Goal: Transaction & Acquisition: Complete application form

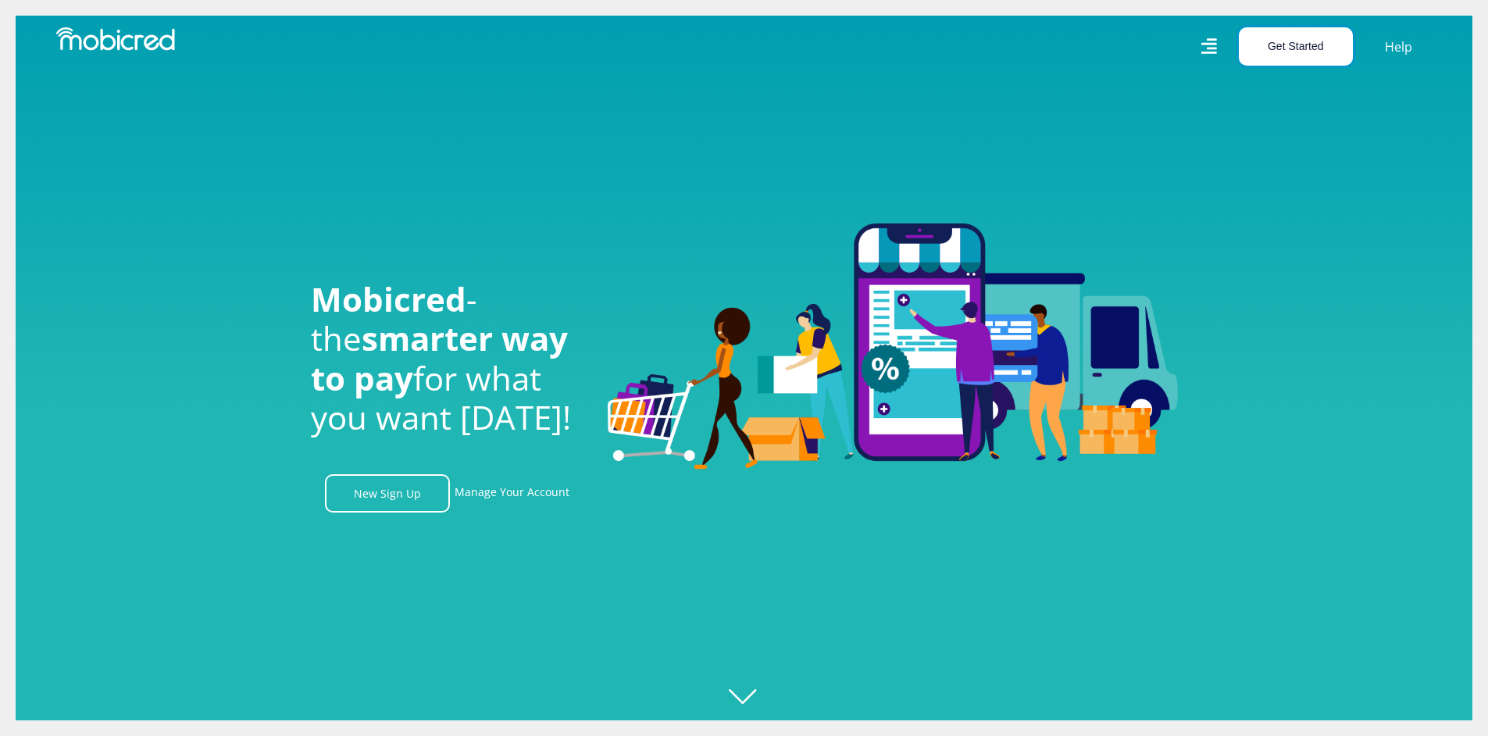
click at [1295, 43] on button "Get Started" at bounding box center [1296, 46] width 114 height 38
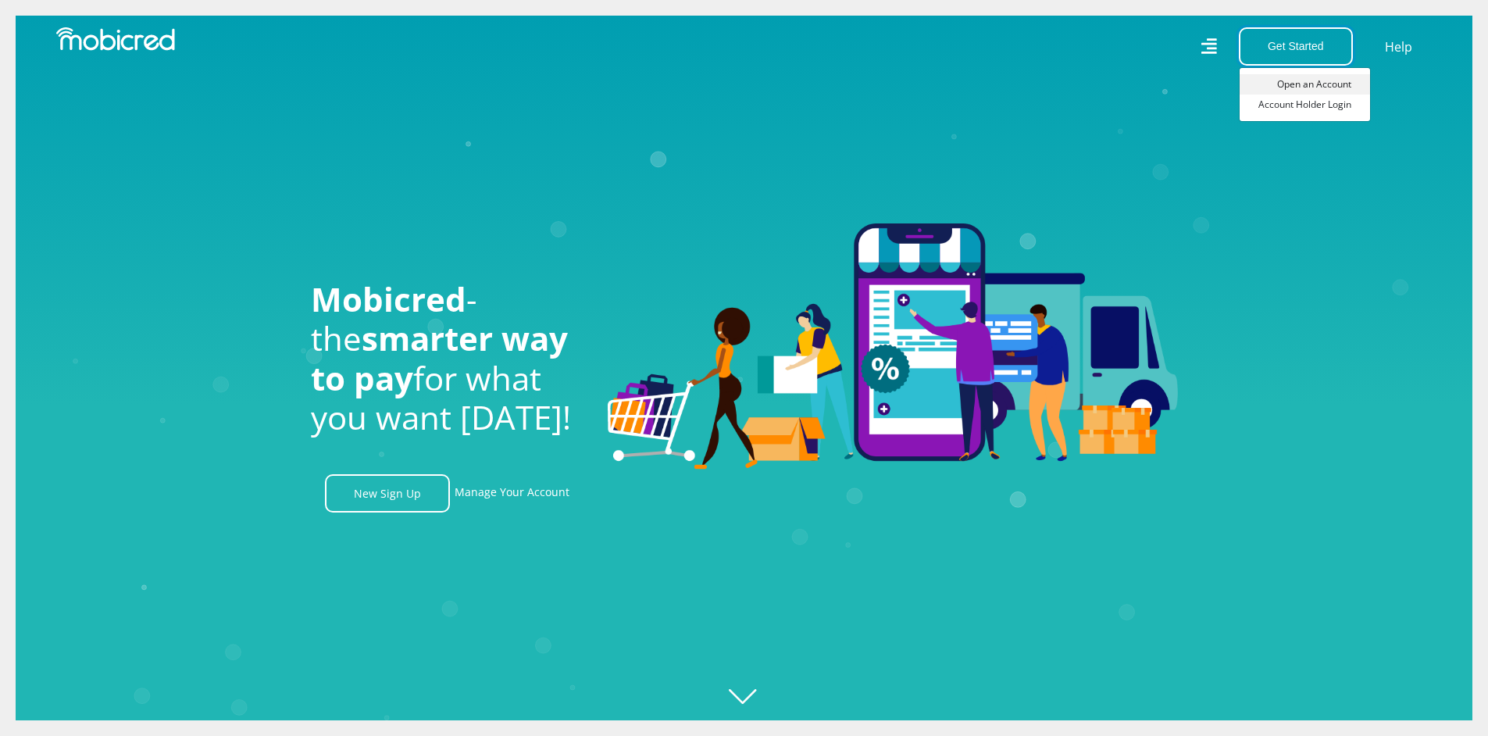
scroll to position [0, 2003]
click at [1296, 84] on link "Open an Account" at bounding box center [1304, 84] width 130 height 20
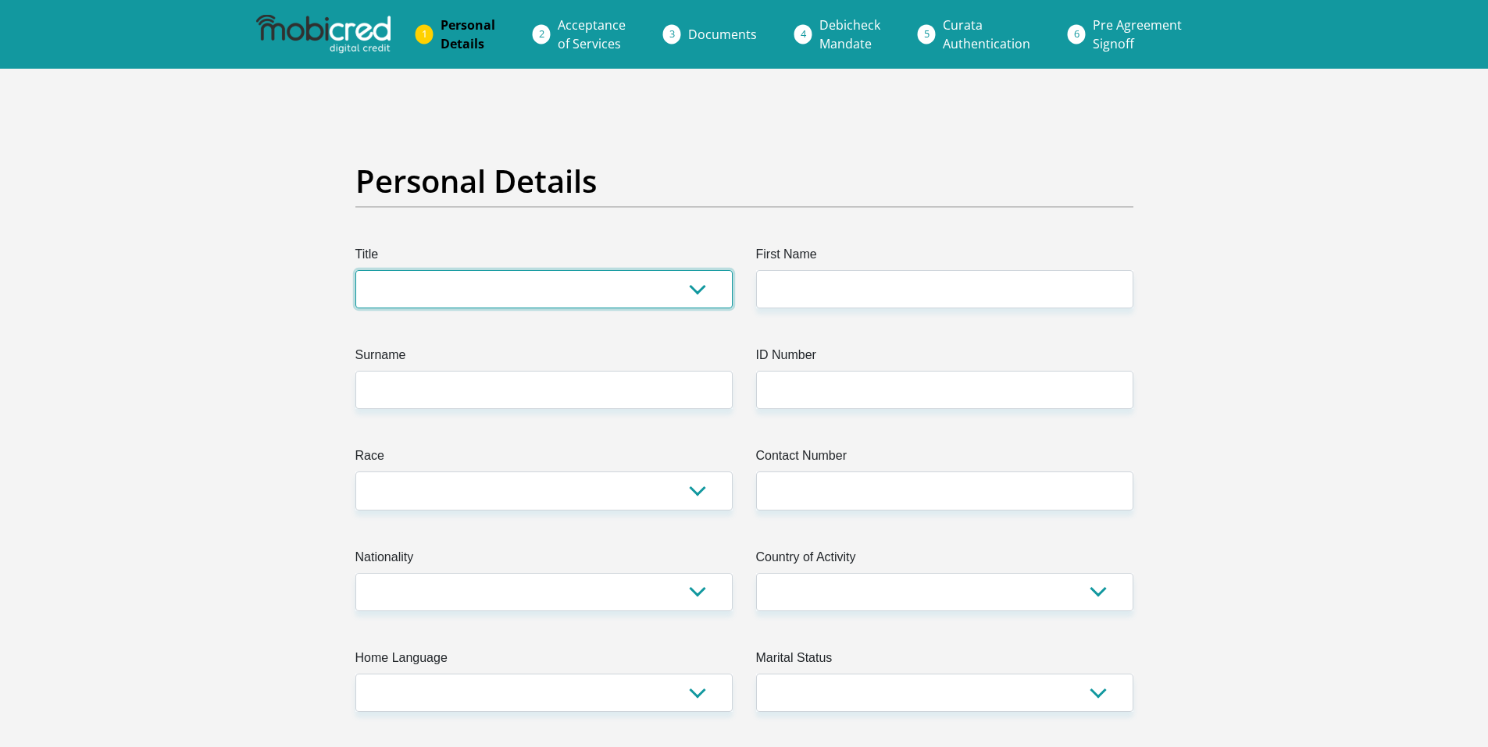
click at [699, 282] on select "Mr Ms Mrs Dr Other" at bounding box center [543, 289] width 377 height 38
select select "Ms"
click at [355, 270] on select "Mr Ms Mrs Dr Other" at bounding box center [543, 289] width 377 height 38
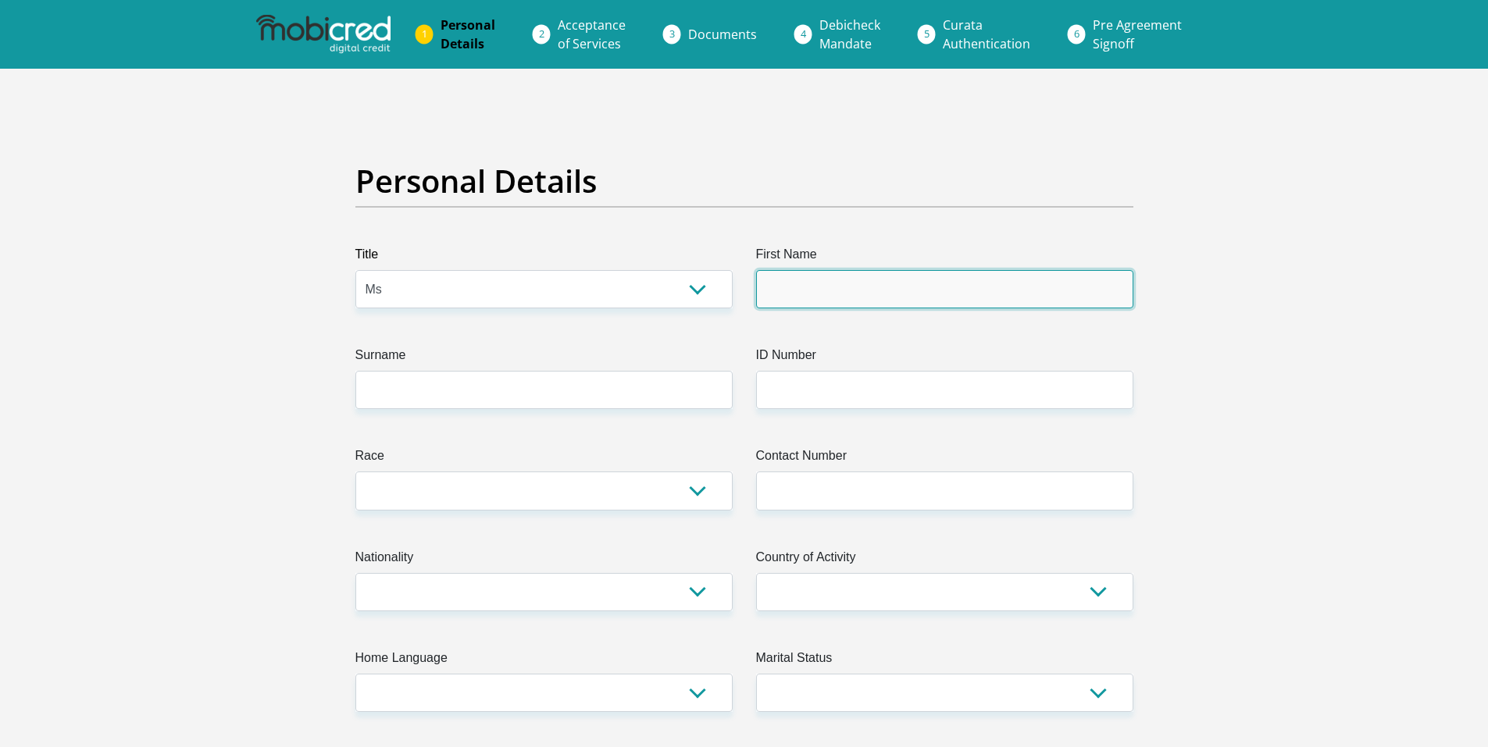
click at [808, 298] on input "First Name" at bounding box center [944, 289] width 377 height 38
type input "[PERSON_NAME]"
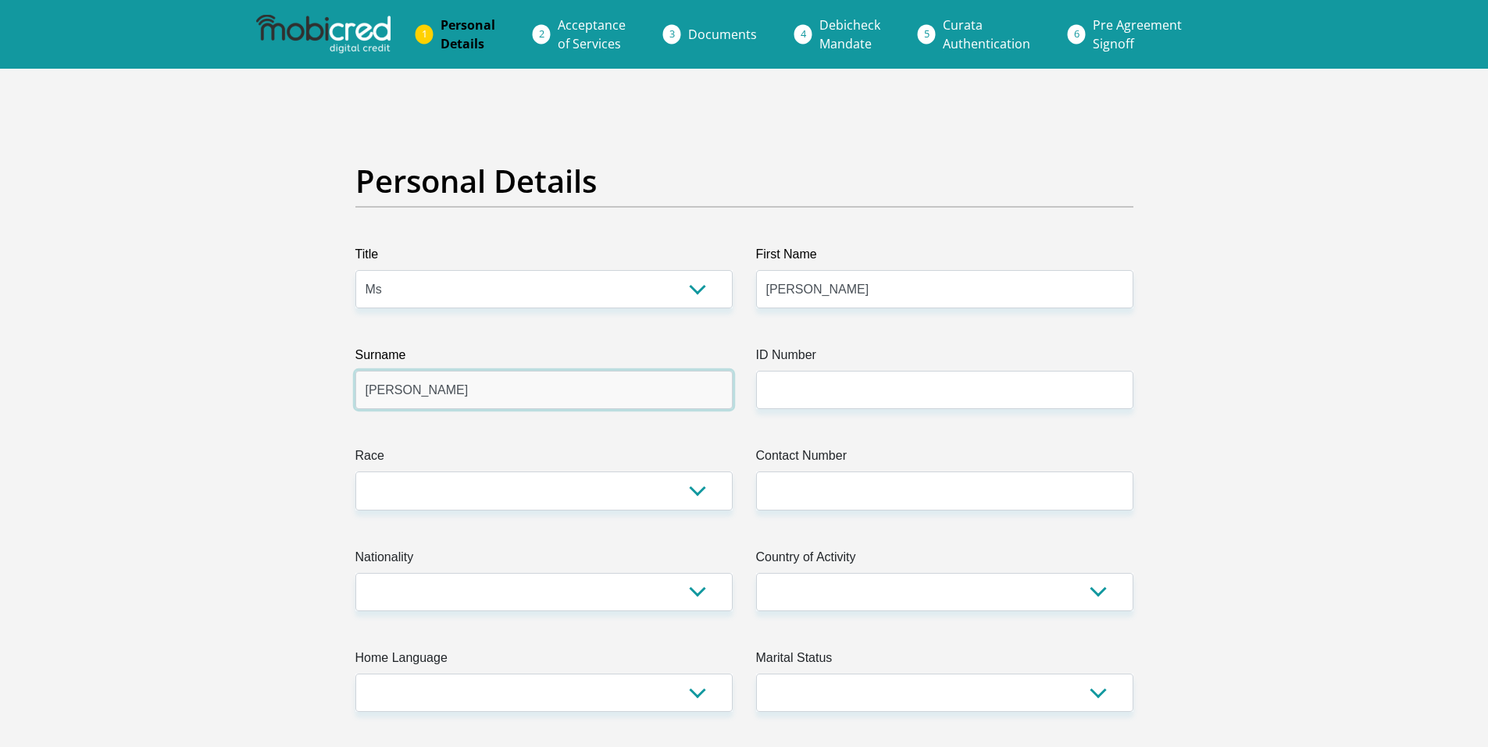
type input "[PERSON_NAME]"
type input "8808230025080"
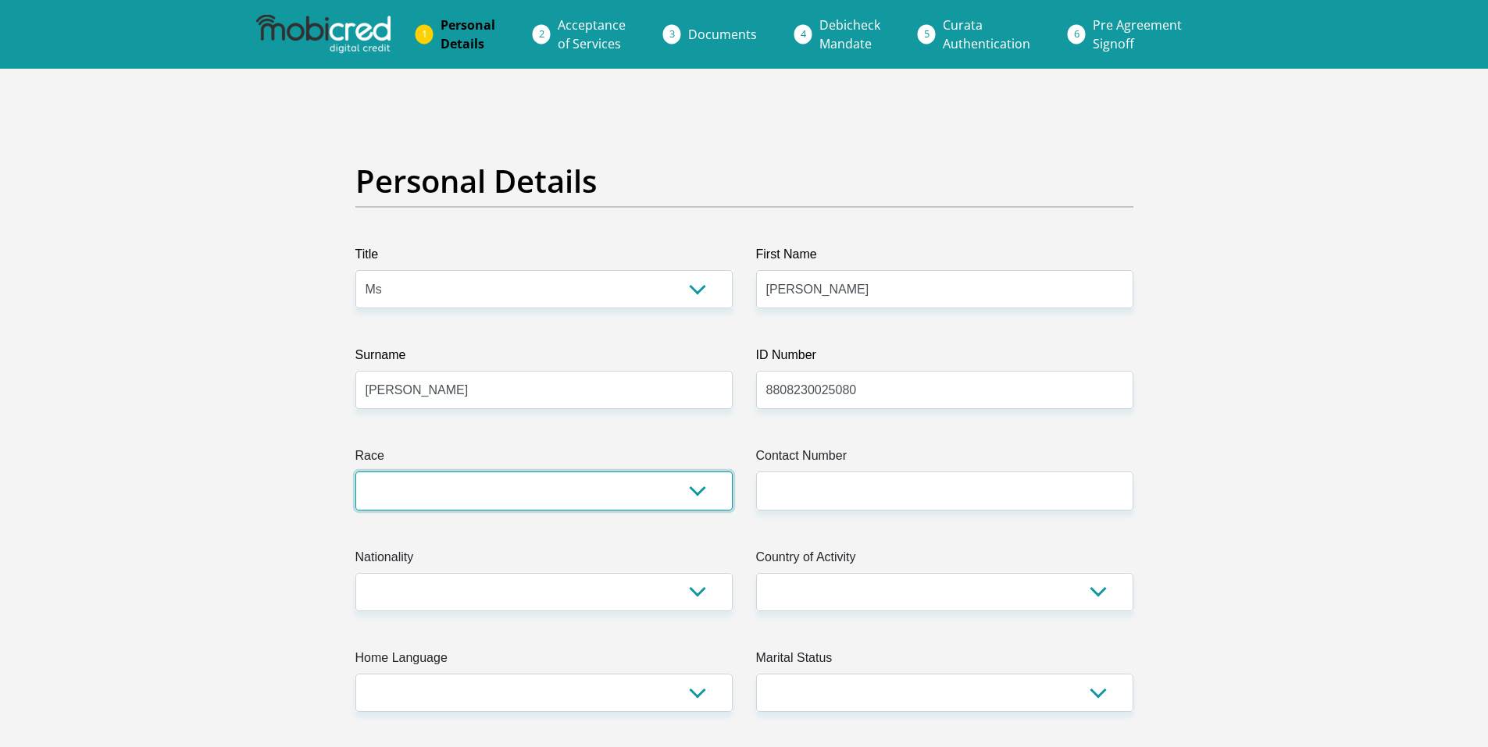
click at [695, 499] on select "Black Coloured Indian White Other" at bounding box center [543, 491] width 377 height 38
select select "4"
click at [355, 472] on select "Black Coloured Indian White Other" at bounding box center [543, 491] width 377 height 38
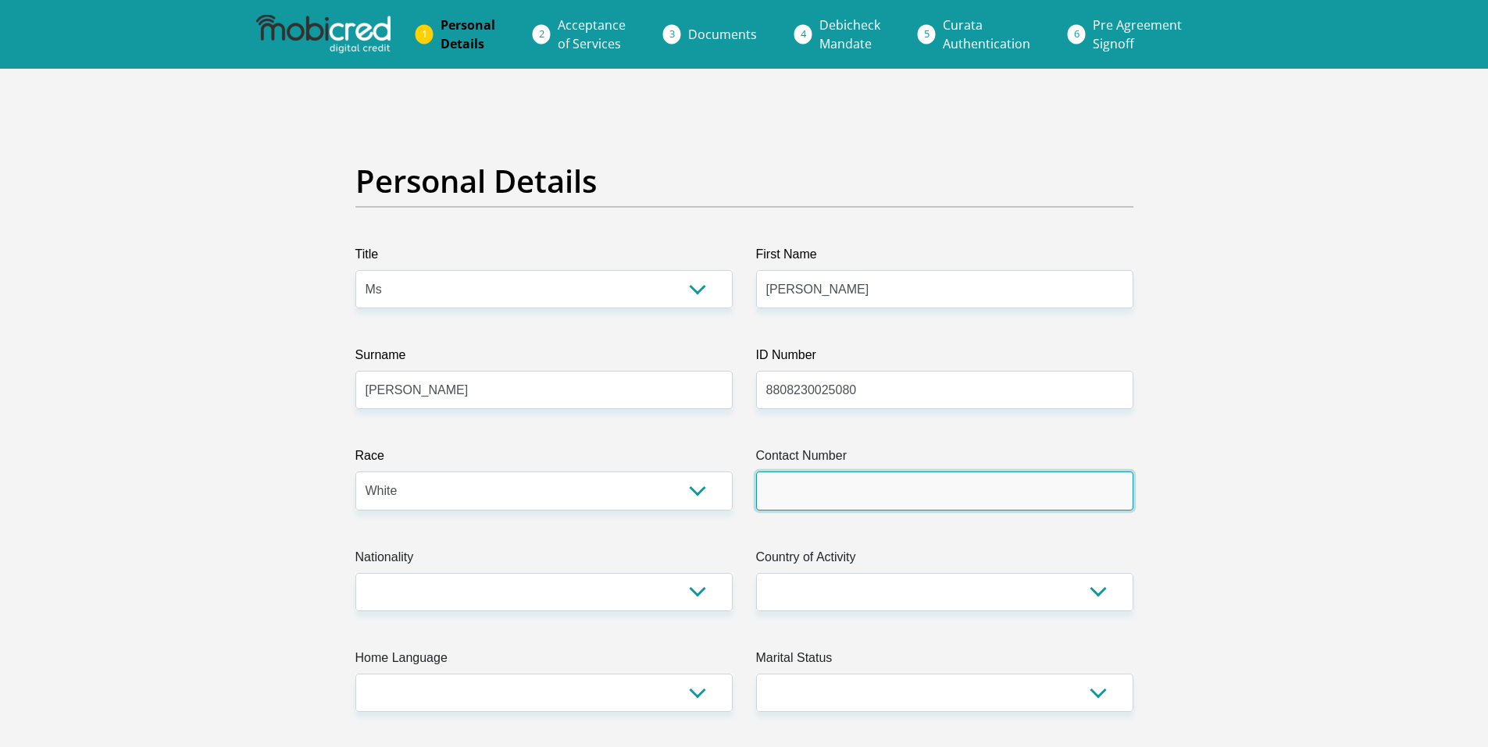
click at [808, 496] on input "Contact Number" at bounding box center [944, 491] width 377 height 38
type input "0720471929"
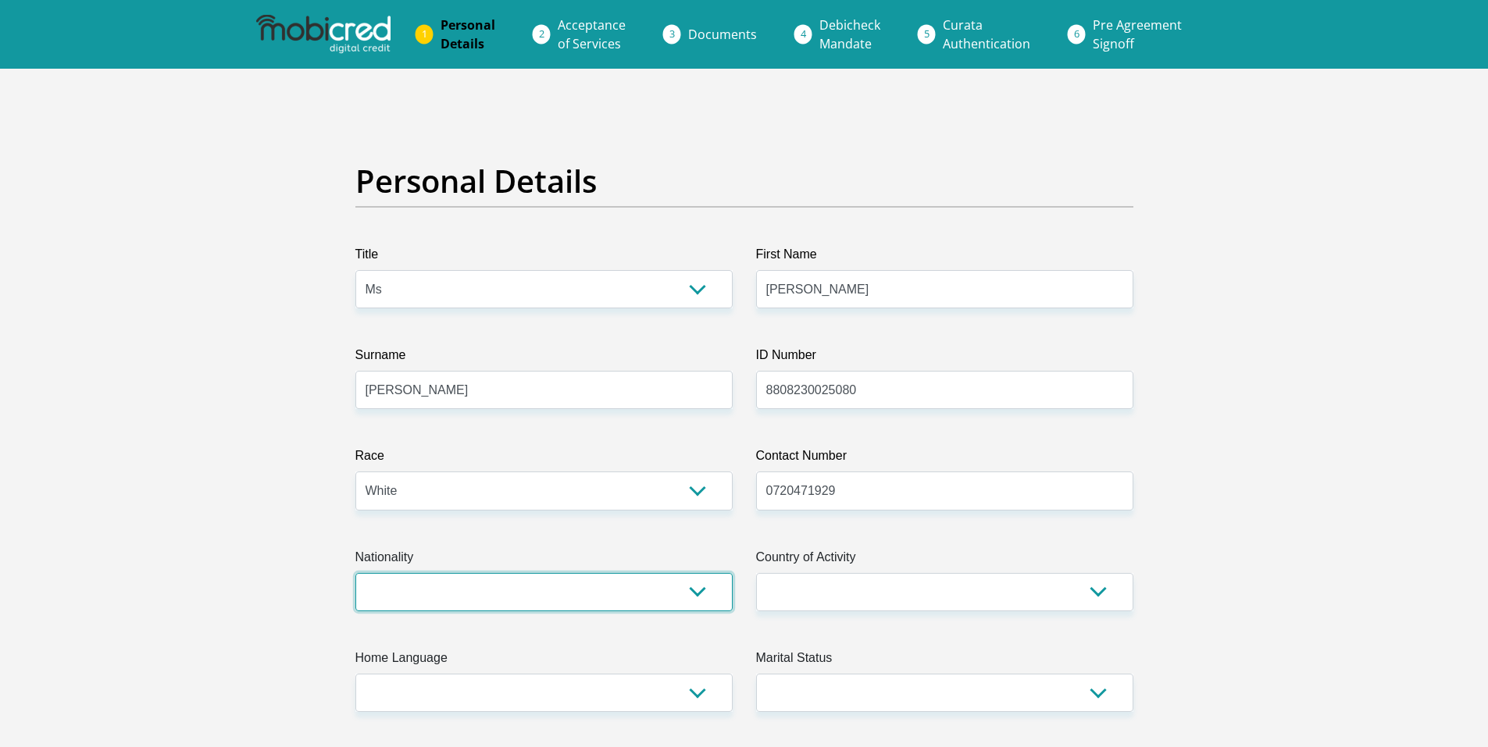
click at [698, 589] on select "South Africa Afghanistan Aland Islands Albania Algeria America Samoa American V…" at bounding box center [543, 592] width 377 height 38
select select "ZAF"
click at [355, 573] on select "South Africa Afghanistan Aland Islands Albania Algeria America Samoa American V…" at bounding box center [543, 592] width 377 height 38
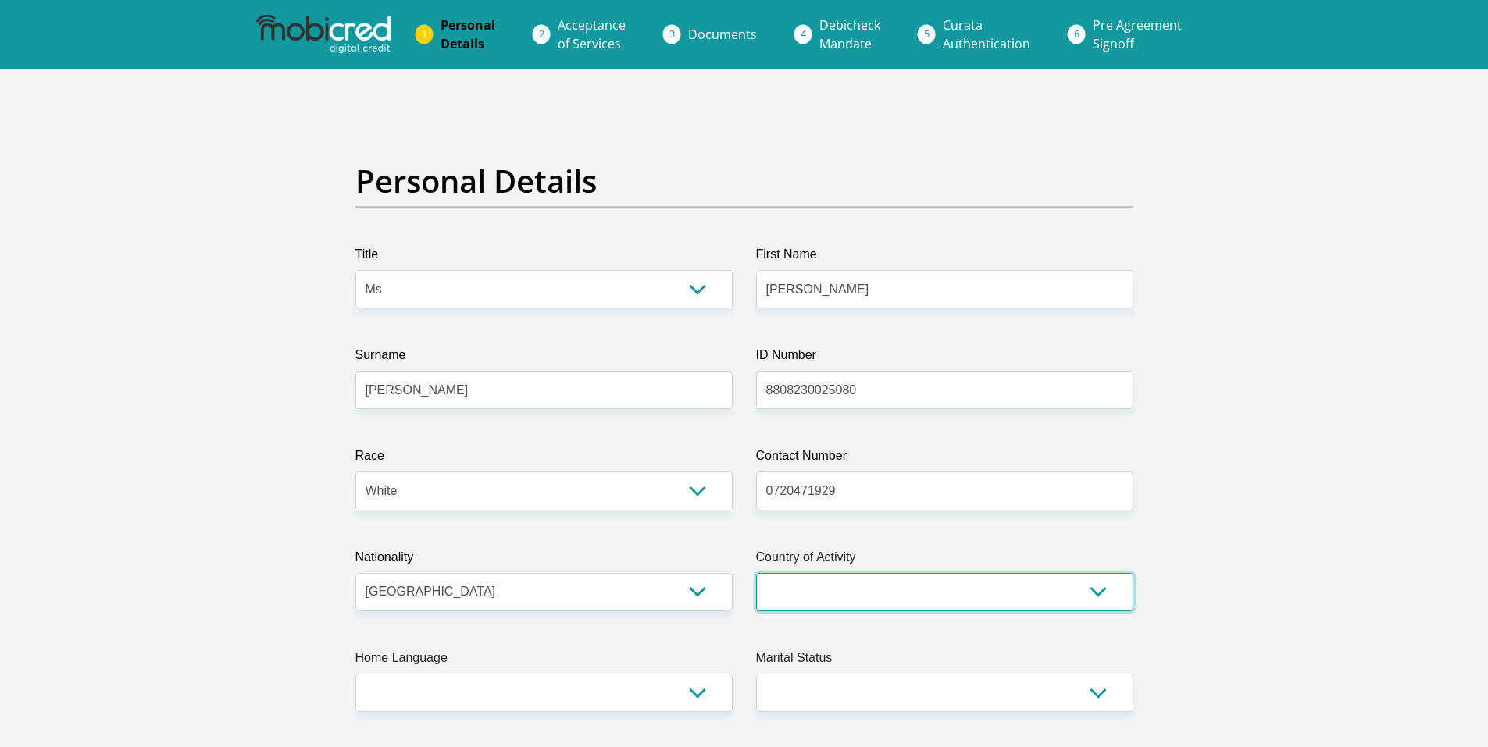
click at [936, 592] on select "South Africa Afghanistan Aland Islands Albania Algeria America Samoa American V…" at bounding box center [944, 592] width 377 height 38
select select "ZAF"
click at [756, 573] on select "South Africa Afghanistan Aland Islands Albania Algeria America Samoa American V…" at bounding box center [944, 592] width 377 height 38
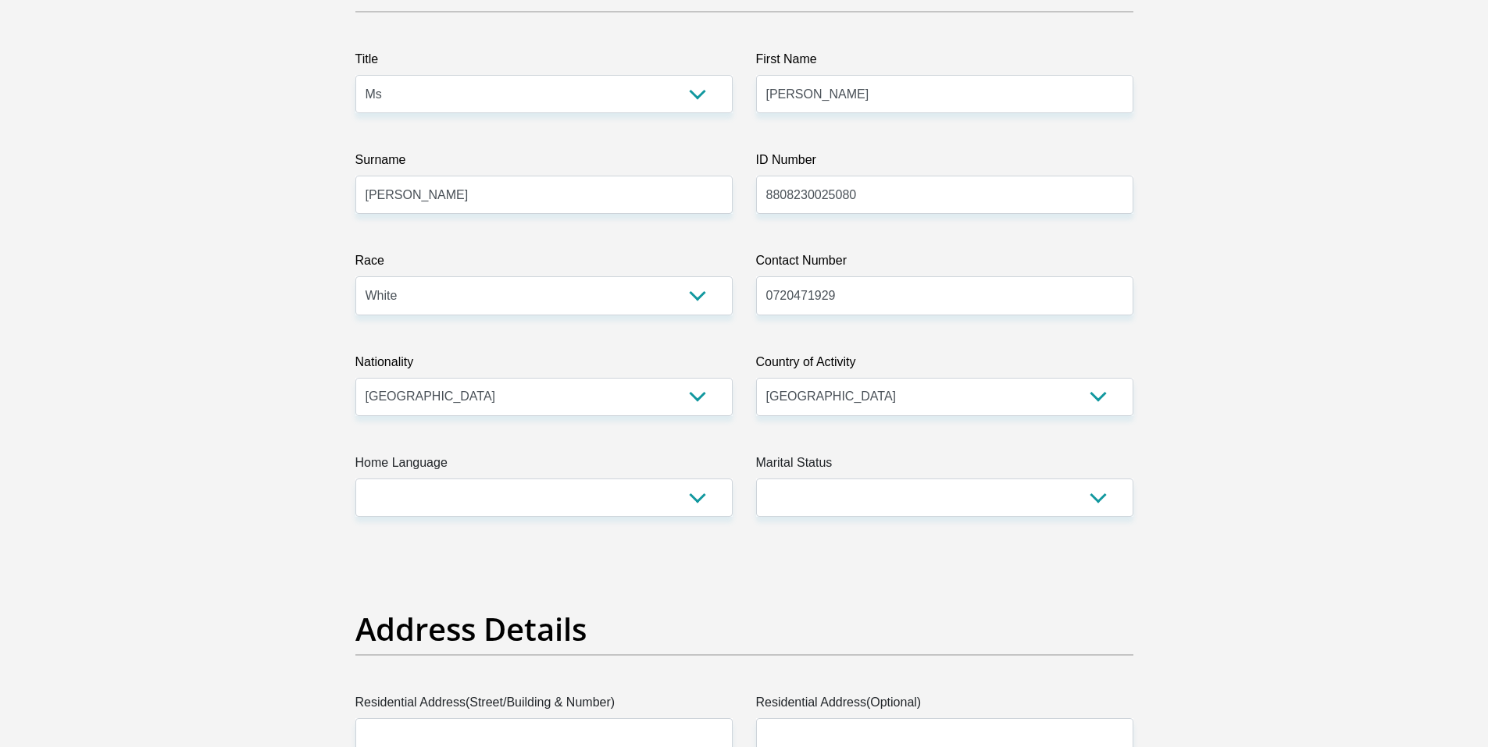
scroll to position [390, 0]
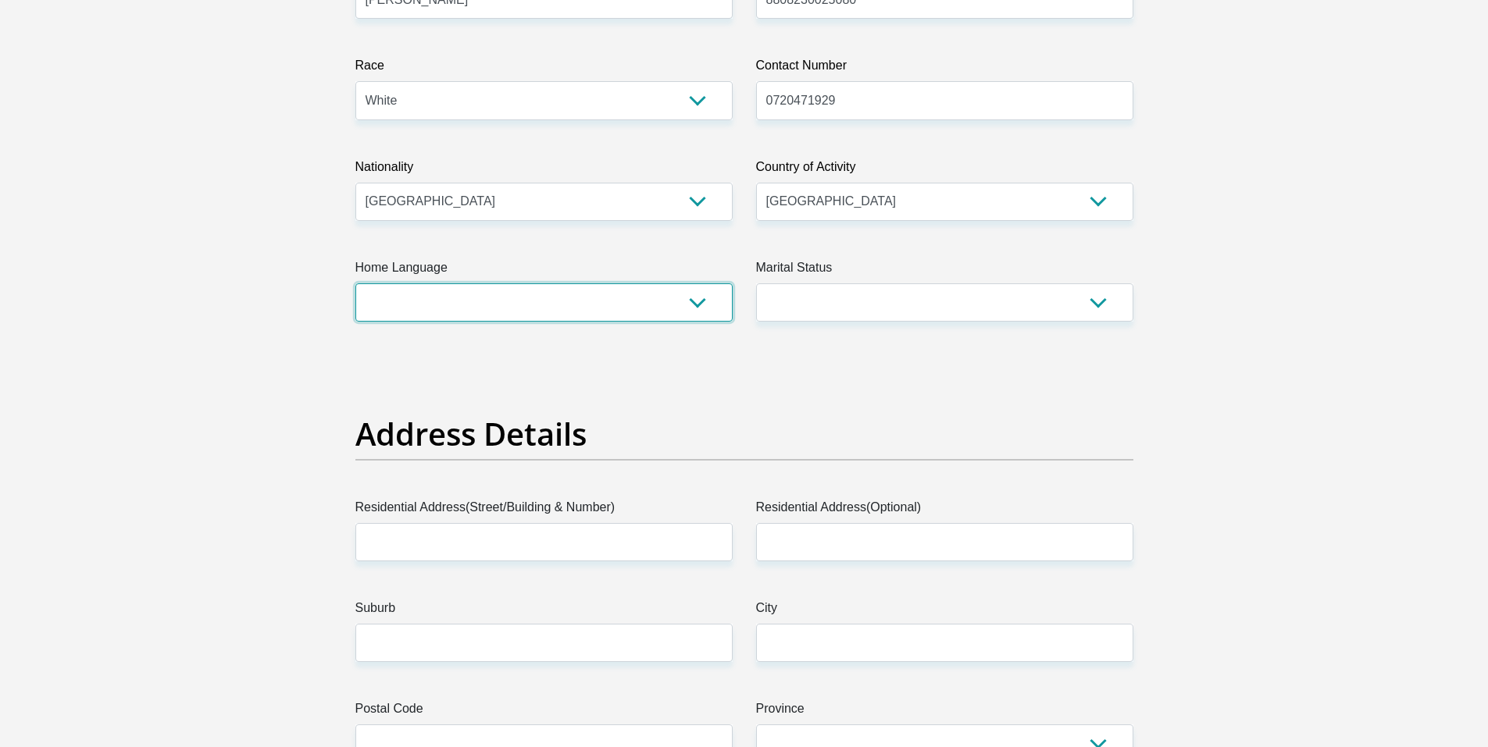
click at [690, 298] on select "Afrikaans English Sepedi South Ndebele Southern Sotho Swati Tsonga Tswana Venda…" at bounding box center [543, 302] width 377 height 38
select select "afr"
click at [355, 283] on select "Afrikaans English Sepedi South Ndebele Southern Sotho Swati Tsonga Tswana Venda…" at bounding box center [543, 302] width 377 height 38
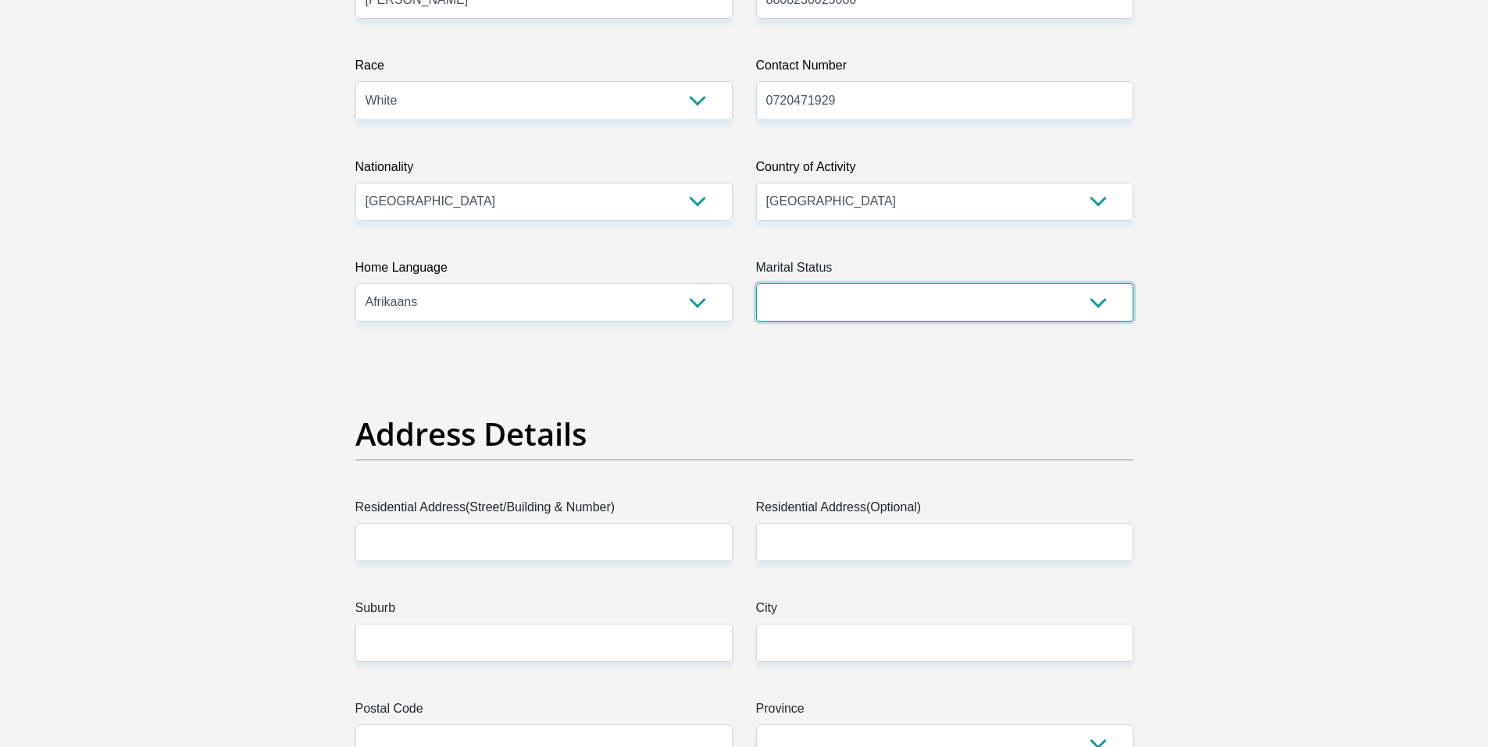
click at [954, 309] on select "Married ANC Single Divorced Widowed Married COP or Customary Law" at bounding box center [944, 302] width 377 height 38
select select "1"
click at [756, 283] on select "Married ANC Single Divorced Widowed Married COP or Customary Law" at bounding box center [944, 302] width 377 height 38
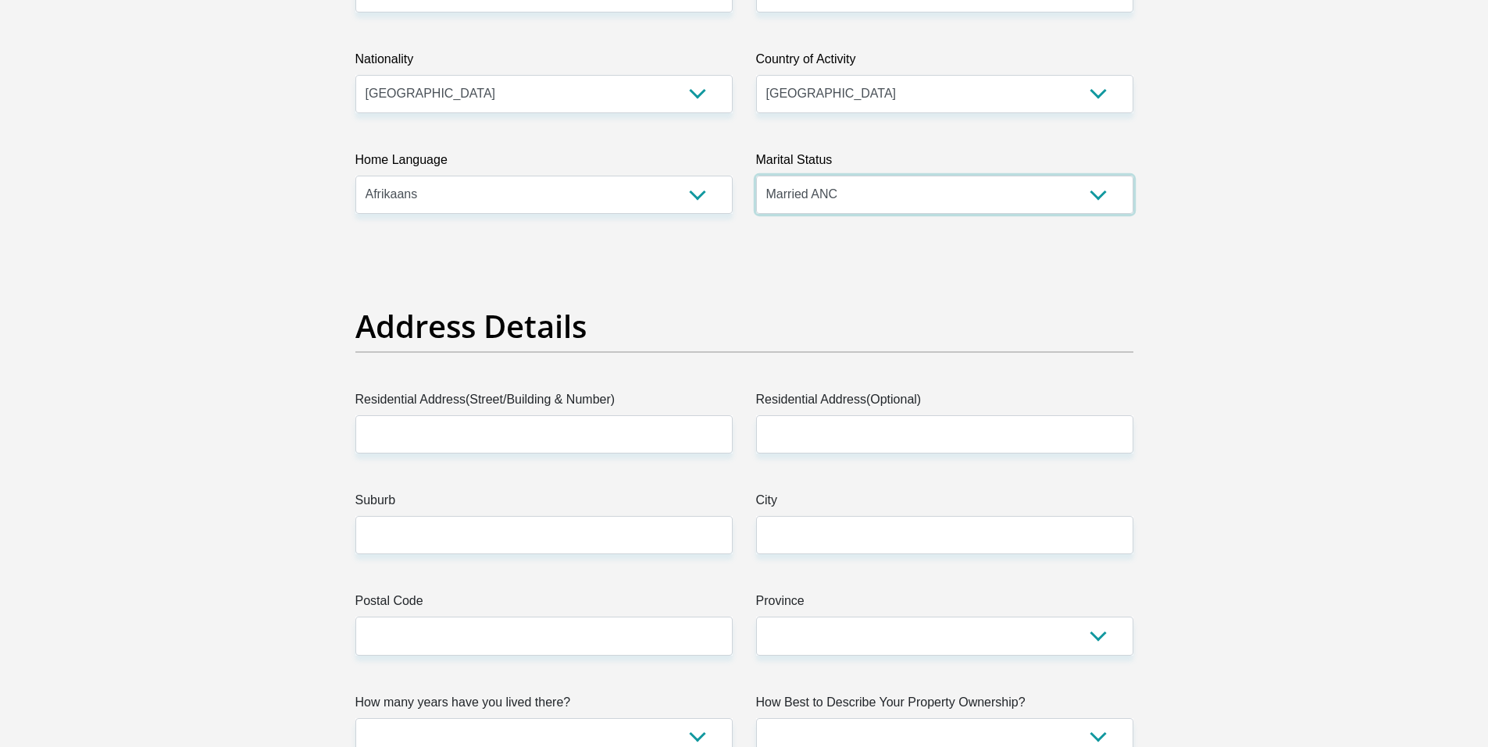
scroll to position [547, 0]
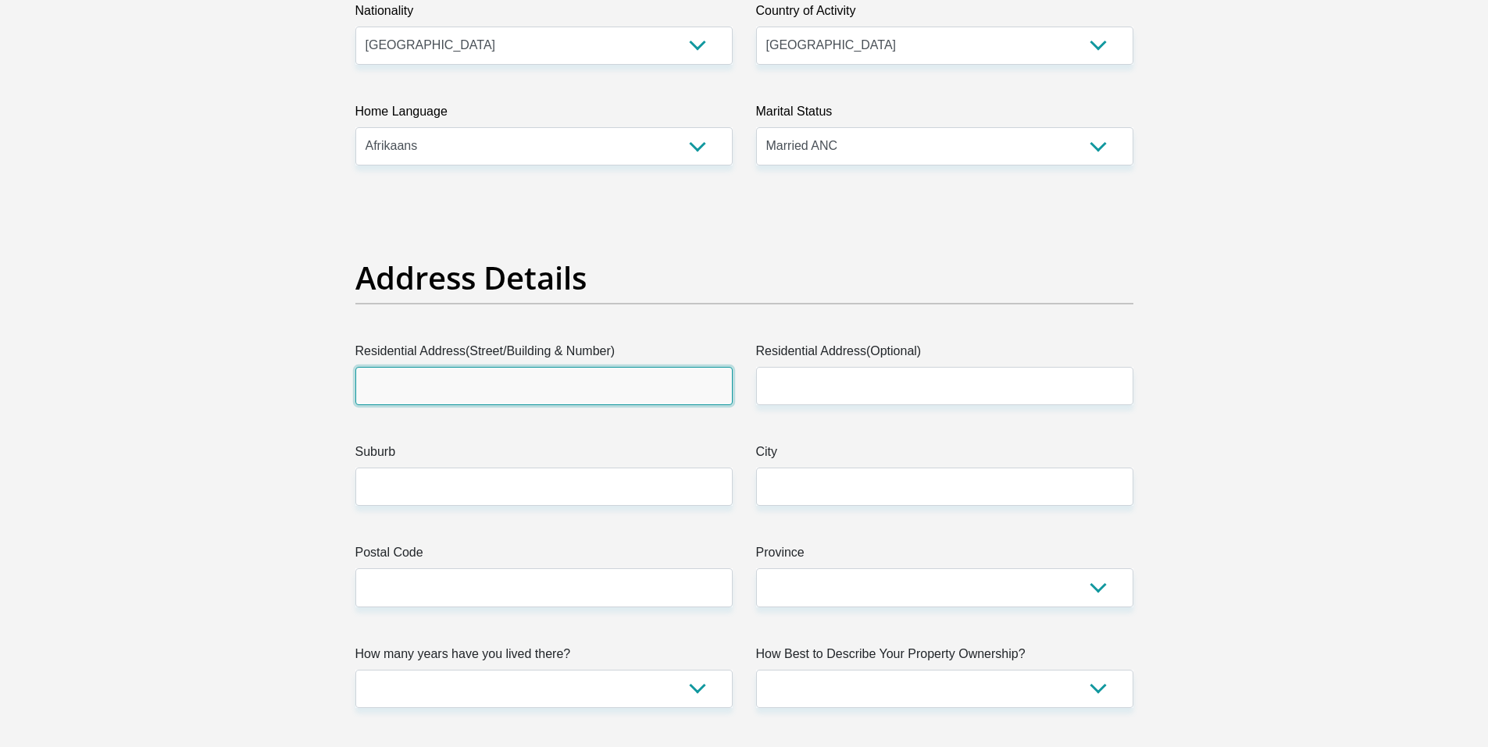
click at [594, 381] on input "Residential Address(Street/Building & Number)" at bounding box center [543, 386] width 377 height 38
type input "37 Monument Avenue"
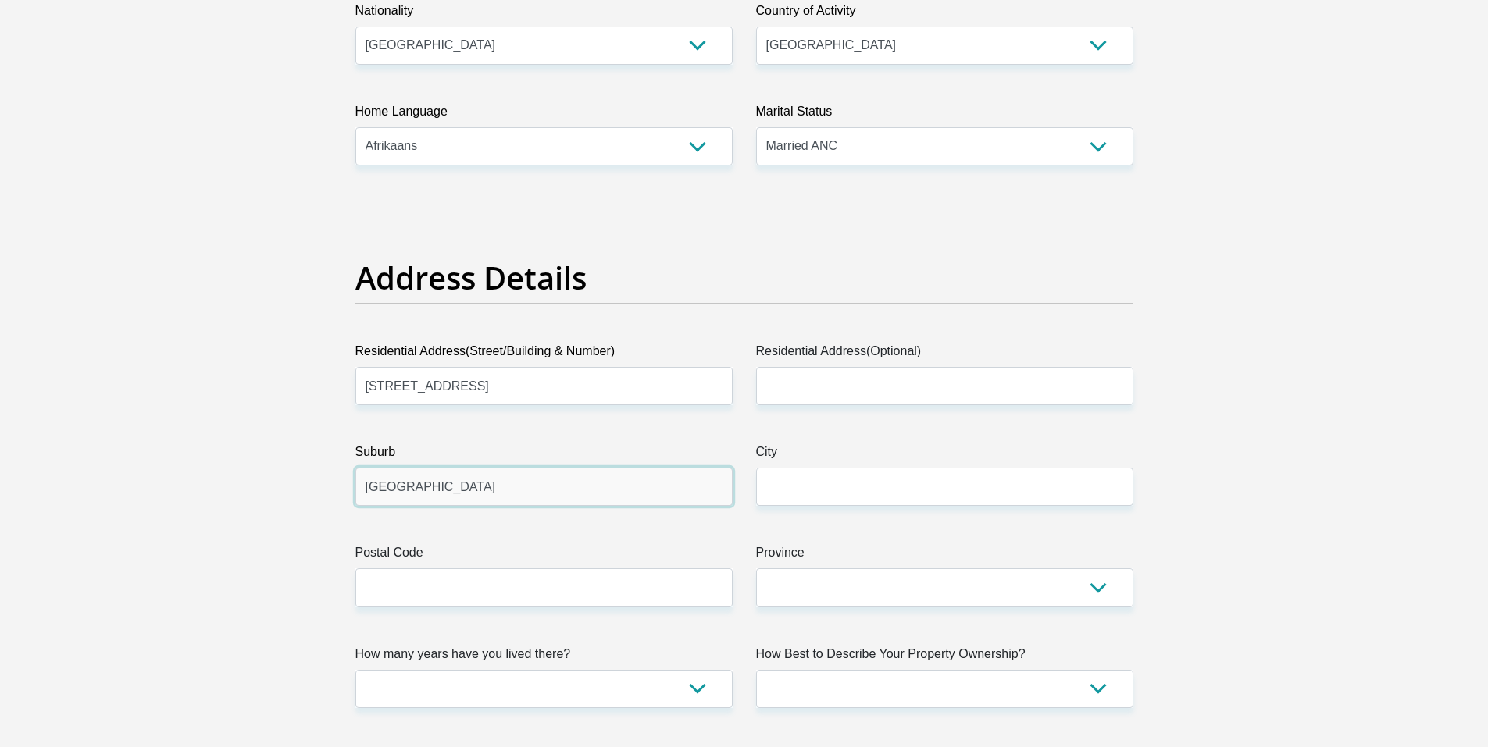
type input "Lyttelton Manor"
type input "Cernturion"
type input "0157"
click at [1042, 588] on select "Eastern Cape Free State Gauteng KwaZulu-Natal Limpopo Mpumalanga Northern Cape …" at bounding box center [944, 588] width 377 height 38
select select "Gauteng"
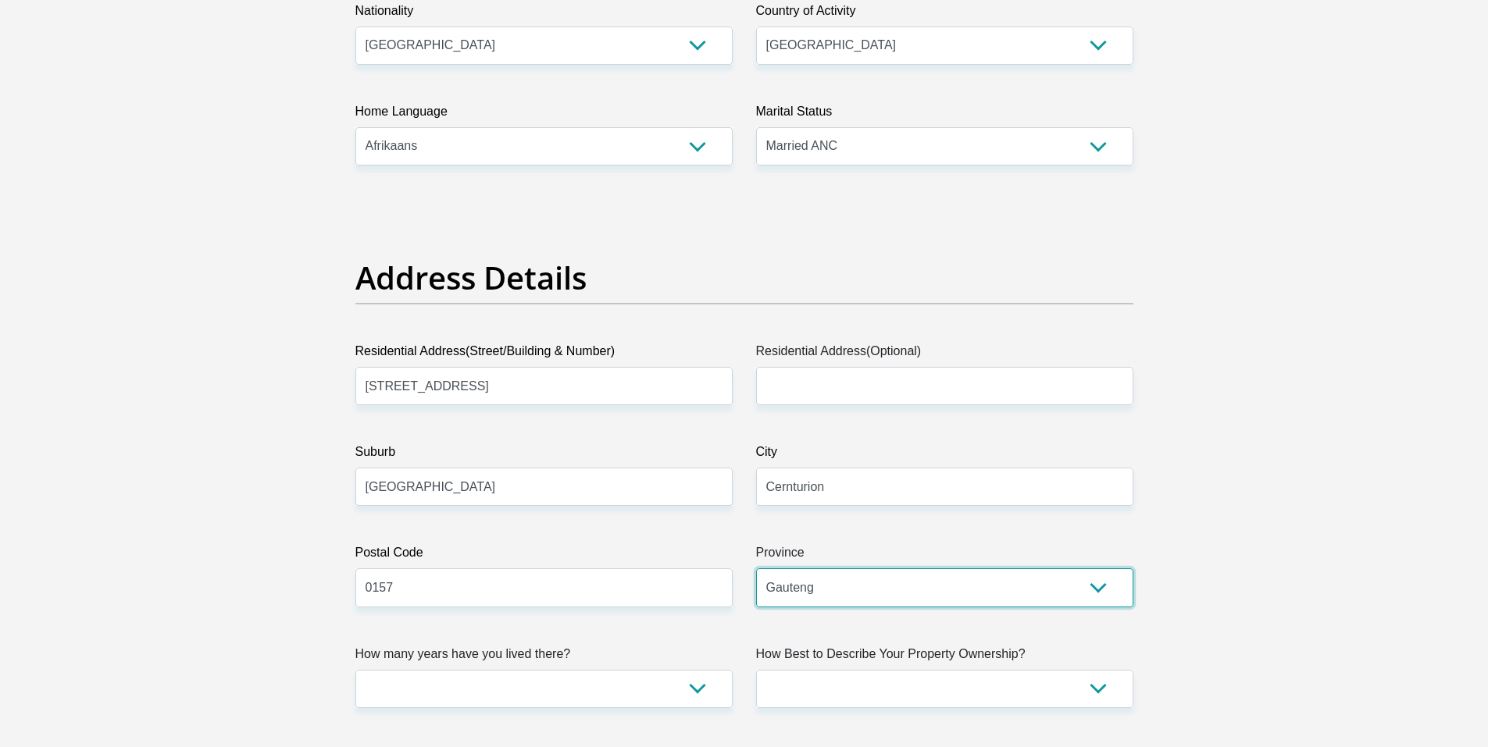
click at [756, 569] on select "Eastern Cape Free State Gauteng KwaZulu-Natal Limpopo Mpumalanga Northern Cape …" at bounding box center [944, 588] width 377 height 38
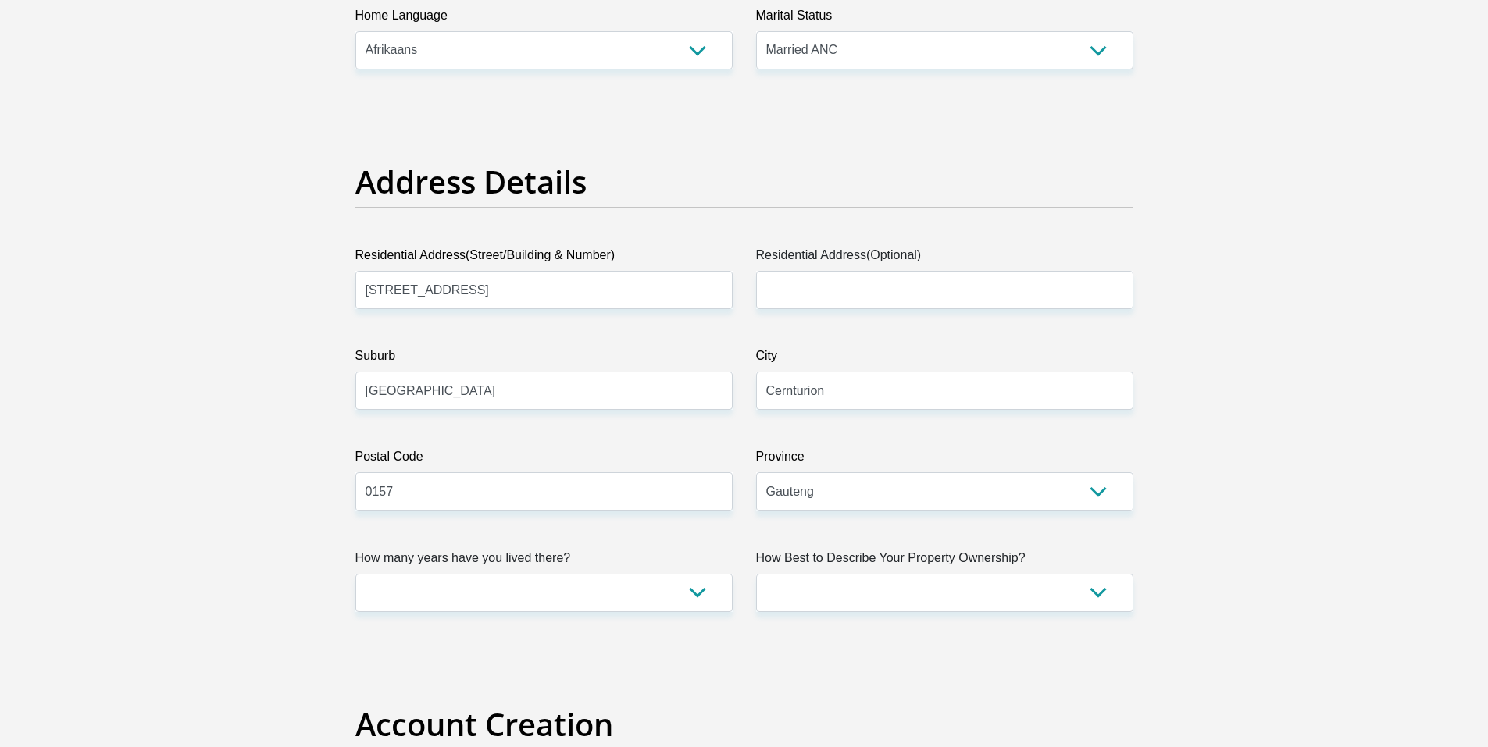
scroll to position [703, 0]
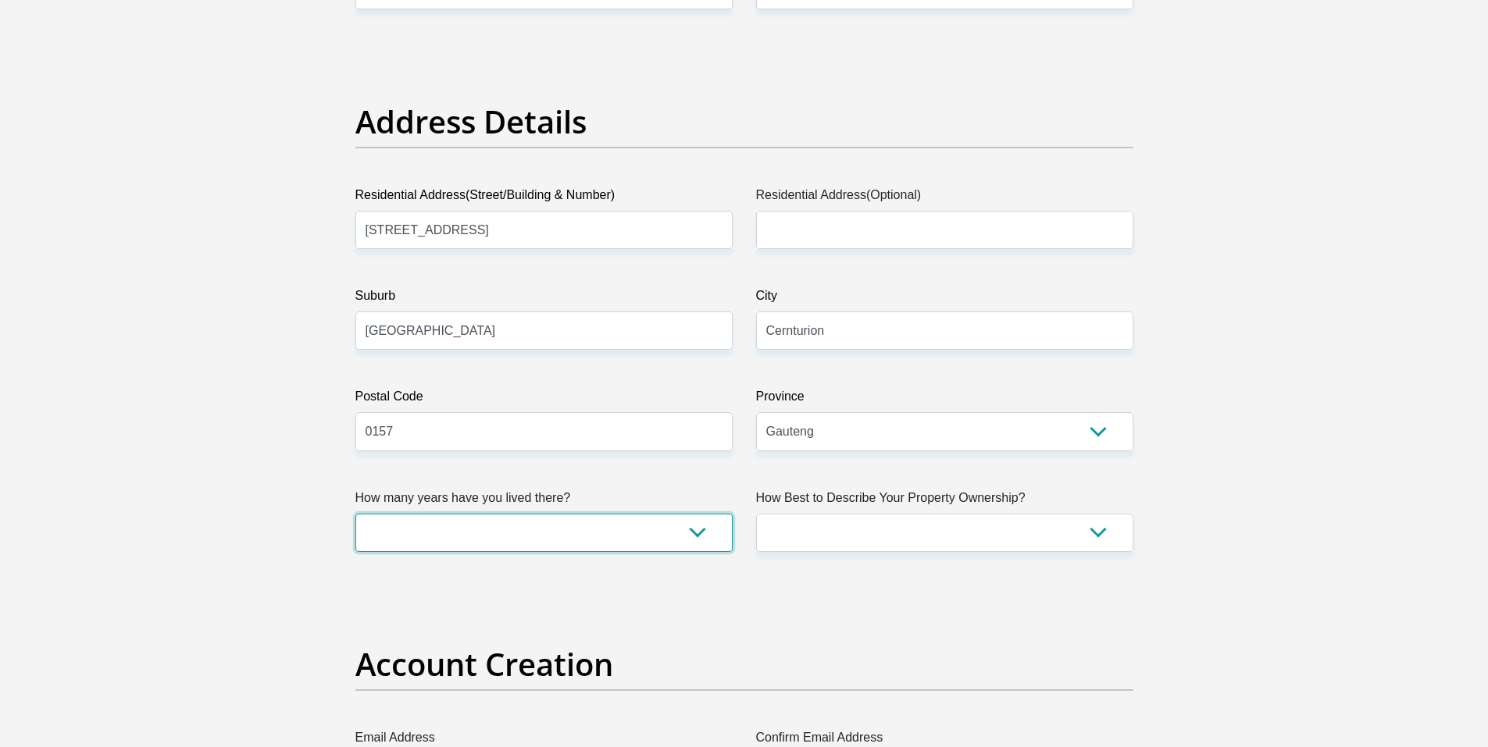
click at [695, 539] on select "less than 1 year 1-3 years 3-5 years 5+ years" at bounding box center [543, 533] width 377 height 38
select select "5"
click at [355, 514] on select "less than 1 year 1-3 years 3-5 years 5+ years" at bounding box center [543, 533] width 377 height 38
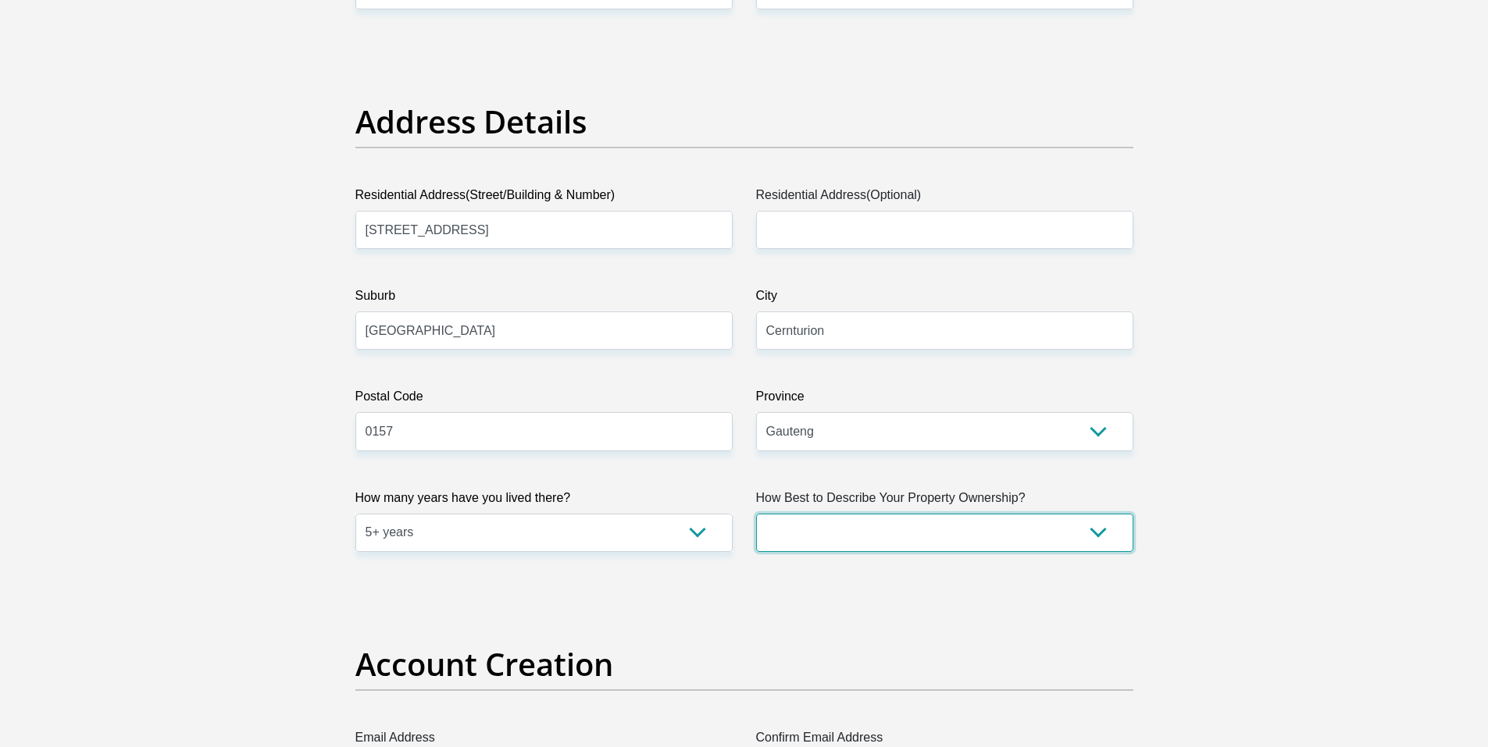
click at [1070, 536] on select "Owned Rented Family Owned Company Dwelling" at bounding box center [944, 533] width 377 height 38
select select "Rented"
click at [756, 514] on select "Owned Rented Family Owned Company Dwelling" at bounding box center [944, 533] width 377 height 38
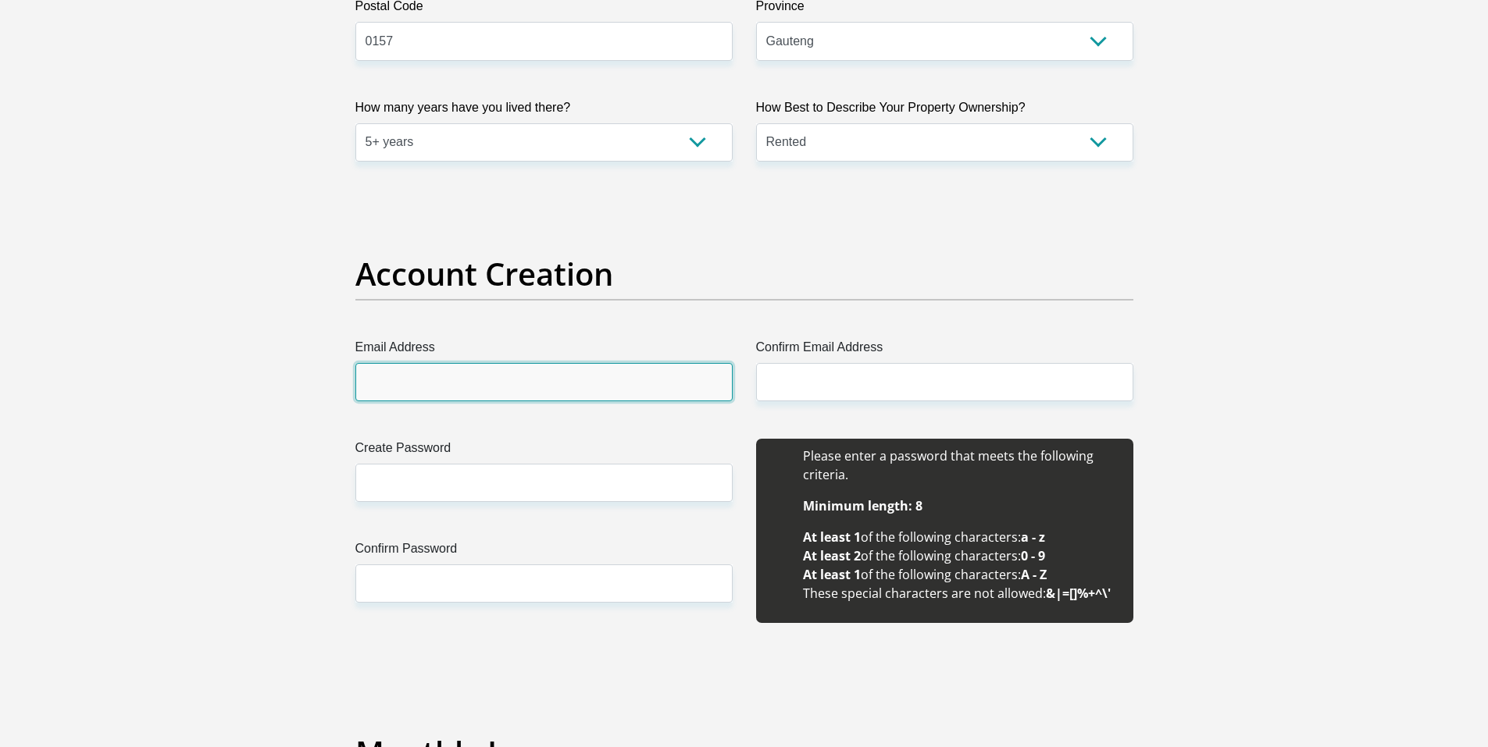
click at [551, 382] on input "Email Address" at bounding box center [543, 382] width 377 height 38
type input "ejuanri@gmail.com"
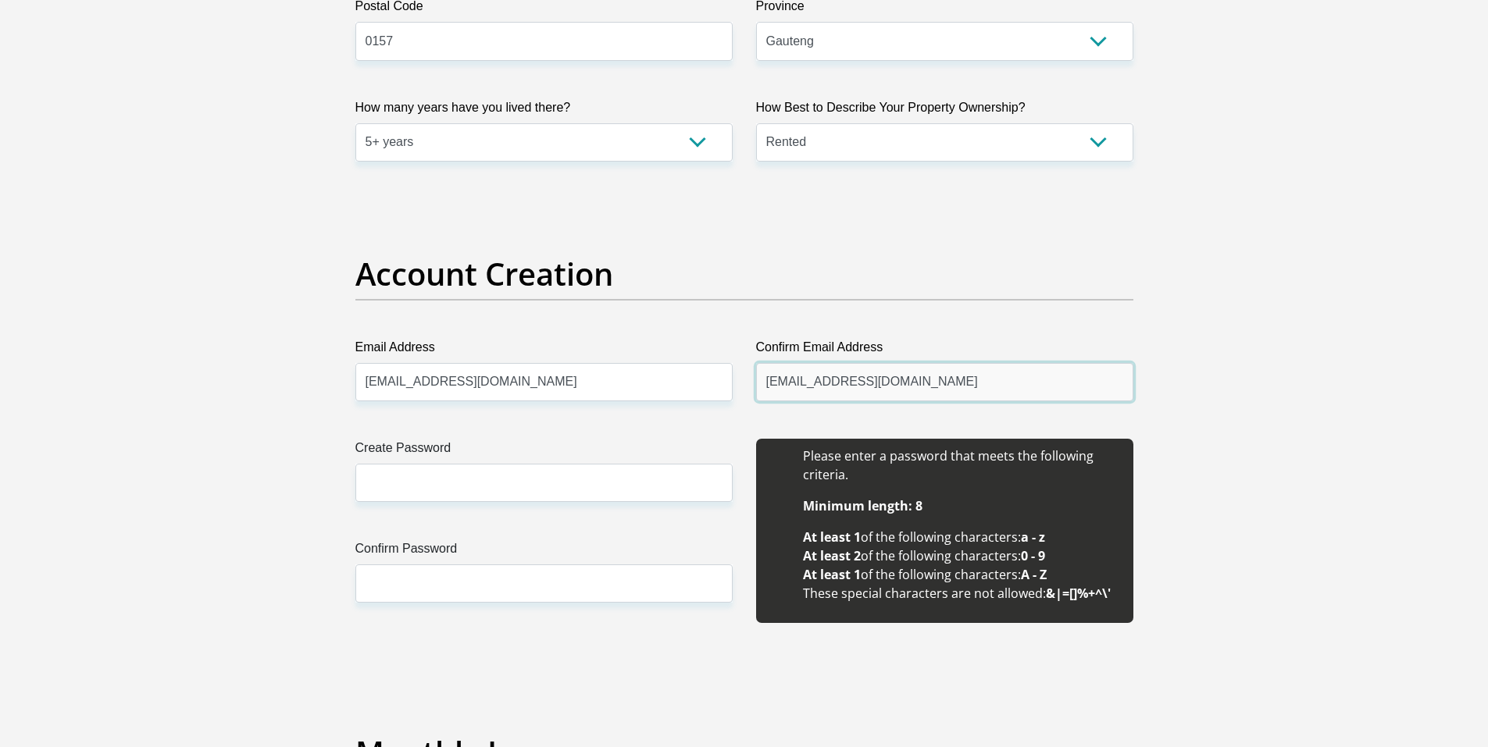
type input "ejuanri@gmail.com"
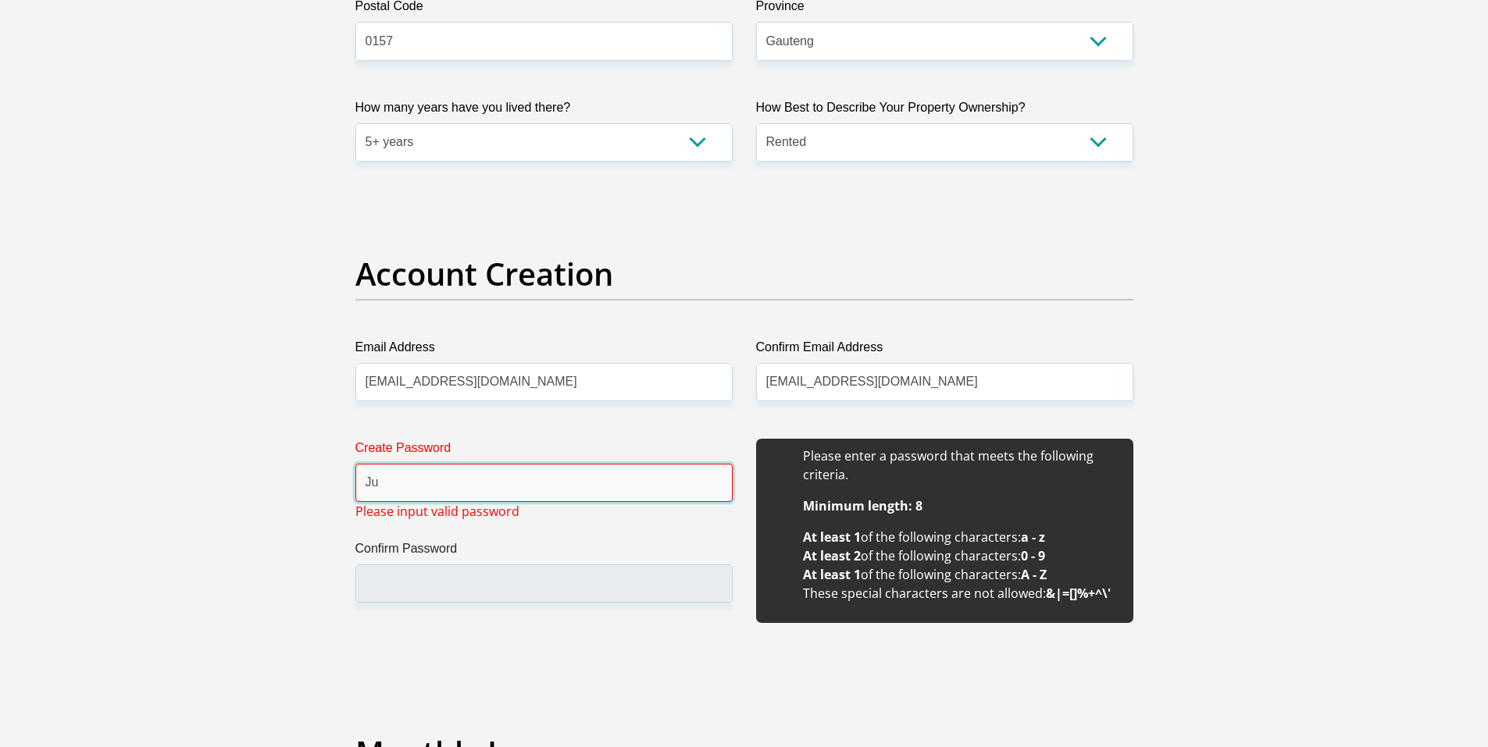
type input "J"
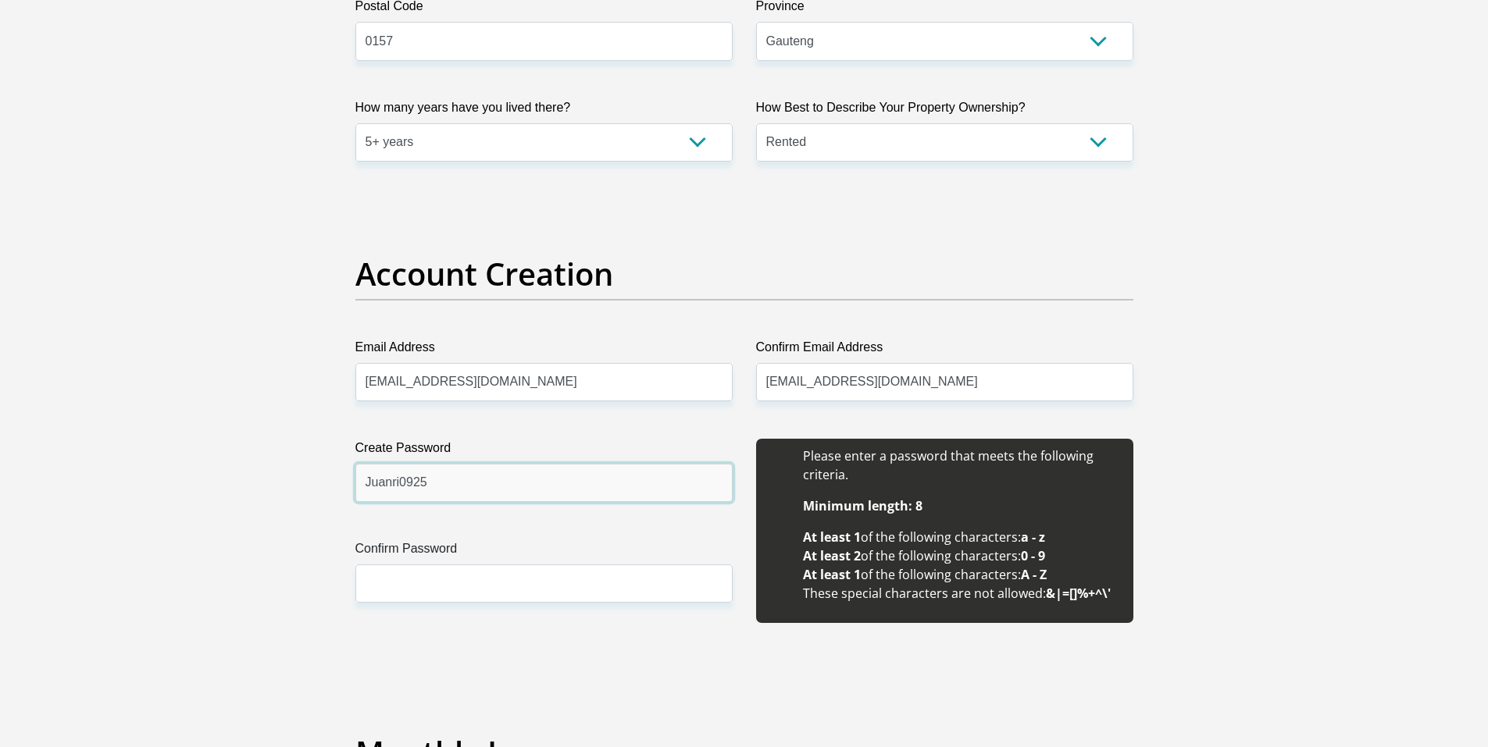
type input "Juanri0925"
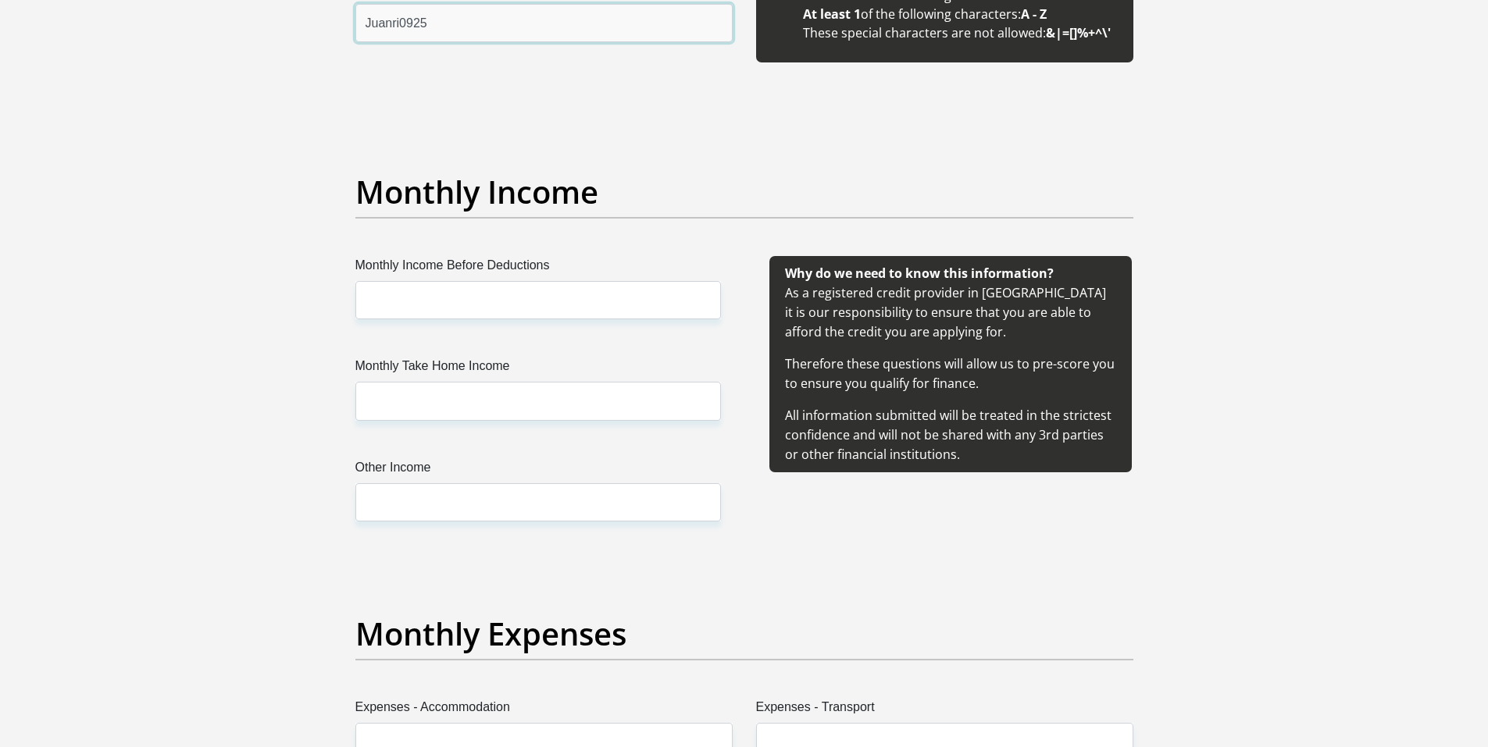
scroll to position [1640, 0]
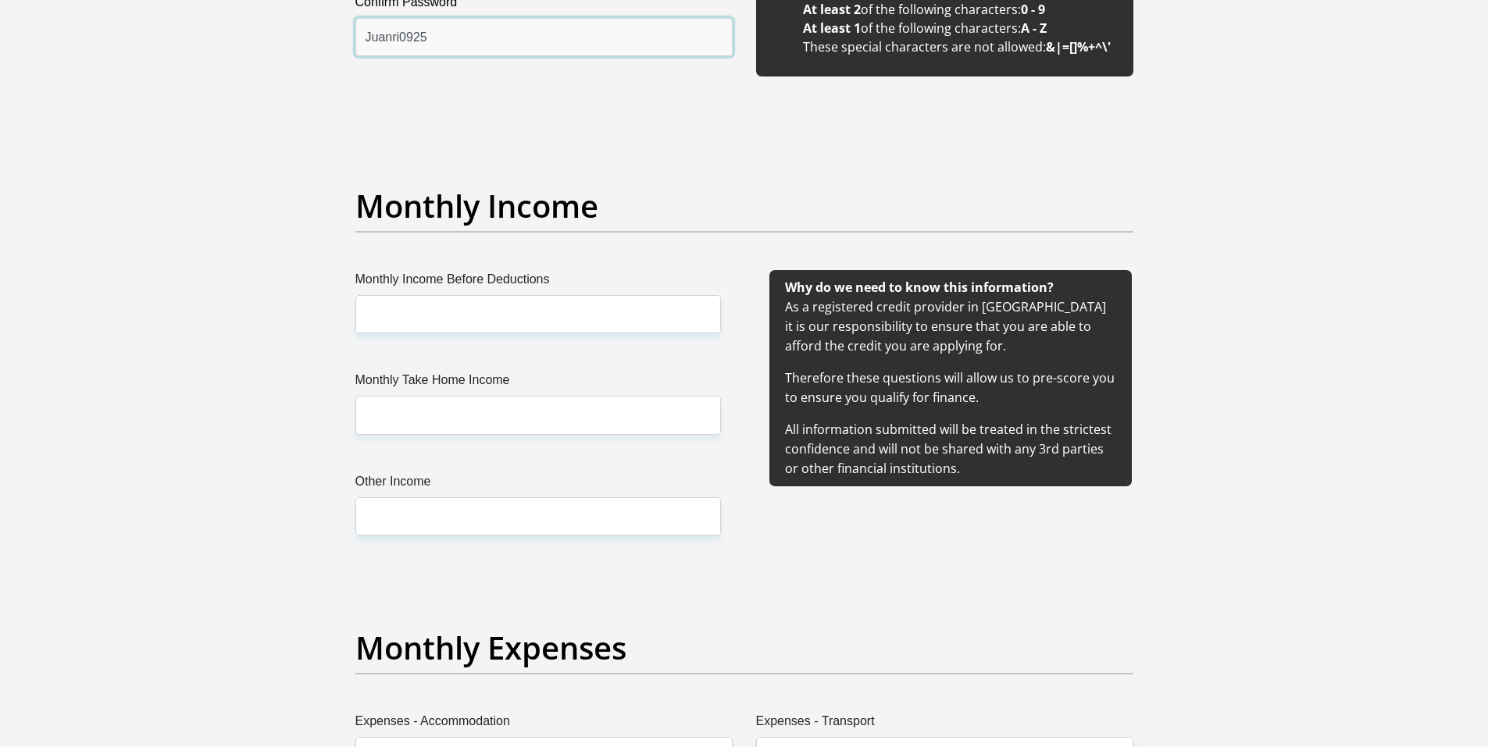
type input "Juanri0925"
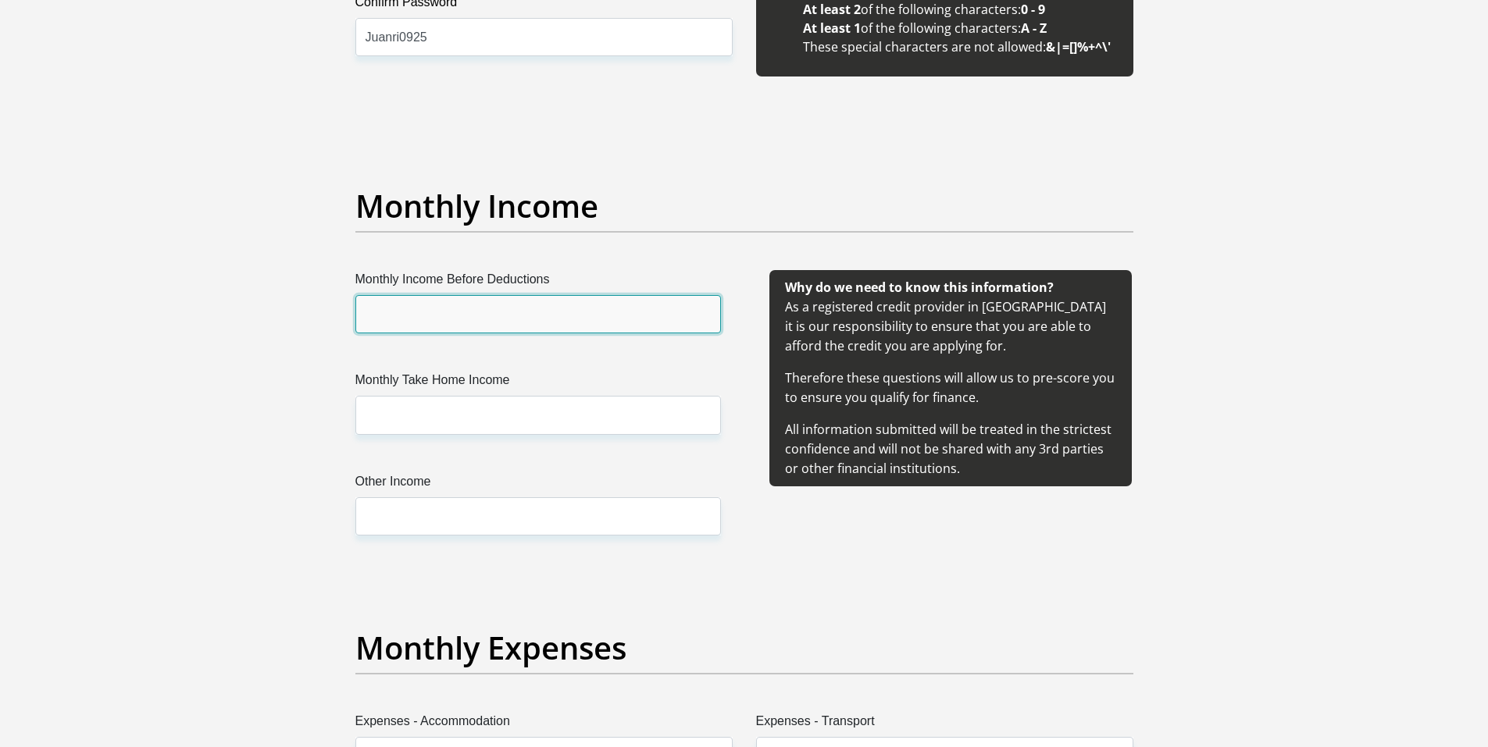
click at [584, 319] on input "Monthly Income Before Deductions" at bounding box center [537, 314] width 365 height 38
type input "36276"
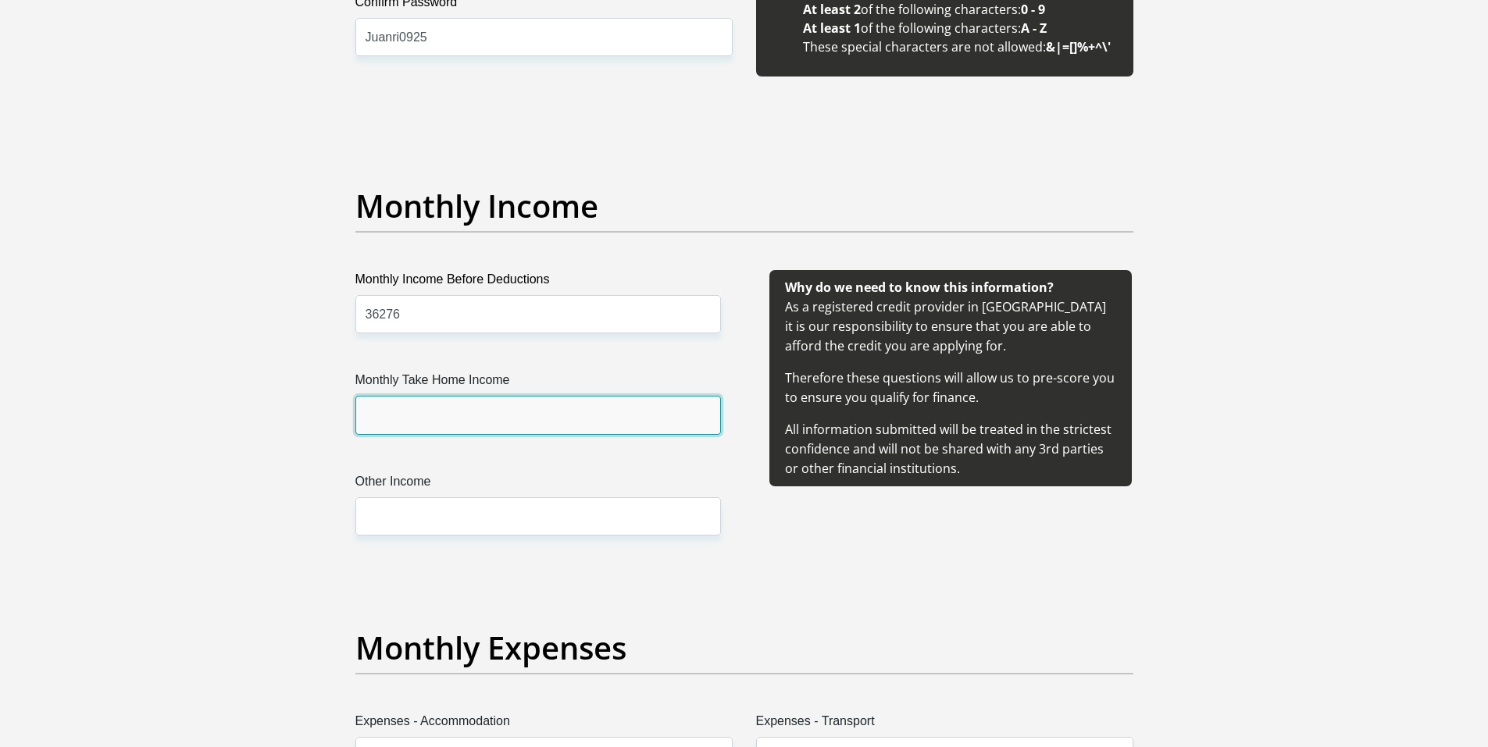
click at [497, 412] on input "Monthly Take Home Income" at bounding box center [537, 415] width 365 height 38
type input "36276"
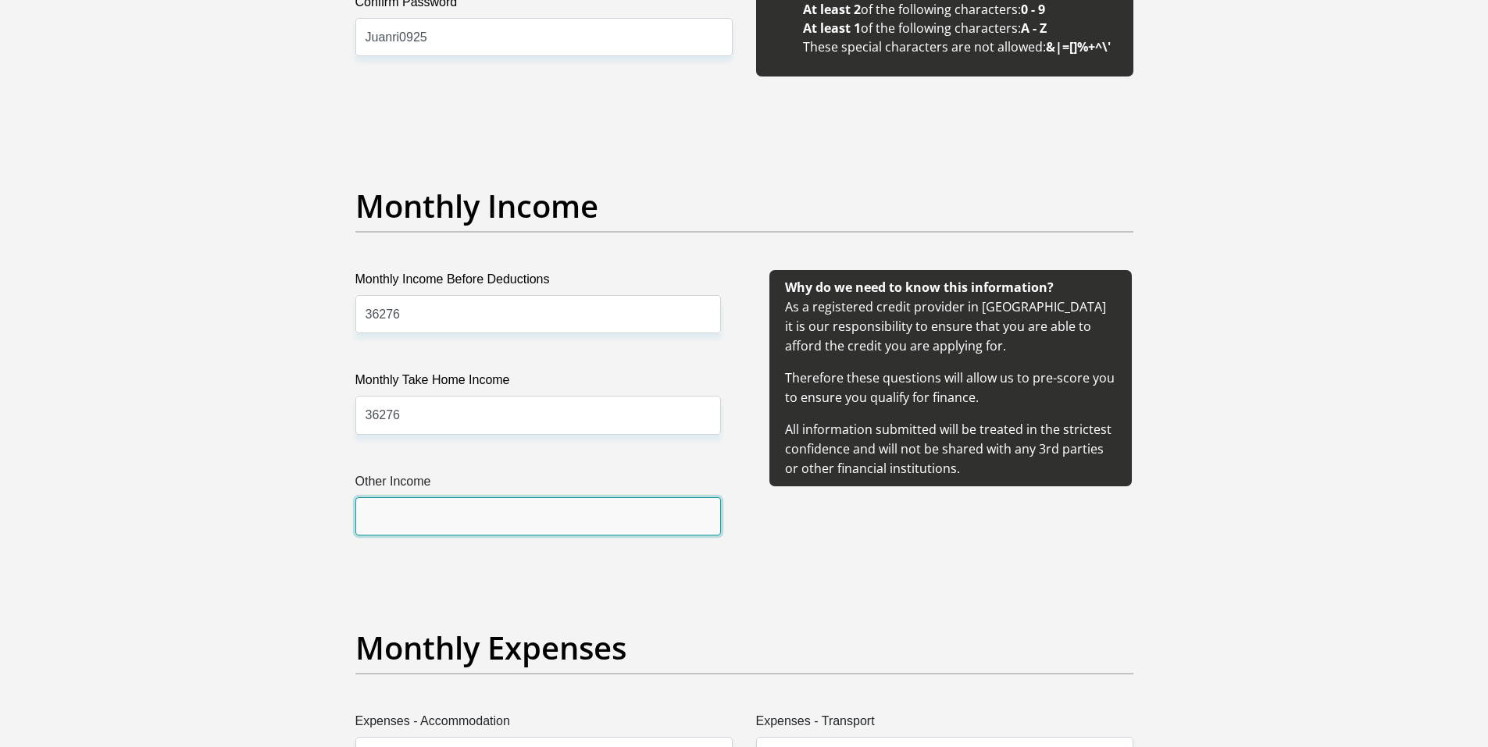
click at [519, 522] on input "Other Income" at bounding box center [537, 516] width 365 height 38
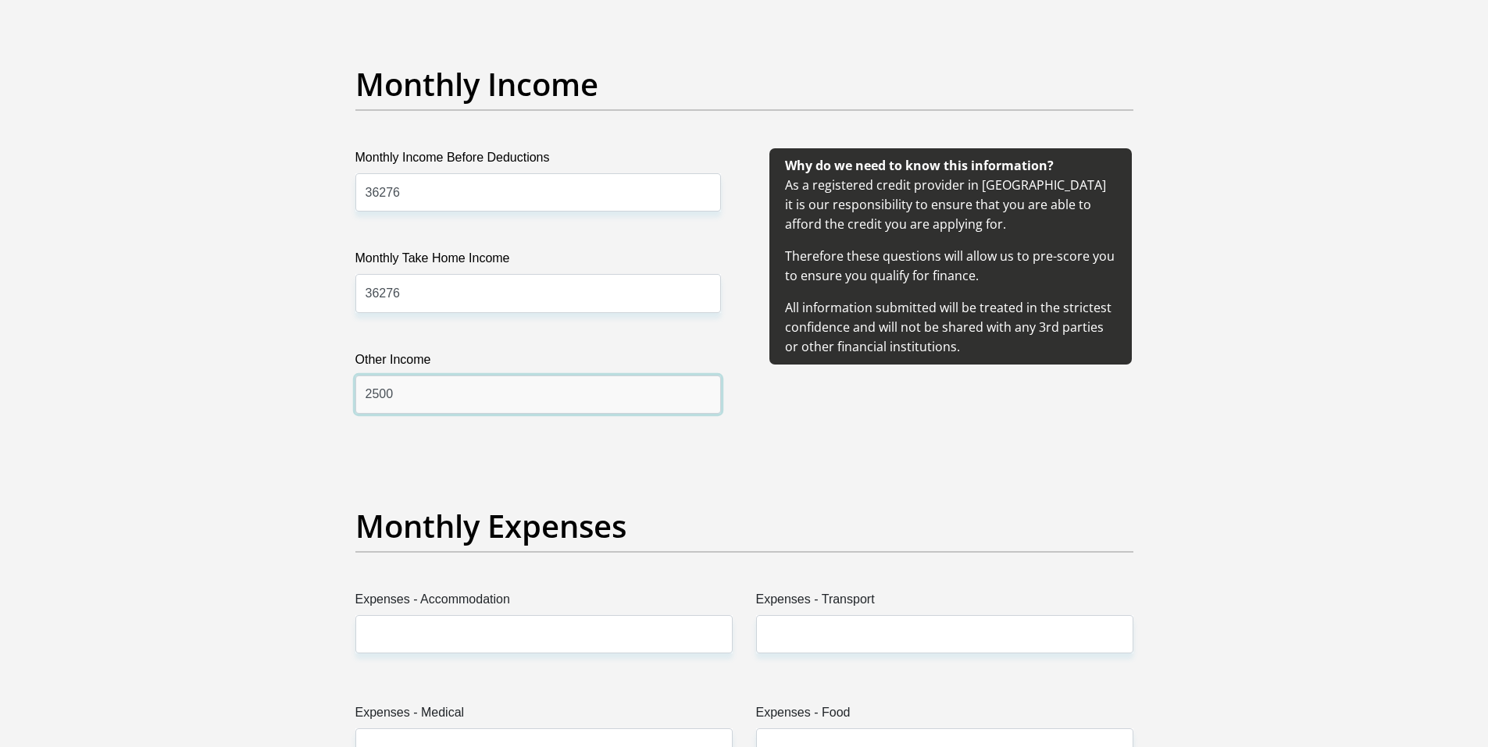
scroll to position [2031, 0]
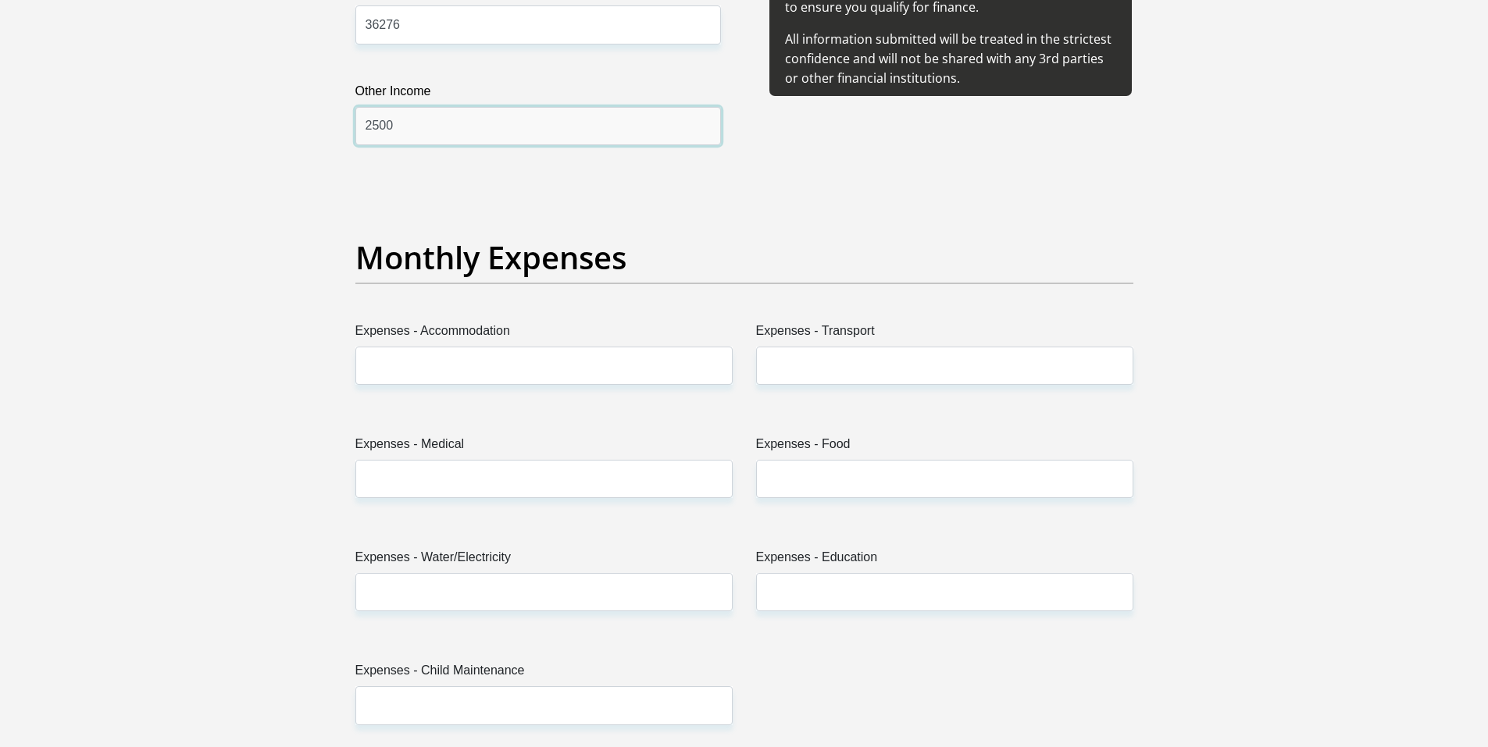
type input "2500"
click at [502, 365] on input "Expenses - Accommodation" at bounding box center [543, 366] width 377 height 38
type input "0"
click at [800, 366] on input "Expenses - Transport" at bounding box center [944, 366] width 377 height 38
type input "500"
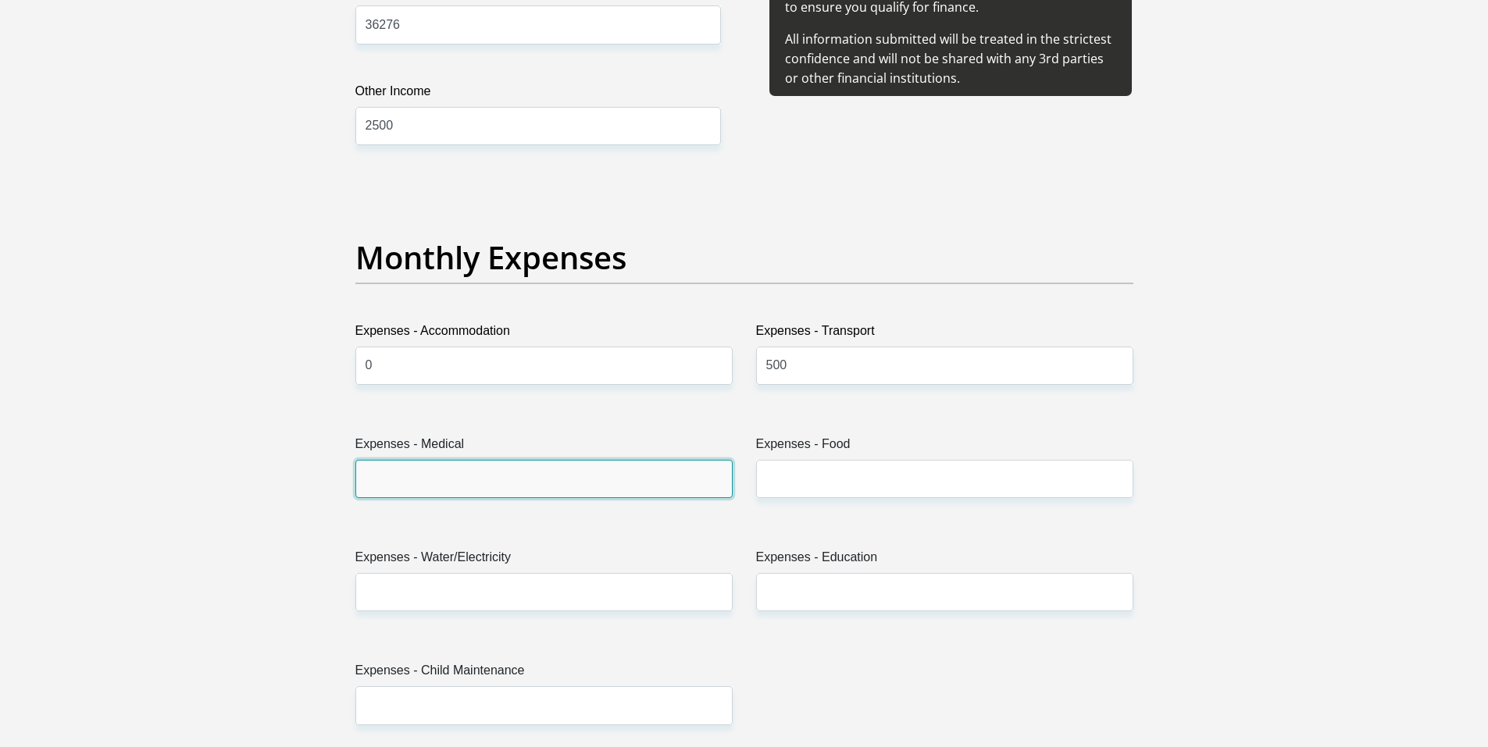
click at [707, 469] on input "Expenses - Medical" at bounding box center [543, 479] width 377 height 38
type input "1100"
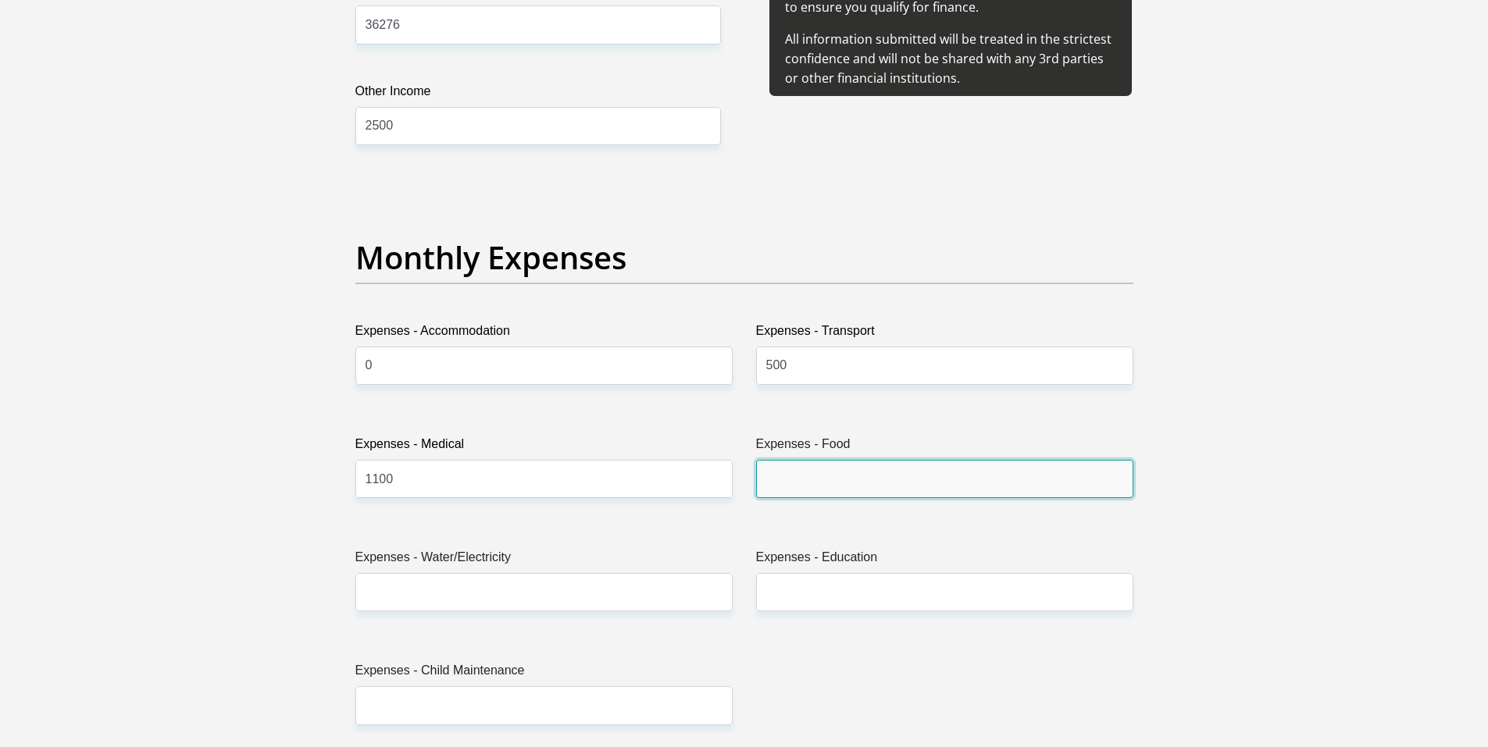
click at [818, 482] on input "Expenses - Food" at bounding box center [944, 479] width 377 height 38
type input "4000"
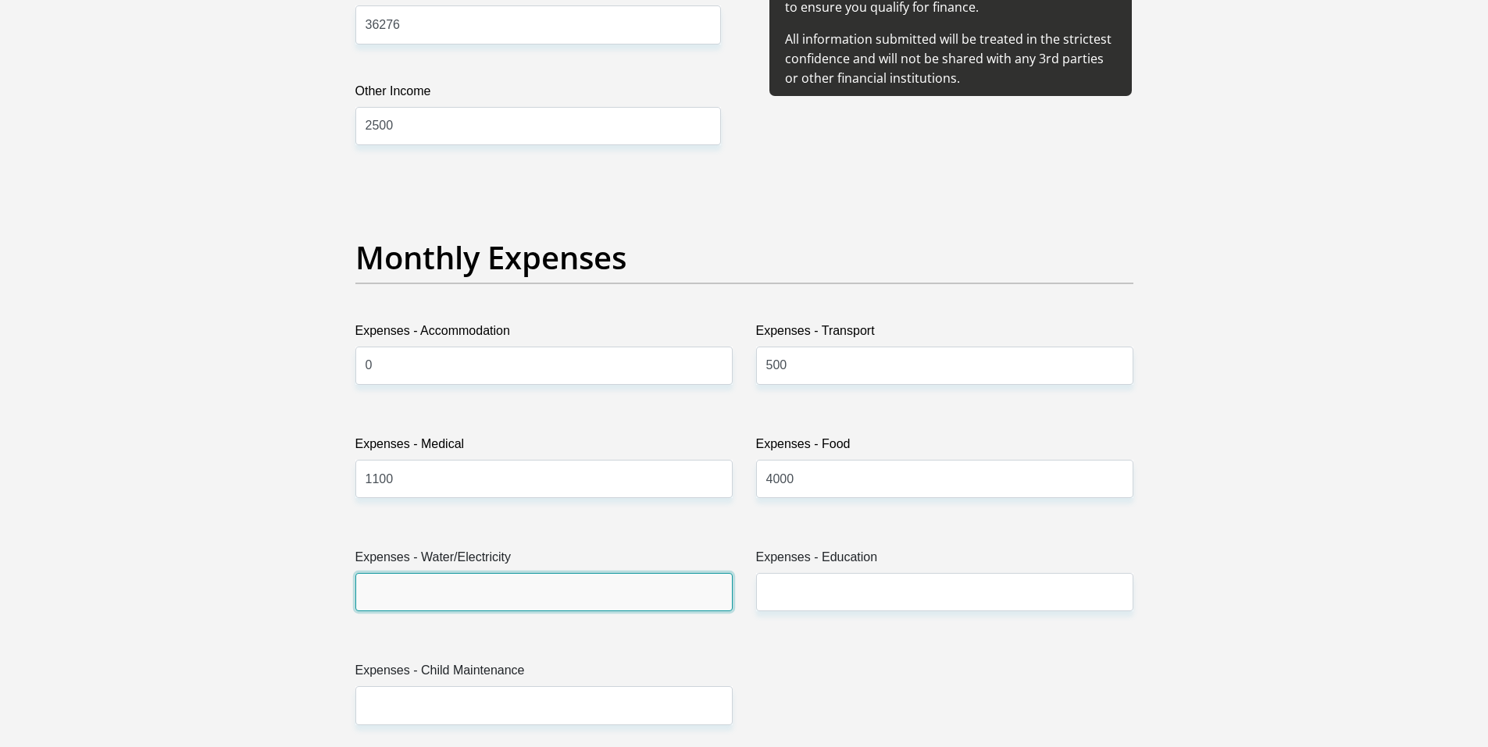
click at [683, 604] on input "Expenses - Water/Electricity" at bounding box center [543, 592] width 377 height 38
type input "0"
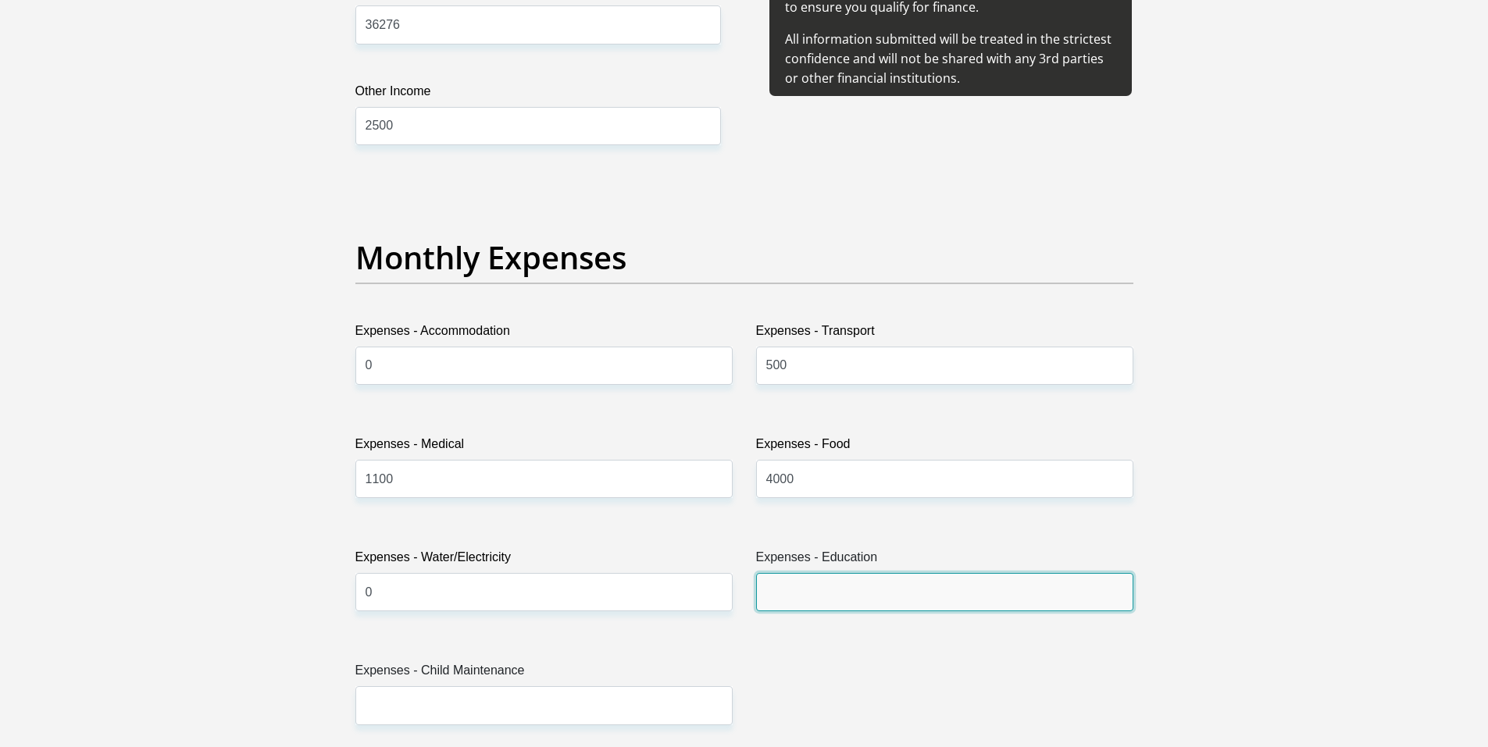
click at [779, 590] on input "Expenses - Education" at bounding box center [944, 592] width 377 height 38
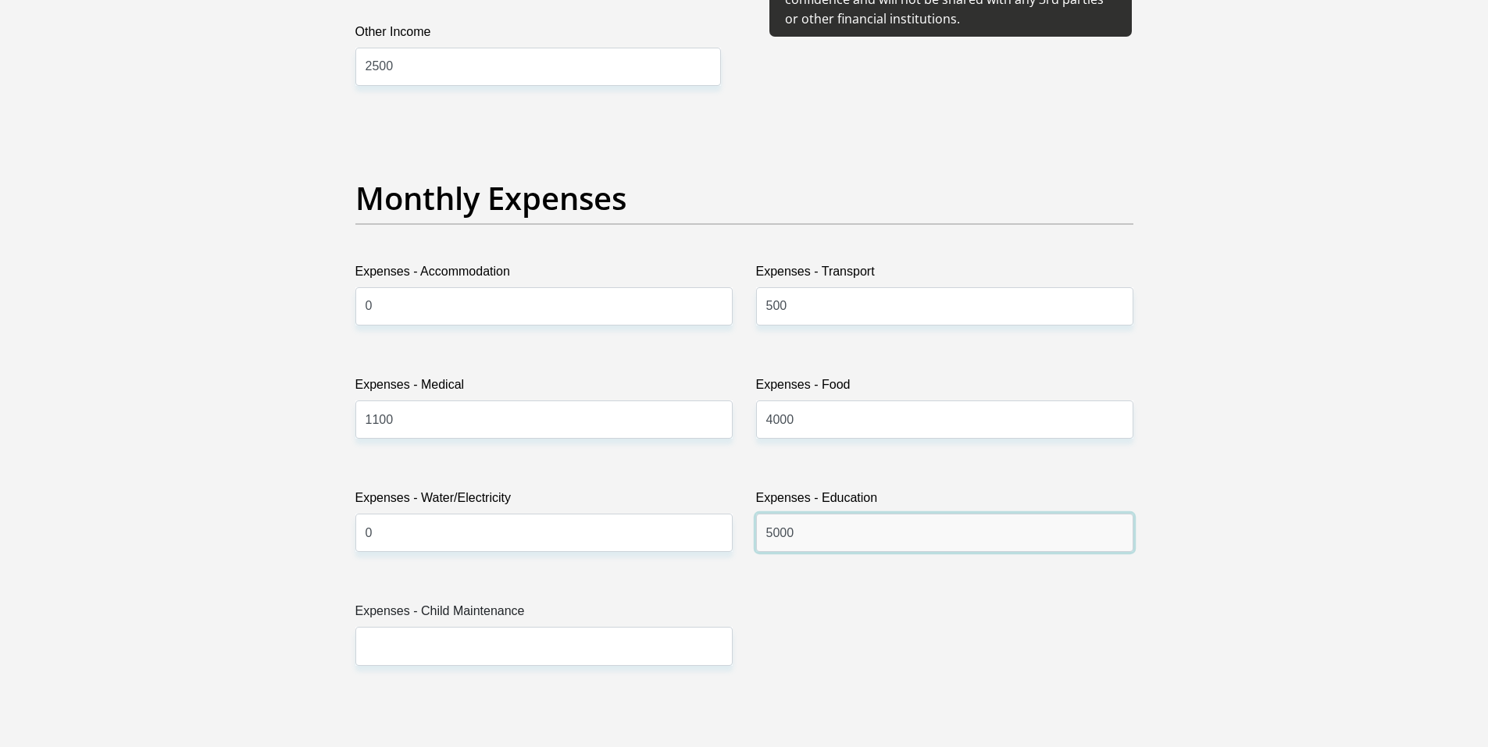
scroll to position [2187, 0]
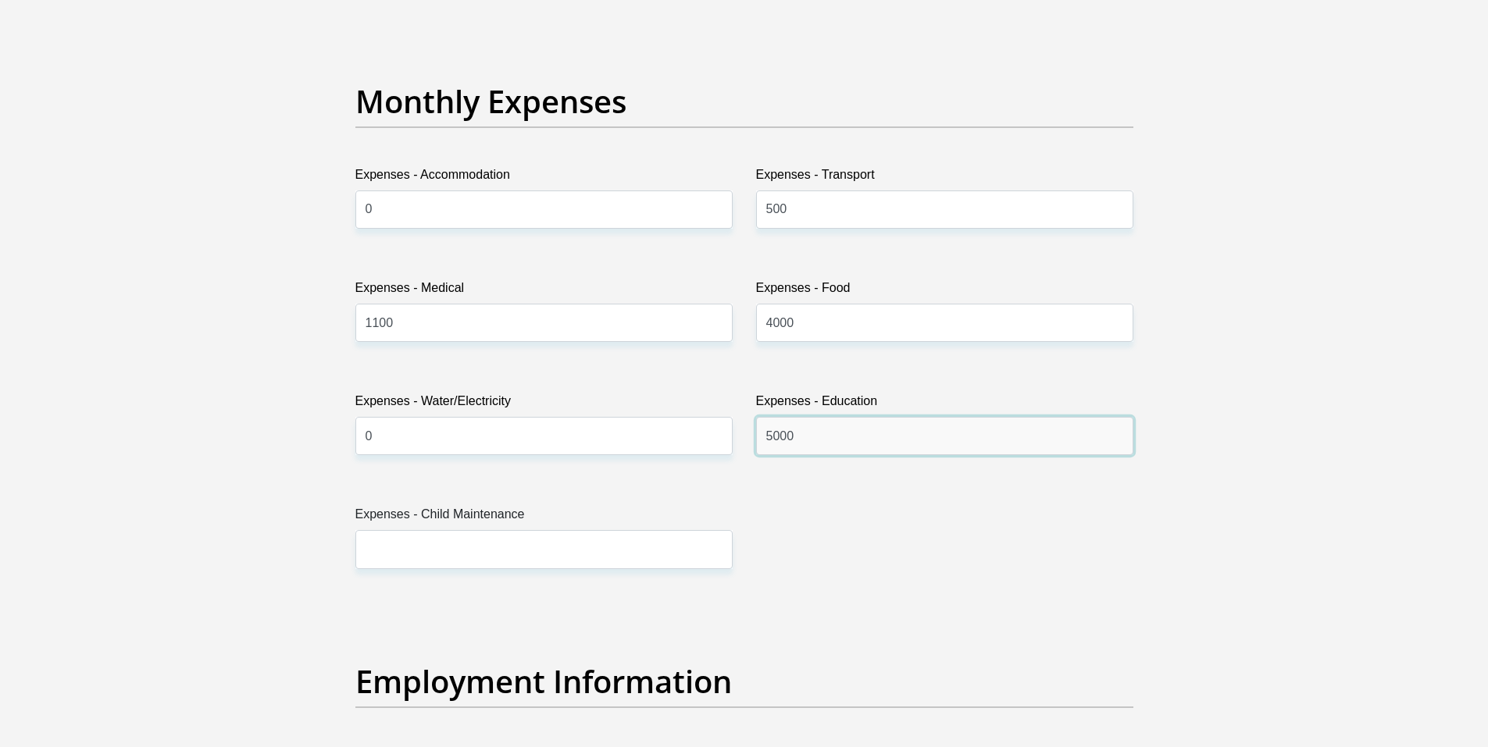
drag, startPoint x: 820, startPoint y: 430, endPoint x: 720, endPoint y: 435, distance: 100.1
click at [720, 435] on div "Title Mr Ms Mrs Dr Other First Name Juanri Surname Engelbrecht ID Number 880823…" at bounding box center [744, 600] width 801 height 5082
type input "7000"
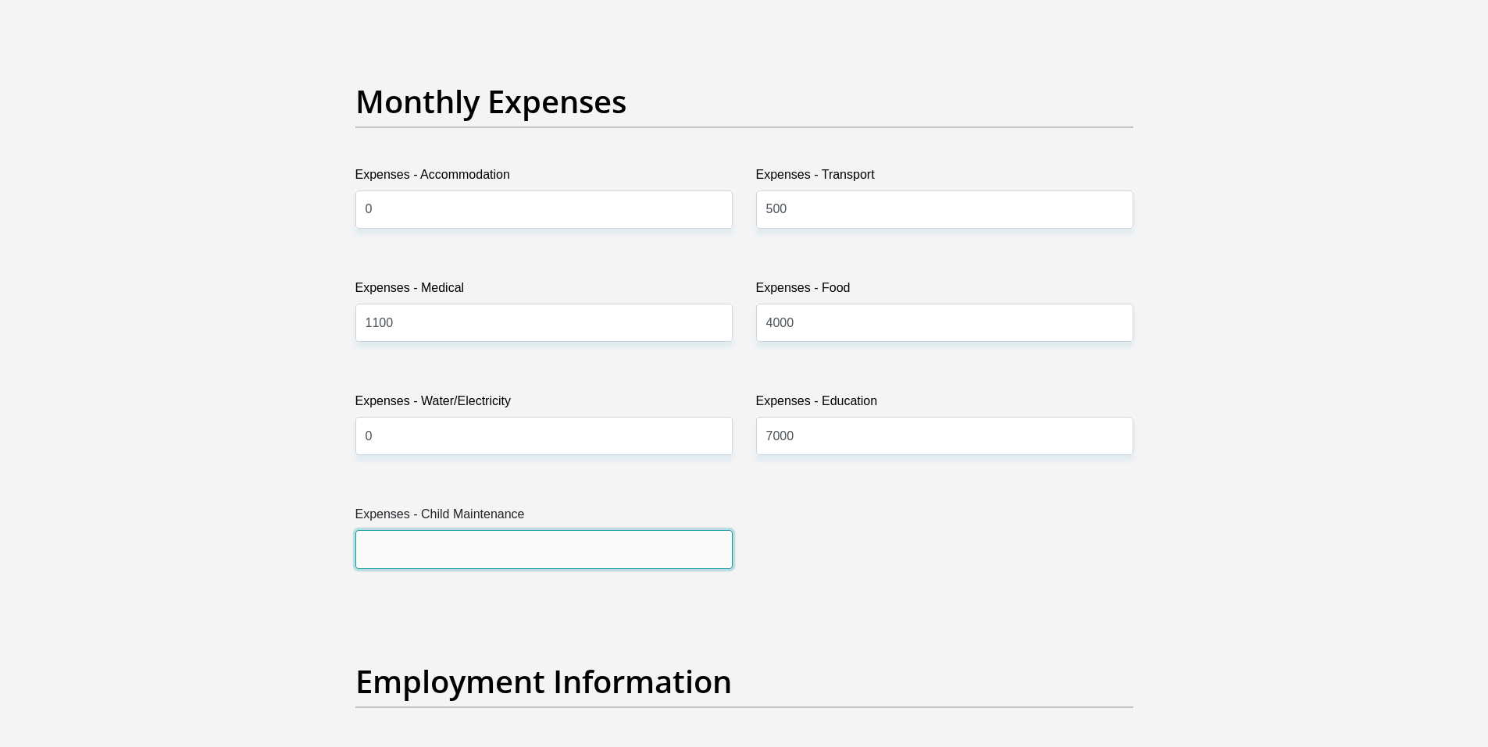
click at [673, 562] on input "Expenses - Child Maintenance" at bounding box center [543, 549] width 377 height 38
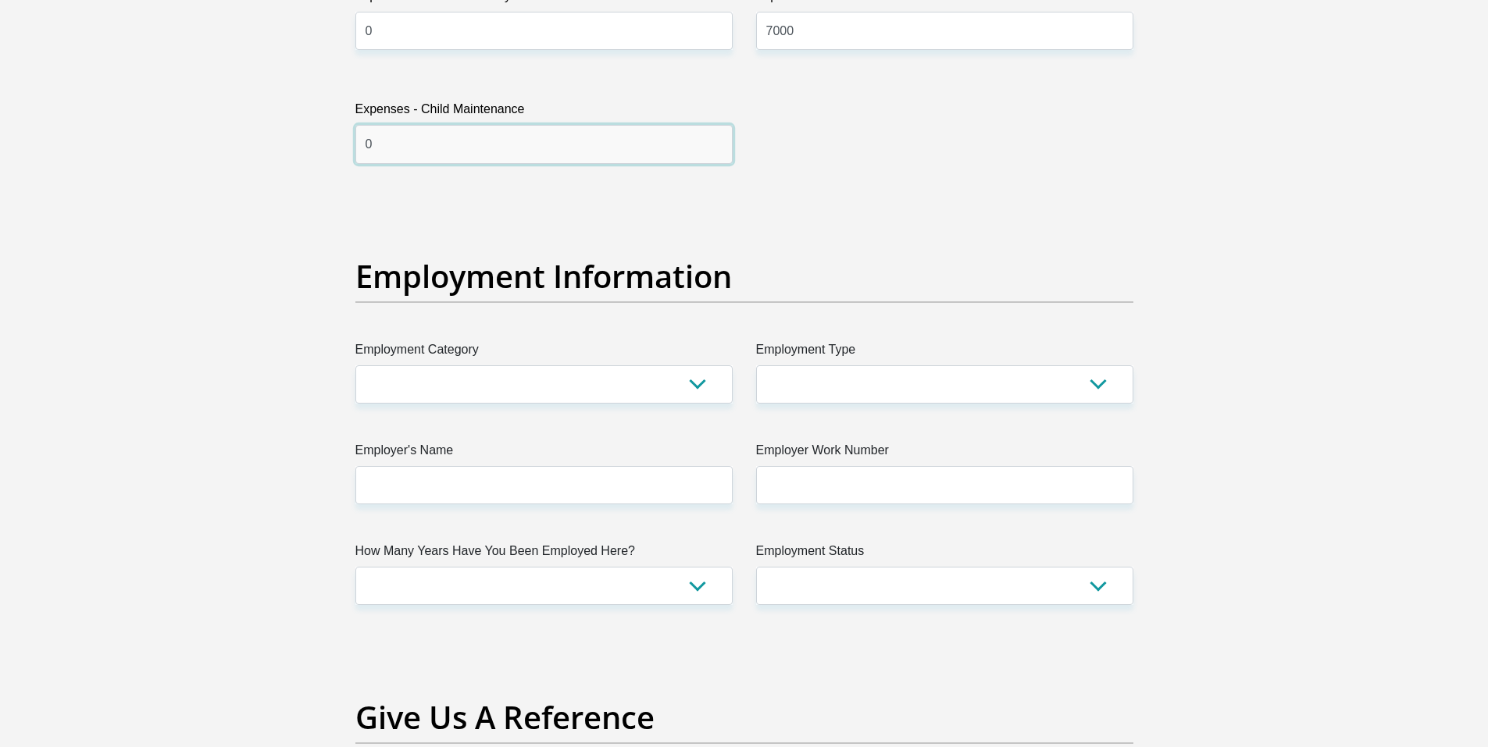
scroll to position [2733, 0]
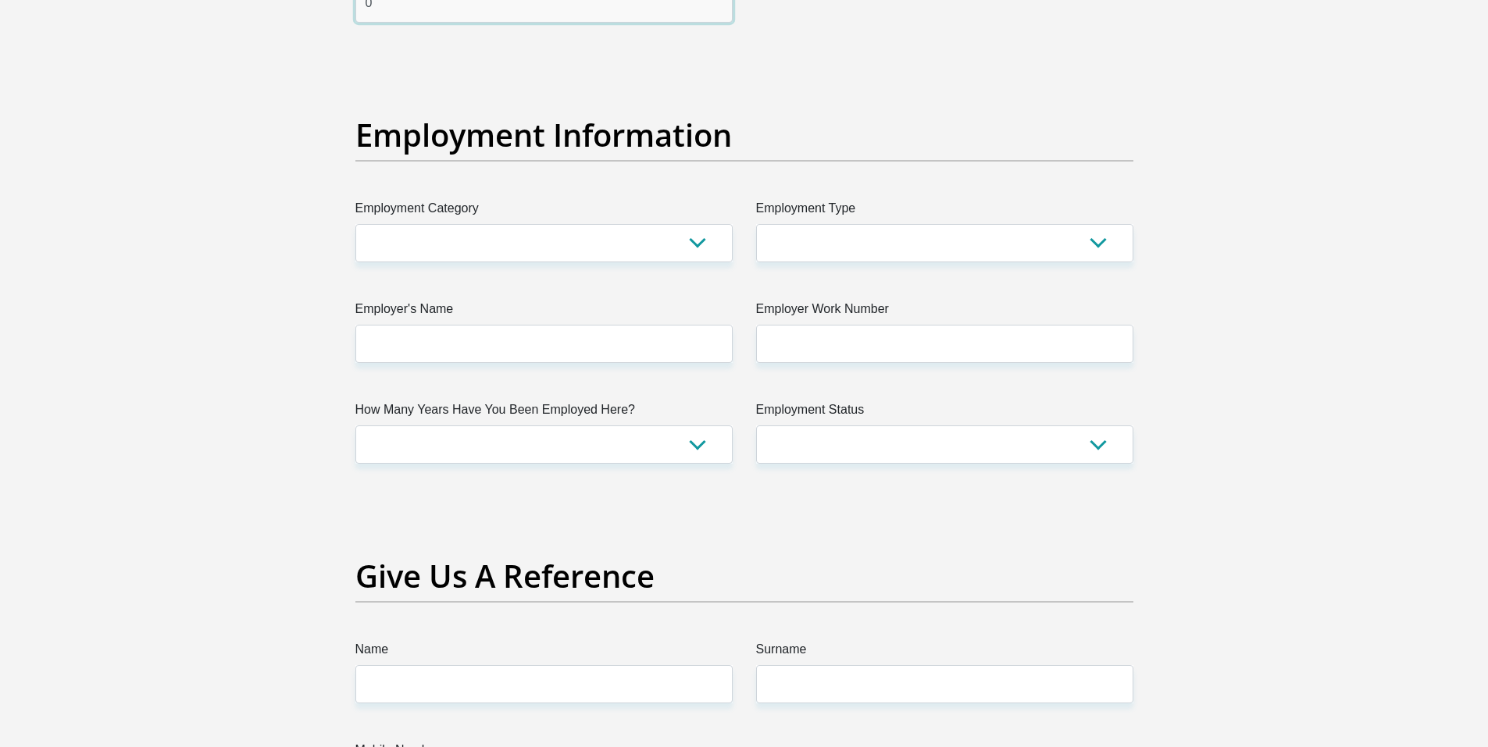
type input "0"
click at [697, 244] on select "AGRICULTURE ALCOHOL & TOBACCO CONSTRUCTION MATERIALS METALLURGY EQUIPMENT FOR R…" at bounding box center [543, 243] width 377 height 38
select select "76"
click at [355, 224] on select "AGRICULTURE ALCOHOL & TOBACCO CONSTRUCTION MATERIALS METALLURGY EQUIPMENT FOR R…" at bounding box center [543, 243] width 377 height 38
click at [945, 240] on select "College/Lecturer Craft Seller Creative Driver Executive Farmer Forces - Non Com…" at bounding box center [944, 243] width 377 height 38
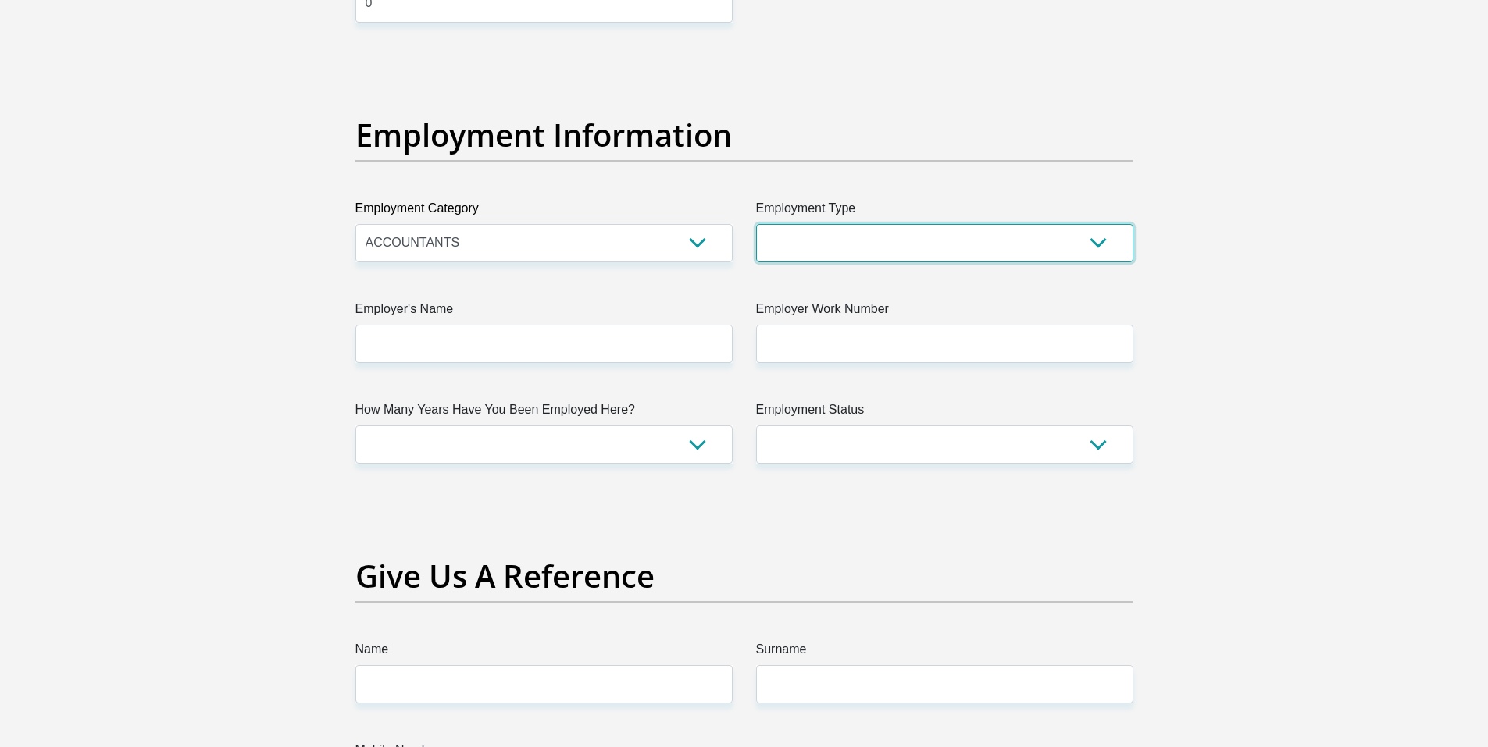
select select "Manager"
click at [756, 224] on select "College/Lecturer Craft Seller Creative Driver Executive Farmer Forces - Non Com…" at bounding box center [944, 243] width 377 height 38
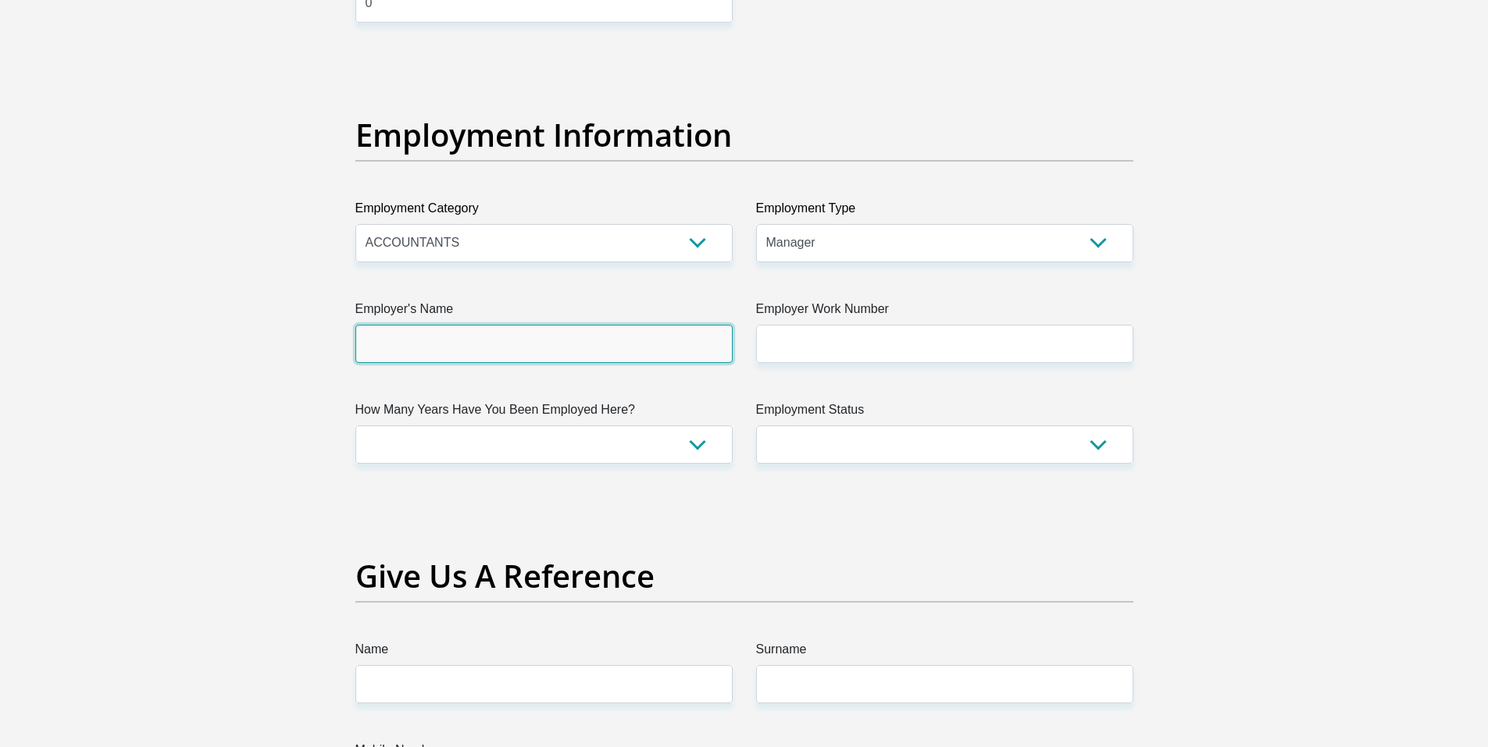
click at [689, 348] on input "Employer's Name" at bounding box center [543, 344] width 377 height 38
type input "NBDAccountantsInc"
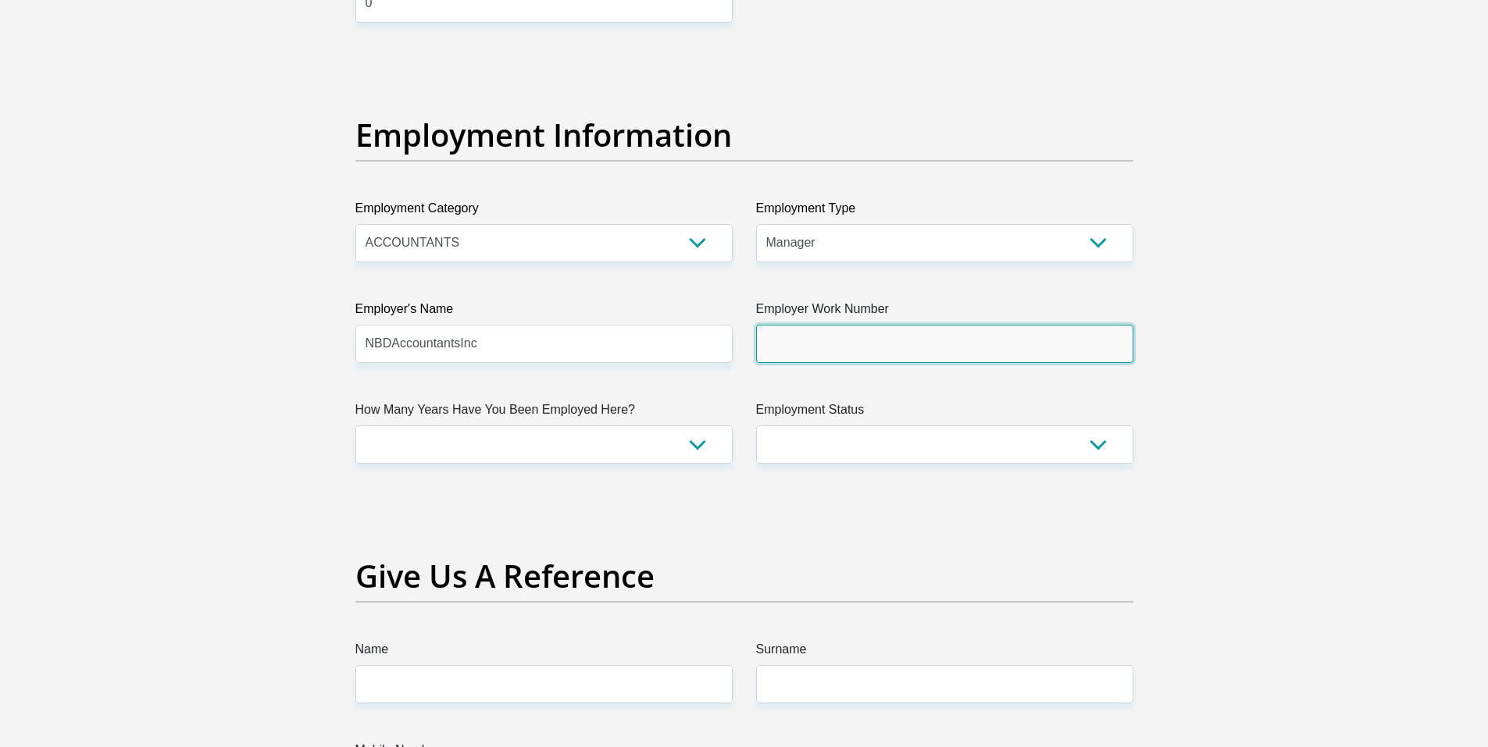
click at [816, 347] on input "Employer Work Number" at bounding box center [944, 344] width 377 height 38
type input "0123462622"
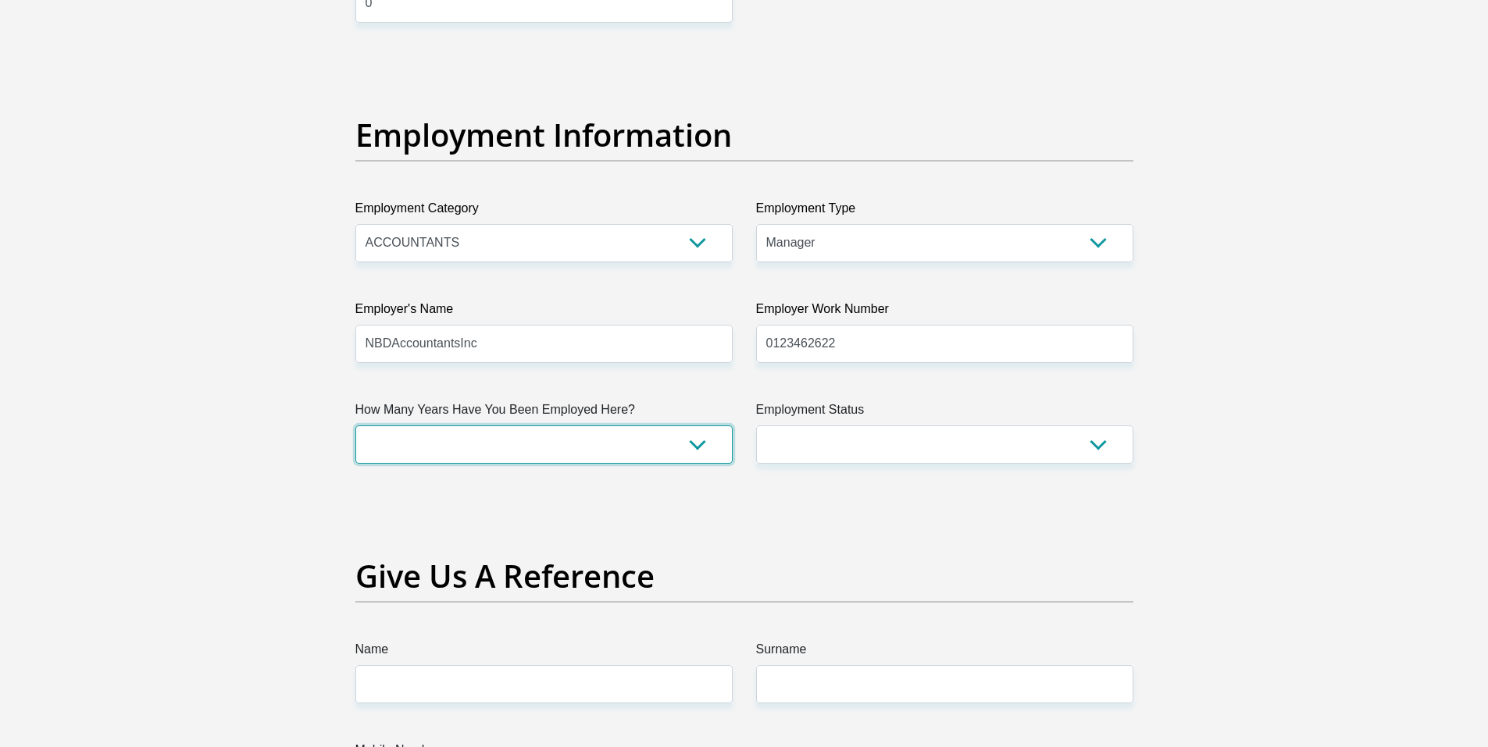
click at [695, 440] on select "less than 1 year 1-3 years 3-5 years 5+ years" at bounding box center [543, 445] width 377 height 38
select select "60"
click at [355, 426] on select "less than 1 year 1-3 years 3-5 years 5+ years" at bounding box center [543, 445] width 377 height 38
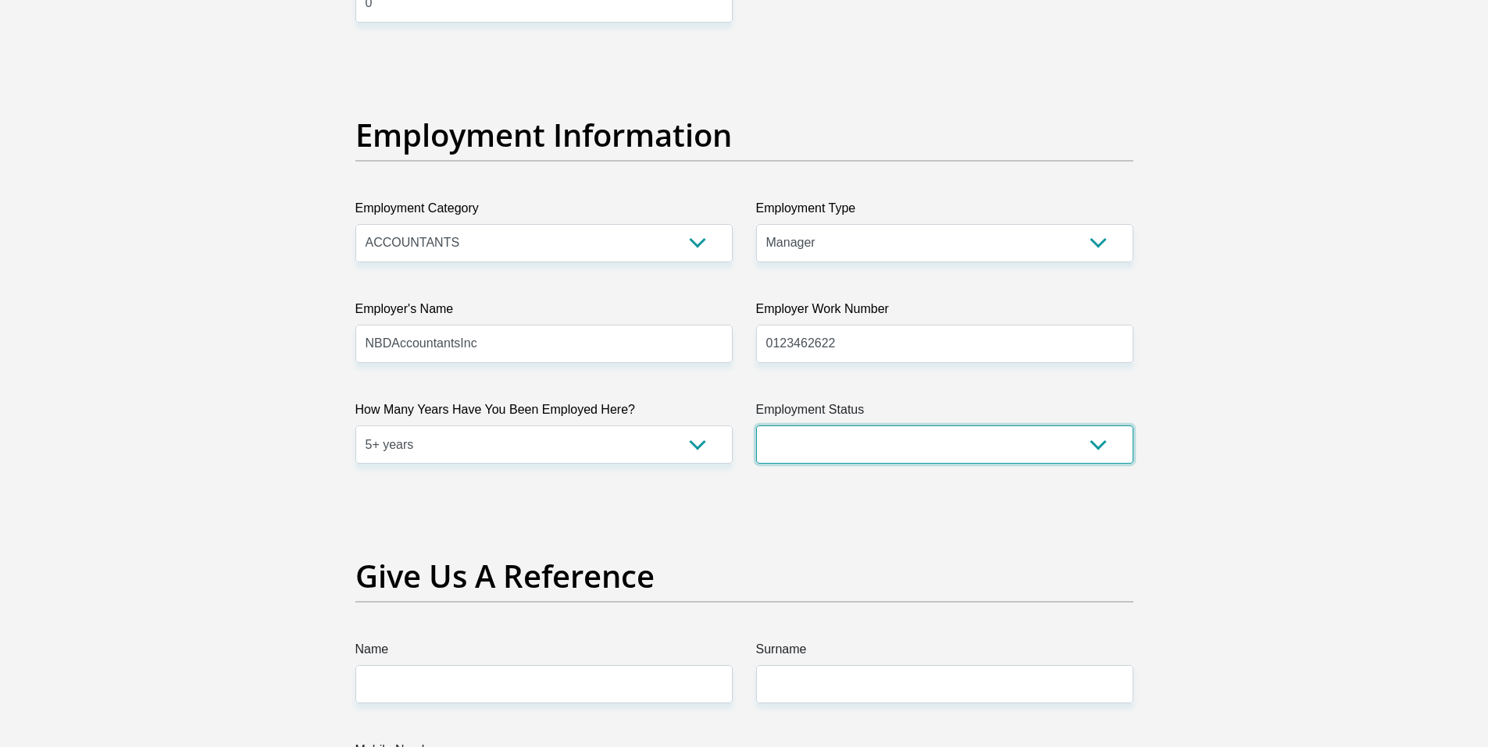
click at [853, 433] on select "Permanent/Full-time Part-time/Casual Contract Worker Self-Employed Housewife Re…" at bounding box center [944, 445] width 377 height 38
select select "1"
click at [756, 426] on select "Permanent/Full-time Part-time/Casual Contract Worker Self-Employed Housewife Re…" at bounding box center [944, 445] width 377 height 38
click at [780, 530] on div "Title Mr Ms Mrs Dr Other First Name Juanri Surname Engelbrecht ID Number 880823…" at bounding box center [744, 53] width 801 height 5082
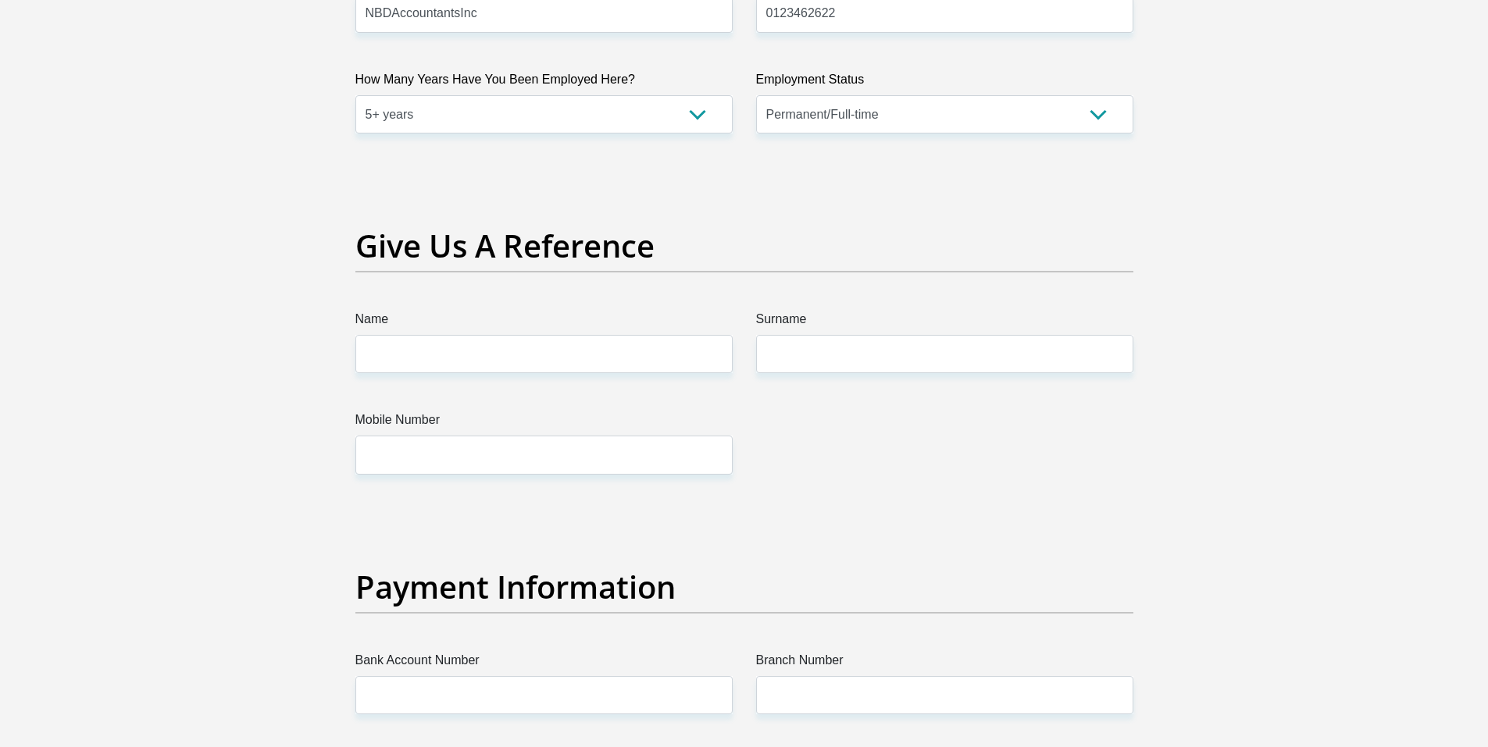
scroll to position [3202, 0]
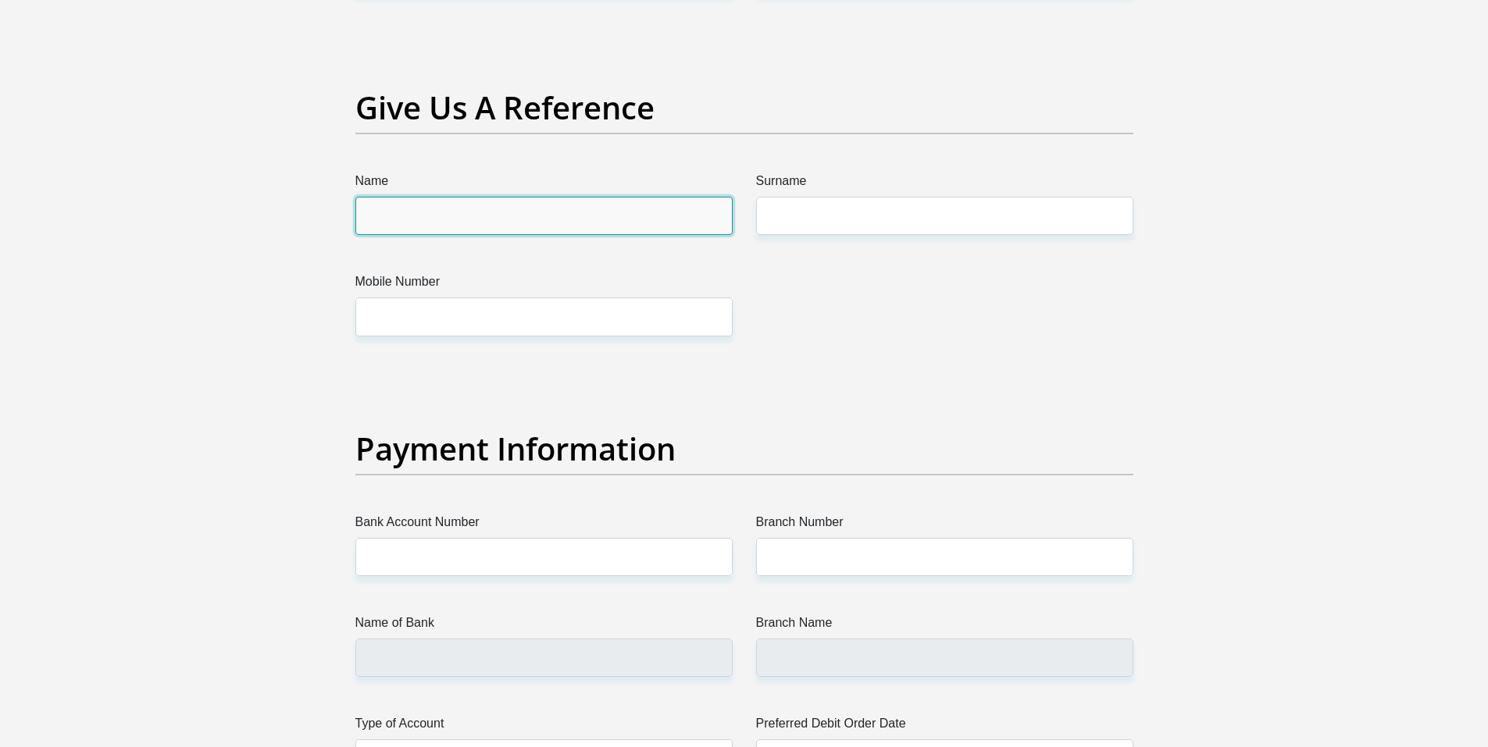
click at [610, 215] on input "Name" at bounding box center [543, 216] width 377 height 38
type input "Joanne"
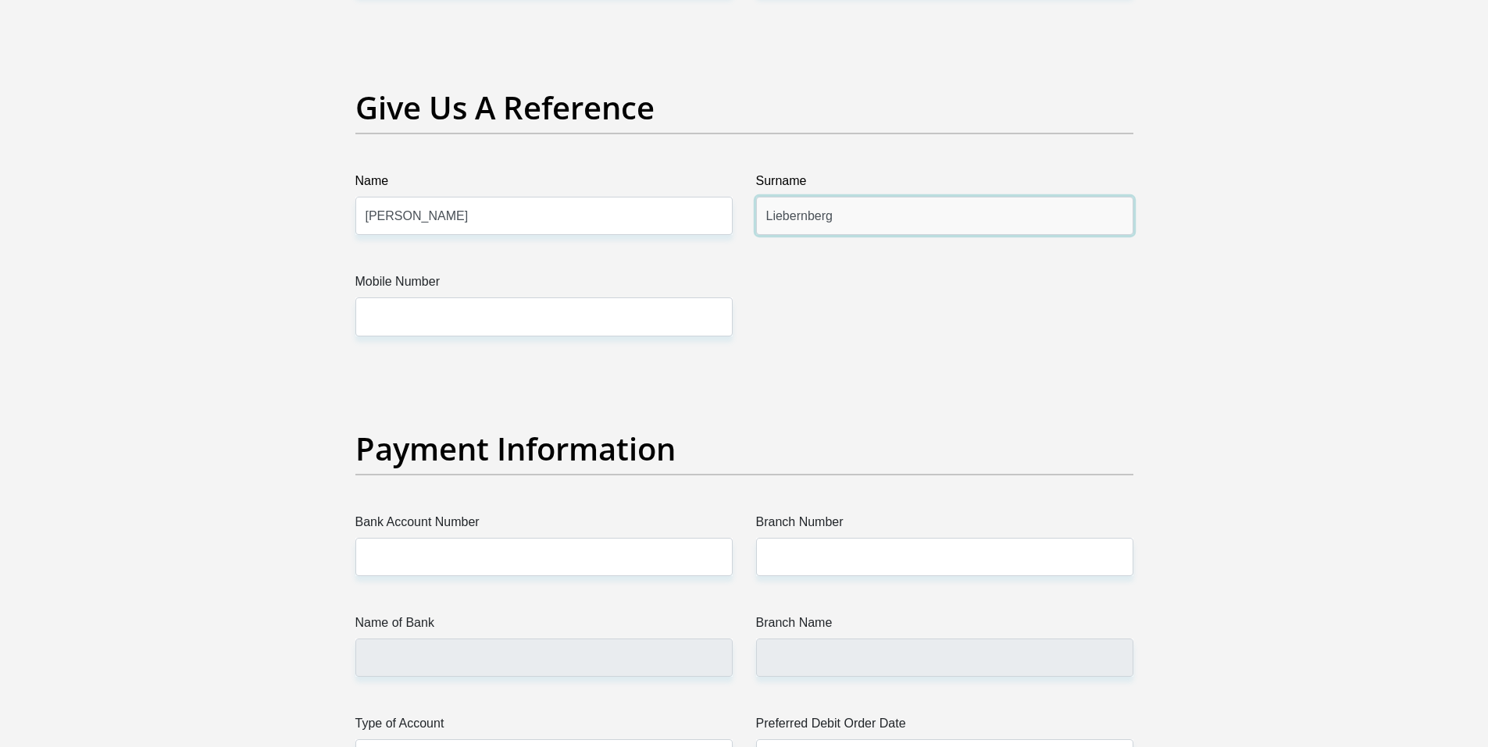
click at [799, 219] on input "Liebernberg" at bounding box center [944, 216] width 377 height 38
type input "Liebenberg"
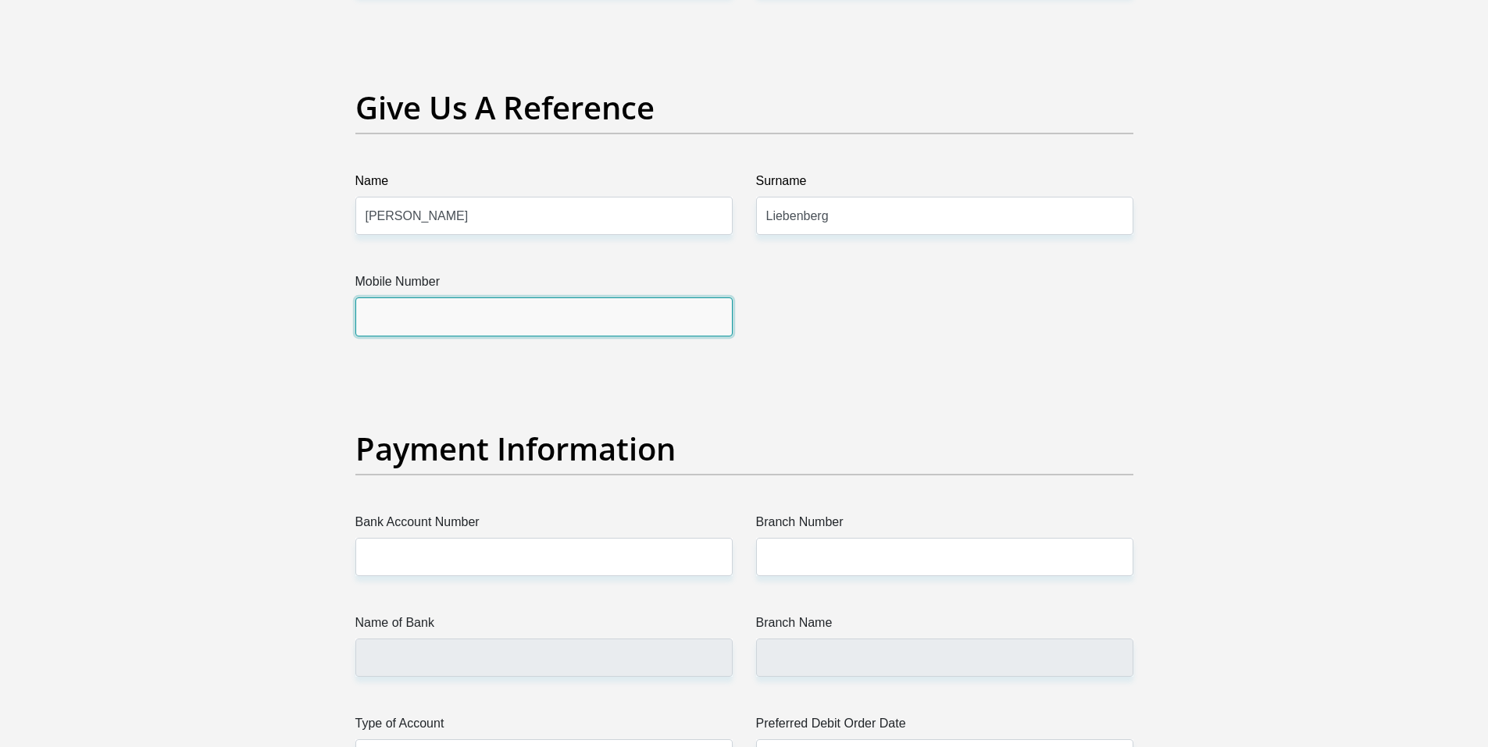
click at [536, 320] on input "Mobile Number" at bounding box center [543, 317] width 377 height 38
type input "0815460782"
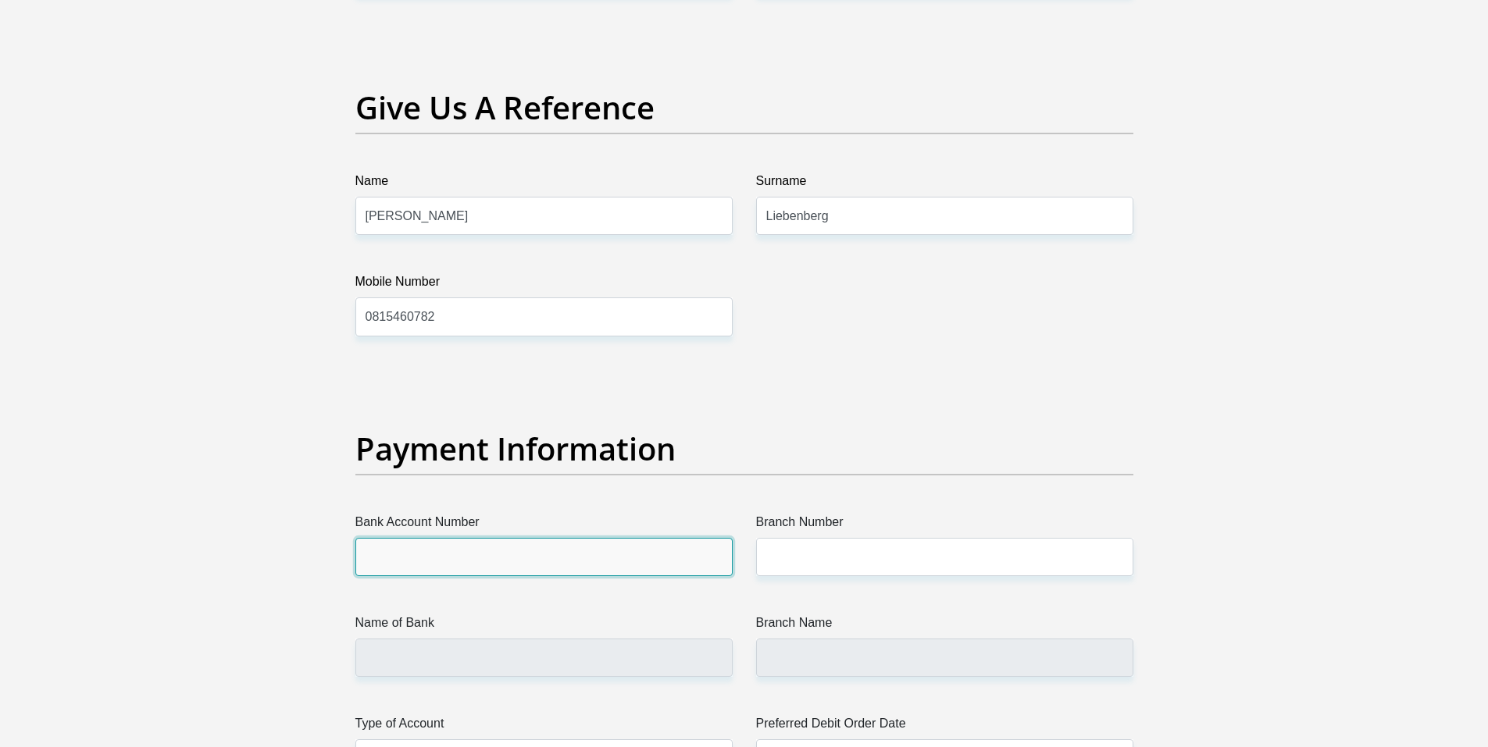
click at [610, 554] on input "Bank Account Number" at bounding box center [543, 557] width 377 height 38
type input "62817221443"
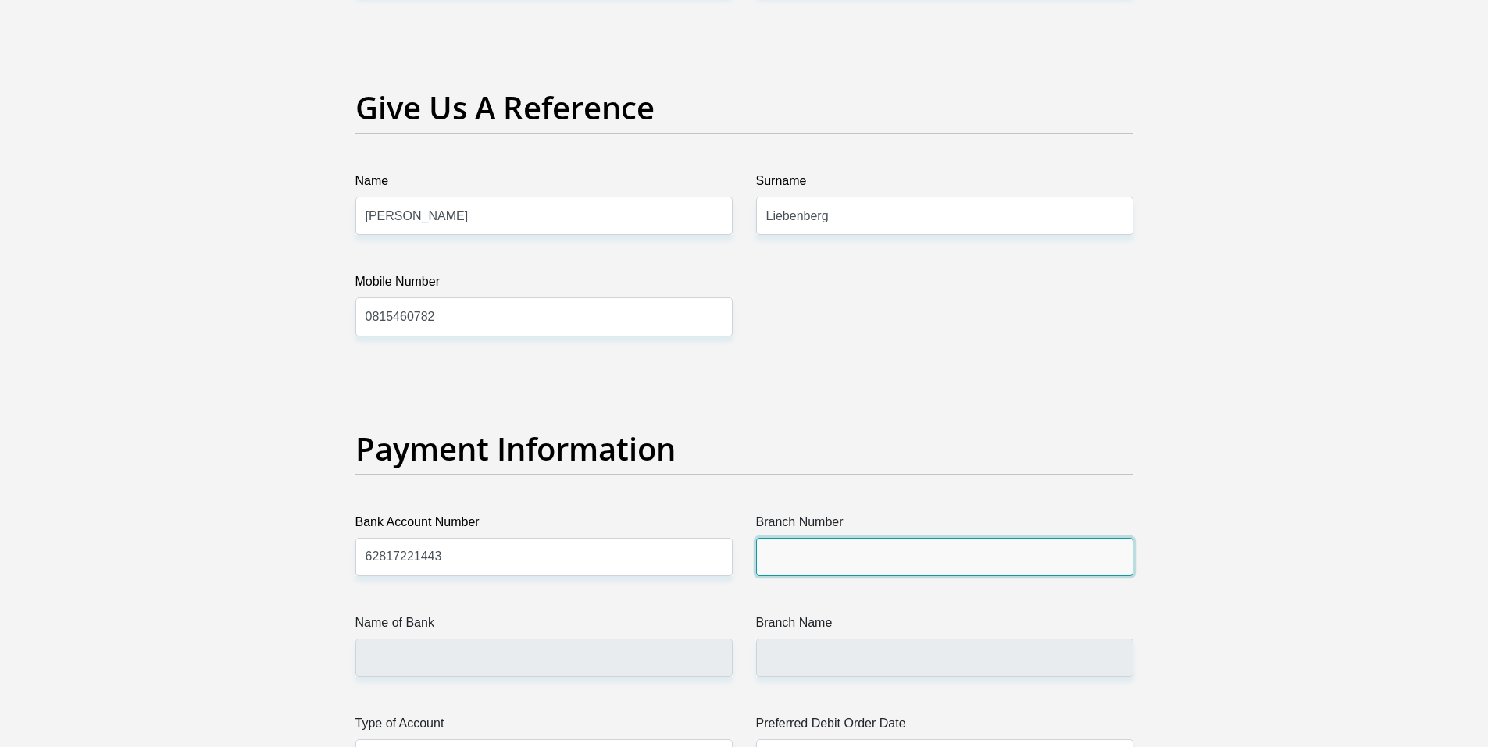
click at [892, 565] on input "Branch Number" at bounding box center [944, 557] width 377 height 38
type input "250655"
click at [595, 636] on label "Name of Bank" at bounding box center [543, 626] width 377 height 25
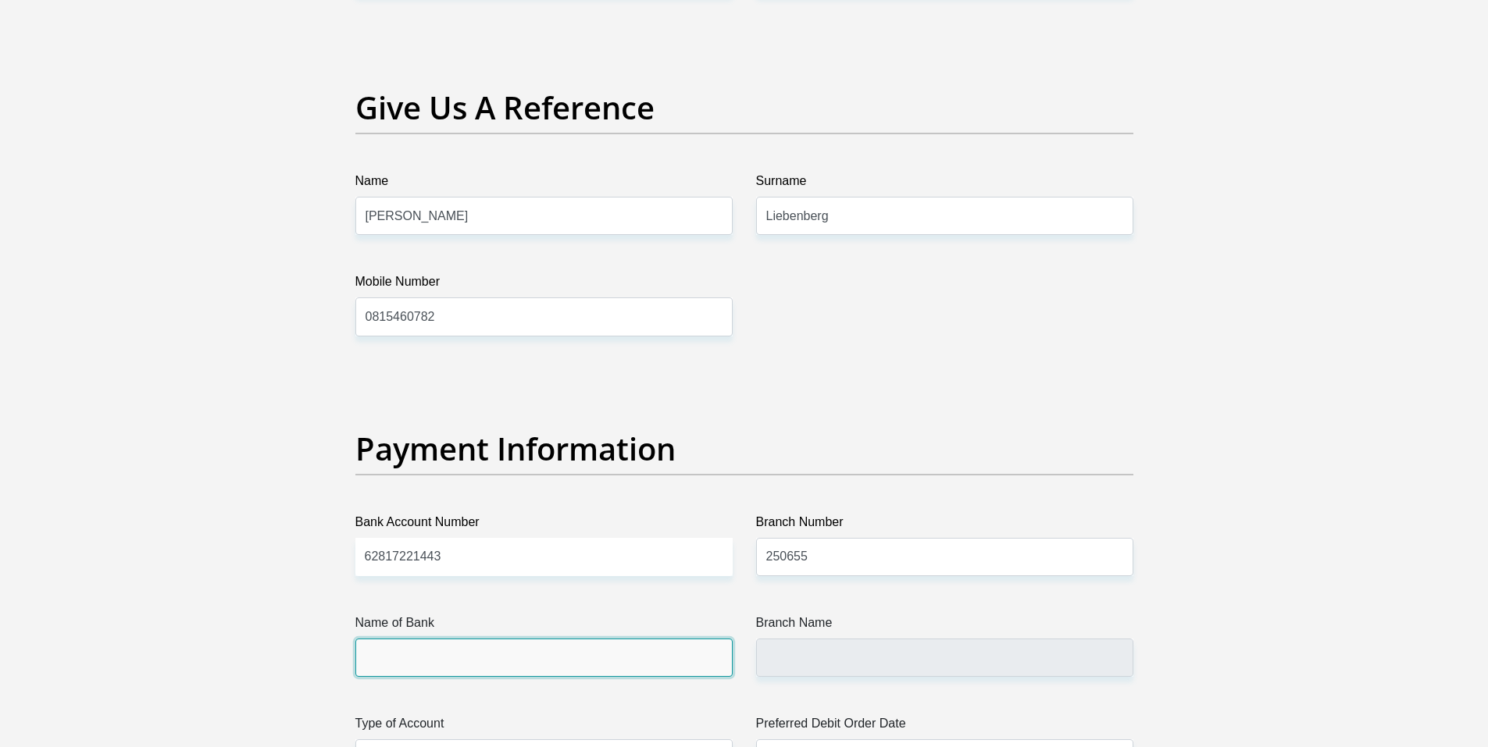
click at [595, 639] on input "Name of Bank" at bounding box center [543, 658] width 377 height 38
type input "FIRSTRAND BANK"
type input "BRANCH 560"
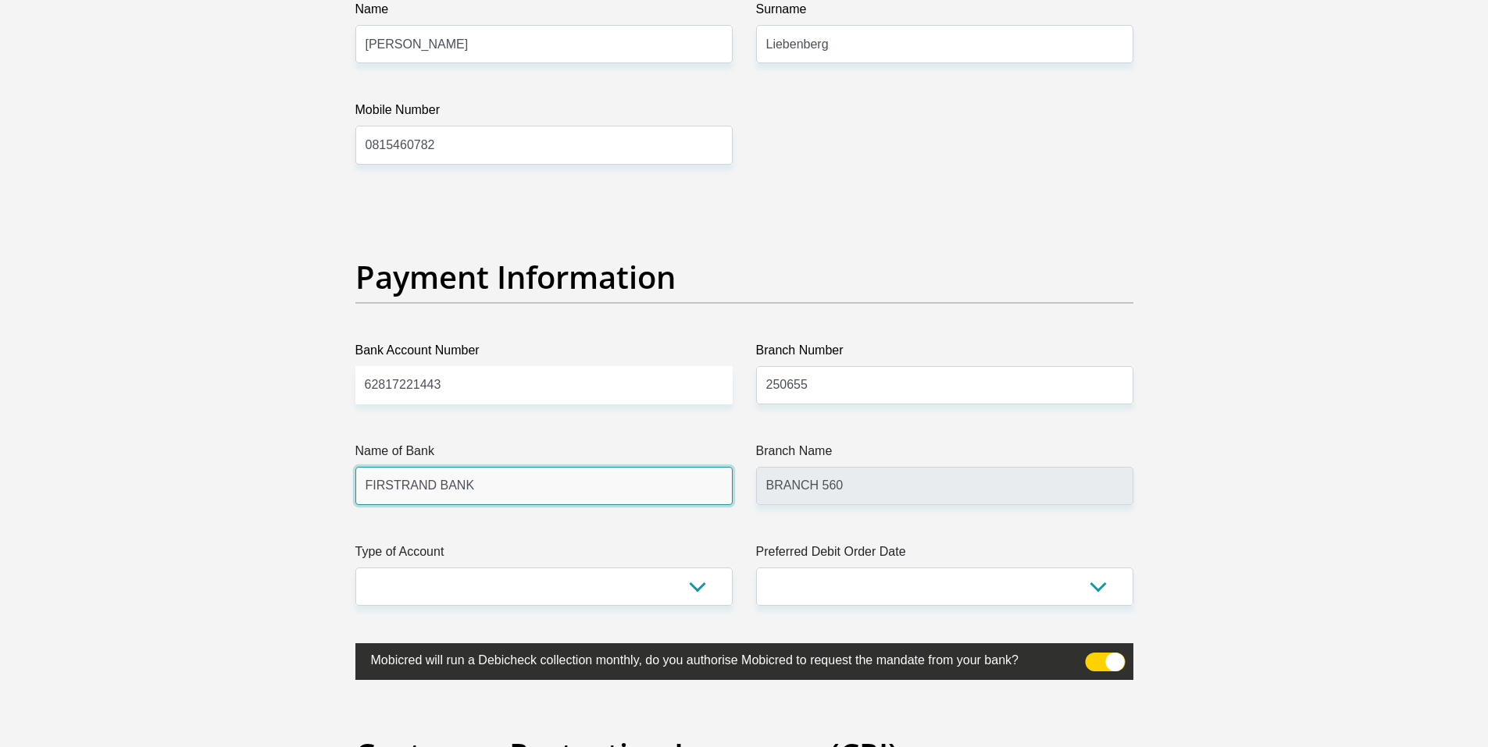
scroll to position [3671, 0]
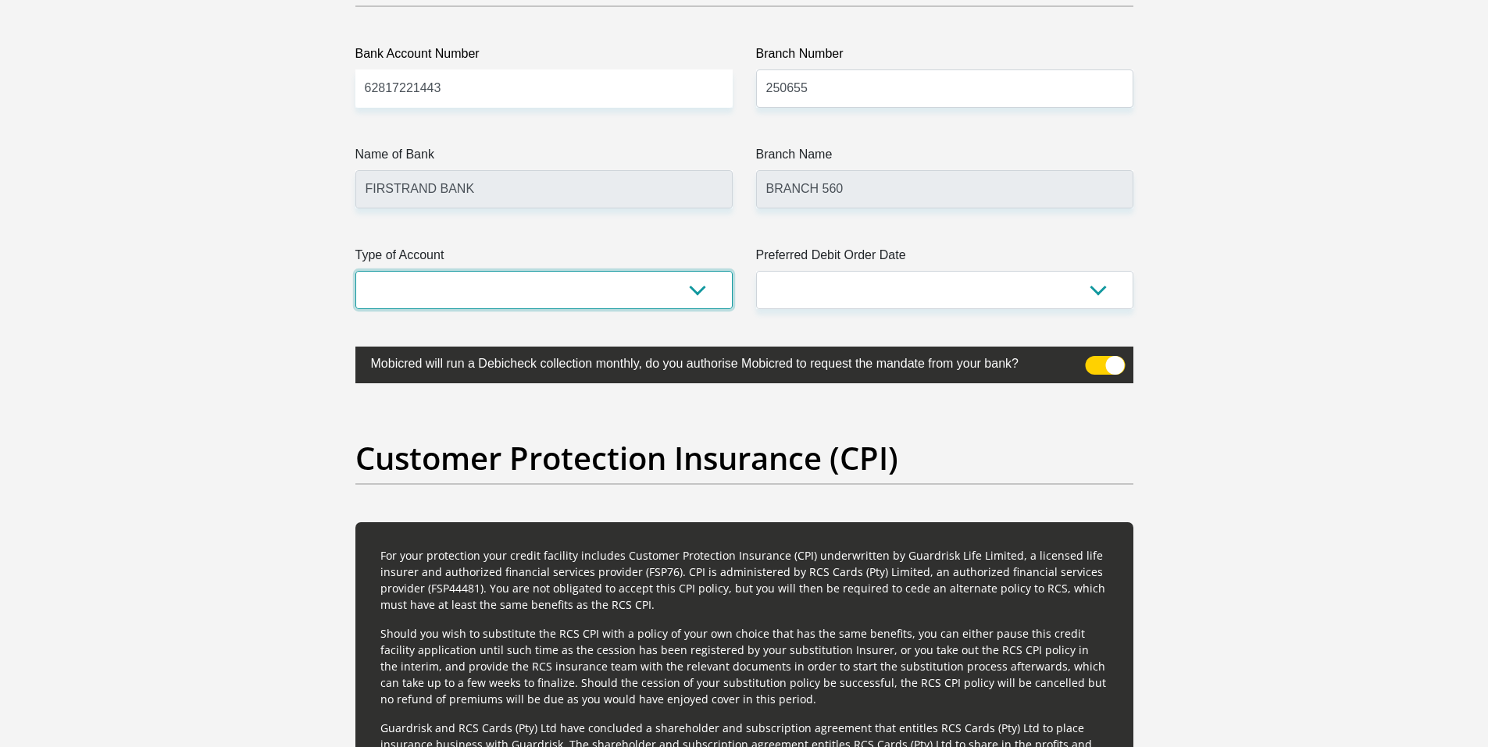
click at [709, 287] on select "Cheque Savings" at bounding box center [543, 290] width 377 height 38
select select "CUR"
click at [355, 271] on select "Cheque Savings" at bounding box center [543, 290] width 377 height 38
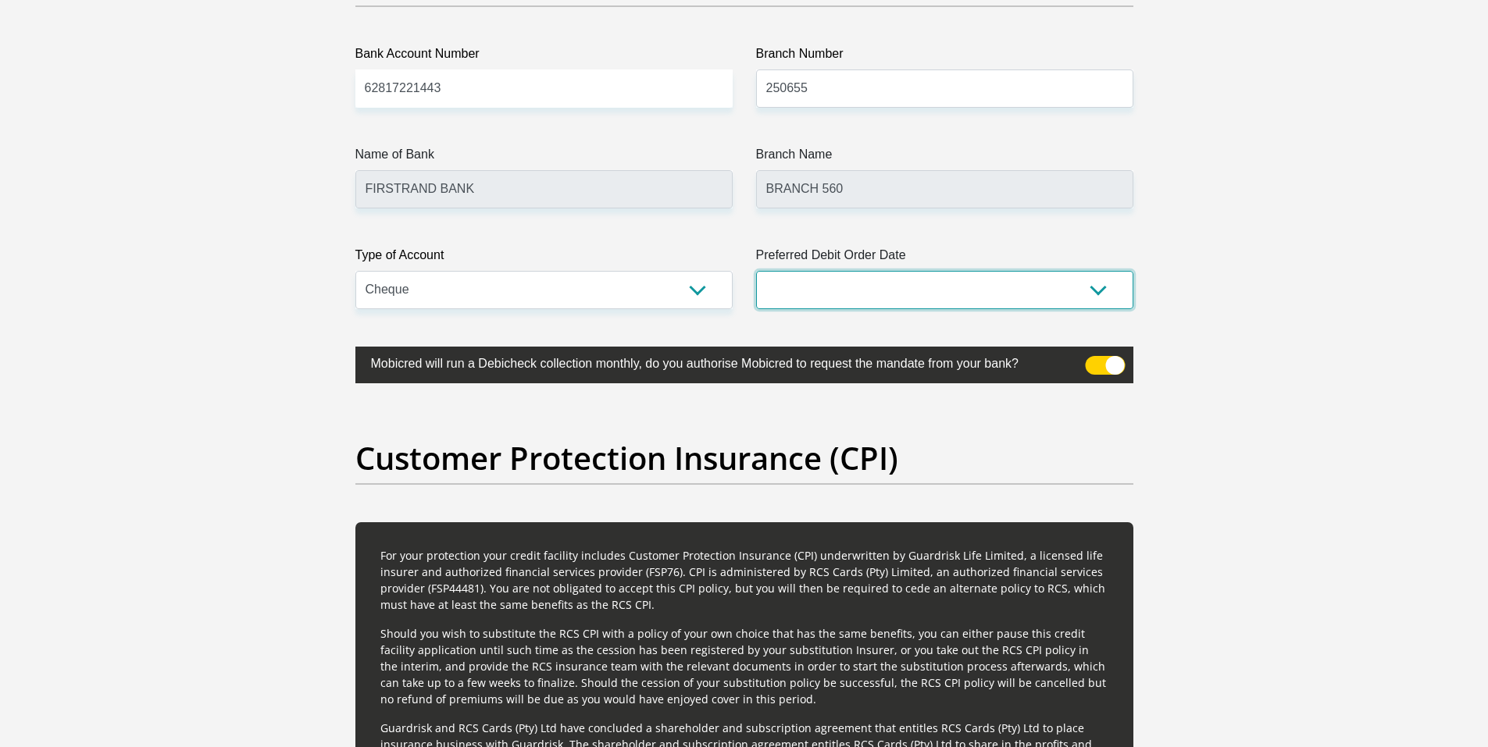
click at [818, 297] on select "1st 2nd 3rd 4th 5th 7th 18th 19th 20th 21st 22nd 23rd 24th 25th 26th 27th 28th …" at bounding box center [944, 290] width 377 height 38
select select "1"
click at [756, 271] on select "1st 2nd 3rd 4th 5th 7th 18th 19th 20th 21st 22nd 23rd 24th 25th 26th 27th 28th …" at bounding box center [944, 290] width 377 height 38
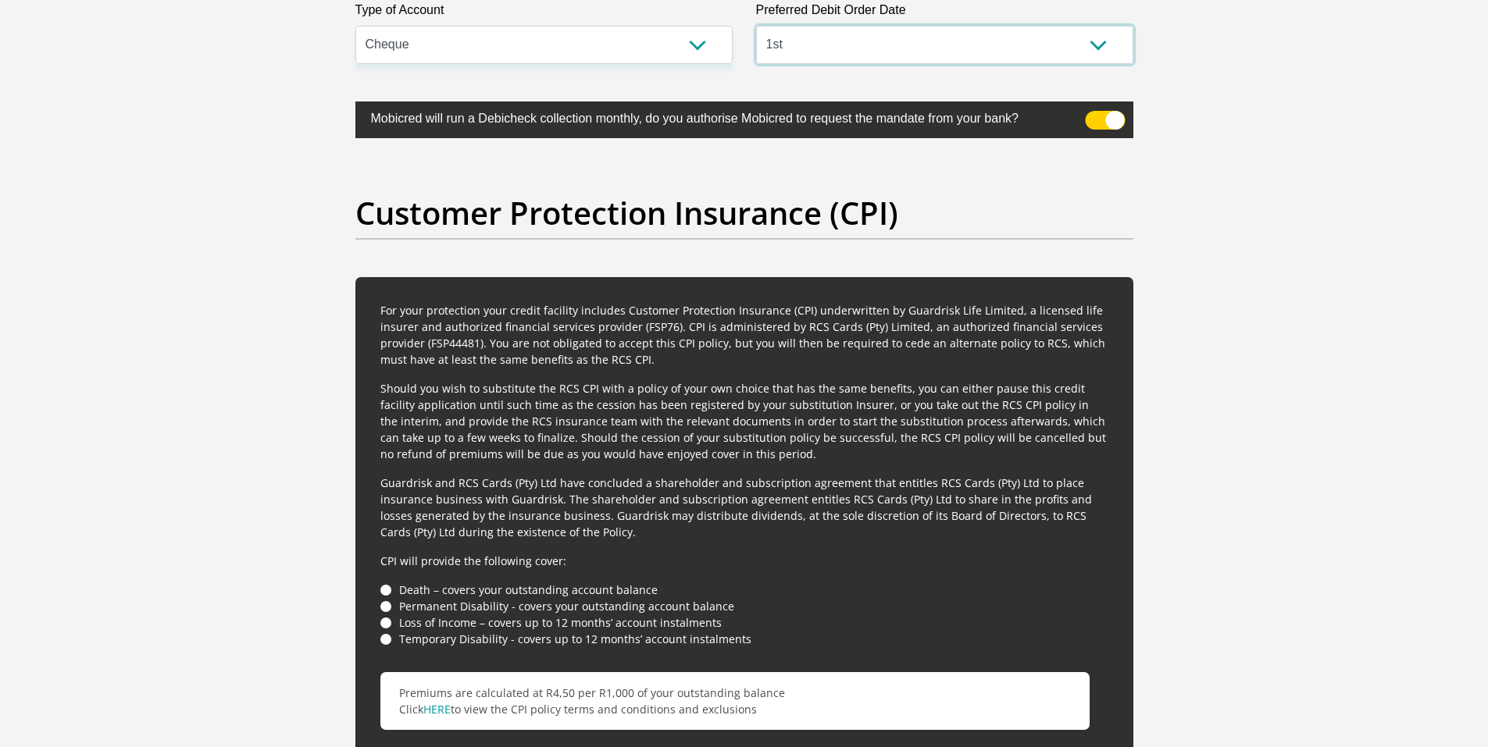
scroll to position [4061, 0]
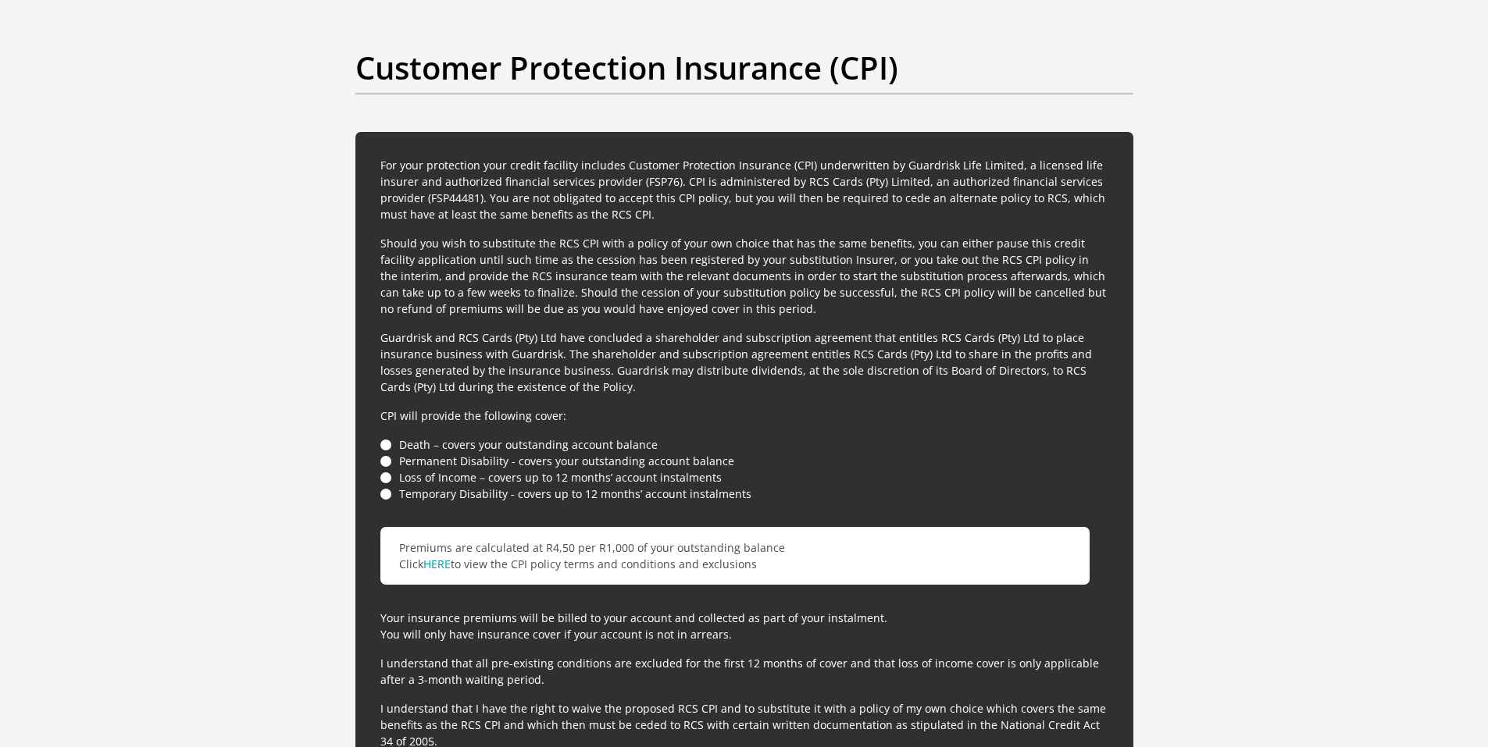
click at [383, 444] on li "Death – covers your outstanding account balance" at bounding box center [744, 445] width 728 height 16
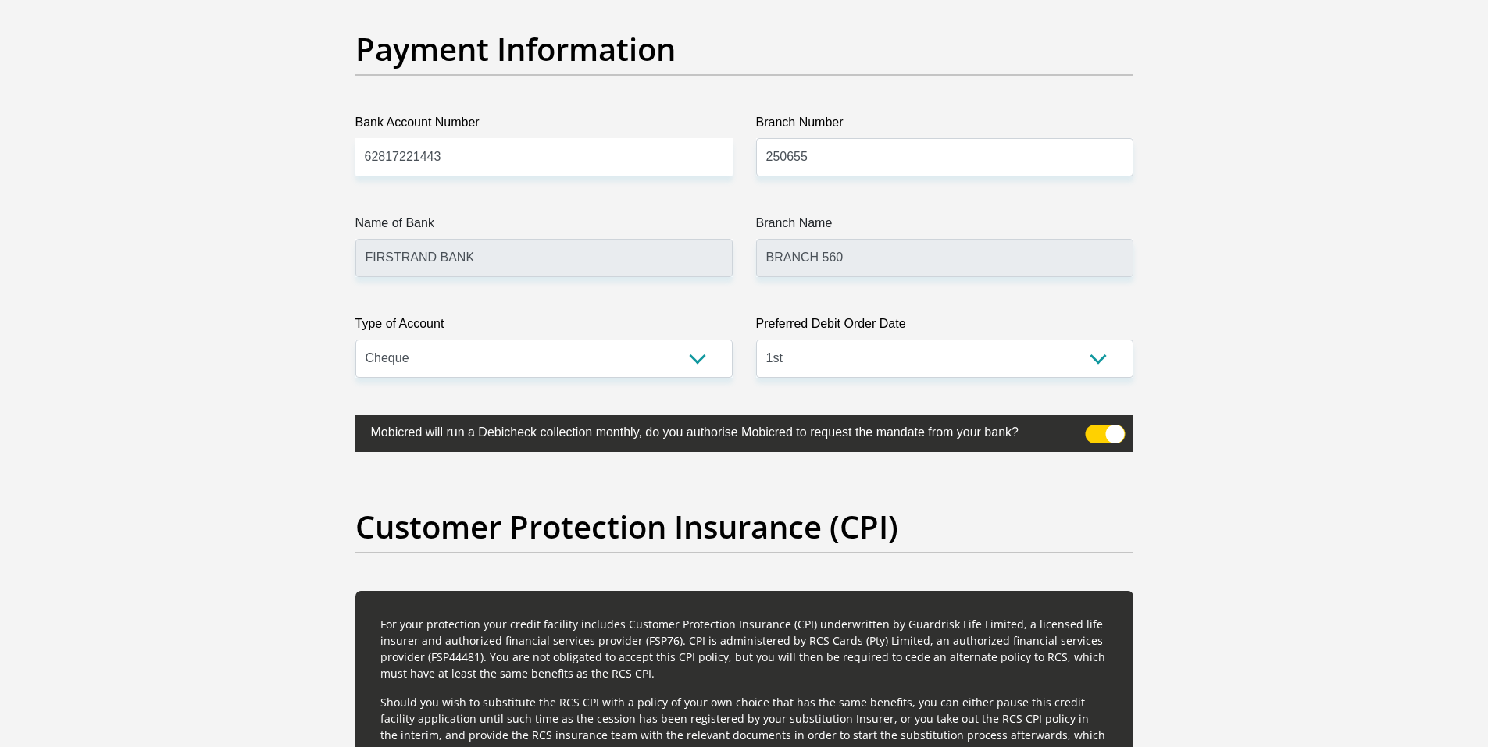
scroll to position [3436, 0]
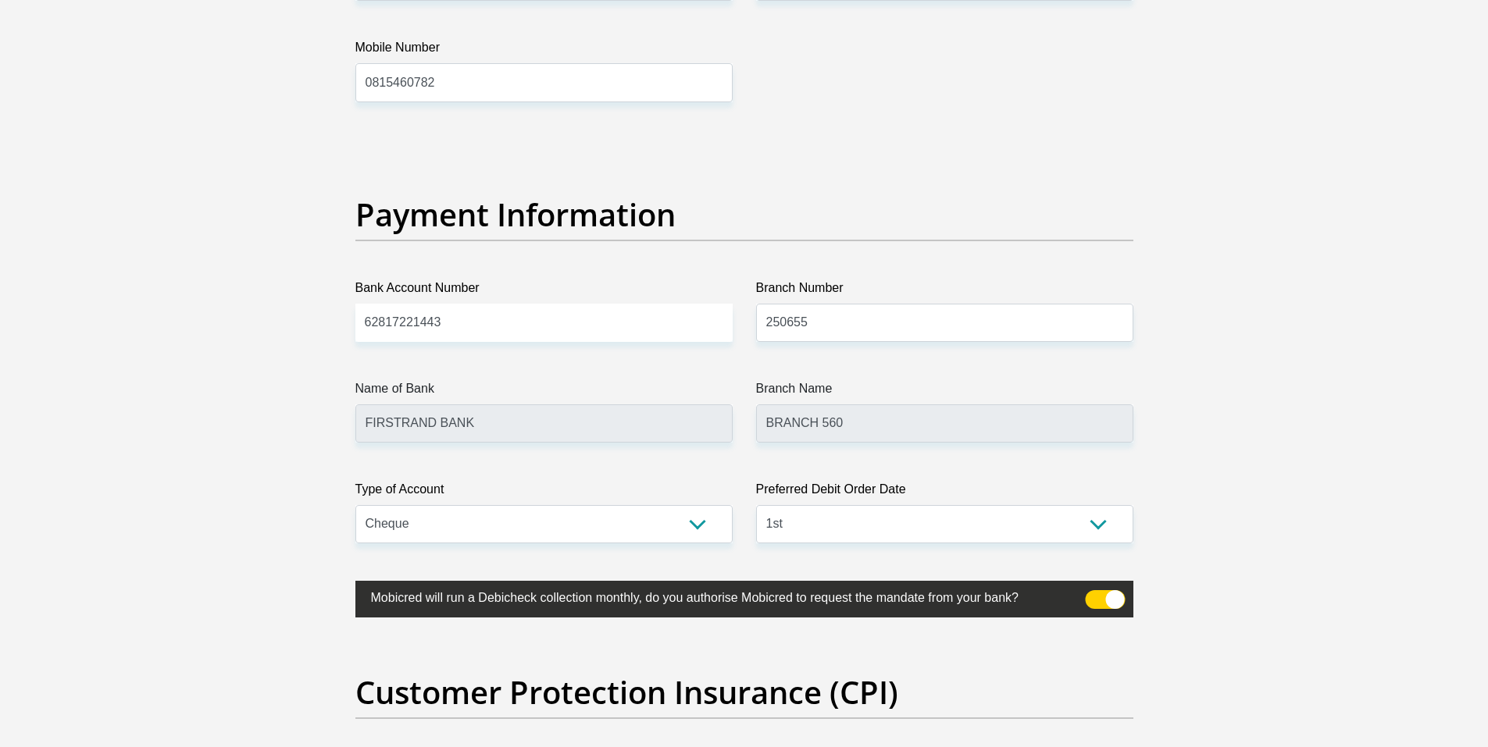
click at [1100, 602] on span at bounding box center [1105, 599] width 40 height 19
click at [1094, 594] on input "checkbox" at bounding box center [1094, 594] width 0 height 0
click at [1108, 602] on span at bounding box center [1105, 599] width 40 height 19
click at [1094, 594] on input "checkbox" at bounding box center [1094, 594] width 0 height 0
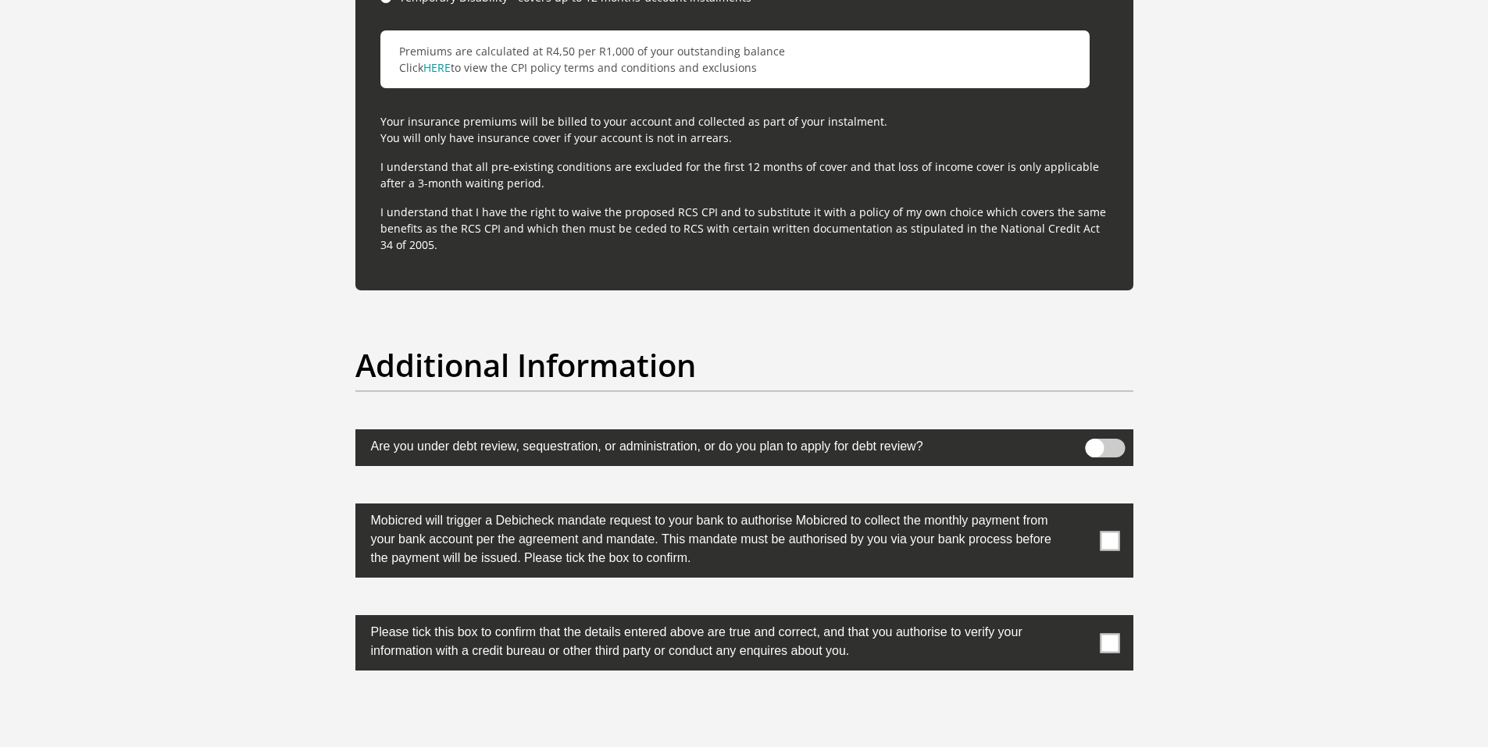
scroll to position [4764, 0]
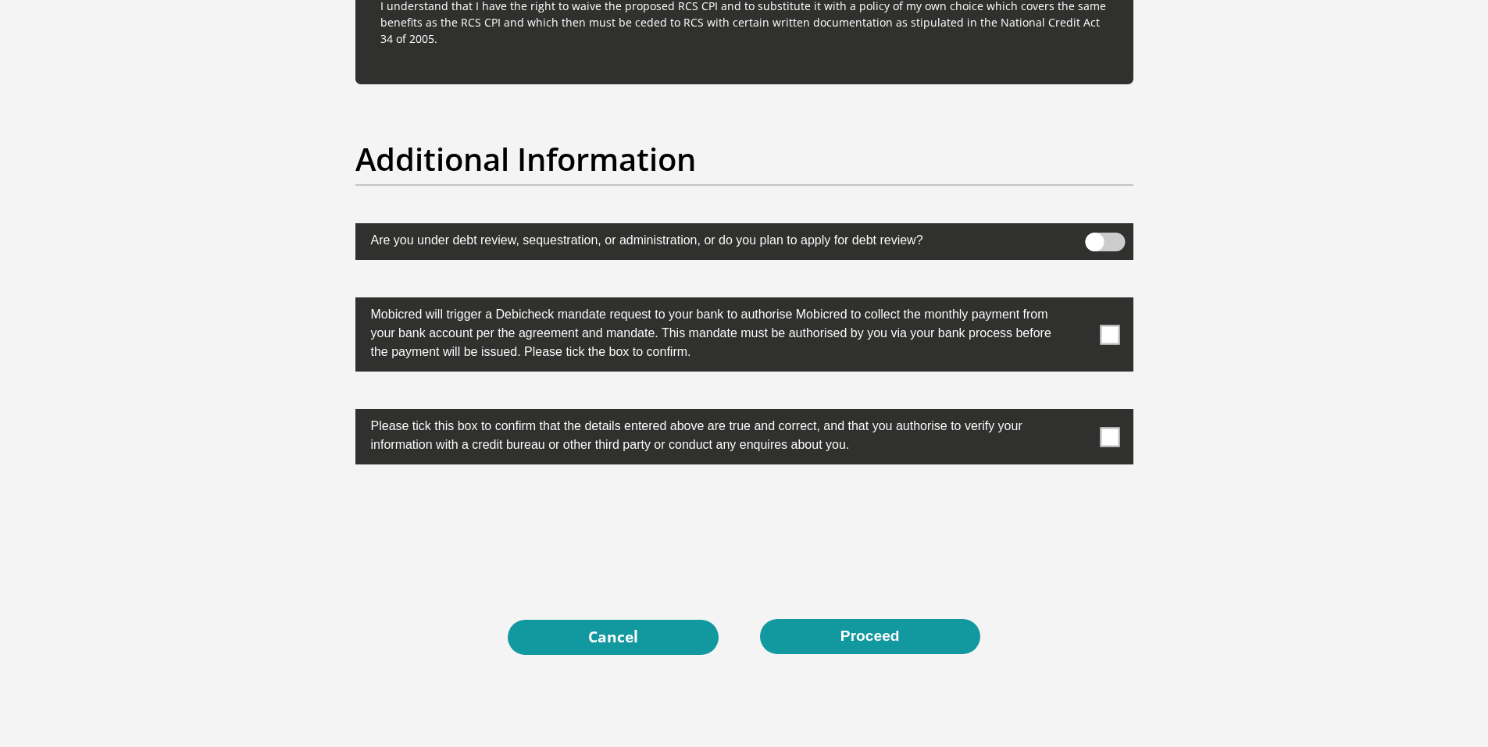
click at [1110, 332] on span at bounding box center [1110, 335] width 20 height 20
click at [1079, 301] on input "checkbox" at bounding box center [1079, 301] width 0 height 0
click at [1110, 440] on span at bounding box center [1110, 437] width 20 height 20
click at [1079, 413] on input "checkbox" at bounding box center [1079, 413] width 0 height 0
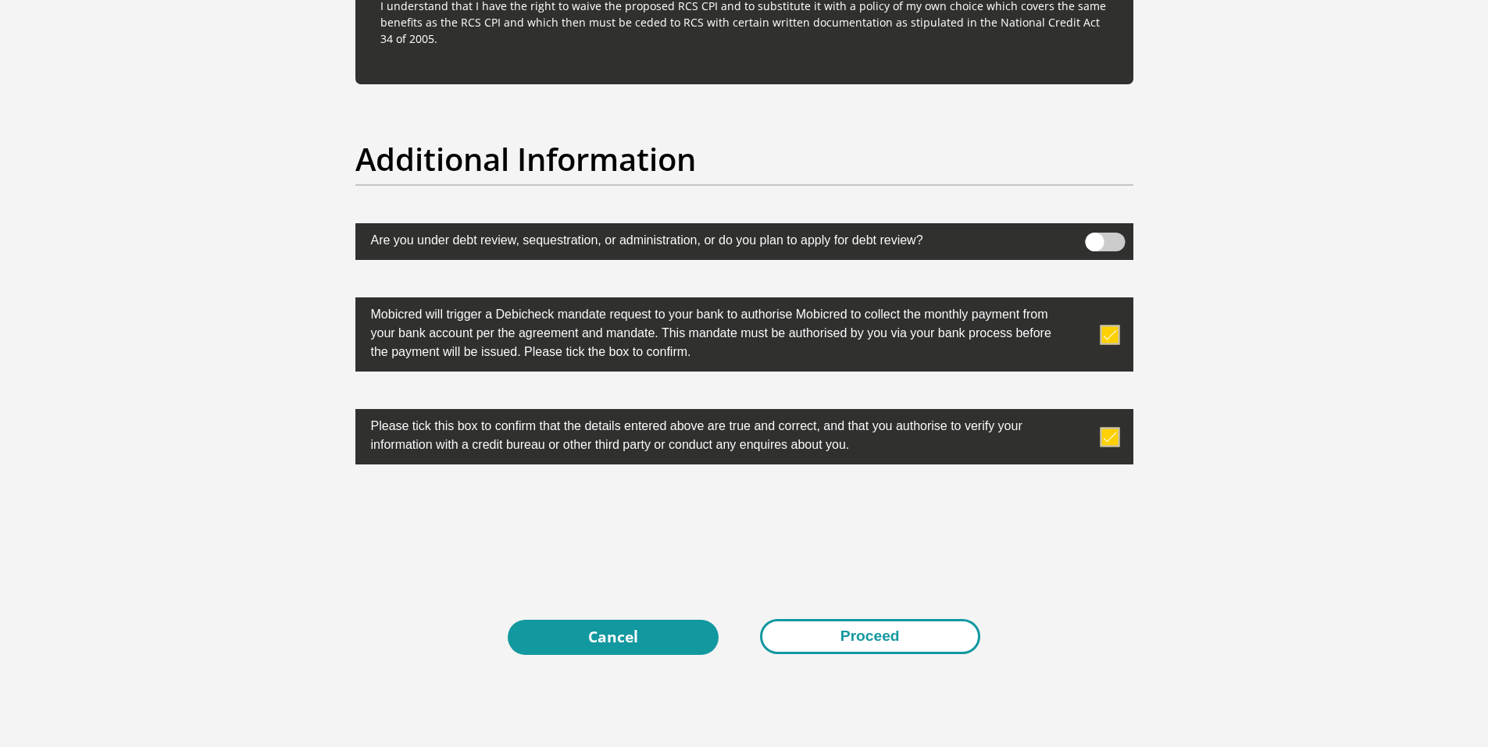
click at [853, 633] on button "Proceed" at bounding box center [870, 636] width 220 height 35
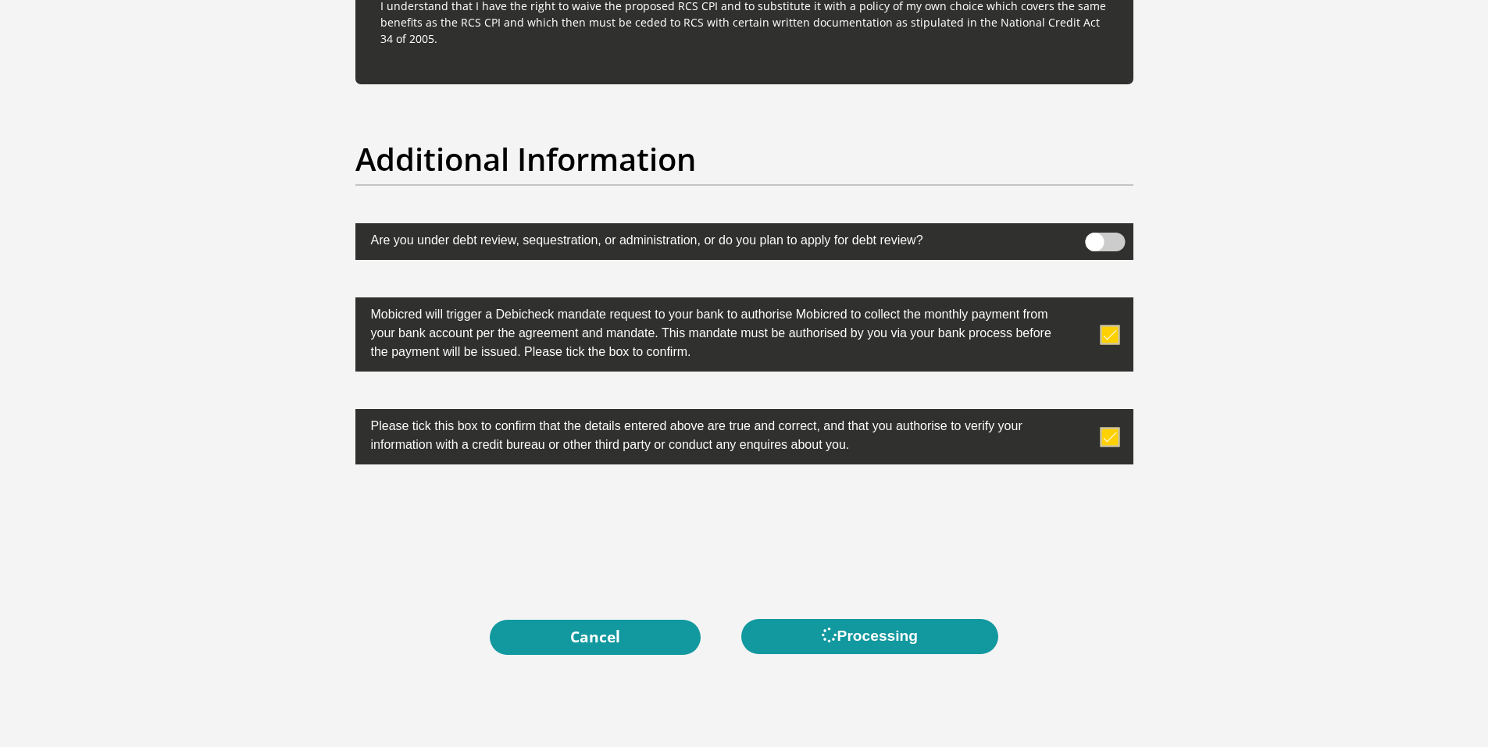
scroll to position [0, 0]
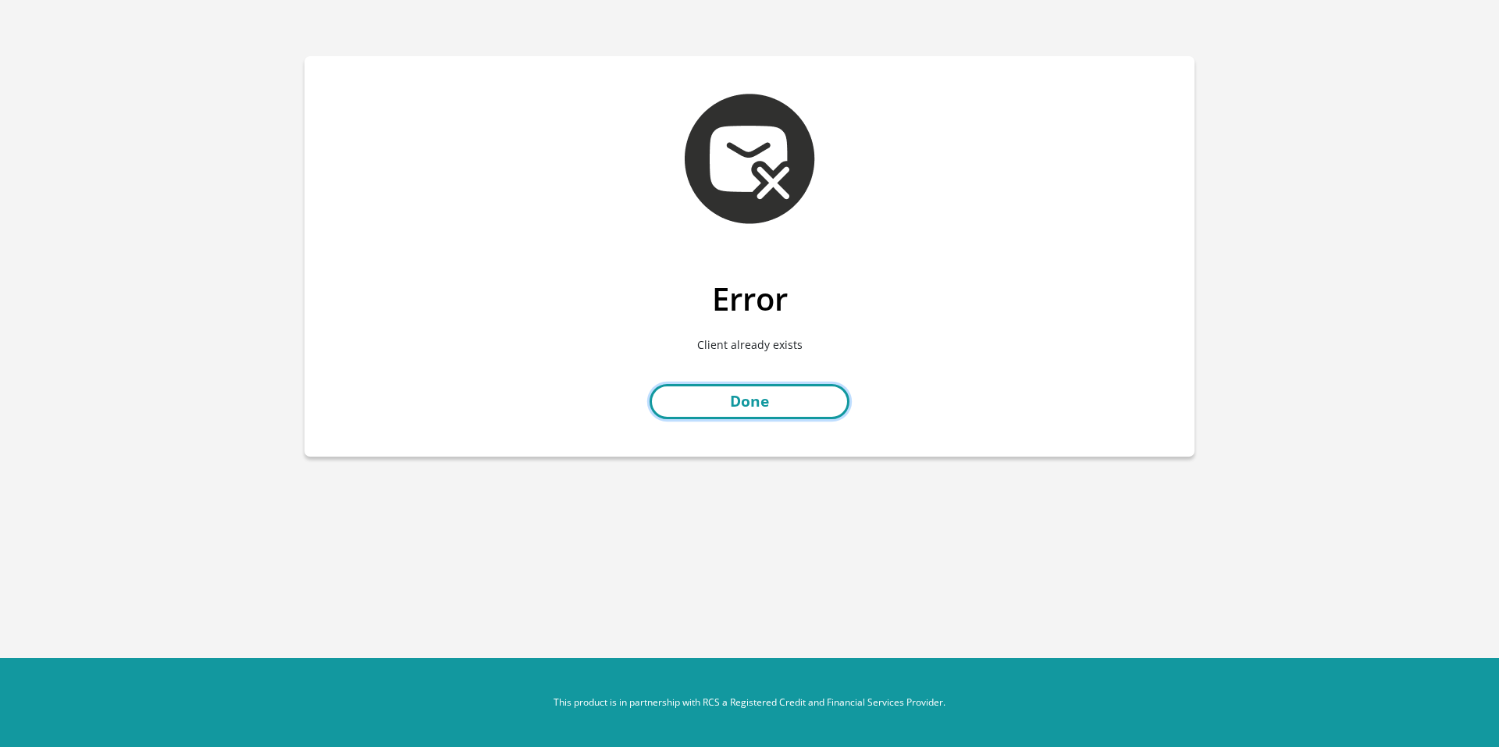
click at [743, 400] on link "Done" at bounding box center [750, 401] width 200 height 35
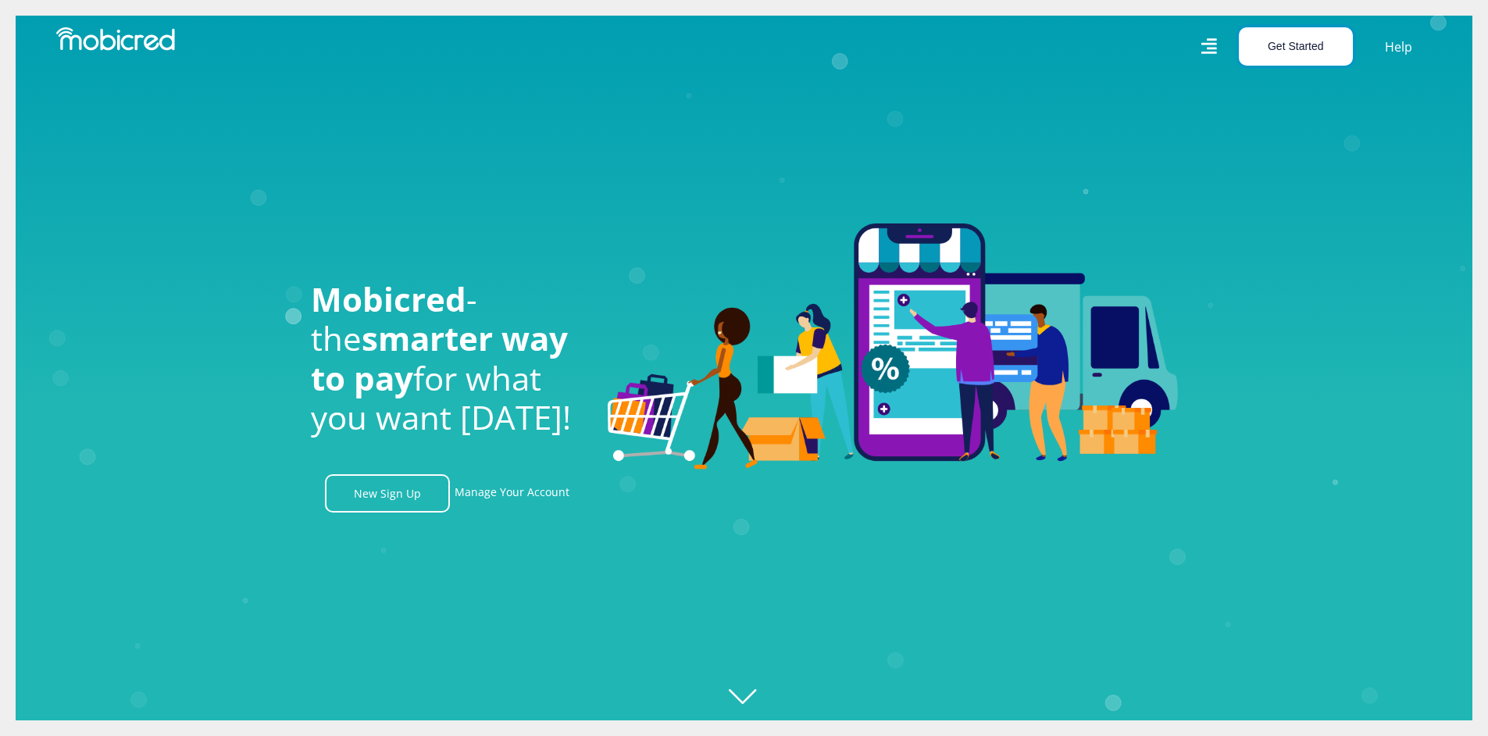
click at [1278, 48] on button "Get Started" at bounding box center [1296, 46] width 114 height 38
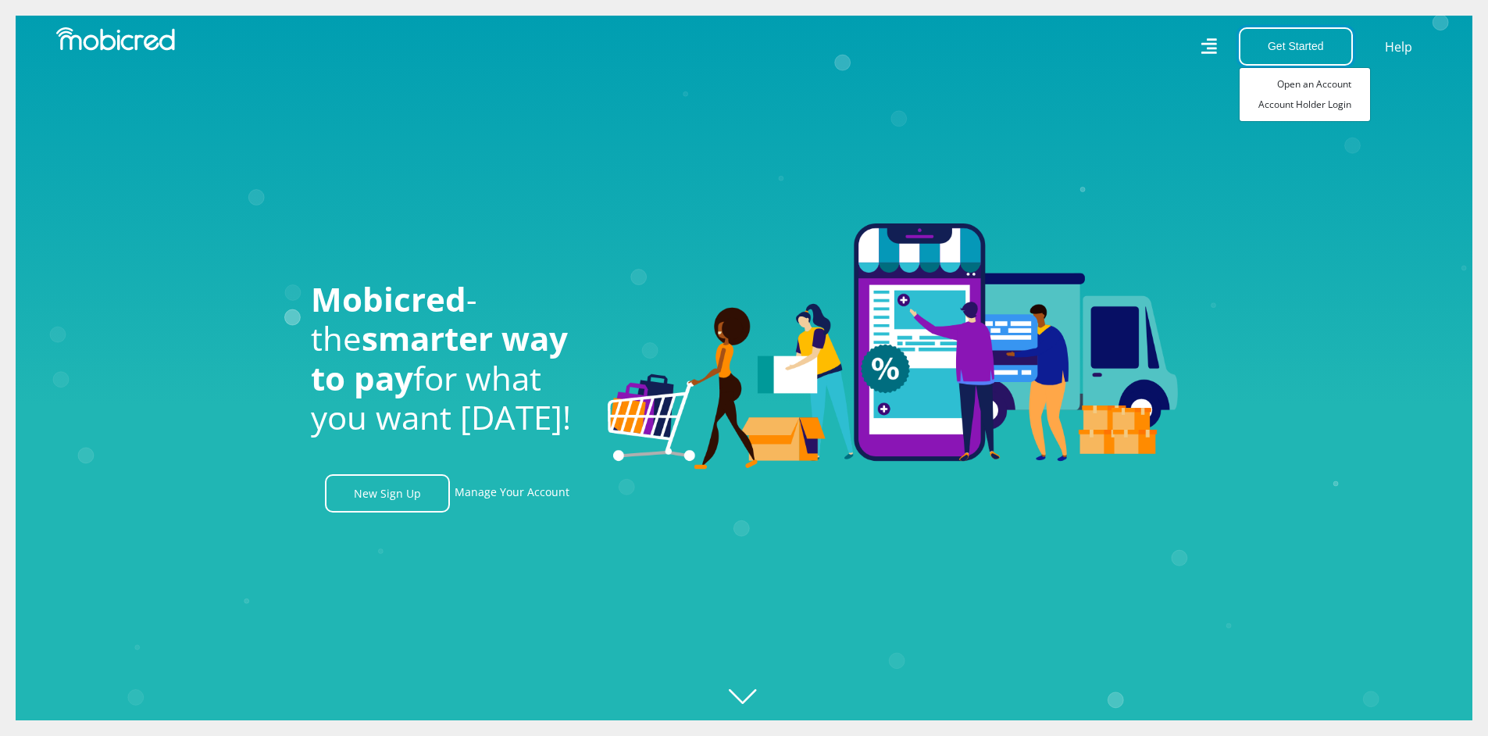
scroll to position [0, 1113]
click at [1296, 105] on link "Account Holder Login" at bounding box center [1304, 104] width 130 height 20
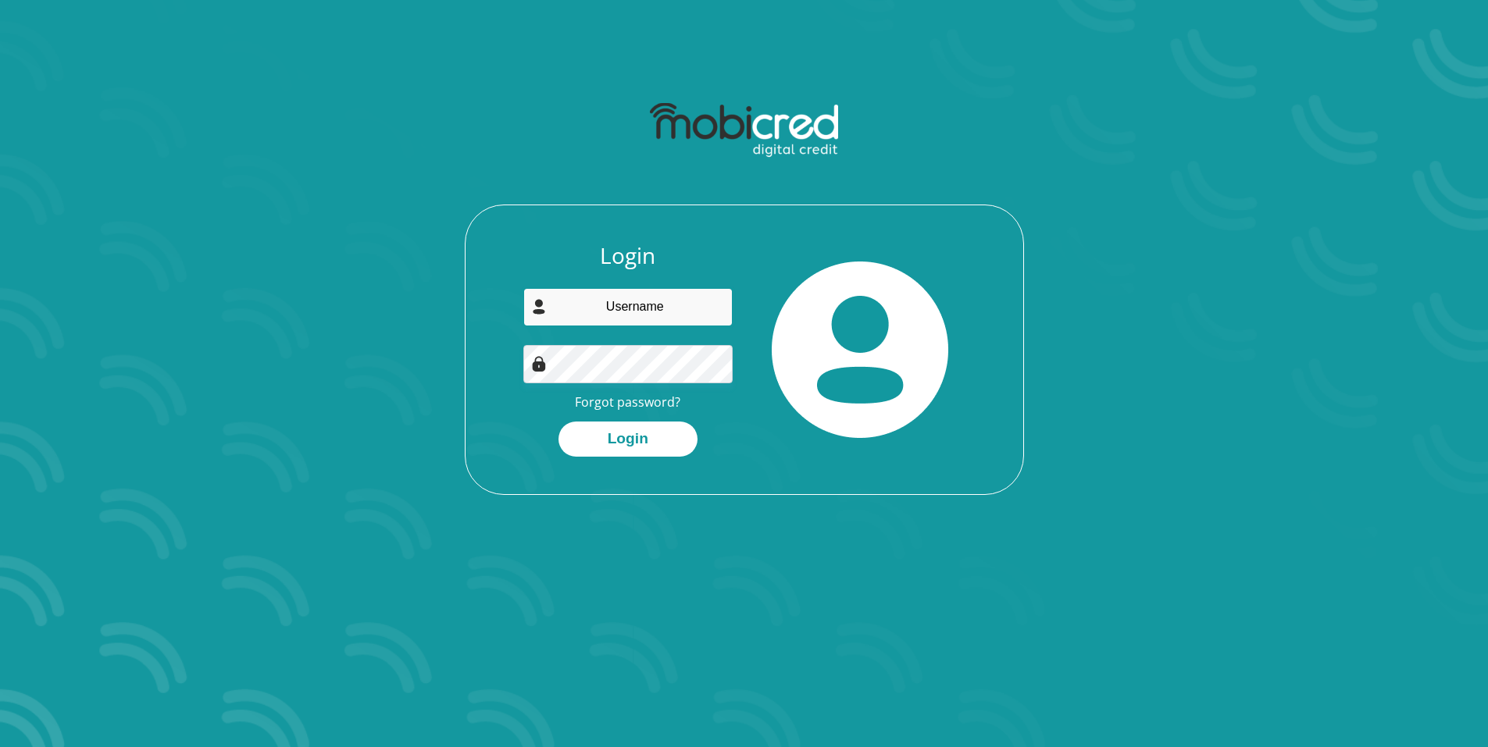
click at [630, 312] on input "email" at bounding box center [627, 307] width 209 height 38
type input "[EMAIL_ADDRESS][DOMAIN_NAME]"
click at [629, 398] on link "Forgot password?" at bounding box center [627, 402] width 105 height 17
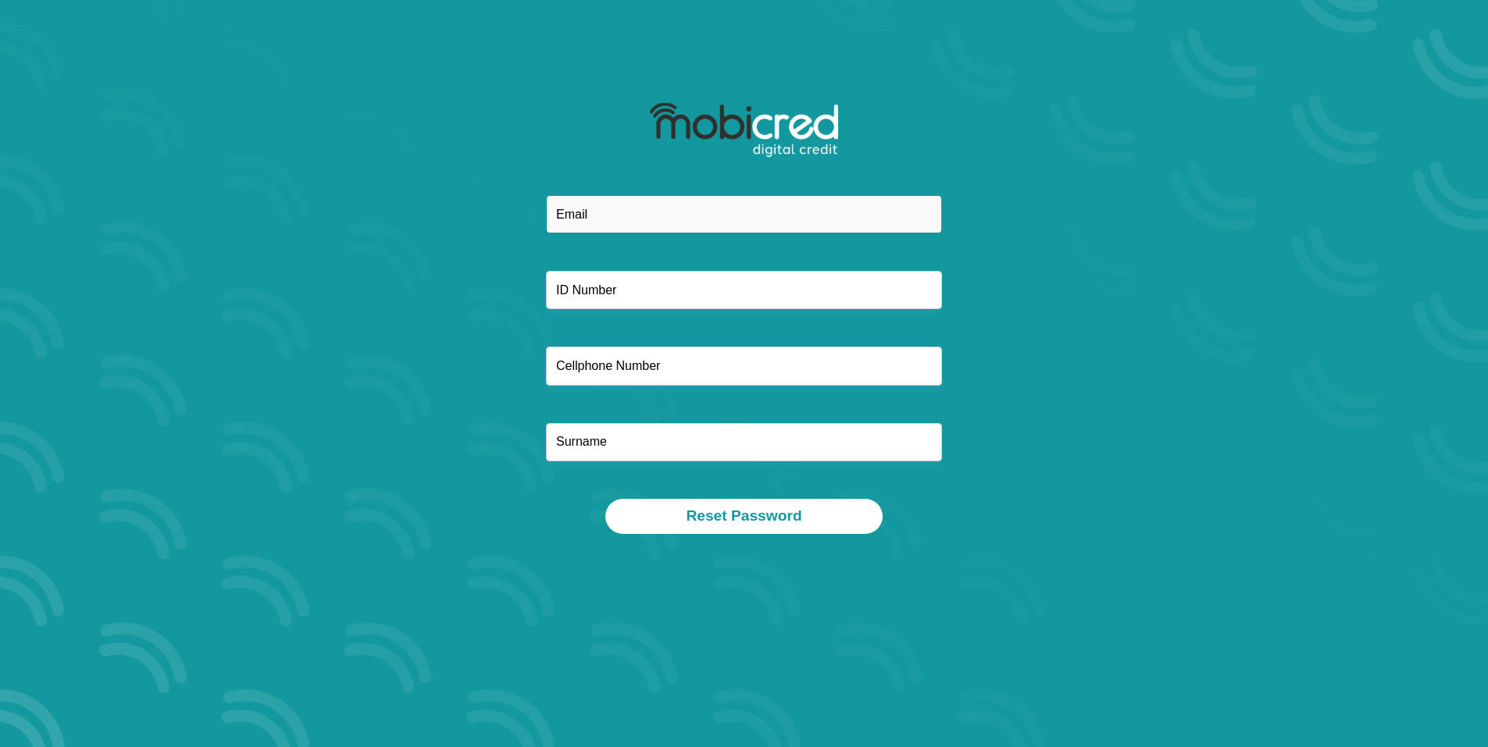
click at [645, 223] on input "email" at bounding box center [744, 214] width 396 height 38
type input "[EMAIL_ADDRESS][DOMAIN_NAME]"
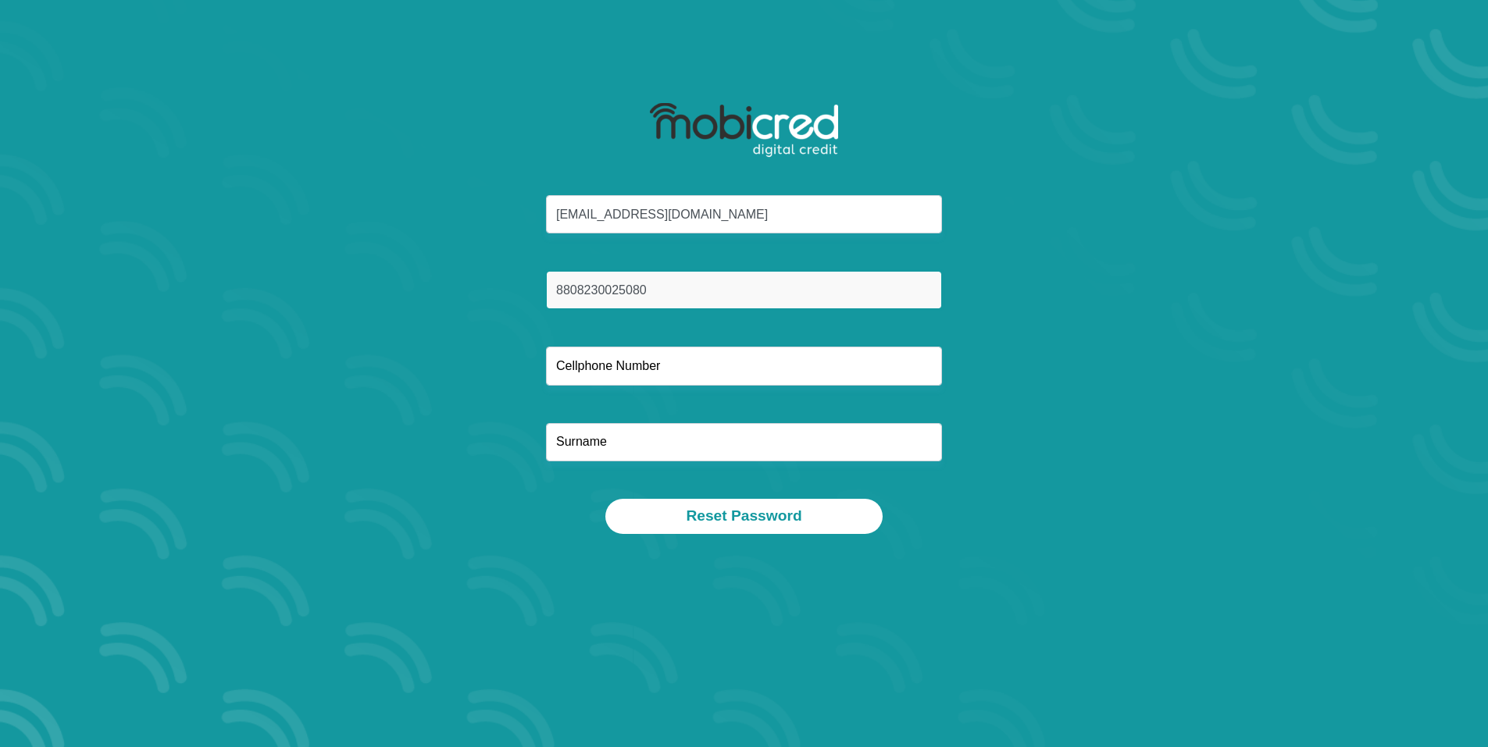
type input "8808230025080"
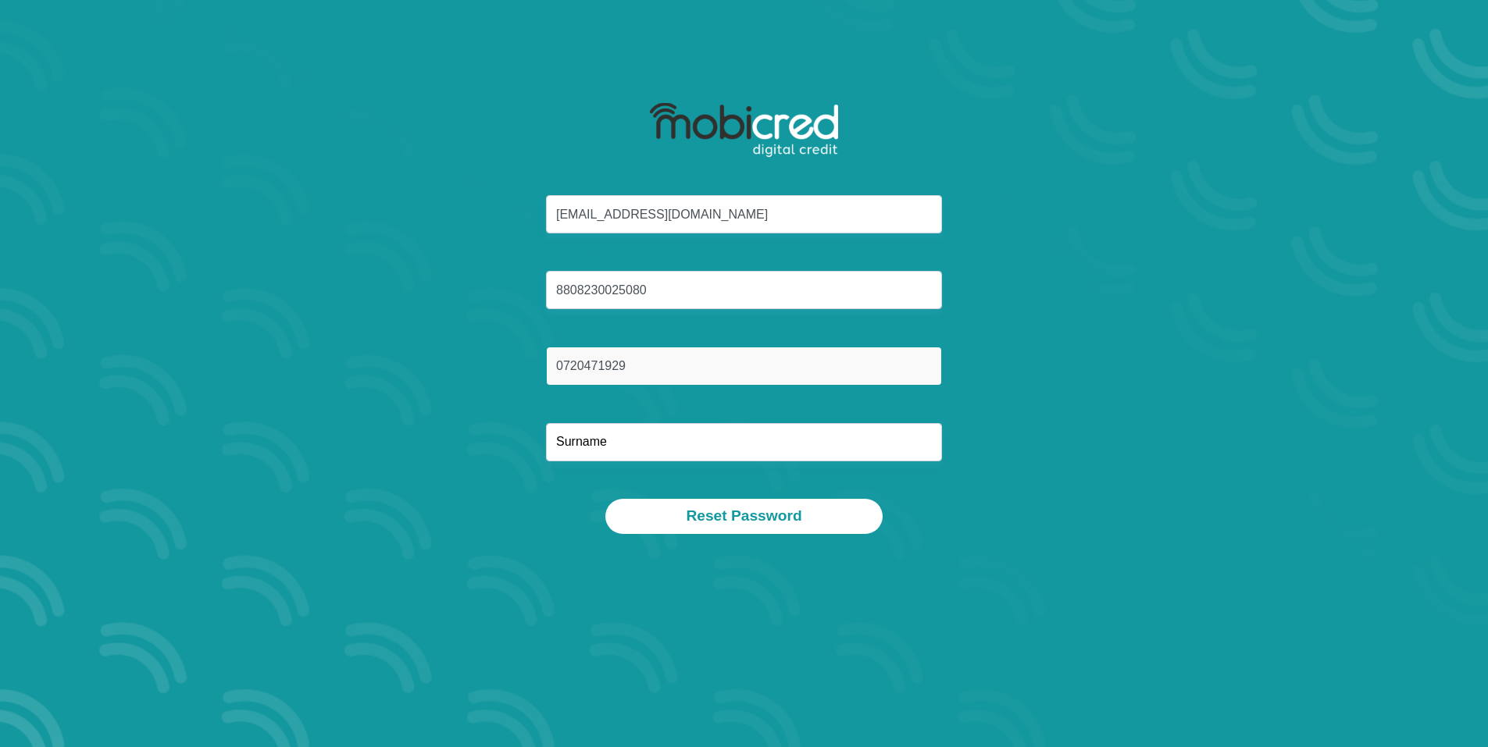
type input "0720471929"
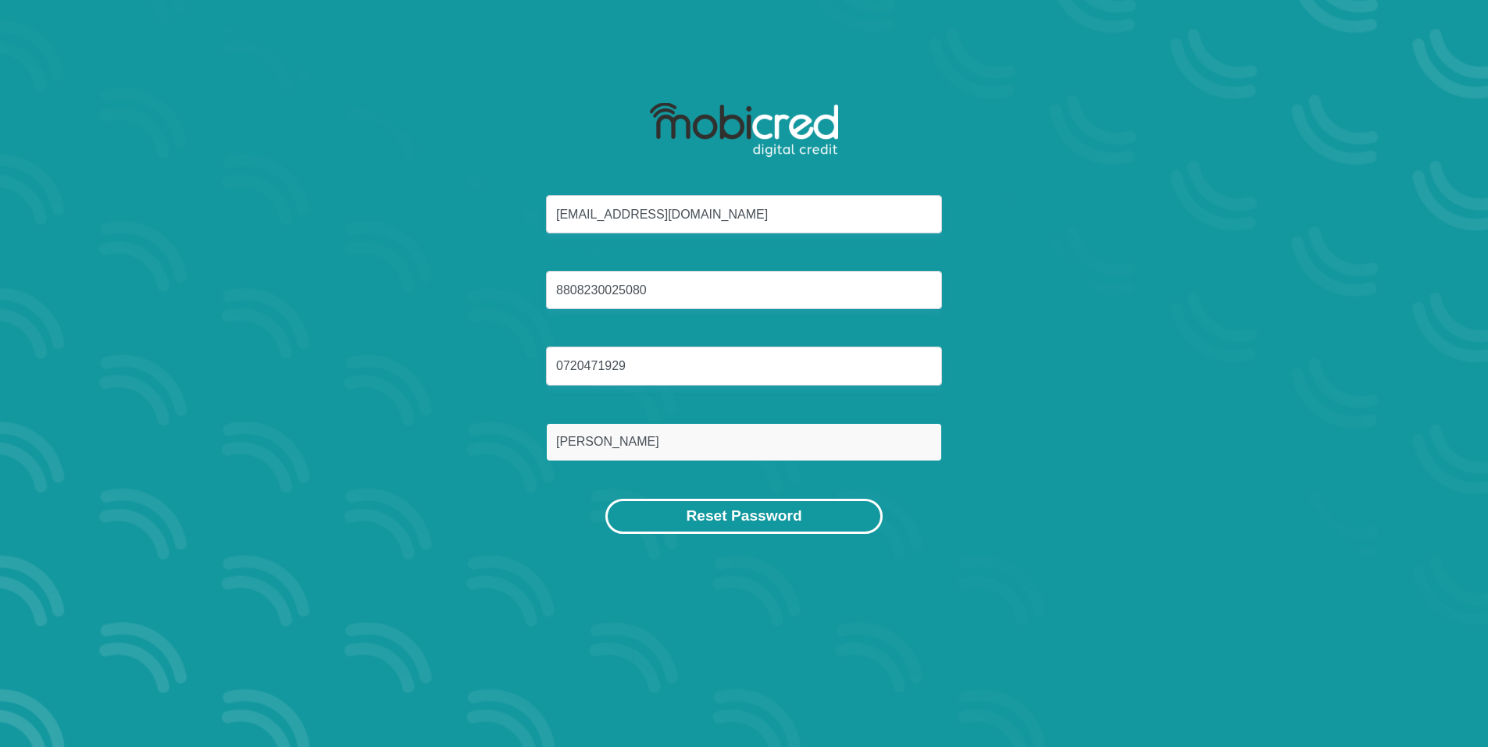
type input "Engelbrecht"
click at [665, 512] on button "Reset Password" at bounding box center [743, 516] width 276 height 35
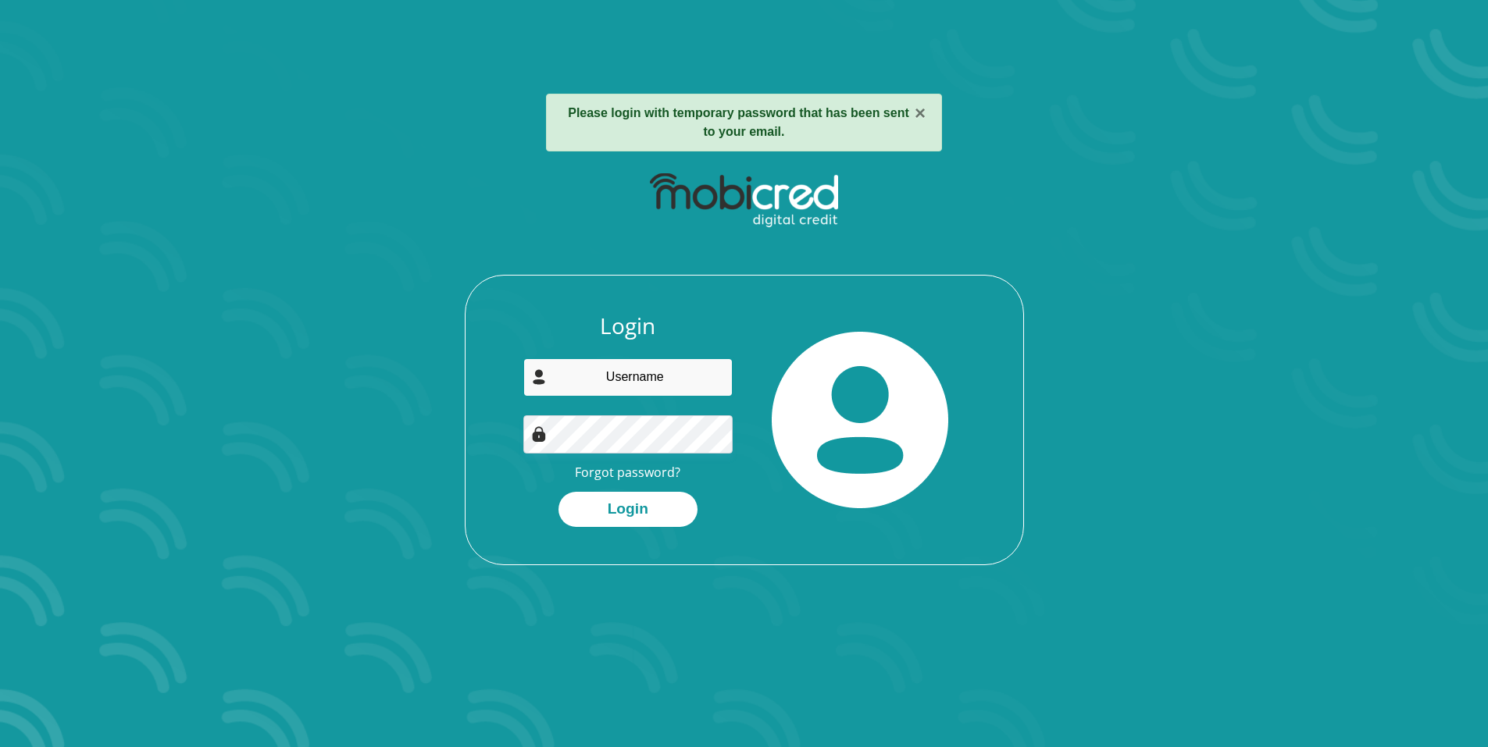
click at [648, 383] on input "email" at bounding box center [627, 377] width 209 height 38
type input "[EMAIL_ADDRESS][DOMAIN_NAME]"
click at [636, 518] on button "Login" at bounding box center [627, 509] width 139 height 35
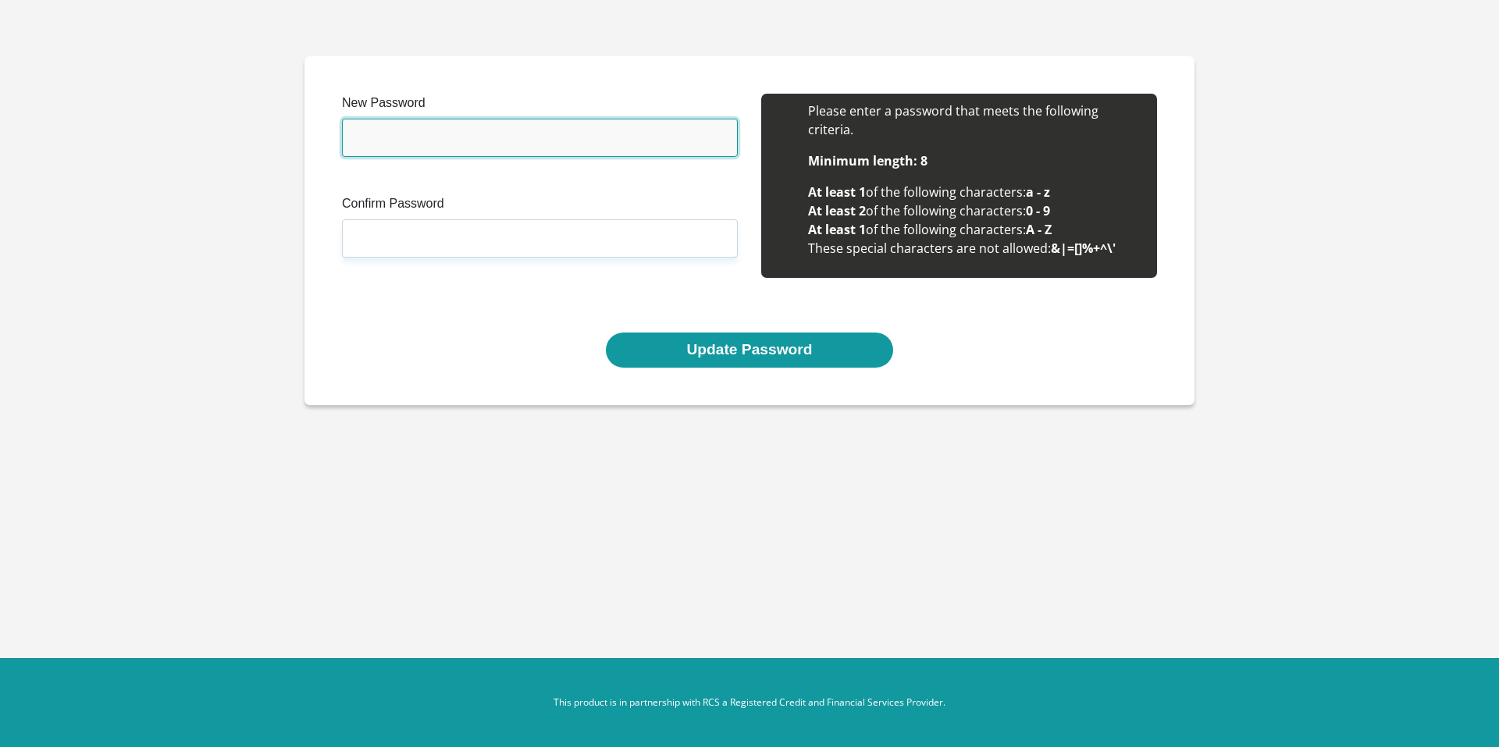
click at [475, 137] on input "New Password" at bounding box center [540, 138] width 396 height 38
type input "Juanri0925"
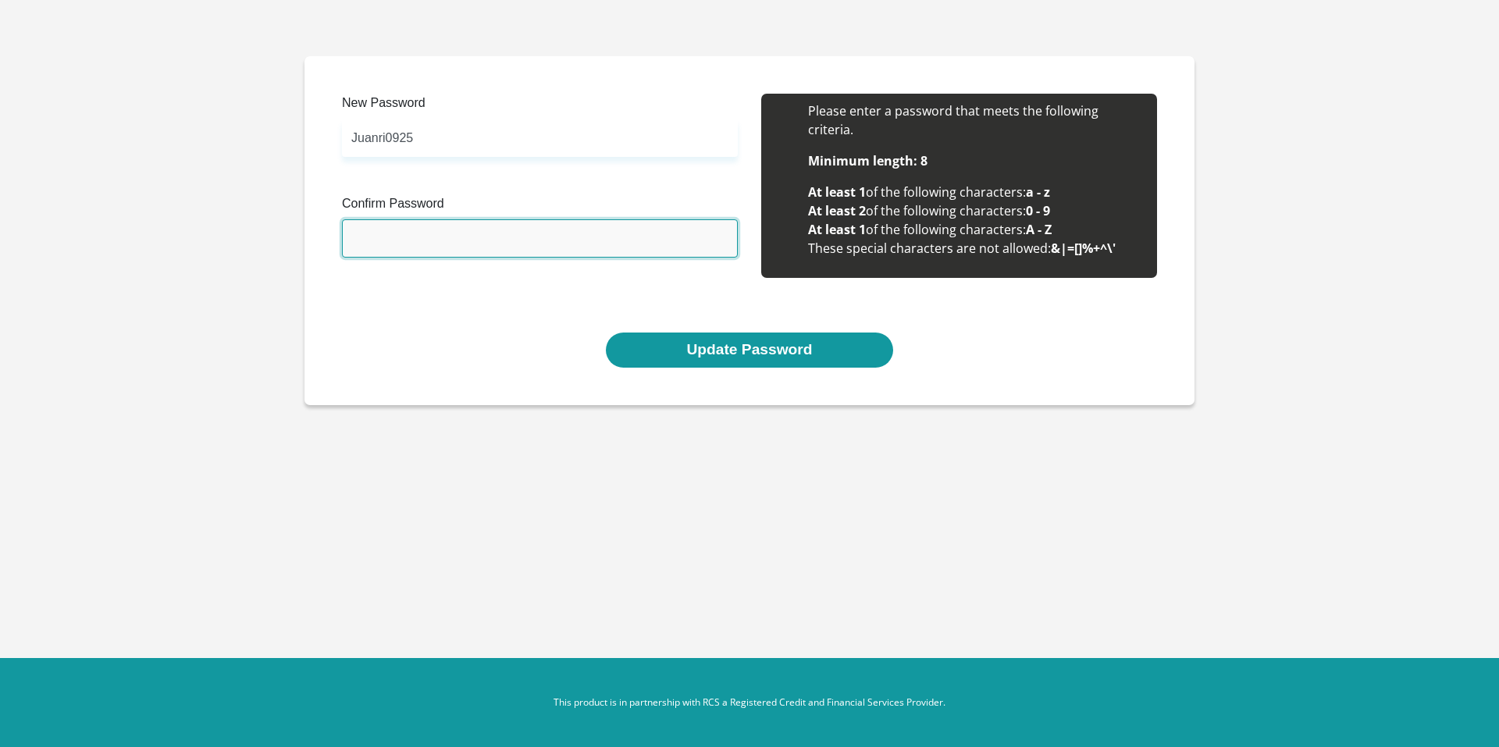
click at [546, 247] on input "Confirm Password" at bounding box center [540, 238] width 396 height 38
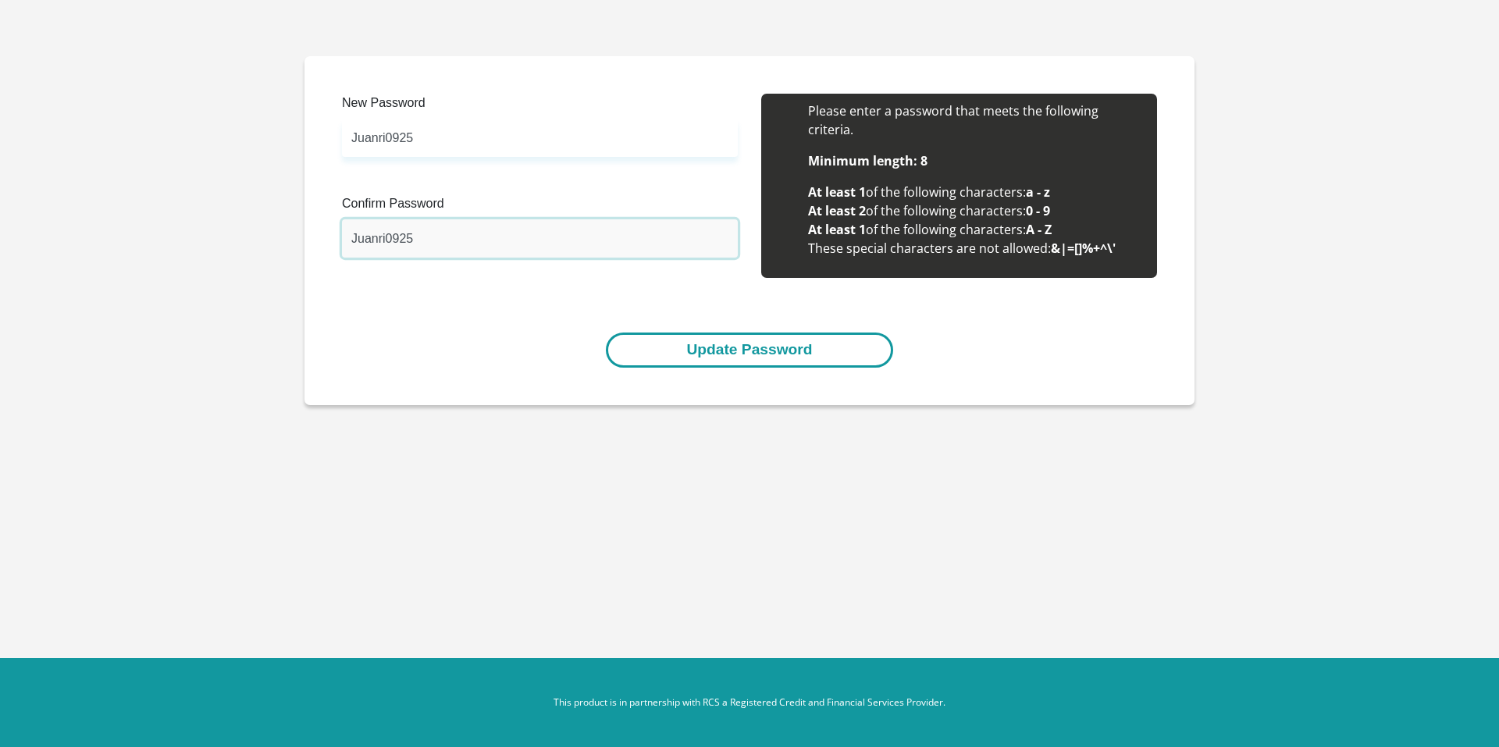
type input "Juanri0925"
click at [664, 345] on button "Update Password" at bounding box center [749, 350] width 287 height 35
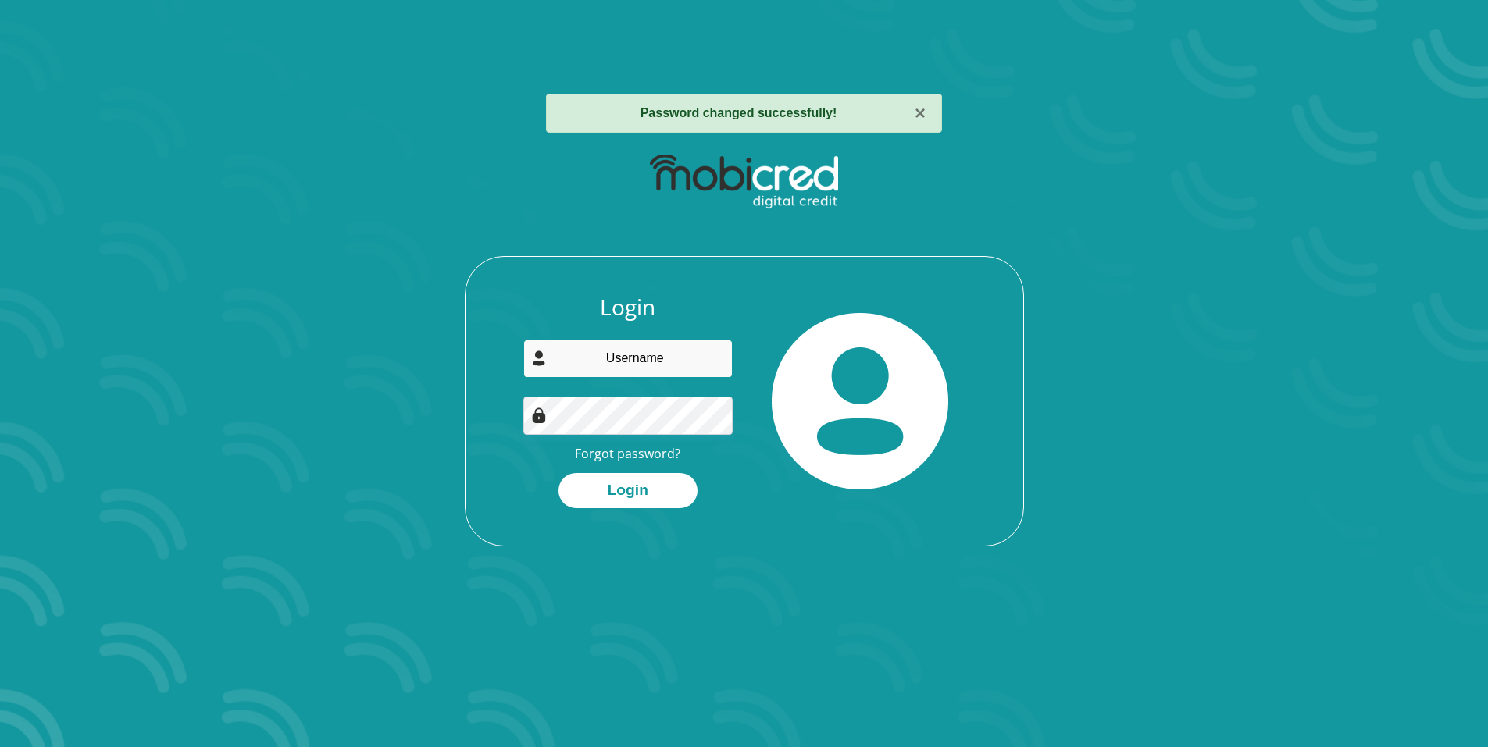
click at [683, 358] on input "email" at bounding box center [627, 359] width 209 height 38
type input "[EMAIL_ADDRESS][DOMAIN_NAME]"
click at [604, 497] on button "Login" at bounding box center [627, 490] width 139 height 35
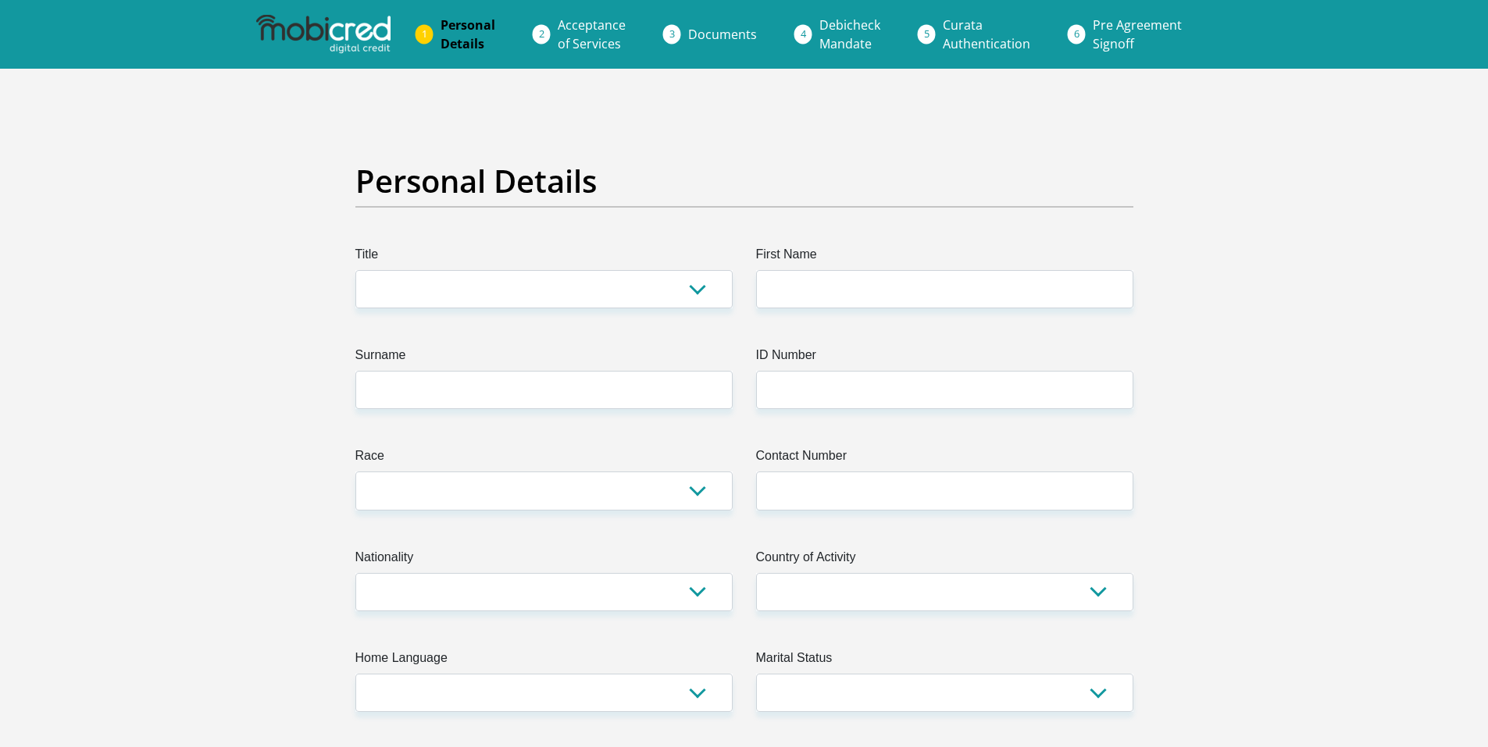
click at [590, 34] on link "Acceptance of Services" at bounding box center [591, 34] width 93 height 50
click at [692, 289] on select "Mr Ms Mrs Dr [PERSON_NAME]" at bounding box center [543, 289] width 377 height 38
select select "Mrs"
click at [355, 270] on select "Mr Ms Mrs Dr [PERSON_NAME]" at bounding box center [543, 289] width 377 height 38
click at [841, 278] on input "First Name" at bounding box center [944, 289] width 377 height 38
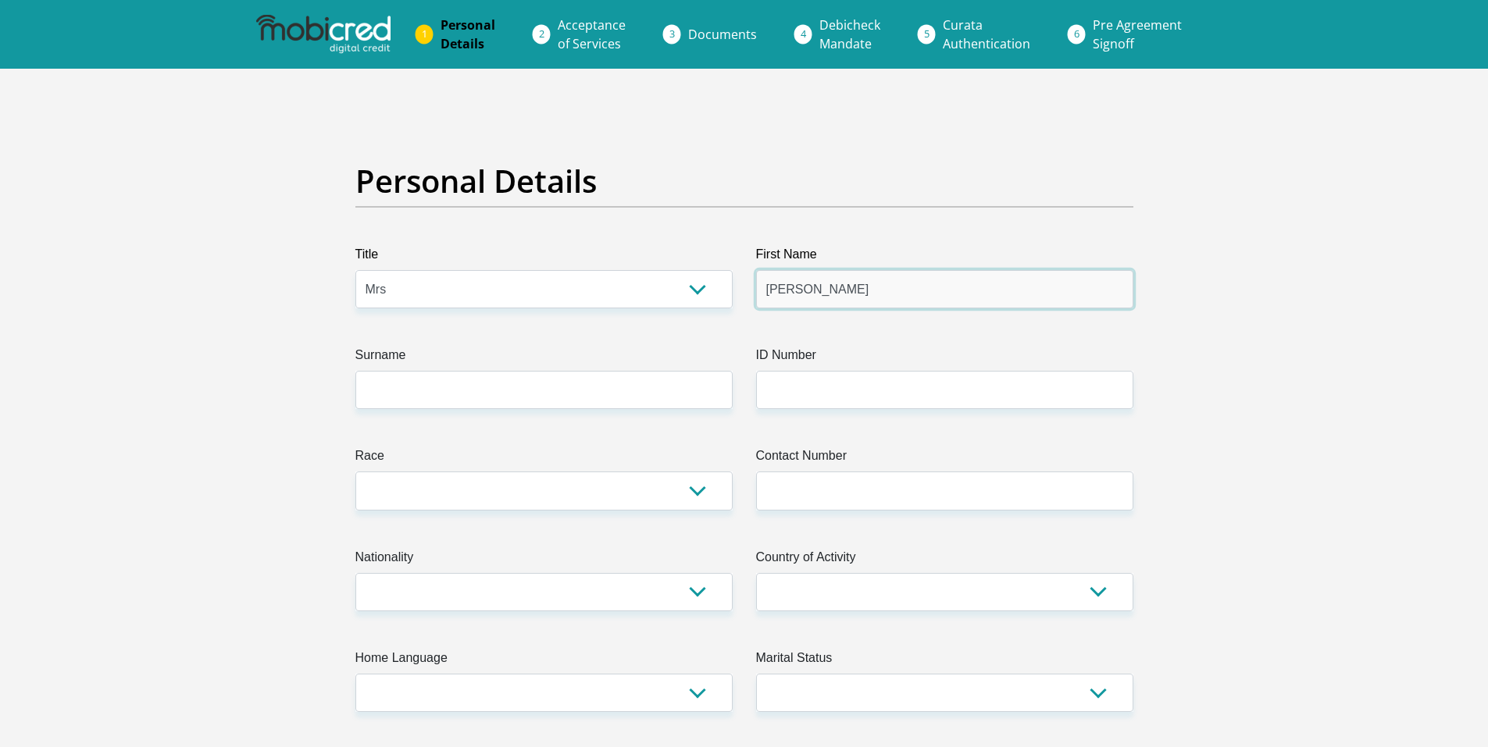
type input "[PERSON_NAME]"
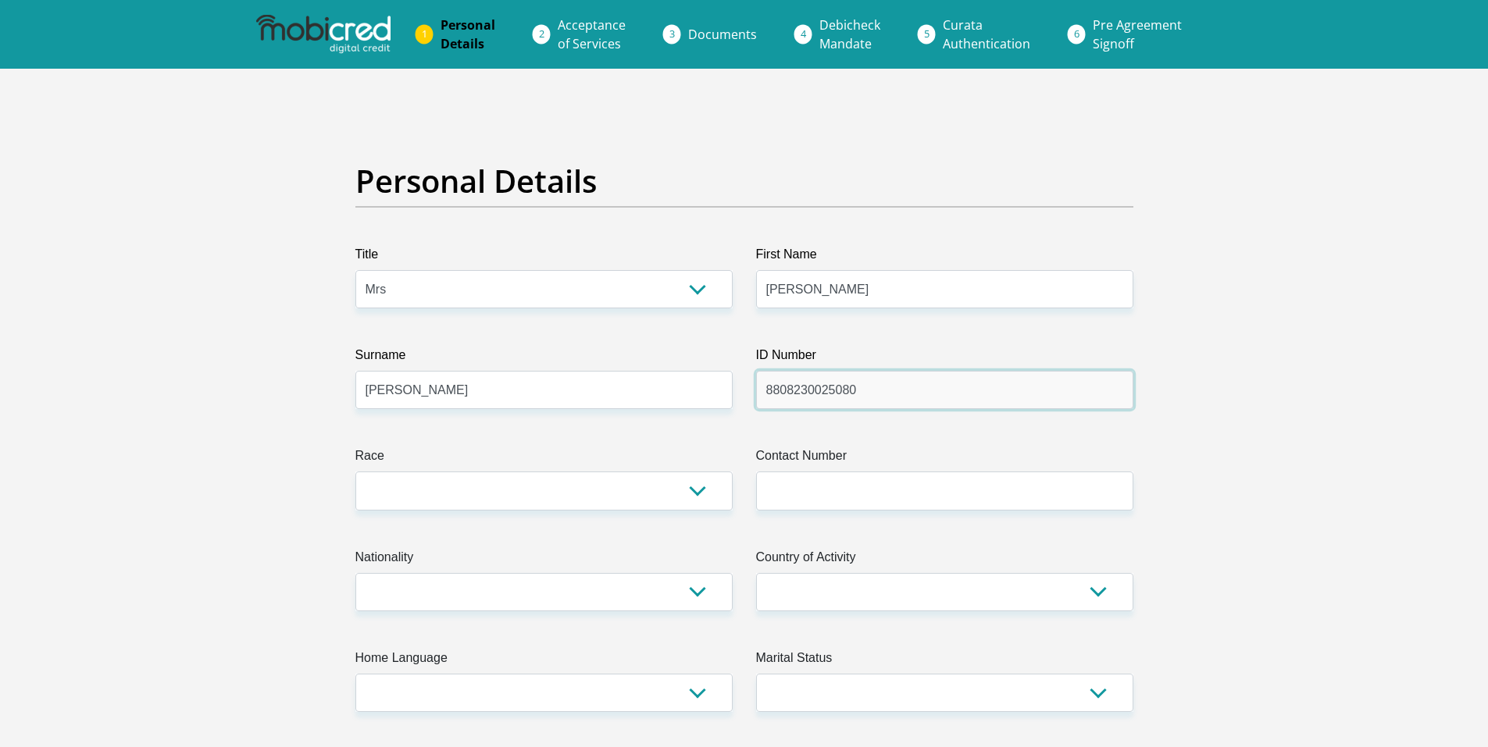
type input "8808230025080"
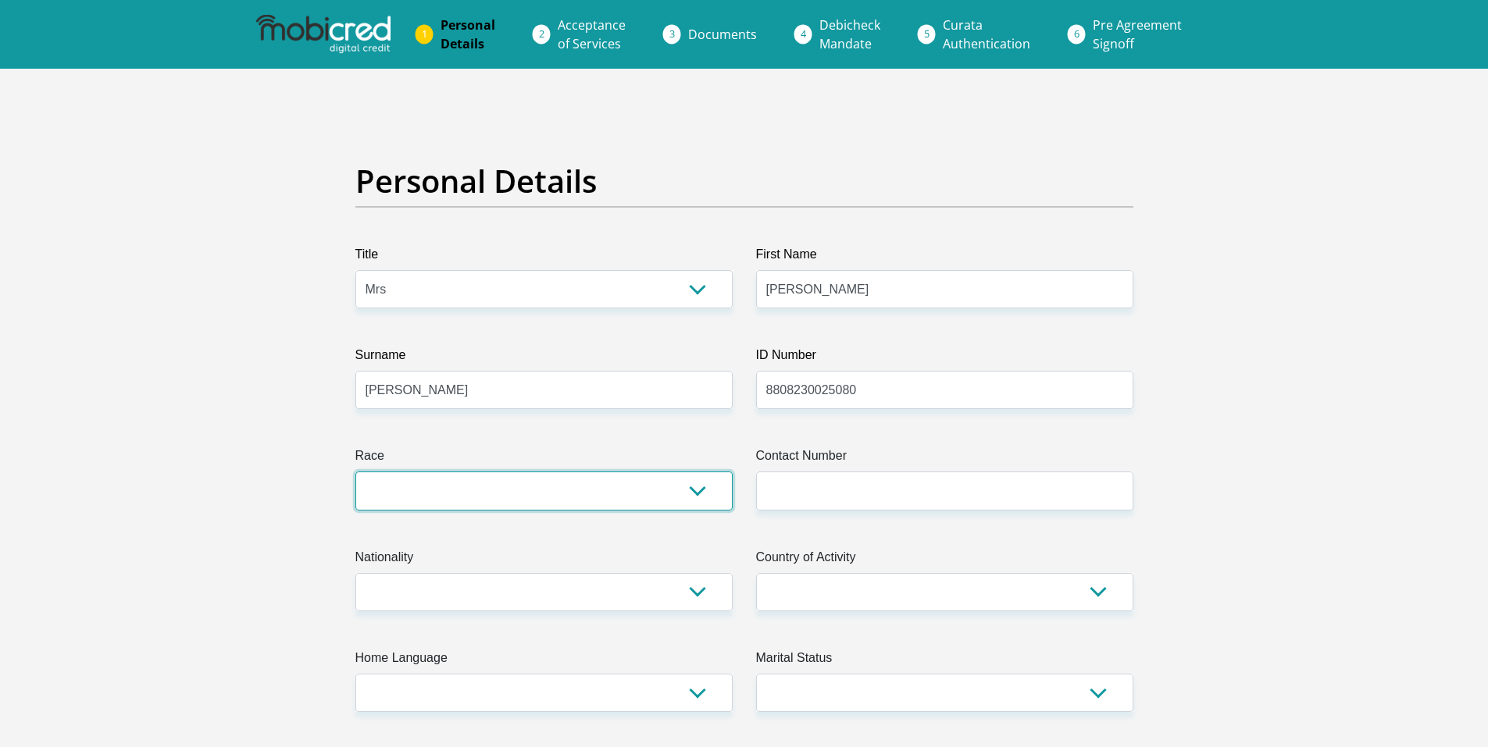
click at [687, 491] on select "Black Coloured Indian White Other" at bounding box center [543, 491] width 377 height 38
select select "4"
click at [355, 472] on select "Black Coloured Indian White Other" at bounding box center [543, 491] width 377 height 38
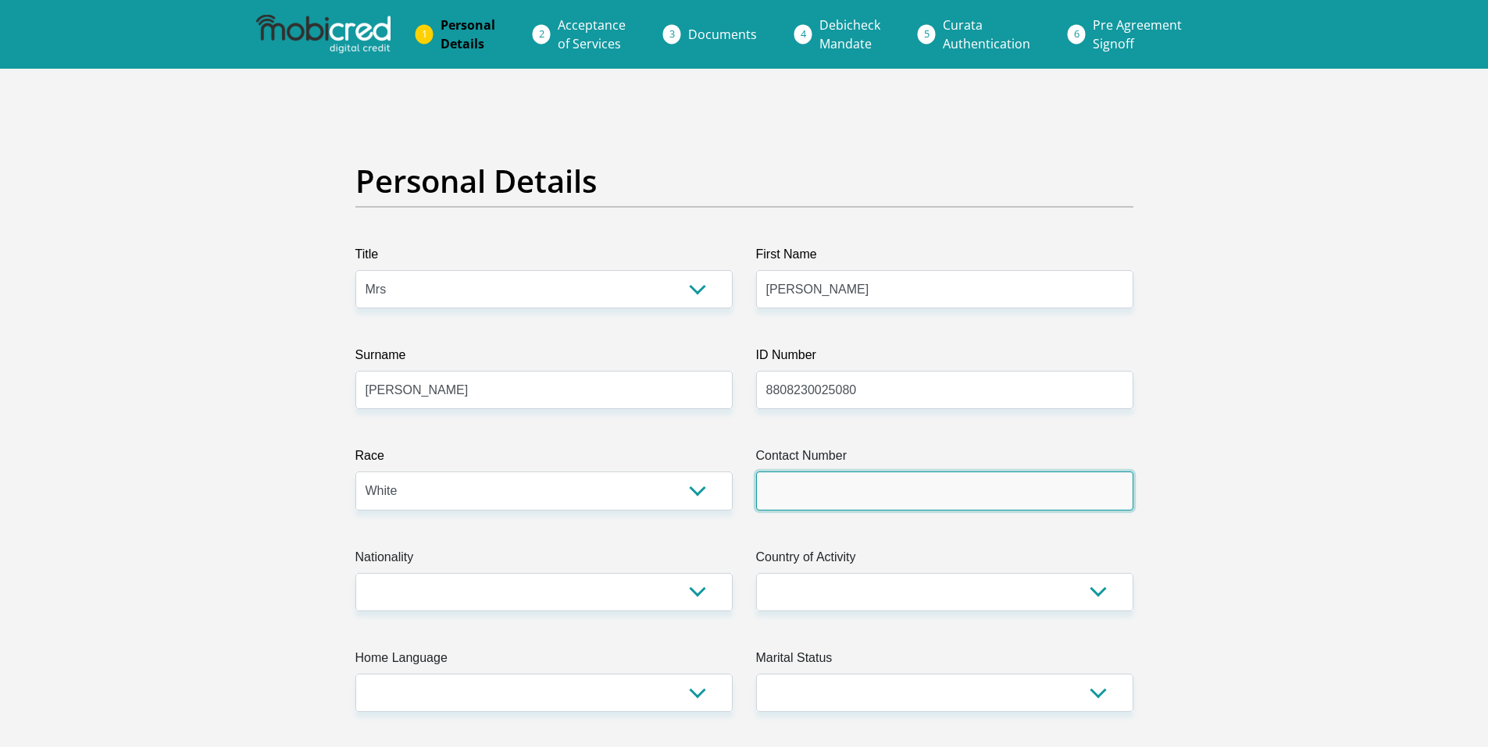
click at [825, 498] on input "Contact Number" at bounding box center [944, 491] width 377 height 38
type input "0720471929"
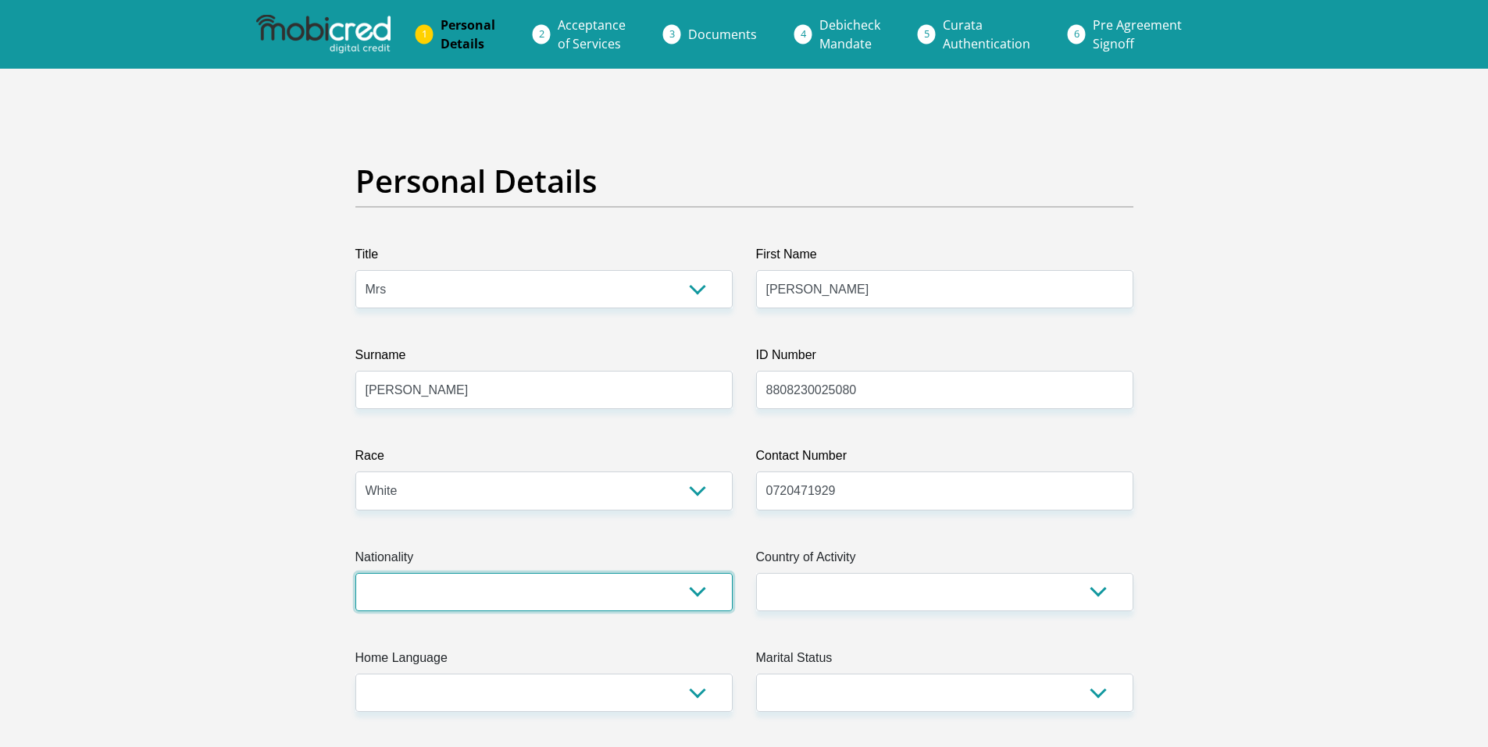
click at [700, 593] on select "[GEOGRAPHIC_DATA] [GEOGRAPHIC_DATA] [GEOGRAPHIC_DATA] [GEOGRAPHIC_DATA] [GEOGRA…" at bounding box center [543, 592] width 377 height 38
select select "ZAF"
click at [355, 573] on select "South Africa Afghanistan Aland Islands Albania Algeria America Samoa American V…" at bounding box center [543, 592] width 377 height 38
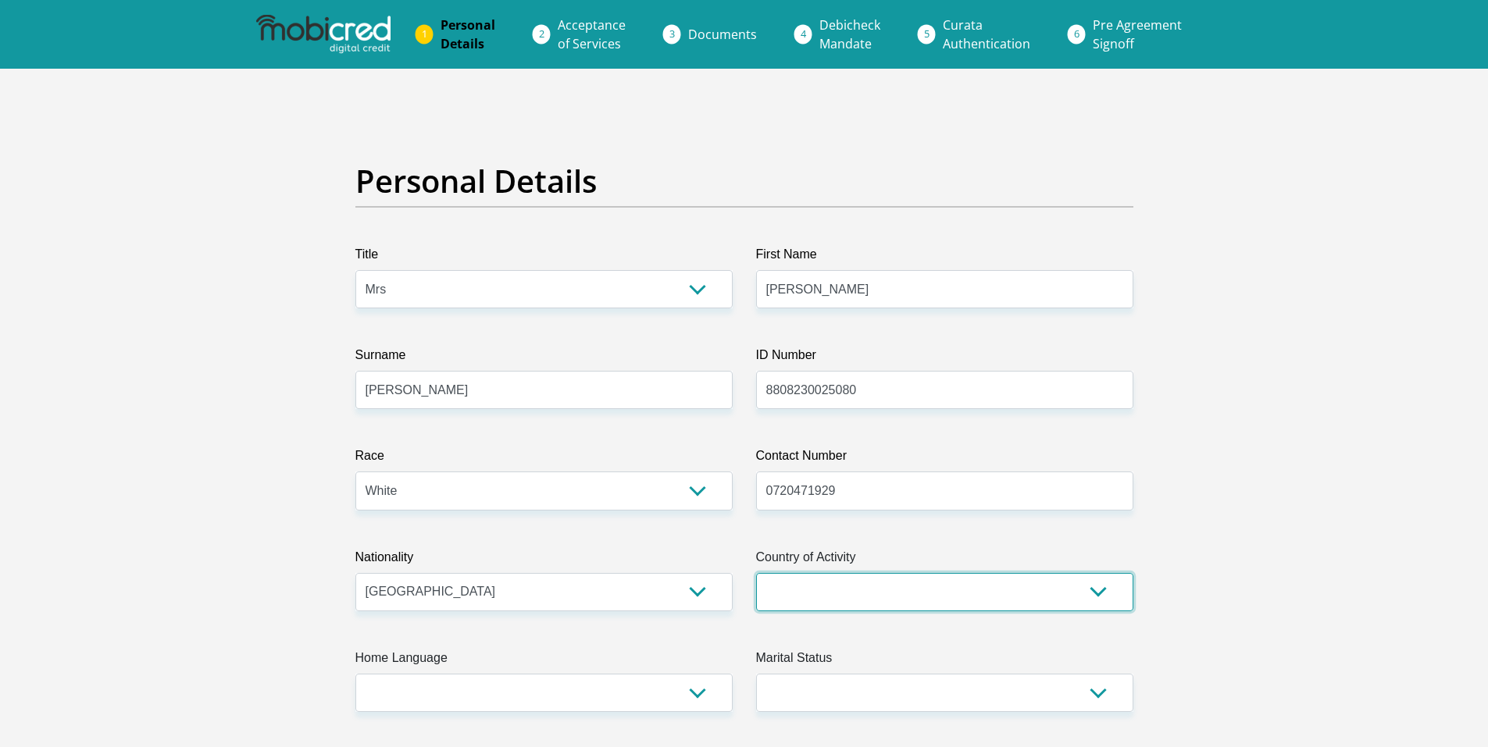
click at [990, 603] on select "South Africa Afghanistan Aland Islands Albania Algeria America Samoa American V…" at bounding box center [944, 592] width 377 height 38
select select "ZAF"
click at [756, 573] on select "South Africa Afghanistan Aland Islands Albania Algeria America Samoa American V…" at bounding box center [944, 592] width 377 height 38
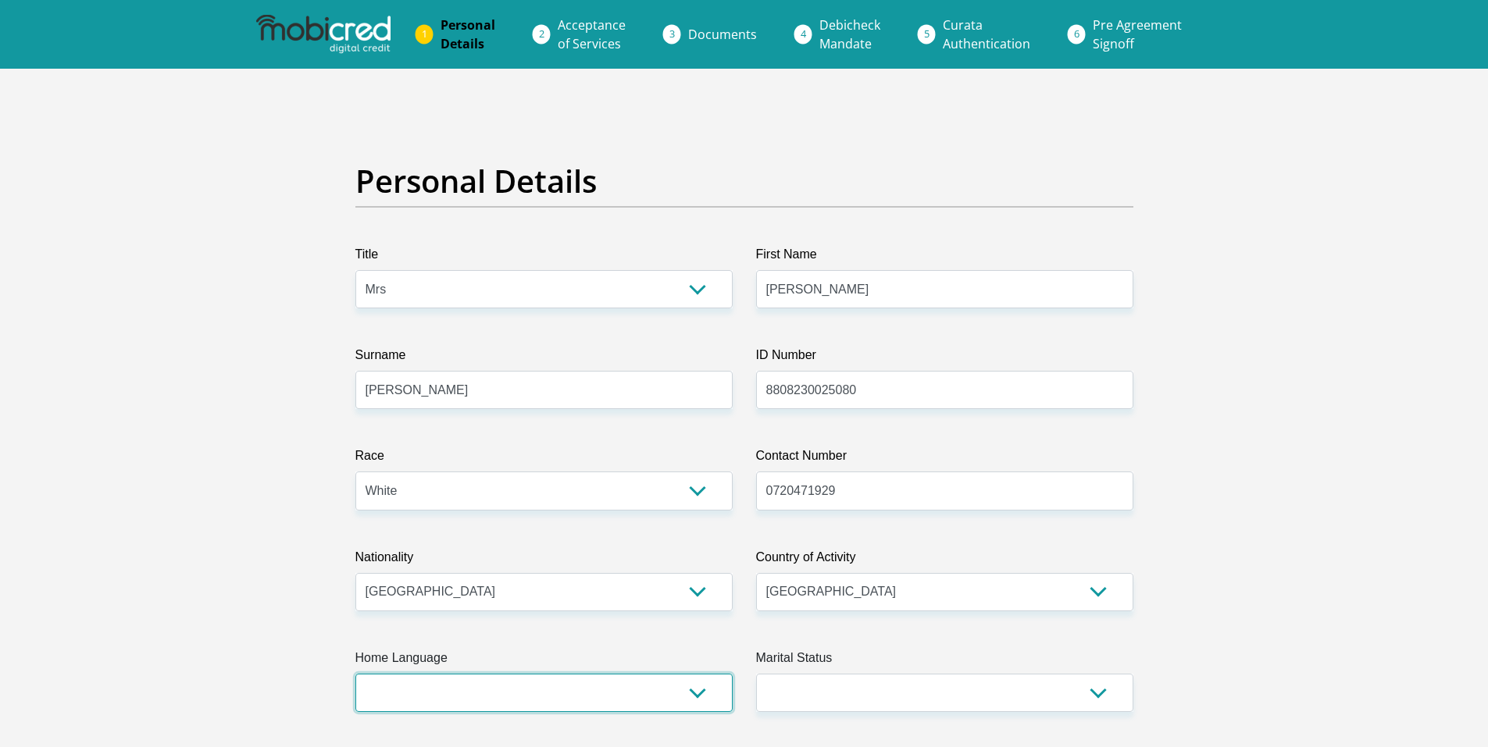
click at [618, 692] on select "Afrikaans English Sepedi South Ndebele Southern Sotho Swati Tsonga Tswana Venda…" at bounding box center [543, 693] width 377 height 38
select select "afr"
click at [355, 674] on select "Afrikaans English Sepedi South Ndebele Southern Sotho Swati Tsonga Tswana Venda…" at bounding box center [543, 693] width 377 height 38
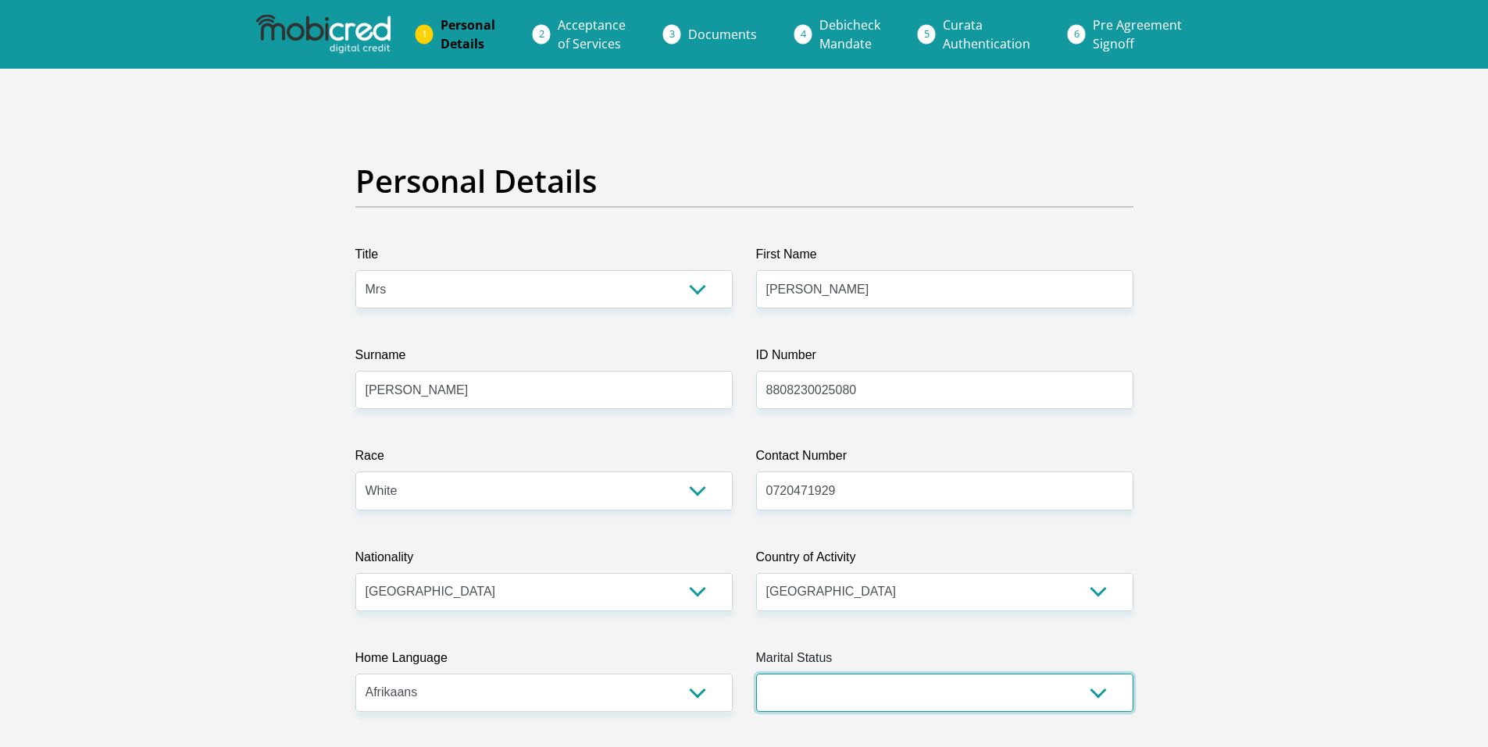
click at [904, 686] on select "Married ANC Single Divorced Widowed Married COP or Customary Law" at bounding box center [944, 693] width 377 height 38
select select "1"
click at [756, 674] on select "Married ANC Single Divorced Widowed Married COP or Customary Law" at bounding box center [944, 693] width 377 height 38
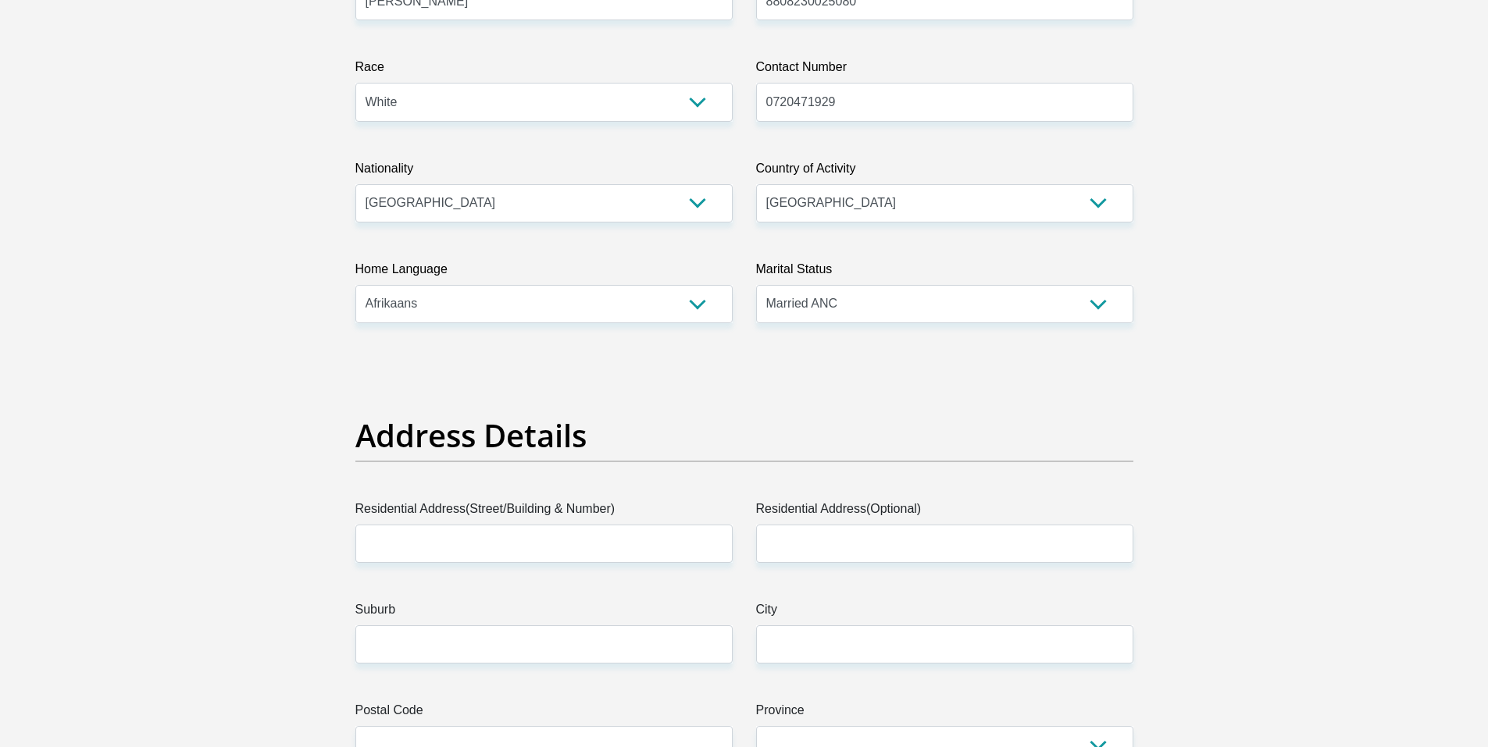
scroll to position [547, 0]
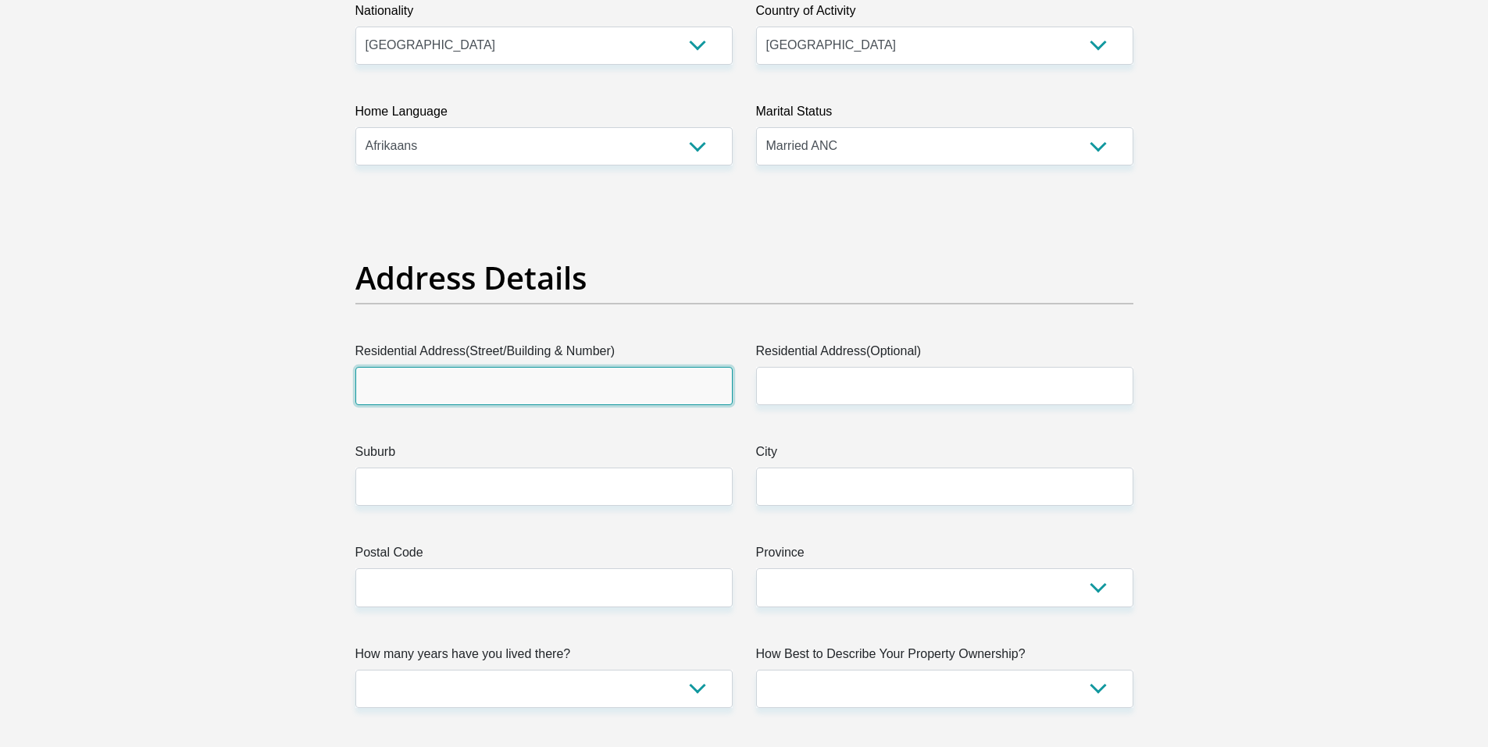
click at [515, 394] on input "Residential Address(Street/Building & Number)" at bounding box center [543, 386] width 377 height 38
type input "37 Monument ave"
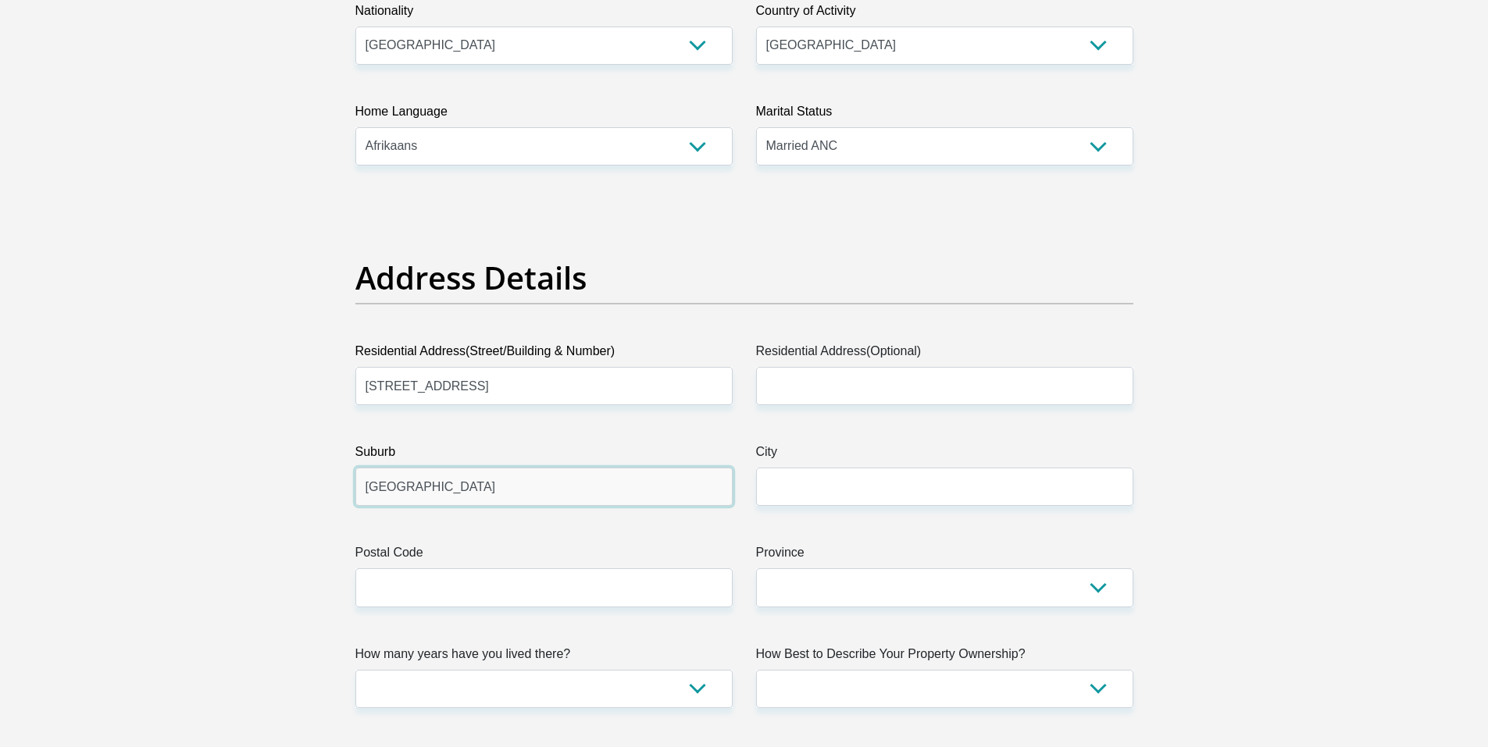
type input "Lyttelton Manor"
type input "Centurion"
type input "0157"
select select "Gauteng"
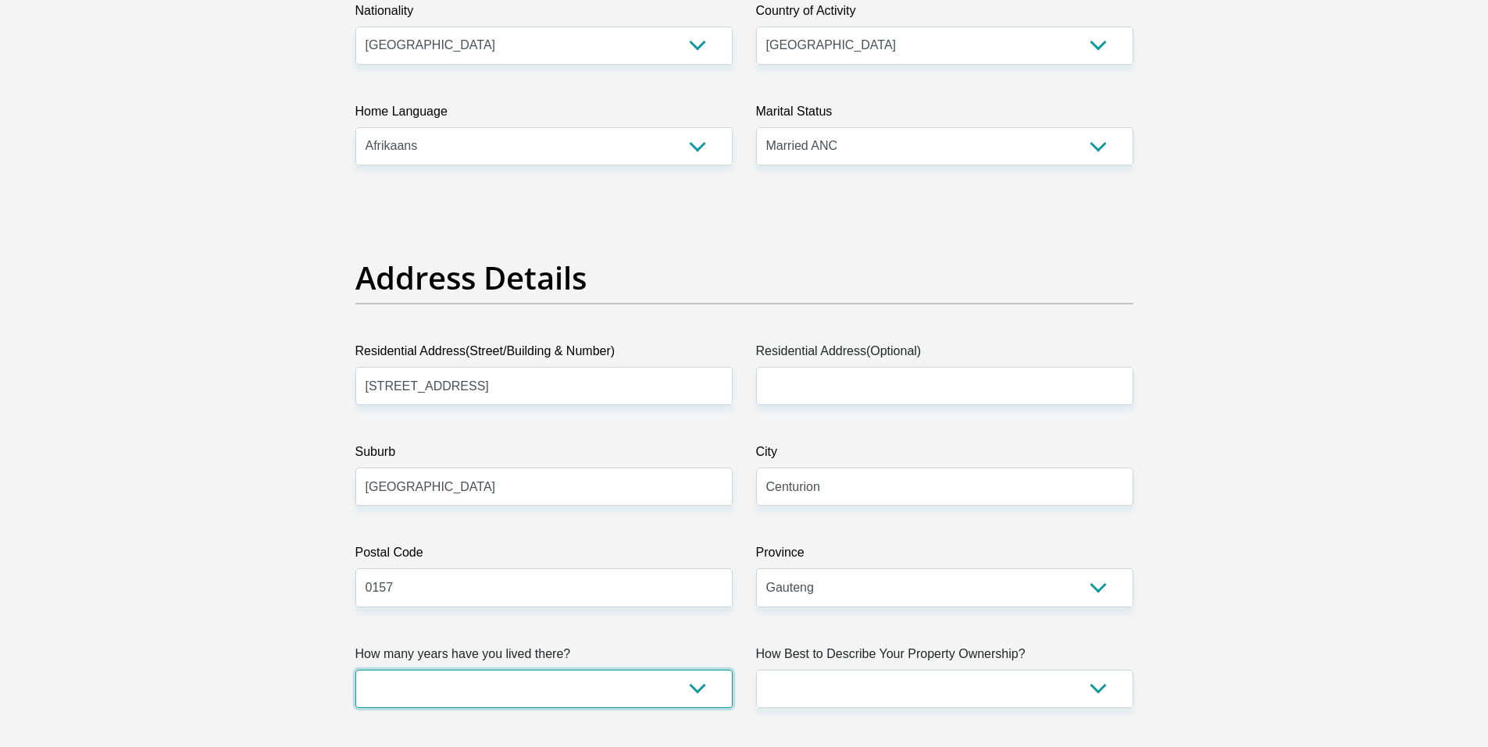
click at [607, 676] on select "less than 1 year 1-3 years 3-5 years 5+ years" at bounding box center [543, 689] width 377 height 38
select select "5"
click at [355, 670] on select "less than 1 year 1-3 years 3-5 years 5+ years" at bounding box center [543, 689] width 377 height 38
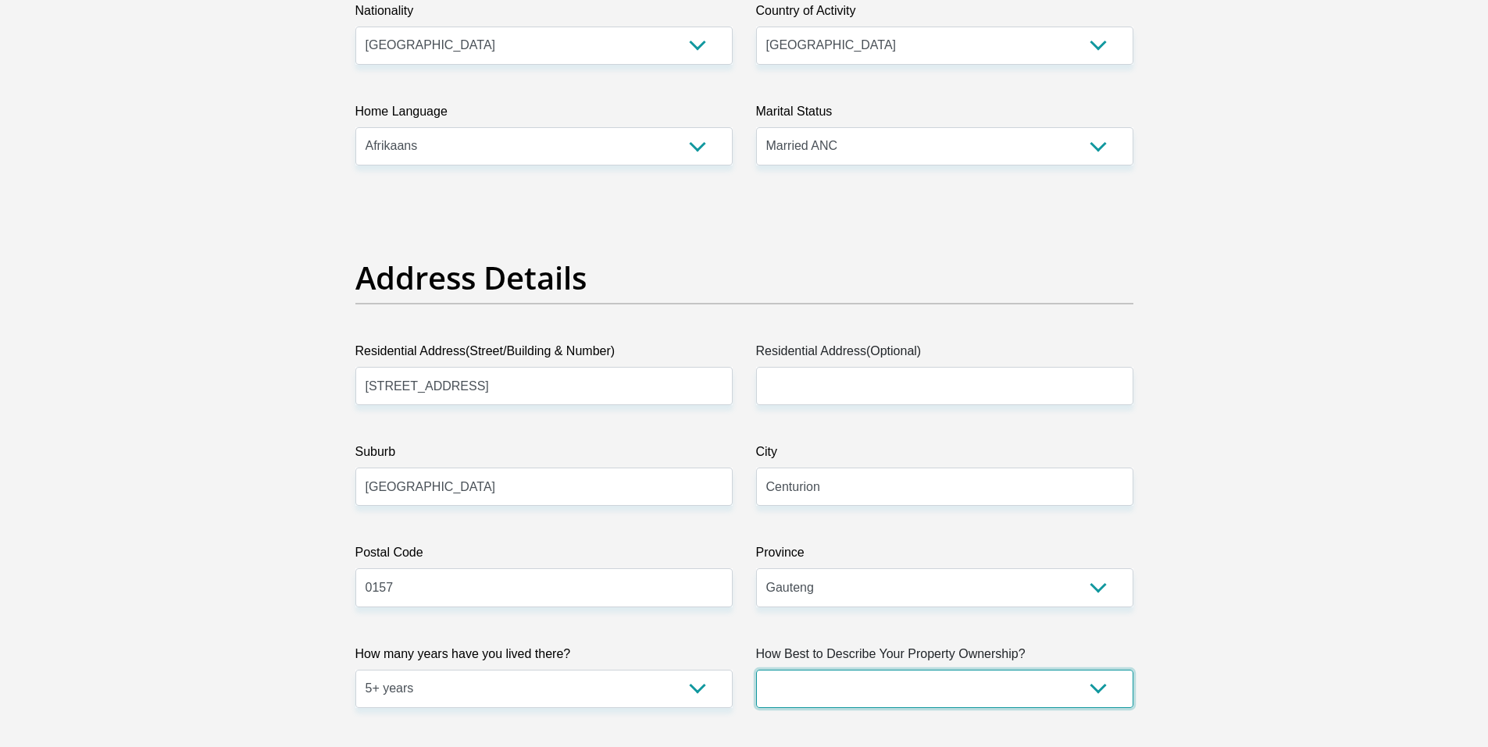
click at [916, 697] on select "Owned Rented Family Owned Company Dwelling" at bounding box center [944, 689] width 377 height 38
select select "Rented"
click at [756, 670] on select "Owned Rented Family Owned Company Dwelling" at bounding box center [944, 689] width 377 height 38
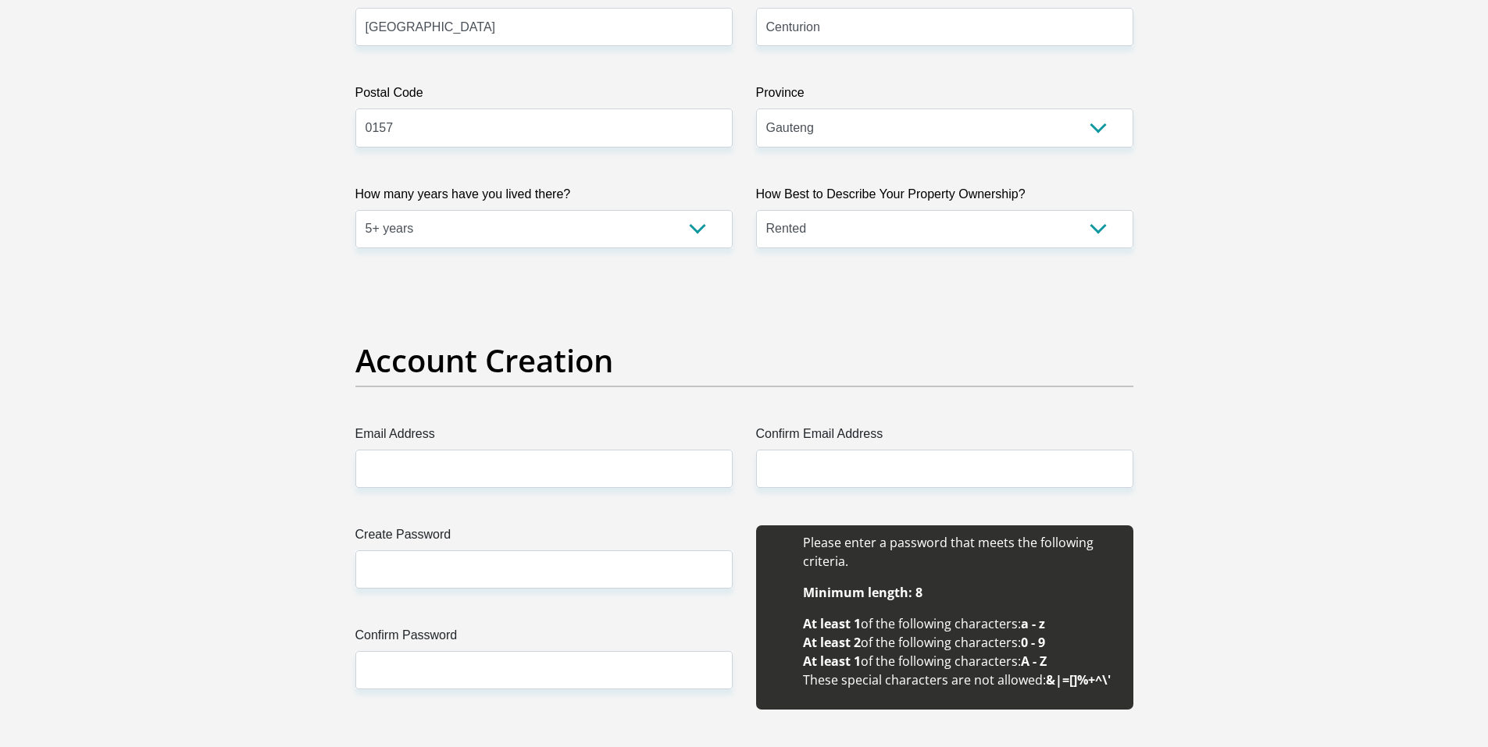
scroll to position [1171, 0]
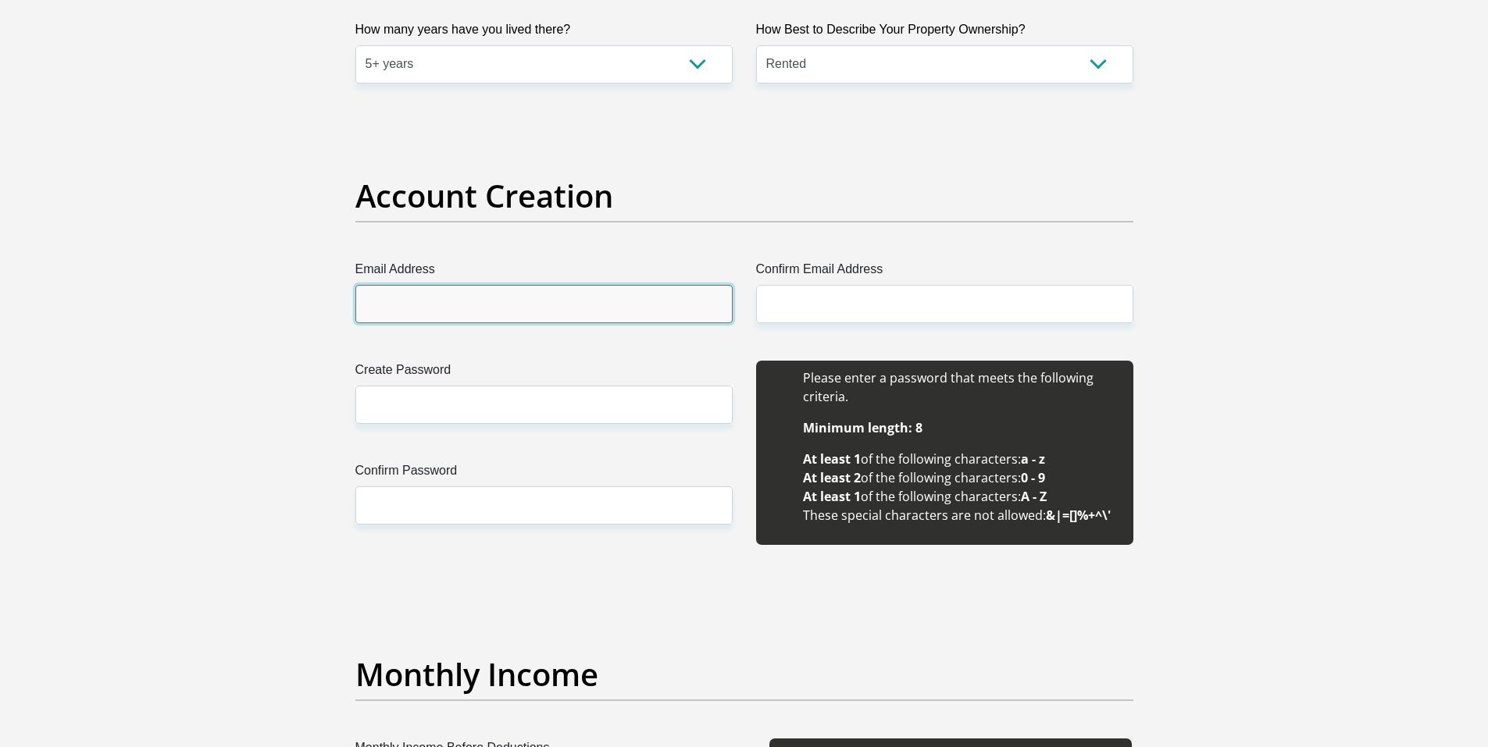
click at [613, 306] on input "Email Address" at bounding box center [543, 304] width 377 height 38
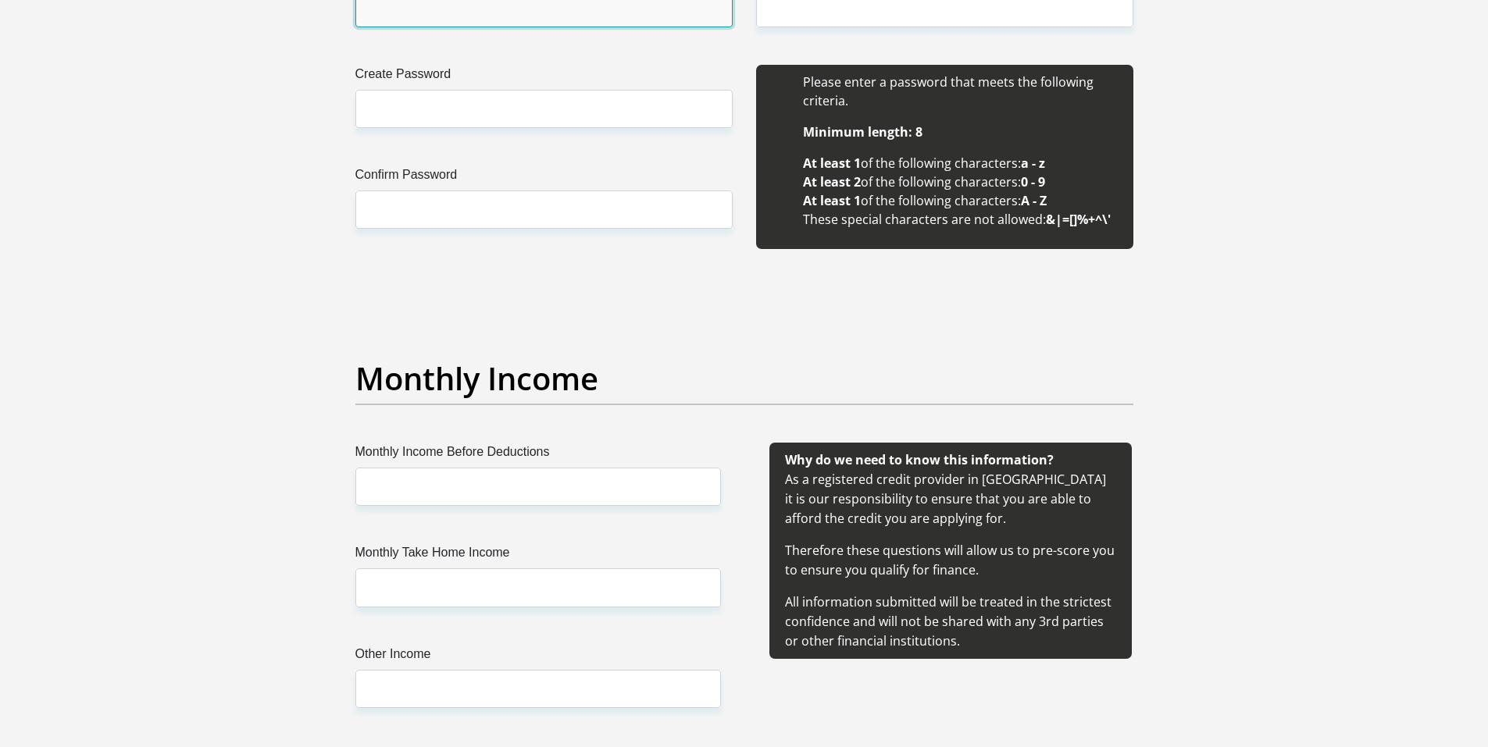
scroll to position [1562, 0]
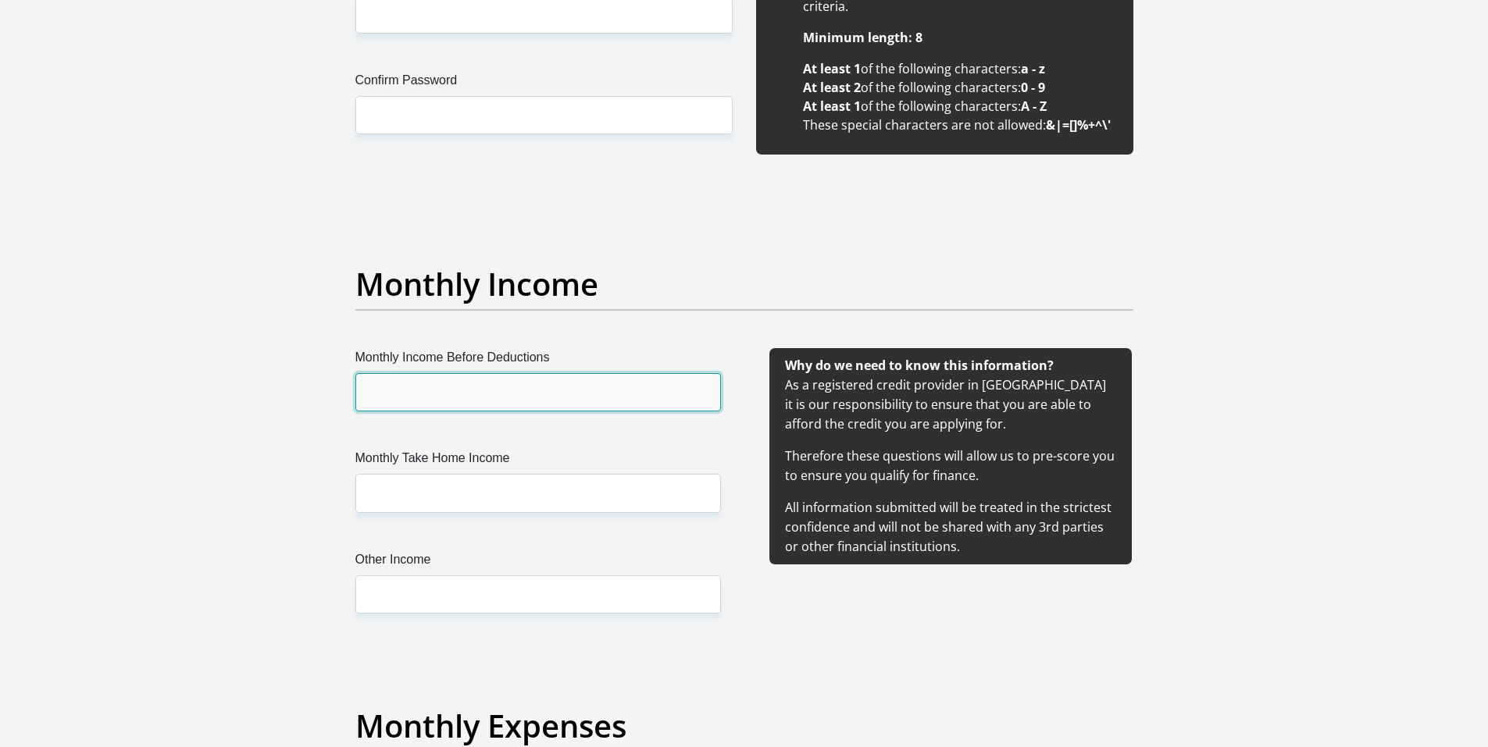
click at [510, 389] on input "Monthly Income Before Deductions" at bounding box center [537, 392] width 365 height 38
type input "36276"
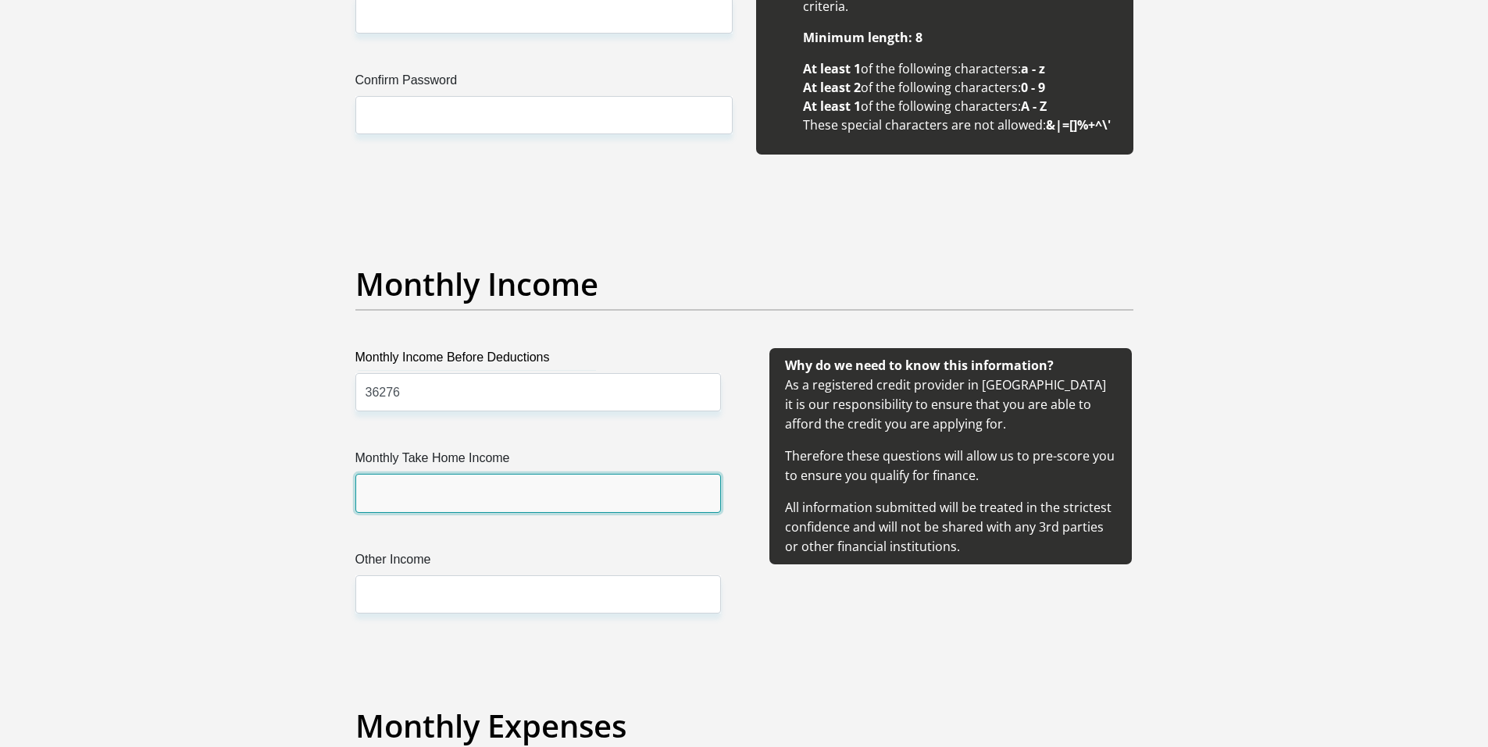
click at [611, 490] on input "Monthly Take Home Income" at bounding box center [537, 493] width 365 height 38
type input "36276"
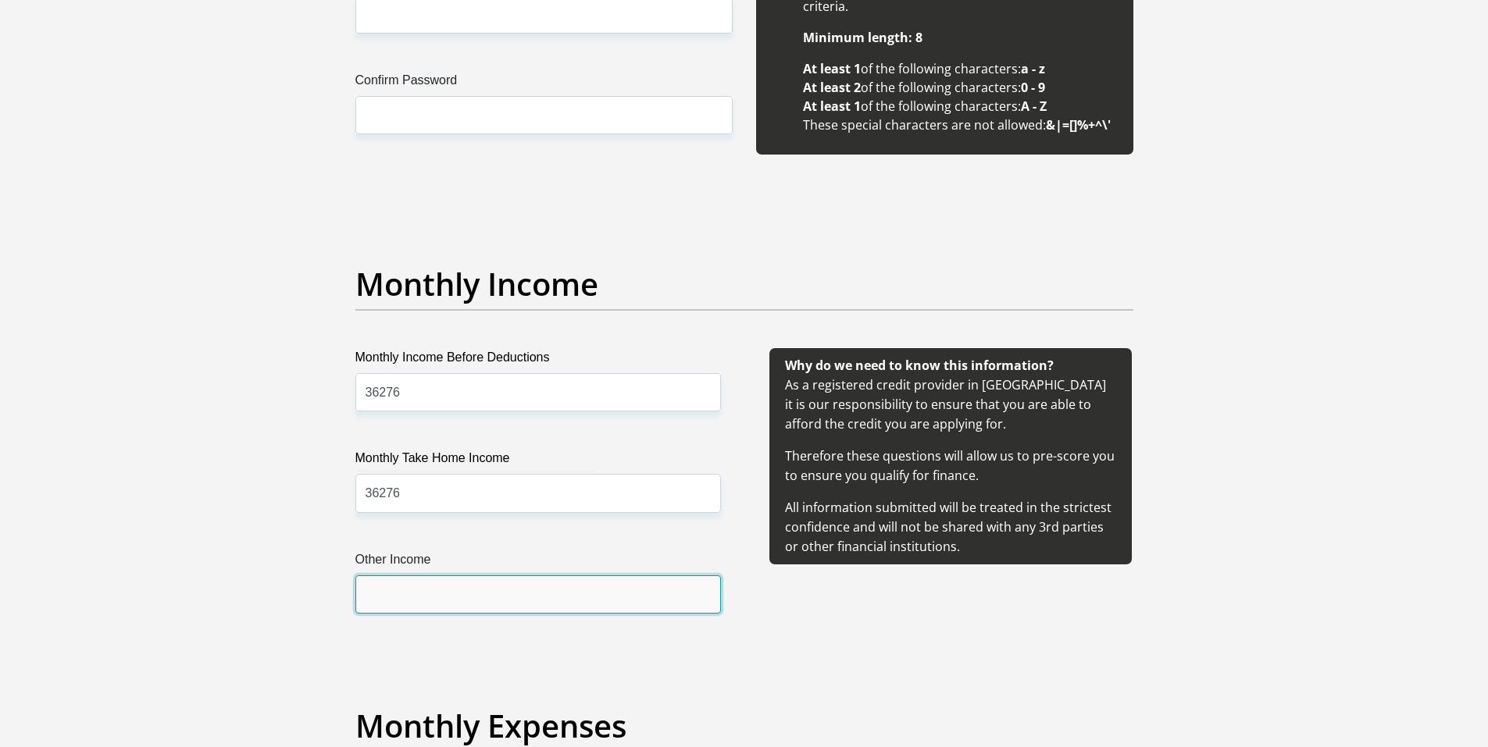
click at [614, 593] on input "Other Income" at bounding box center [537, 595] width 365 height 38
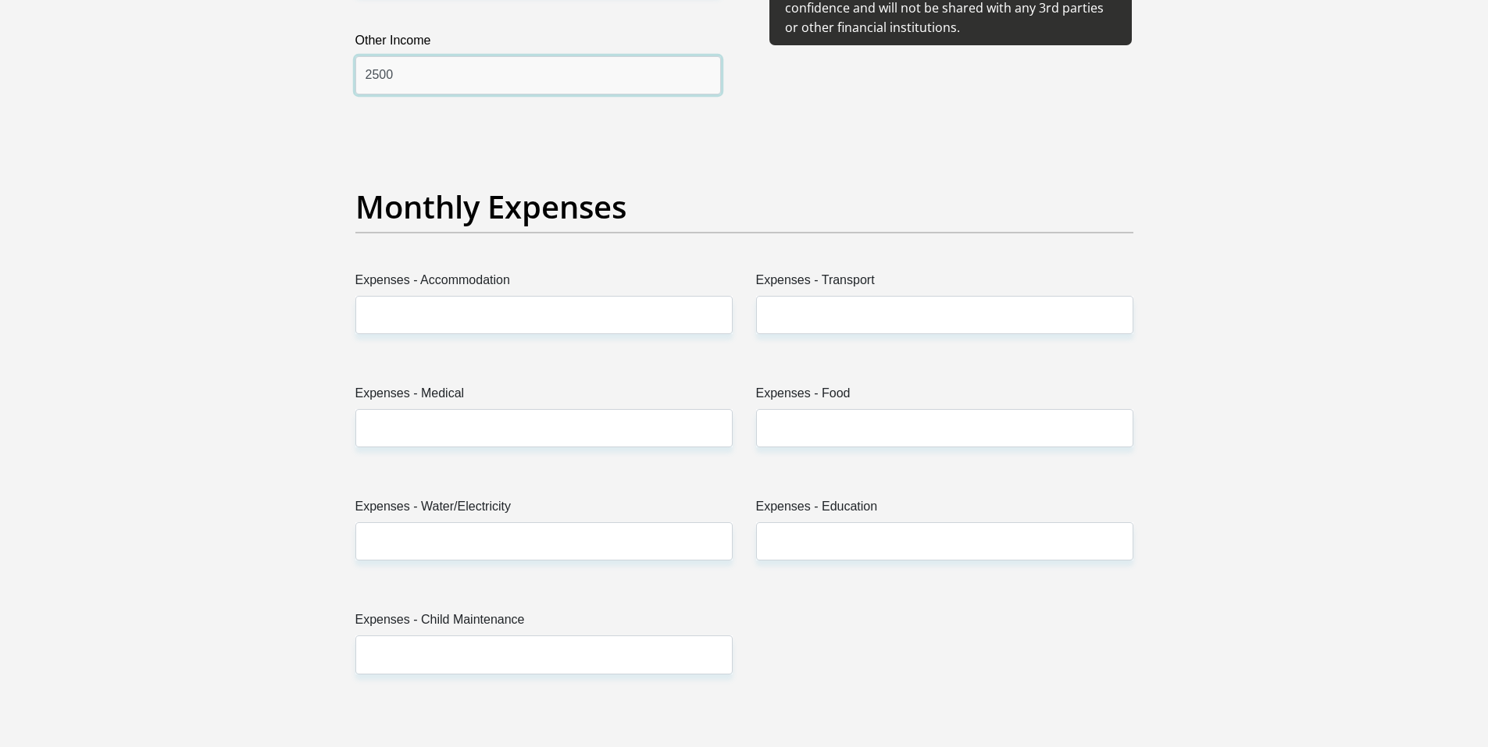
scroll to position [2265, 0]
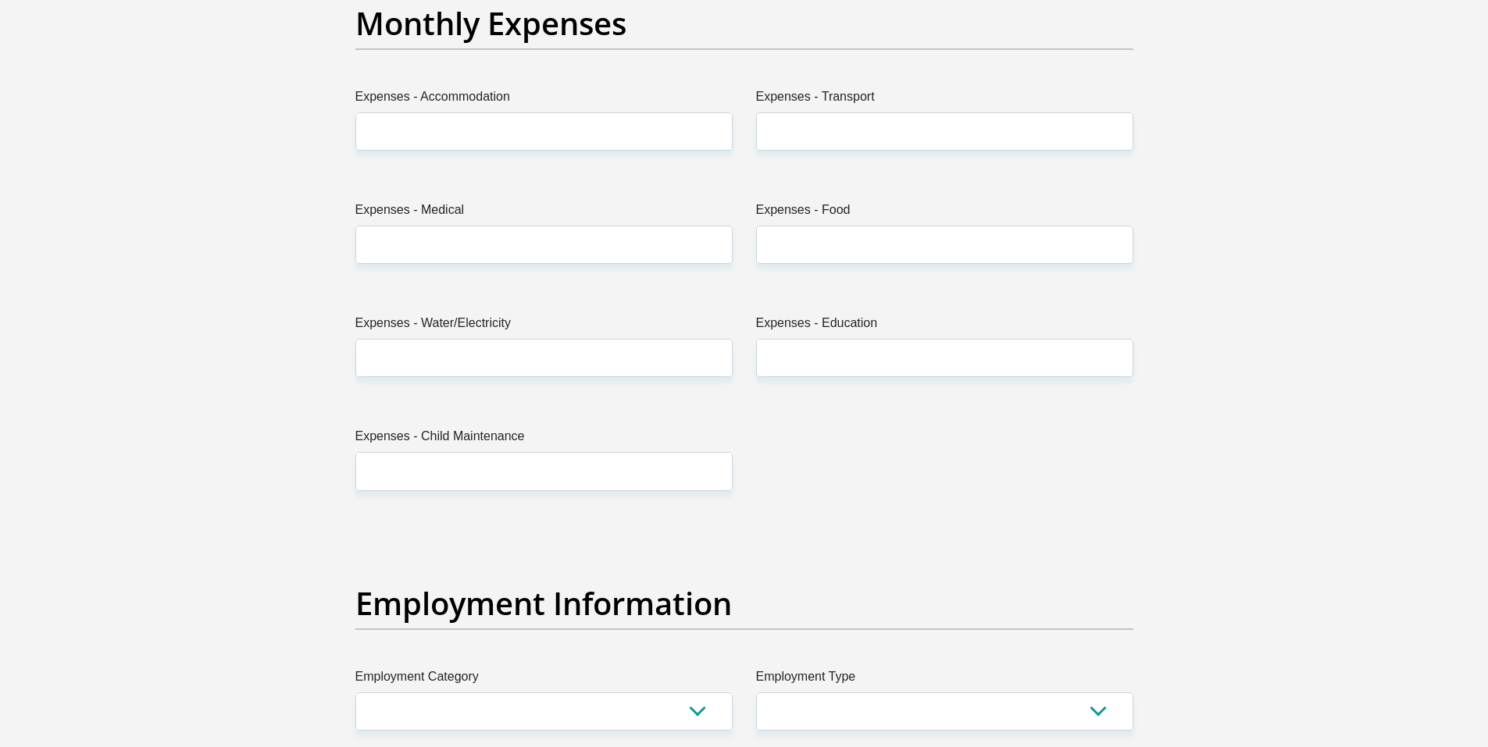
type input "2500"
click at [611, 127] on input "Expenses - Accommodation" at bounding box center [543, 131] width 377 height 38
type input "0"
click at [871, 118] on input "Expenses - Transport" at bounding box center [944, 131] width 377 height 38
type input "1000"
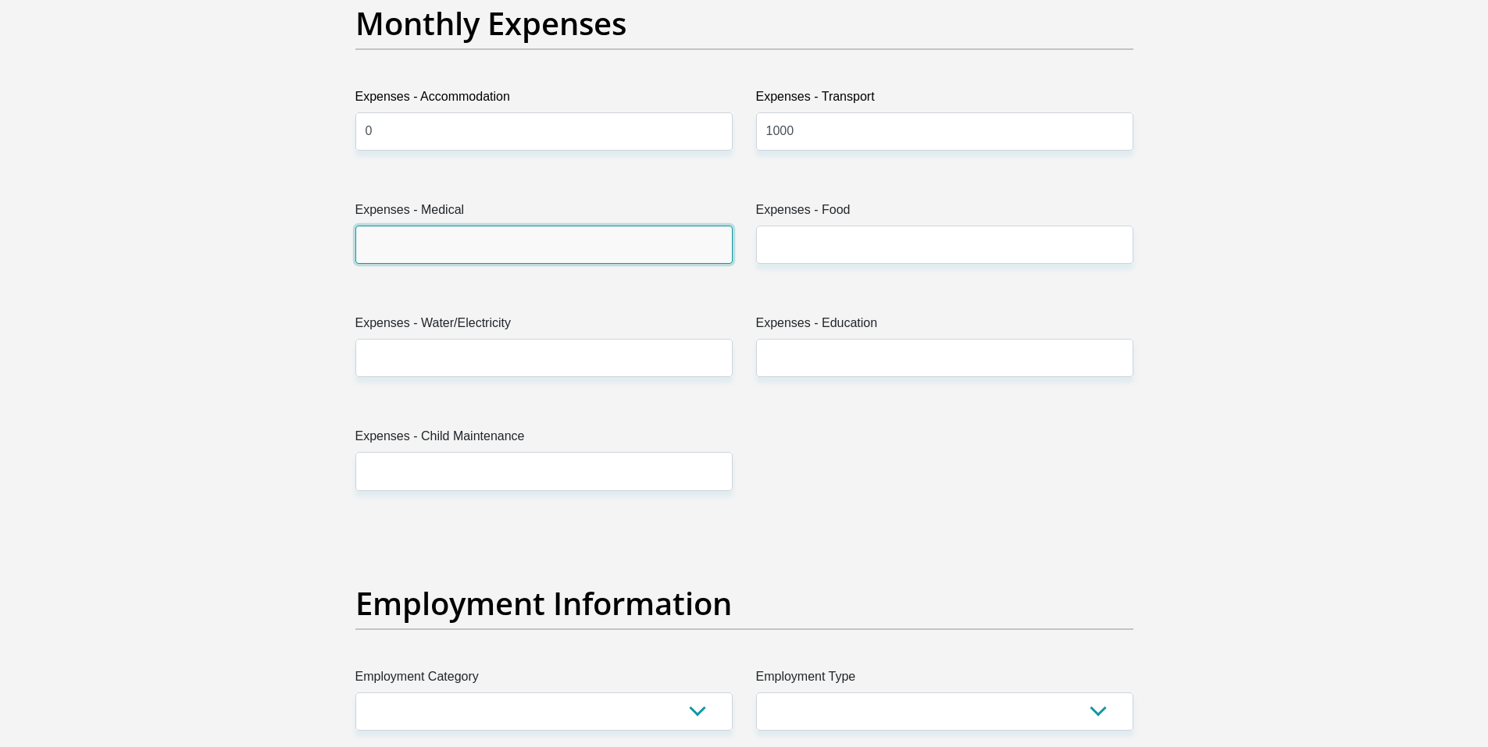
click at [656, 245] on input "Expenses - Medical" at bounding box center [543, 245] width 377 height 38
type input "1100"
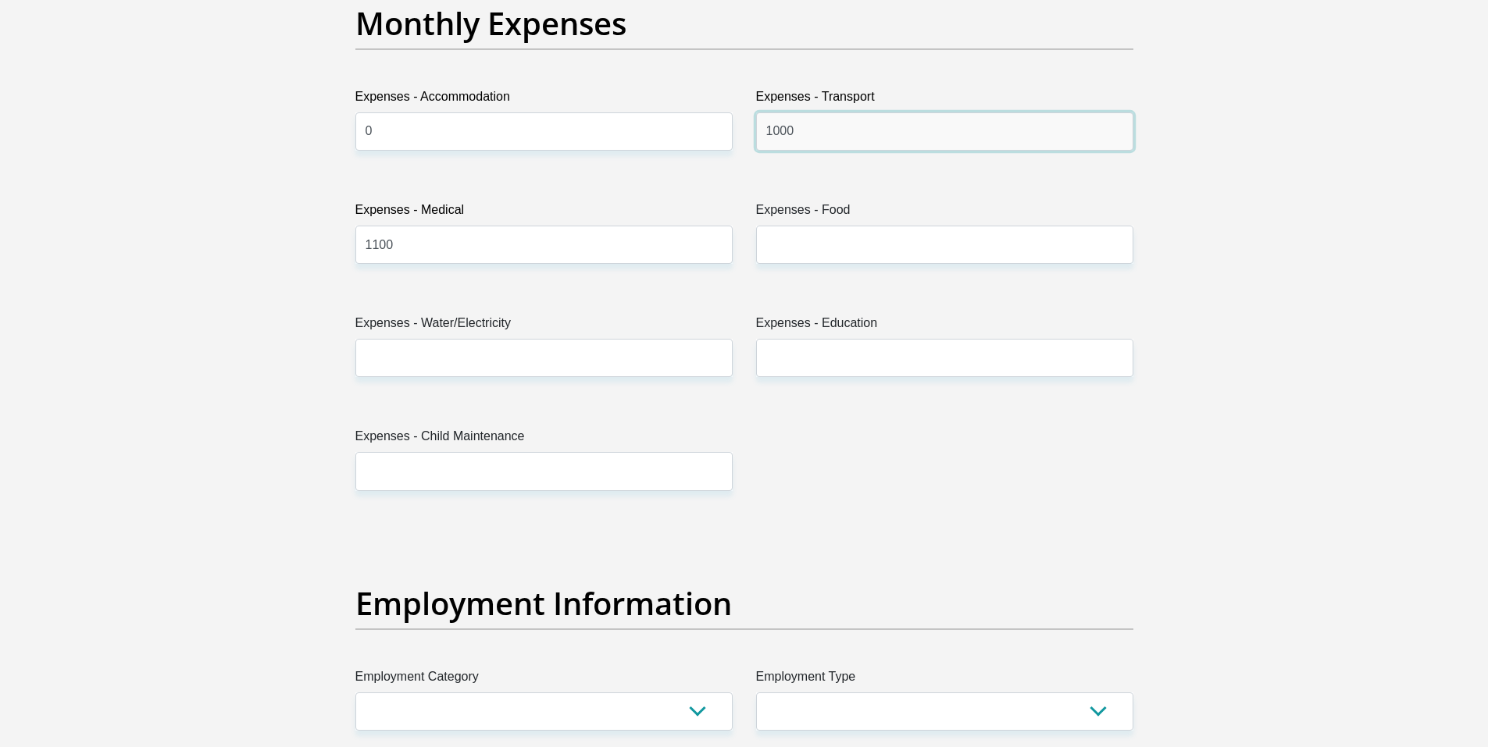
click at [811, 131] on input "1000" at bounding box center [944, 131] width 377 height 38
type input "500"
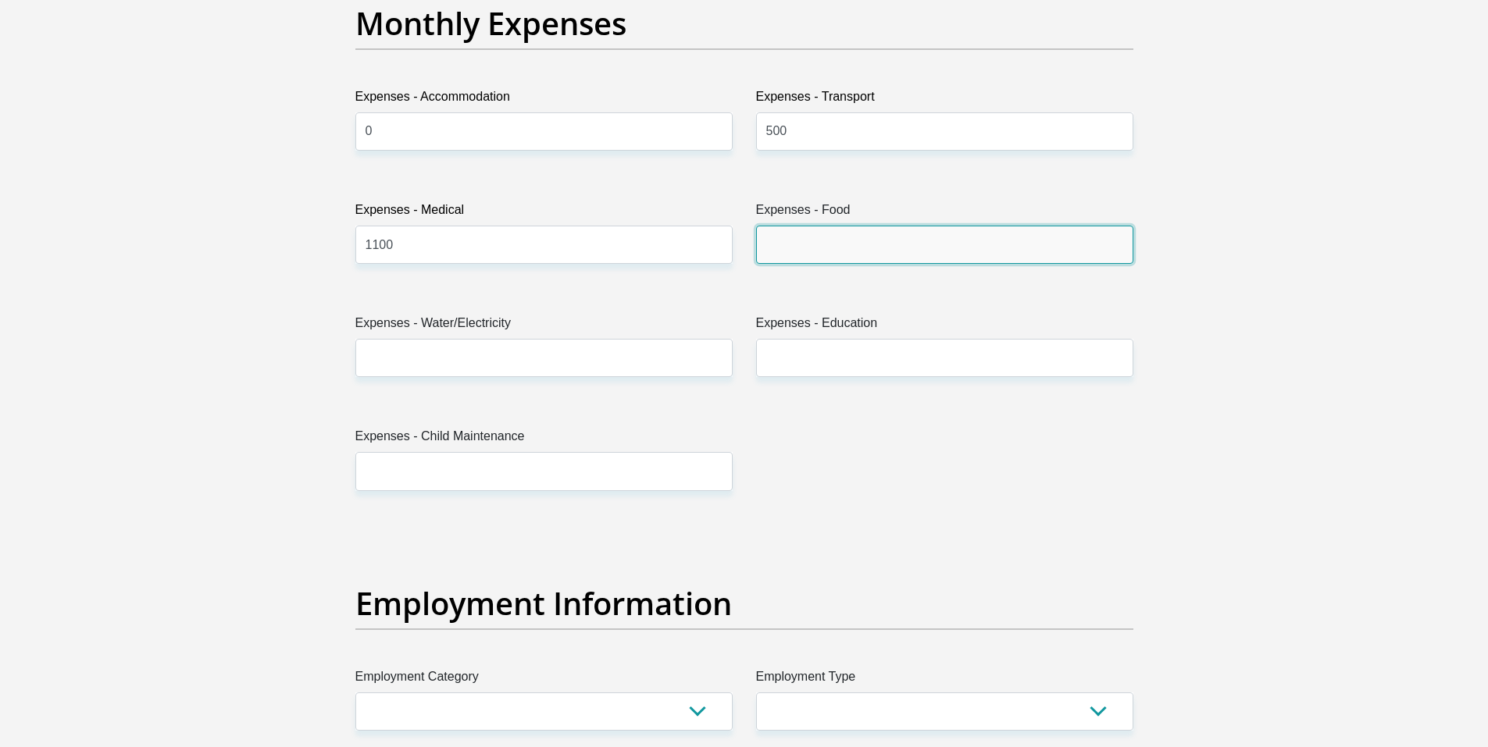
click at [832, 241] on input "Expenses - Food" at bounding box center [944, 245] width 377 height 38
type input "4000"
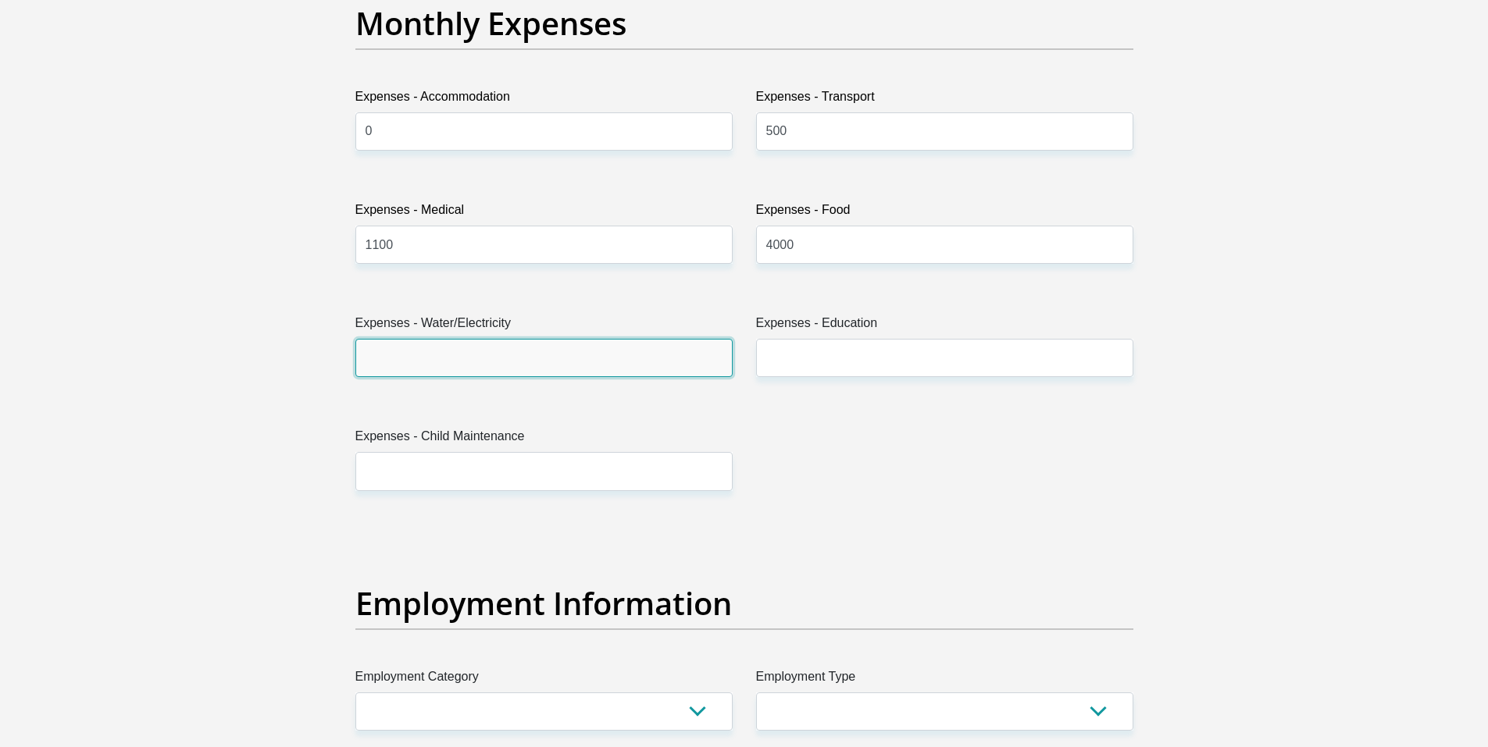
click at [669, 357] on input "Expenses - Water/Electricity" at bounding box center [543, 358] width 377 height 38
type input "0"
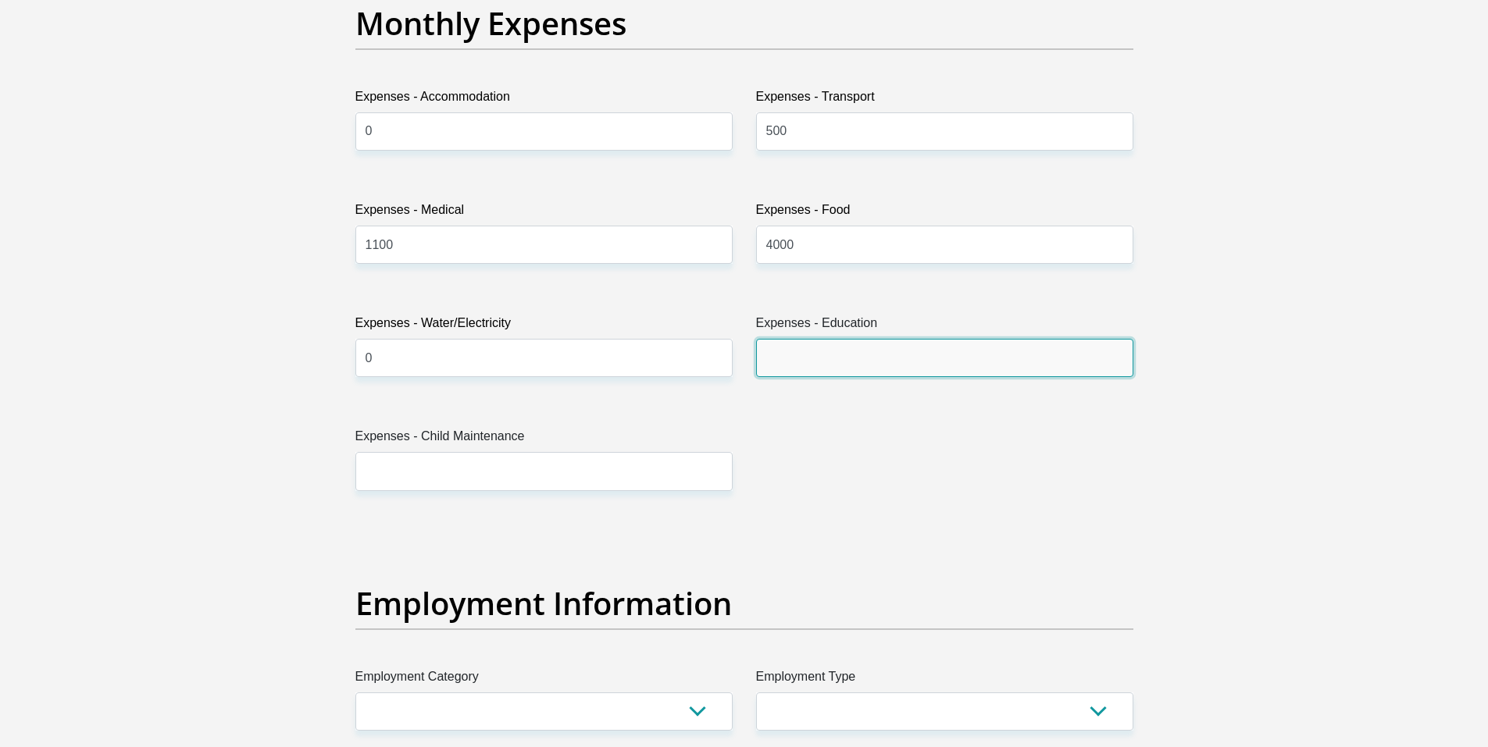
click at [879, 351] on input "Expenses - Education" at bounding box center [944, 358] width 377 height 38
type input "7000"
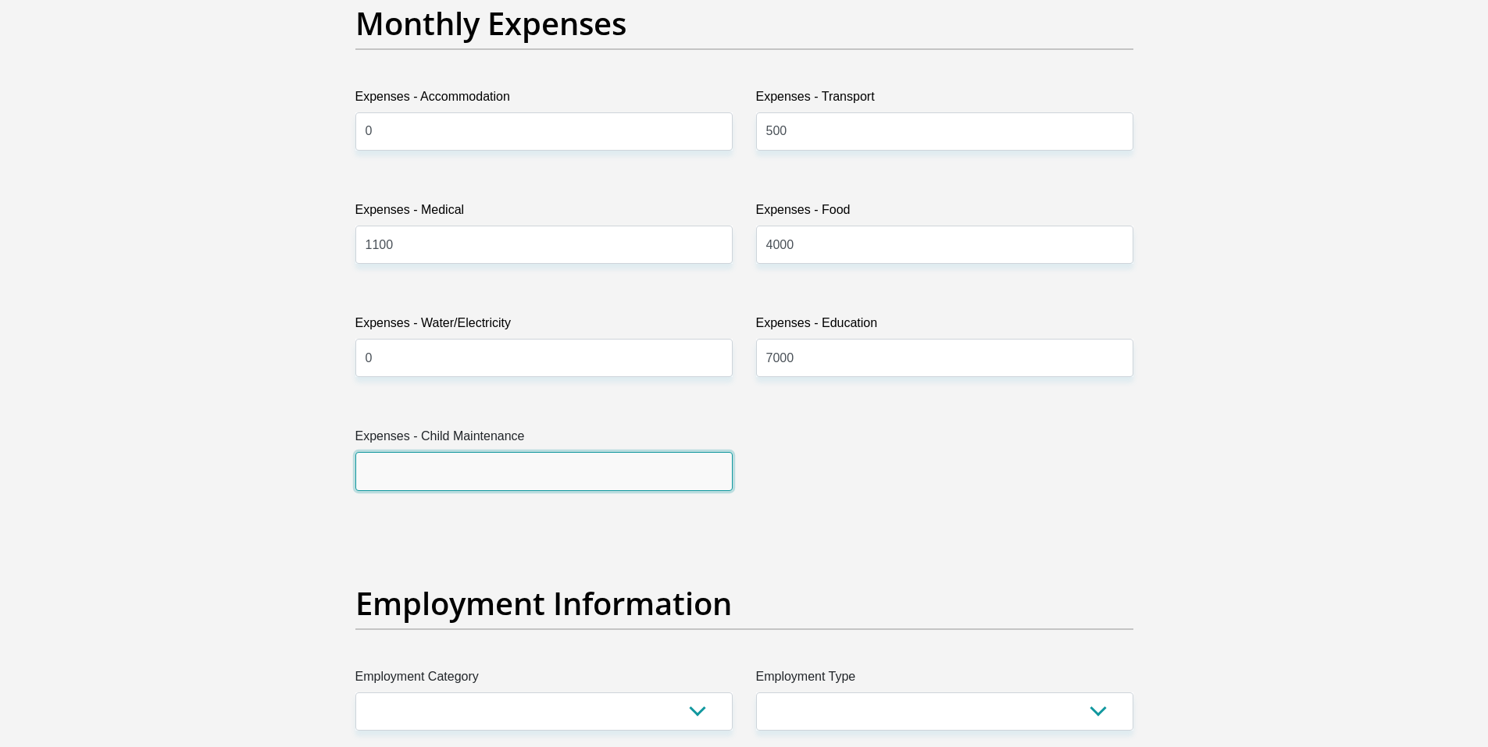
click at [679, 480] on input "Expenses - Child Maintenance" at bounding box center [543, 471] width 377 height 38
type input "0"
click at [867, 505] on div "Title Mr Ms Mrs Dr Other First Name Juanri Surname Engelbrecht ID Number 880823…" at bounding box center [744, 521] width 801 height 5082
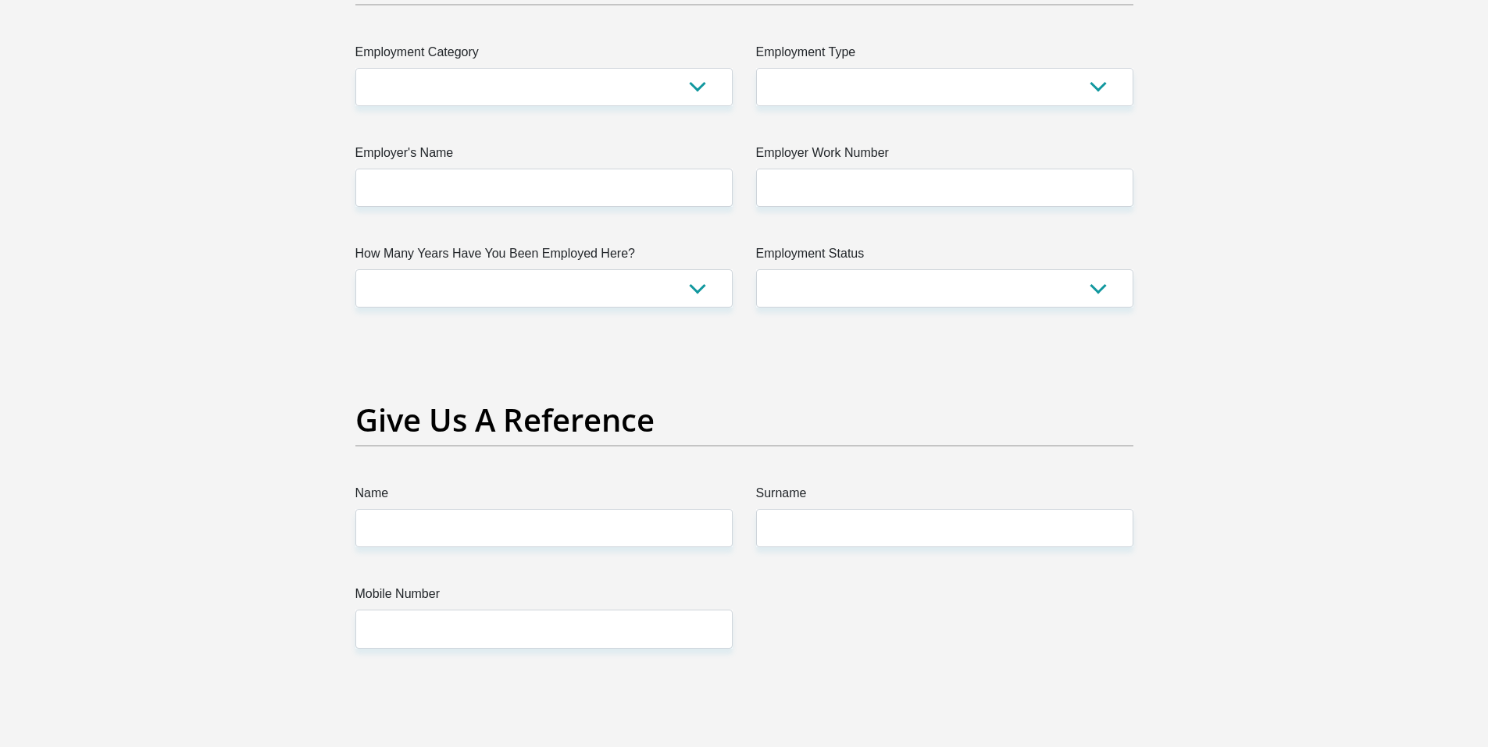
scroll to position [2499, 0]
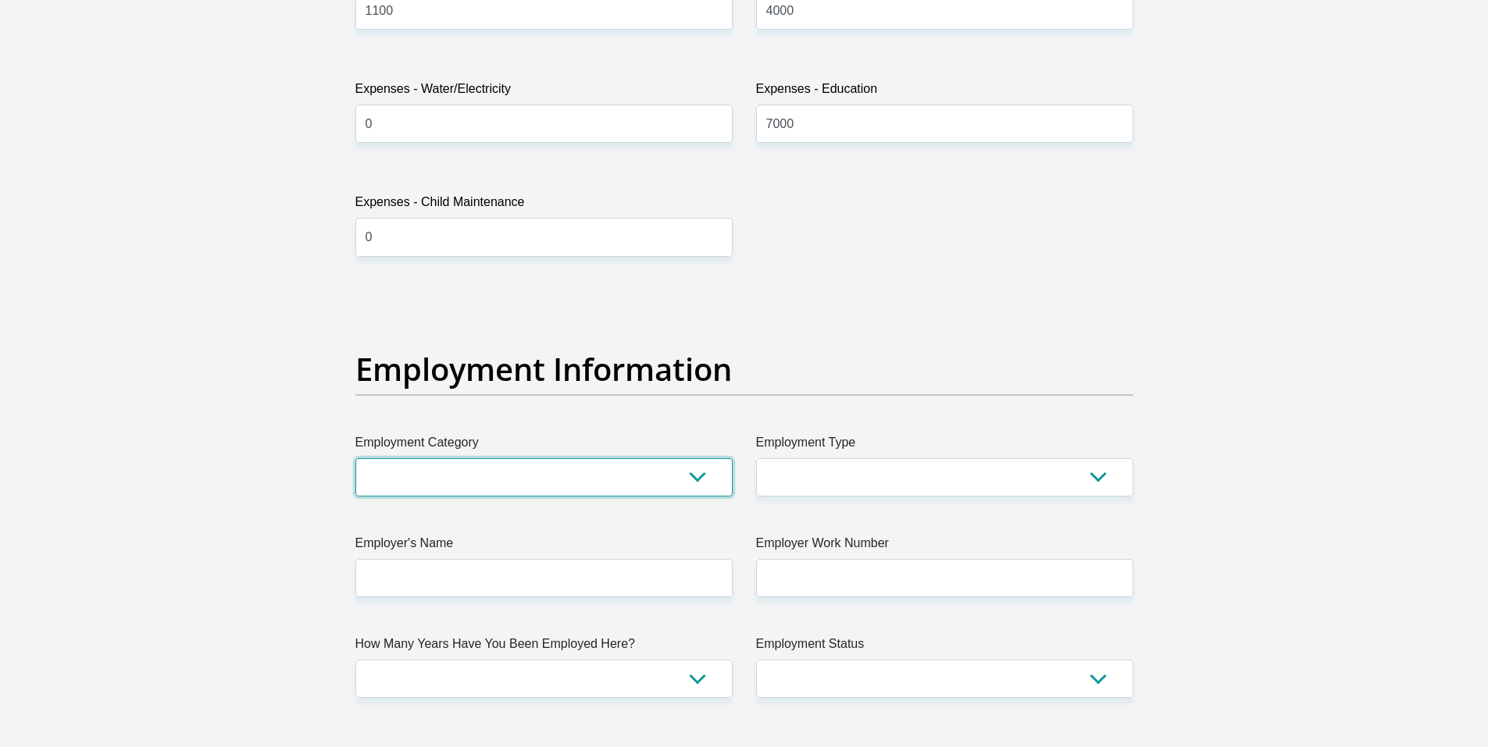
click at [697, 475] on select "AGRICULTURE ALCOHOL & TOBACCO CONSTRUCTION MATERIALS METALLURGY EQUIPMENT FOR R…" at bounding box center [543, 477] width 377 height 38
select select "76"
click at [355, 458] on select "AGRICULTURE ALCOHOL & TOBACCO CONSTRUCTION MATERIALS METALLURGY EQUIPMENT FOR R…" at bounding box center [543, 477] width 377 height 38
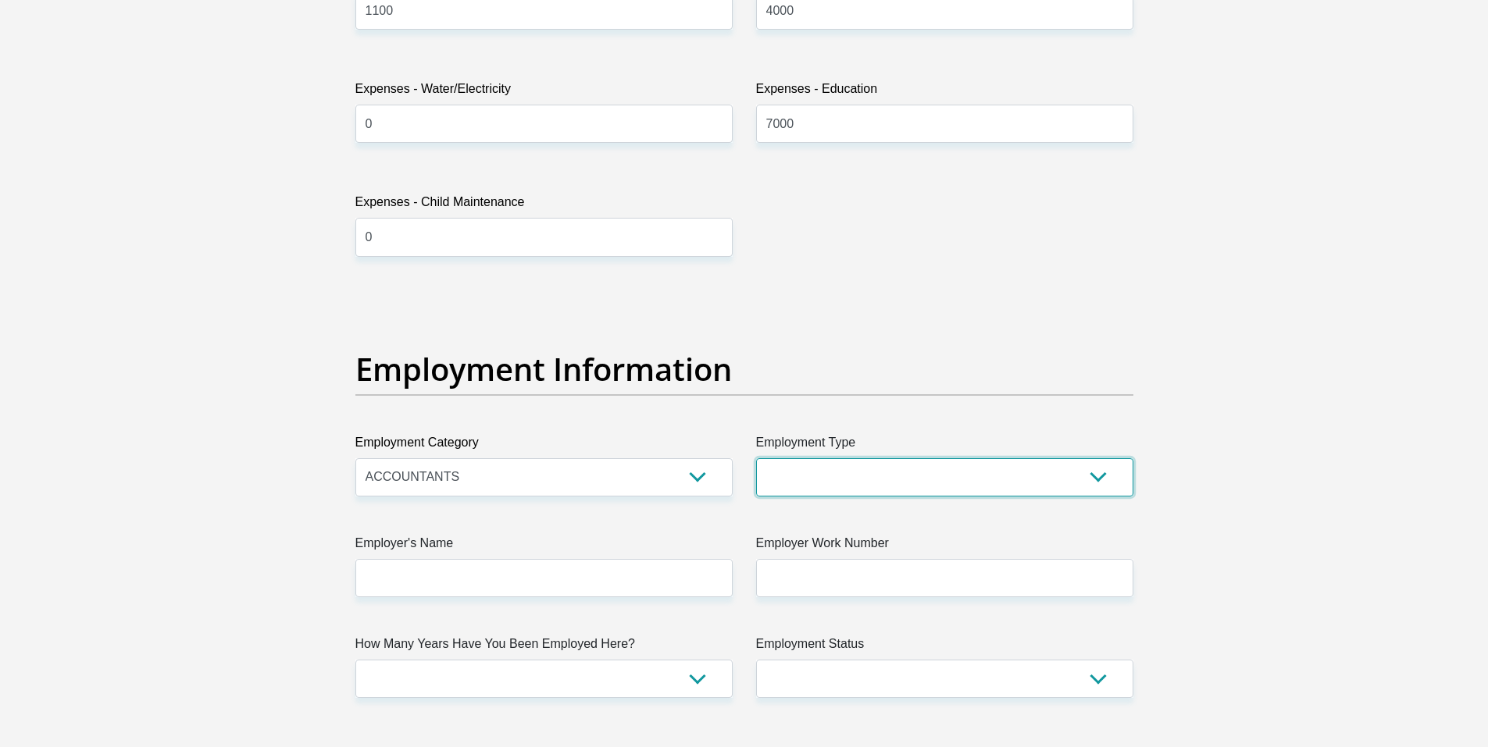
click at [846, 480] on select "College/Lecturer Craft Seller Creative Driver Executive Farmer Forces - Non Com…" at bounding box center [944, 477] width 377 height 38
select select "Manager"
click at [756, 458] on select "College/Lecturer Craft Seller Creative Driver Executive Farmer Forces - Non Com…" at bounding box center [944, 477] width 377 height 38
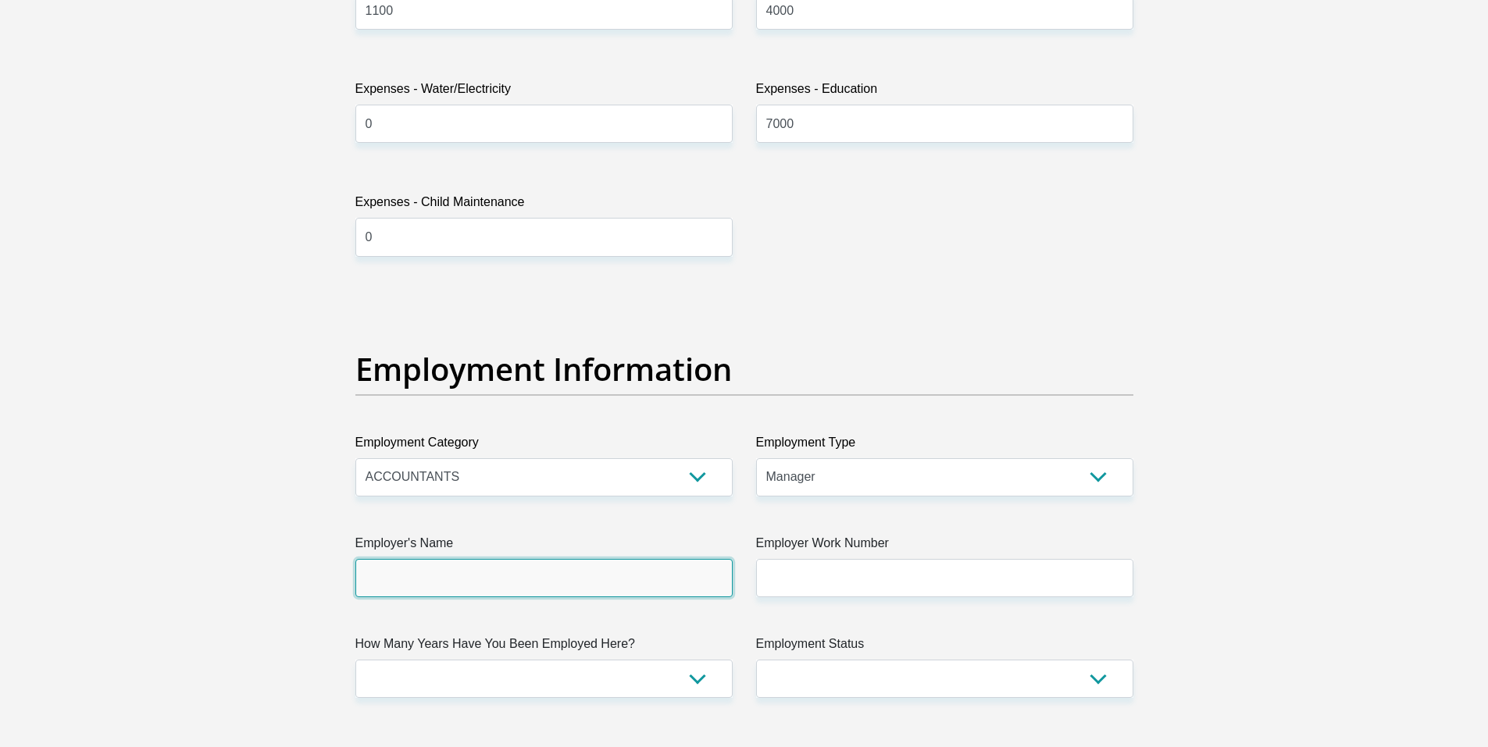
click at [608, 581] on input "Employer's Name" at bounding box center [543, 578] width 377 height 38
type input "NBDAccountantsInc"
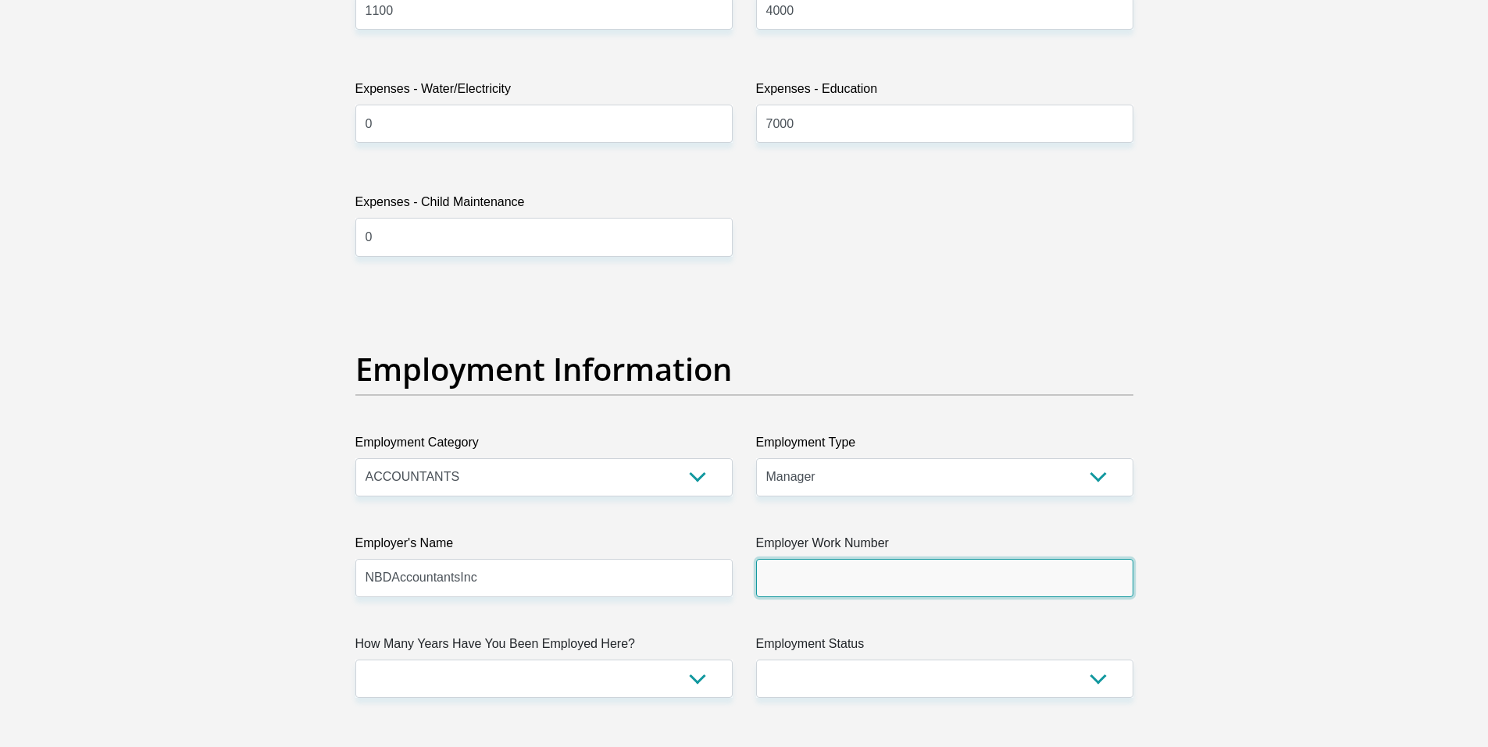
click at [863, 571] on input "Employer Work Number" at bounding box center [944, 578] width 377 height 38
type input "0123462622"
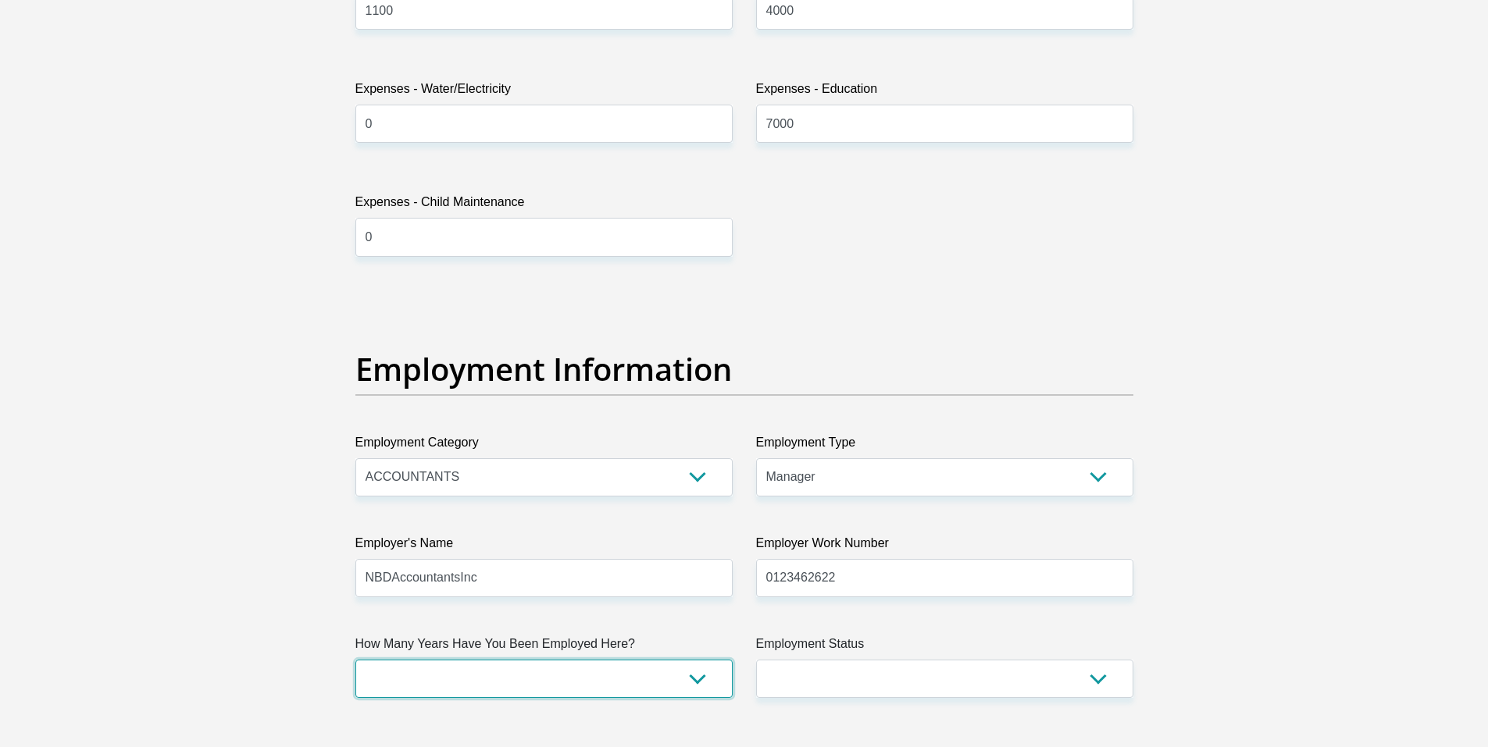
click at [694, 676] on select "less than 1 year 1-3 years 3-5 years 5+ years" at bounding box center [543, 679] width 377 height 38
select select "60"
click at [355, 660] on select "less than 1 year 1-3 years 3-5 years 5+ years" at bounding box center [543, 679] width 377 height 38
click at [828, 672] on select "Permanent/Full-time Part-time/Casual Contract Worker Self-Employed Housewife Re…" at bounding box center [944, 679] width 377 height 38
select select "1"
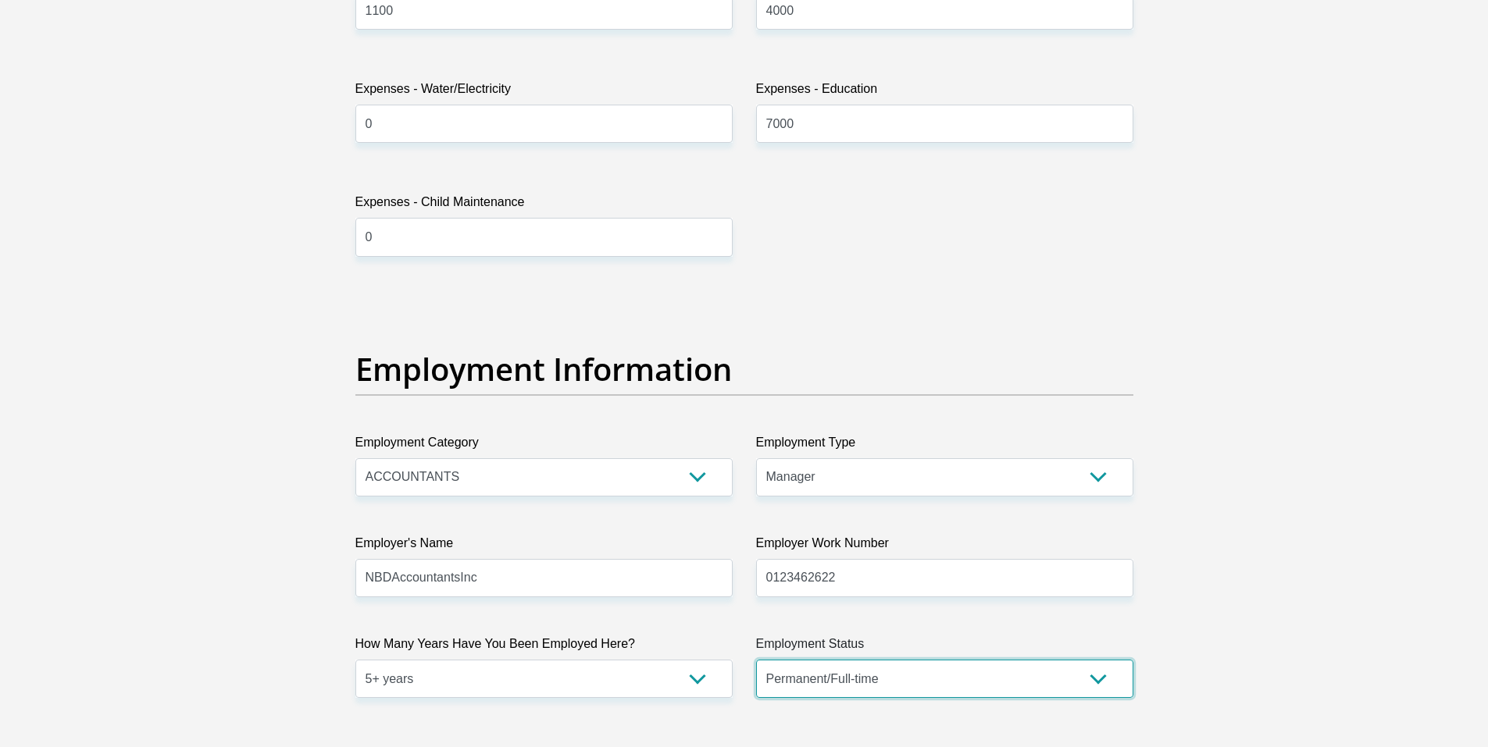
click at [756, 660] on select "Permanent/Full-time Part-time/Casual Contract Worker Self-Employed Housewife Re…" at bounding box center [944, 679] width 377 height 38
click at [1307, 481] on section "Personal Details Title Mr Ms Mrs Dr Other First Name Juanri Surname Engelbrecht…" at bounding box center [744, 292] width 1488 height 5444
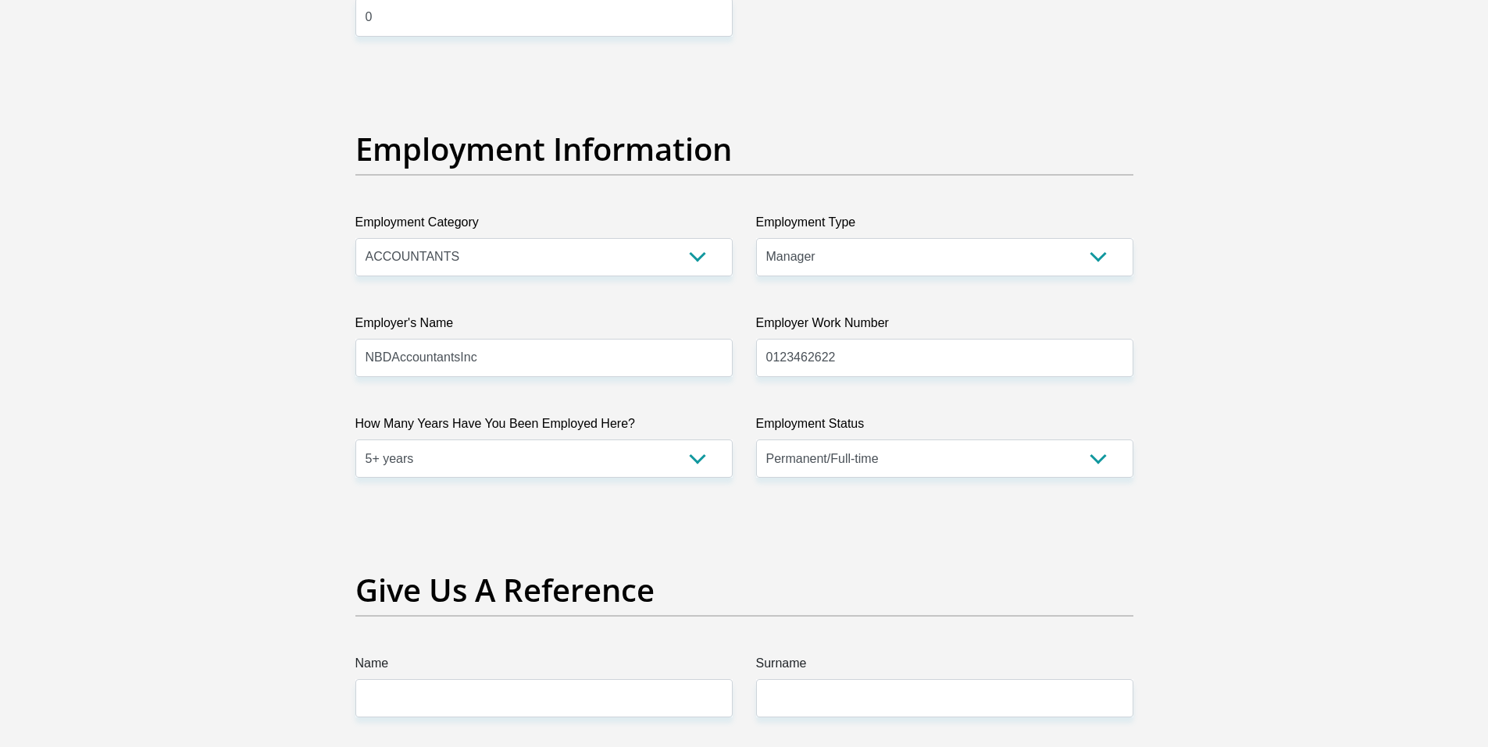
scroll to position [3046, 0]
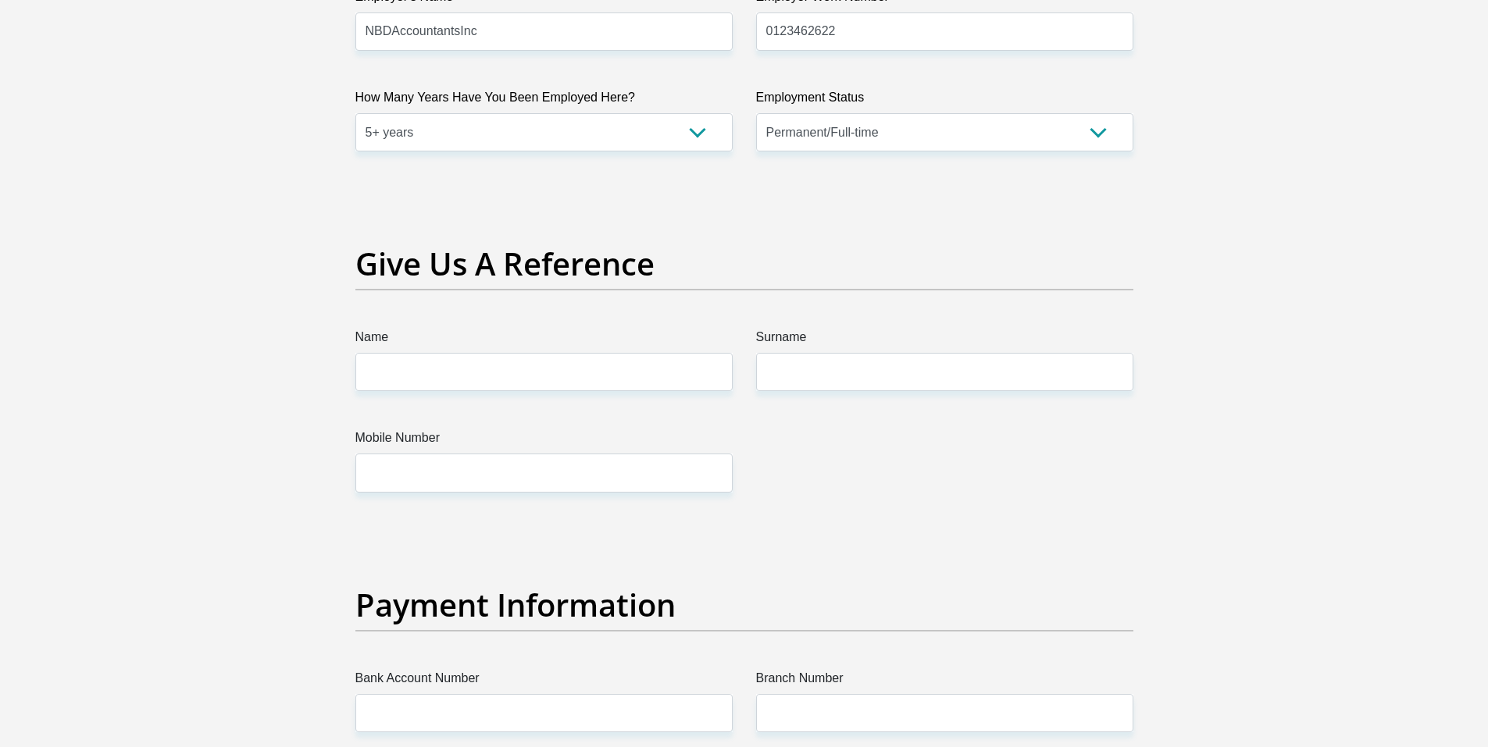
click at [872, 108] on label "Employment Status" at bounding box center [944, 100] width 377 height 25
click at [872, 113] on select "Permanent/Full-time Part-time/Casual Contract Worker Self-Employed Housewife Re…" at bounding box center [944, 132] width 377 height 38
click at [871, 137] on select "Permanent/Full-time Part-time/Casual Contract Worker Self-Employed Housewife Re…" at bounding box center [944, 132] width 377 height 38
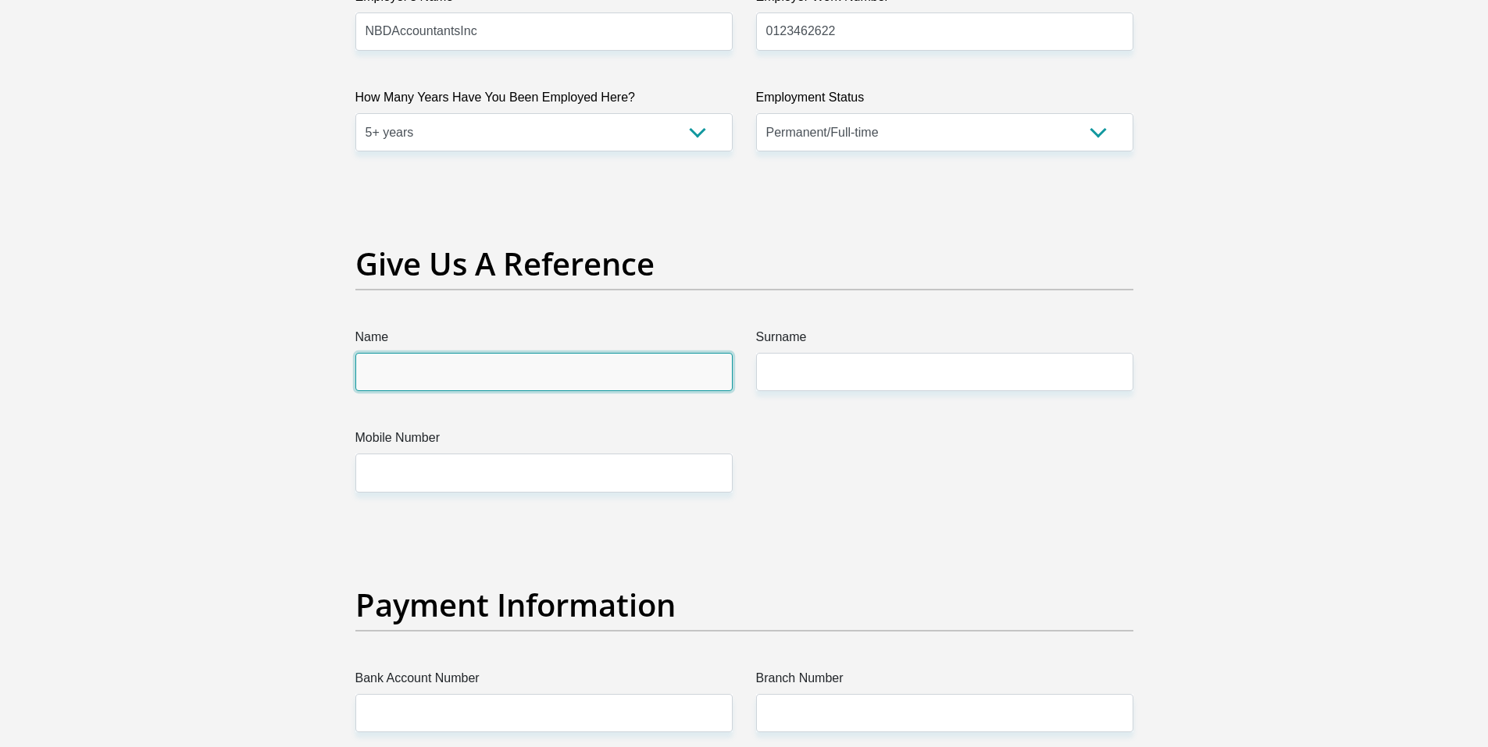
click at [655, 384] on input "Name" at bounding box center [543, 372] width 377 height 38
type input "Joanne"
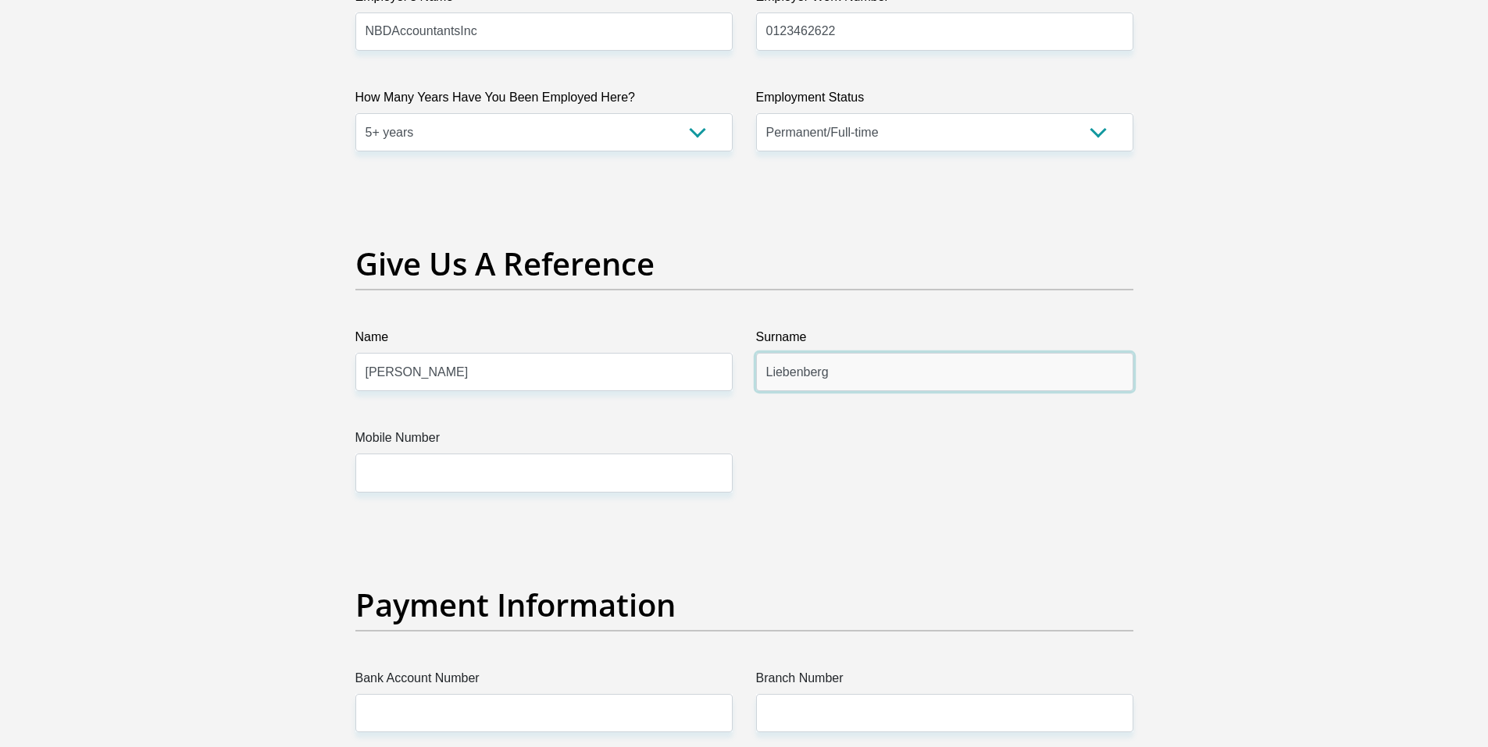
type input "Liebenberg"
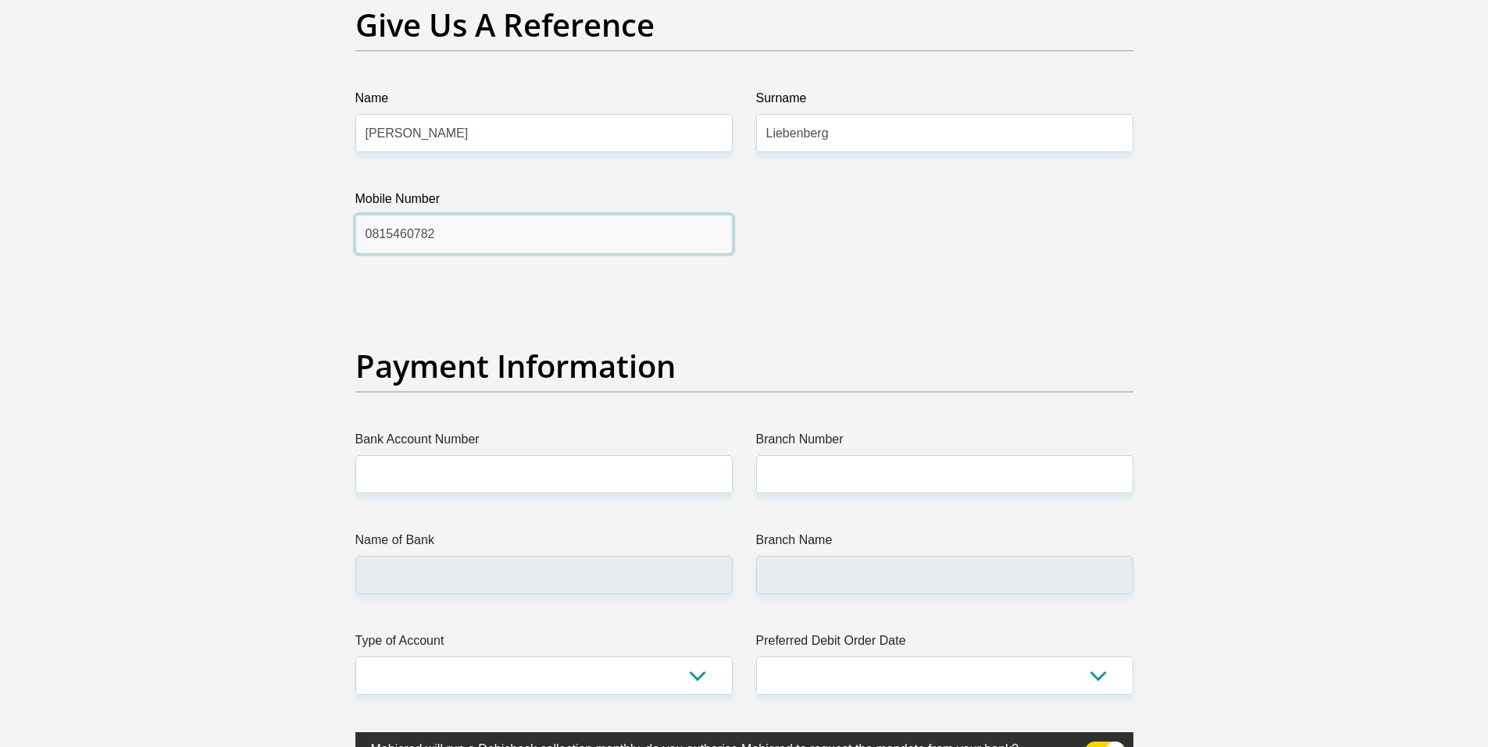
scroll to position [3436, 0]
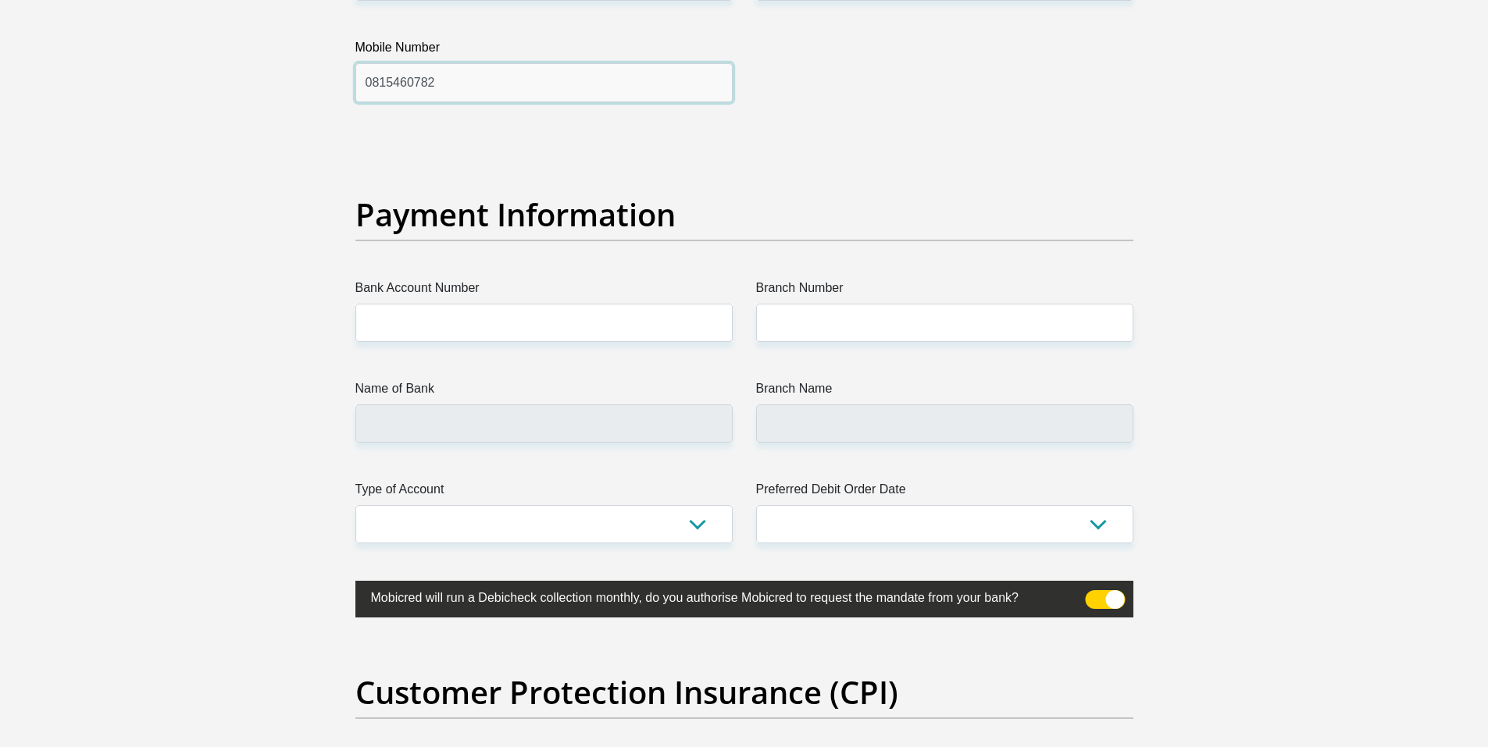
type input "0815460782"
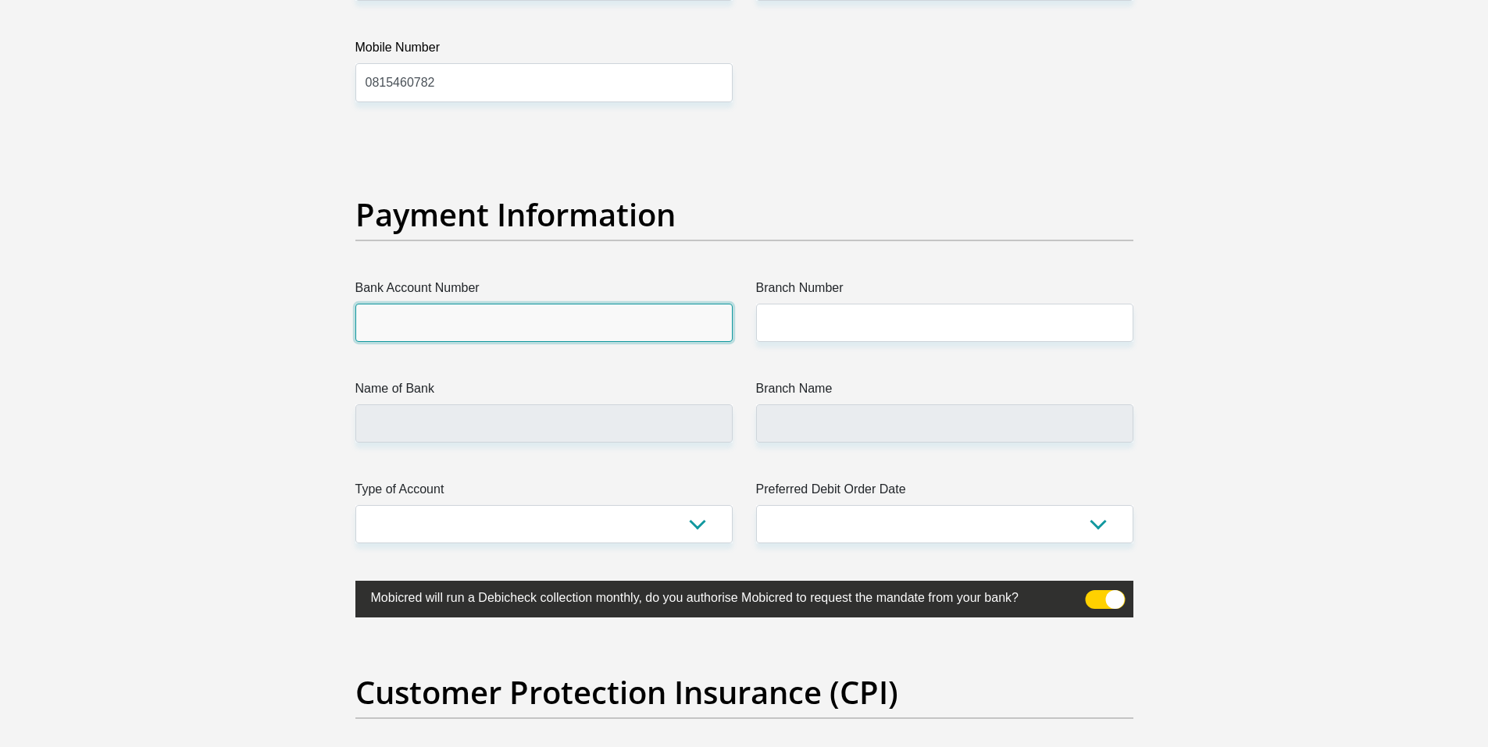
click at [483, 330] on input "Bank Account Number" at bounding box center [543, 323] width 377 height 38
type input "62817221443"
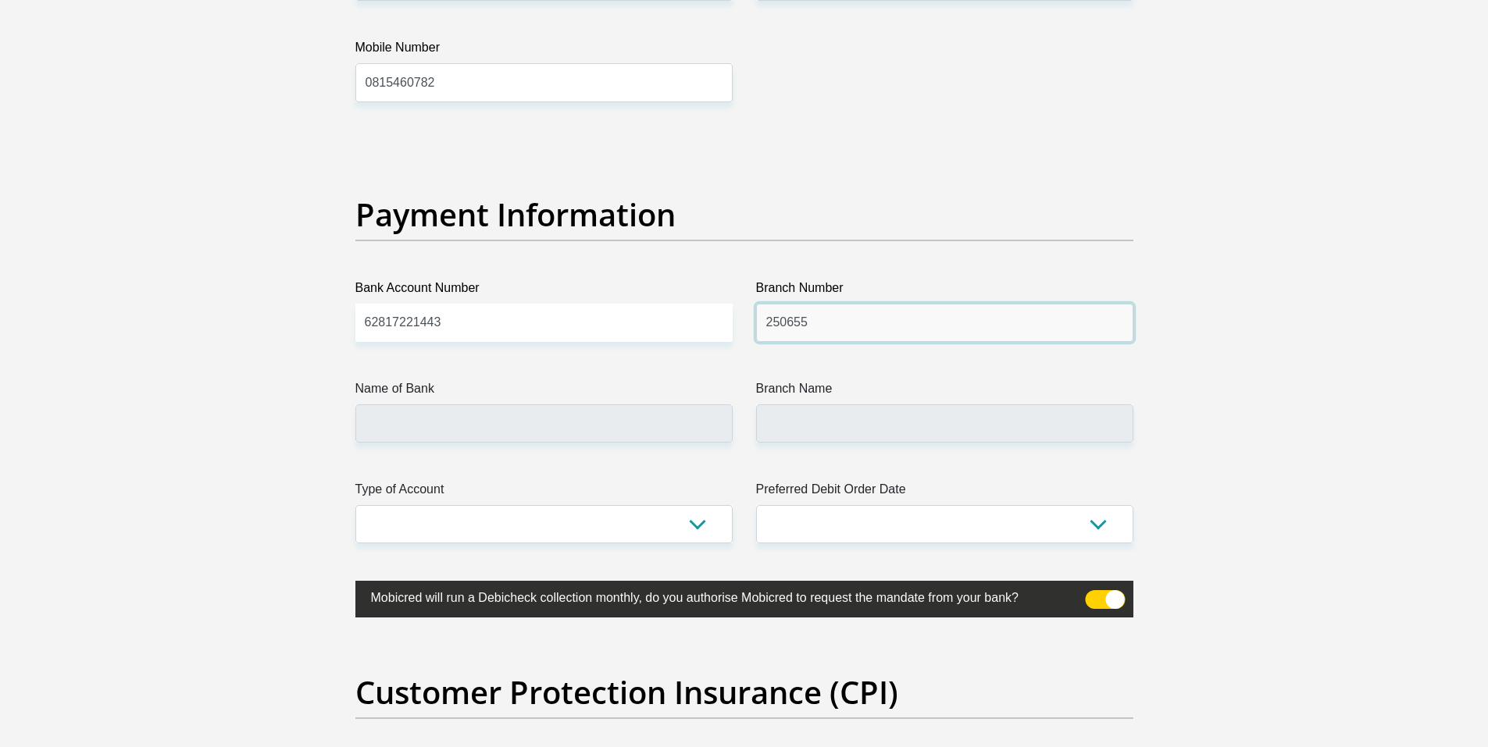
type input "250655"
type input "FIRSTRAND BANK"
type input "BRANCH 560"
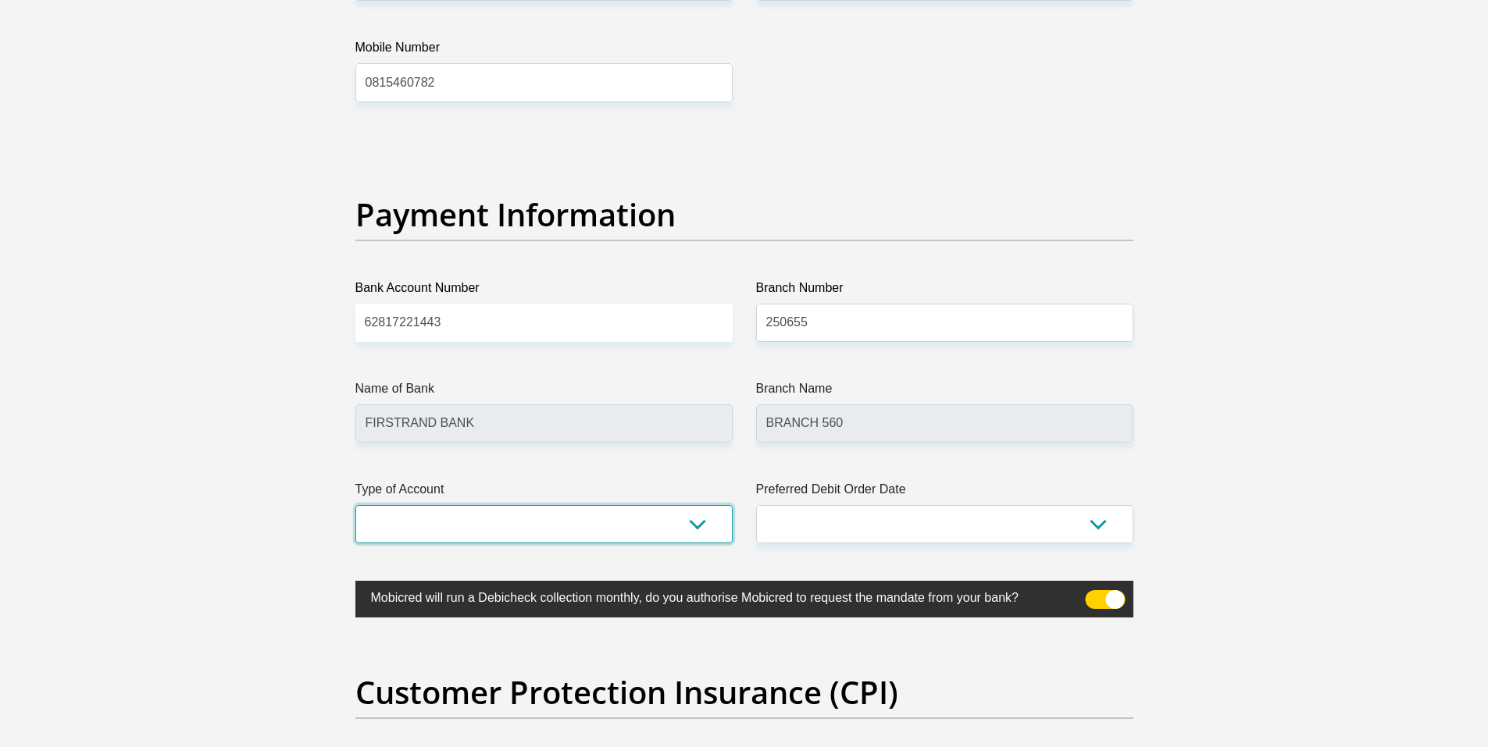
click at [672, 528] on select "Cheque Savings" at bounding box center [543, 524] width 377 height 38
select select "CUR"
click at [355, 505] on select "Cheque Savings" at bounding box center [543, 524] width 377 height 38
click at [875, 508] on select "1st 2nd 3rd 4th 5th 7th 18th 19th 20th 21st 22nd 23rd 24th 25th 26th 27th 28th …" at bounding box center [944, 524] width 377 height 38
select select "1"
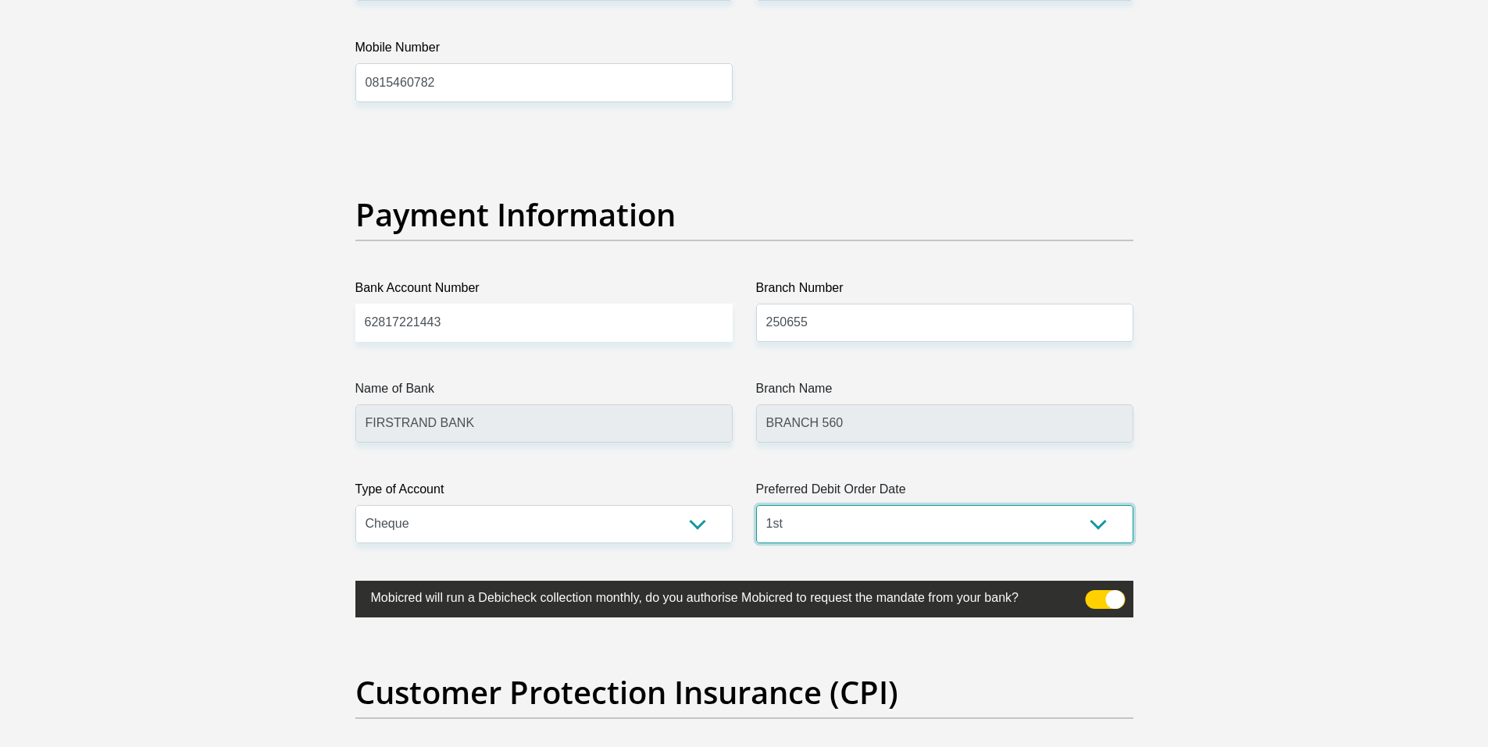
click at [756, 505] on select "1st 2nd 3rd 4th 5th 7th 18th 19th 20th 21st 22nd 23rd 24th 25th 26th 27th 28th …" at bounding box center [944, 524] width 377 height 38
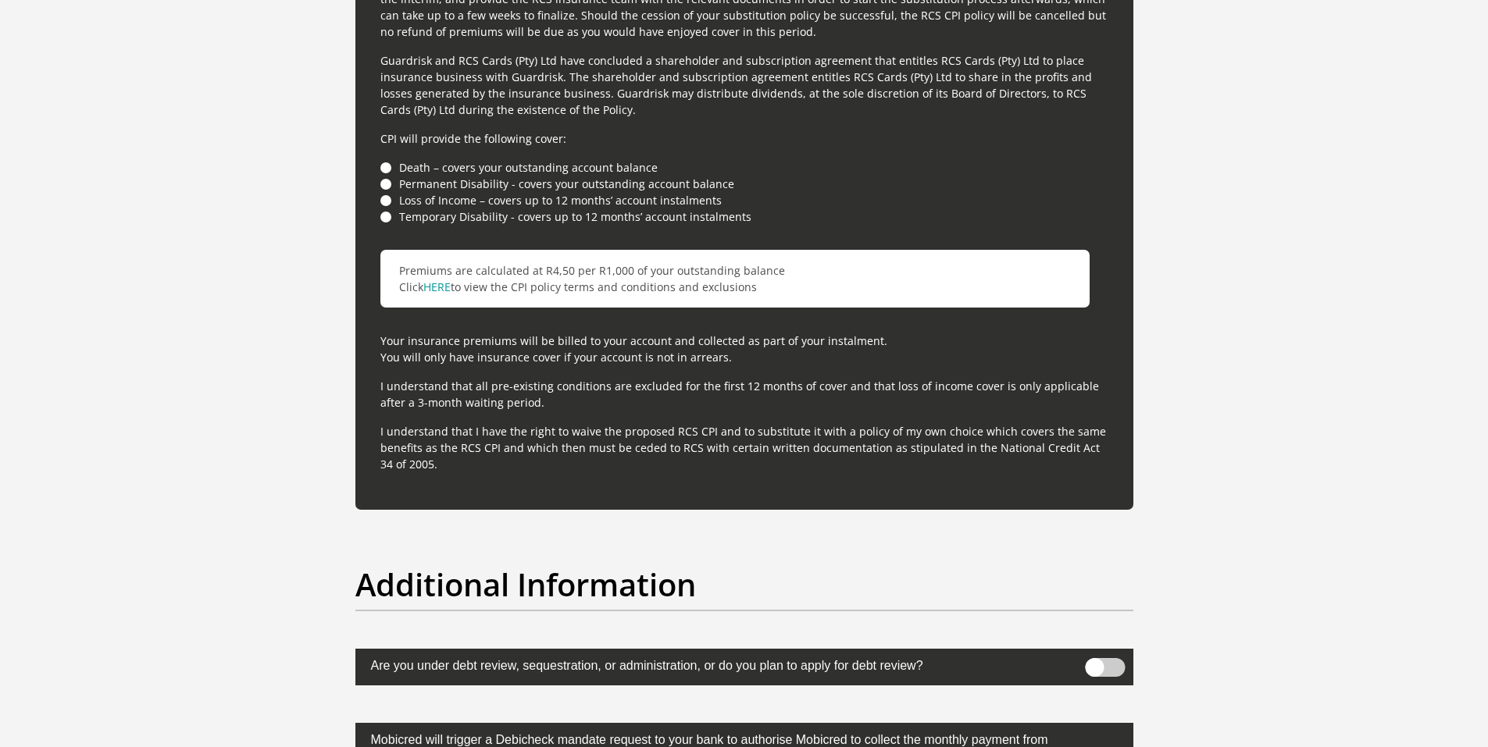
scroll to position [4530, 0]
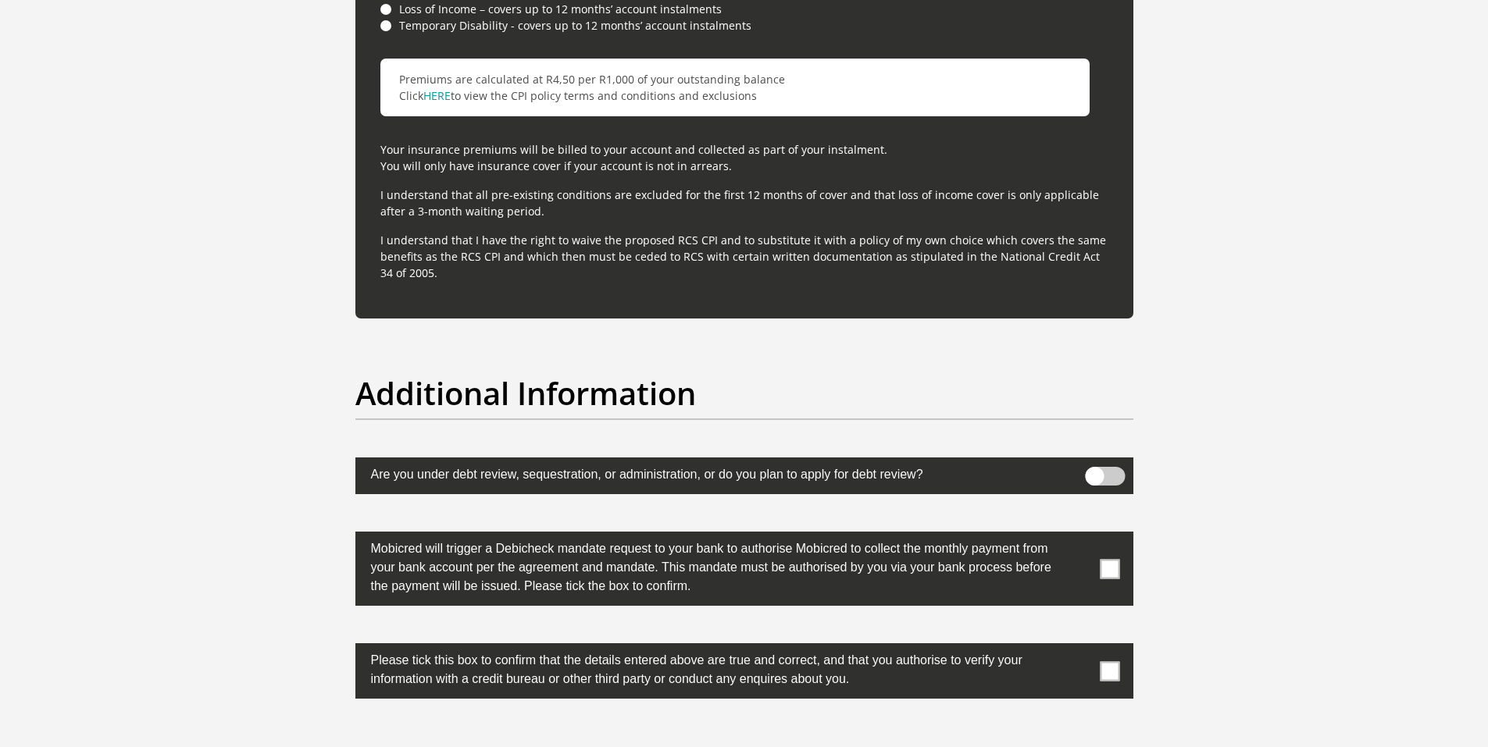
click at [1111, 574] on span at bounding box center [1110, 569] width 20 height 20
click at [1079, 536] on input "checkbox" at bounding box center [1079, 536] width 0 height 0
click at [1108, 669] on span at bounding box center [1110, 671] width 20 height 20
click at [1079, 647] on input "checkbox" at bounding box center [1079, 647] width 0 height 0
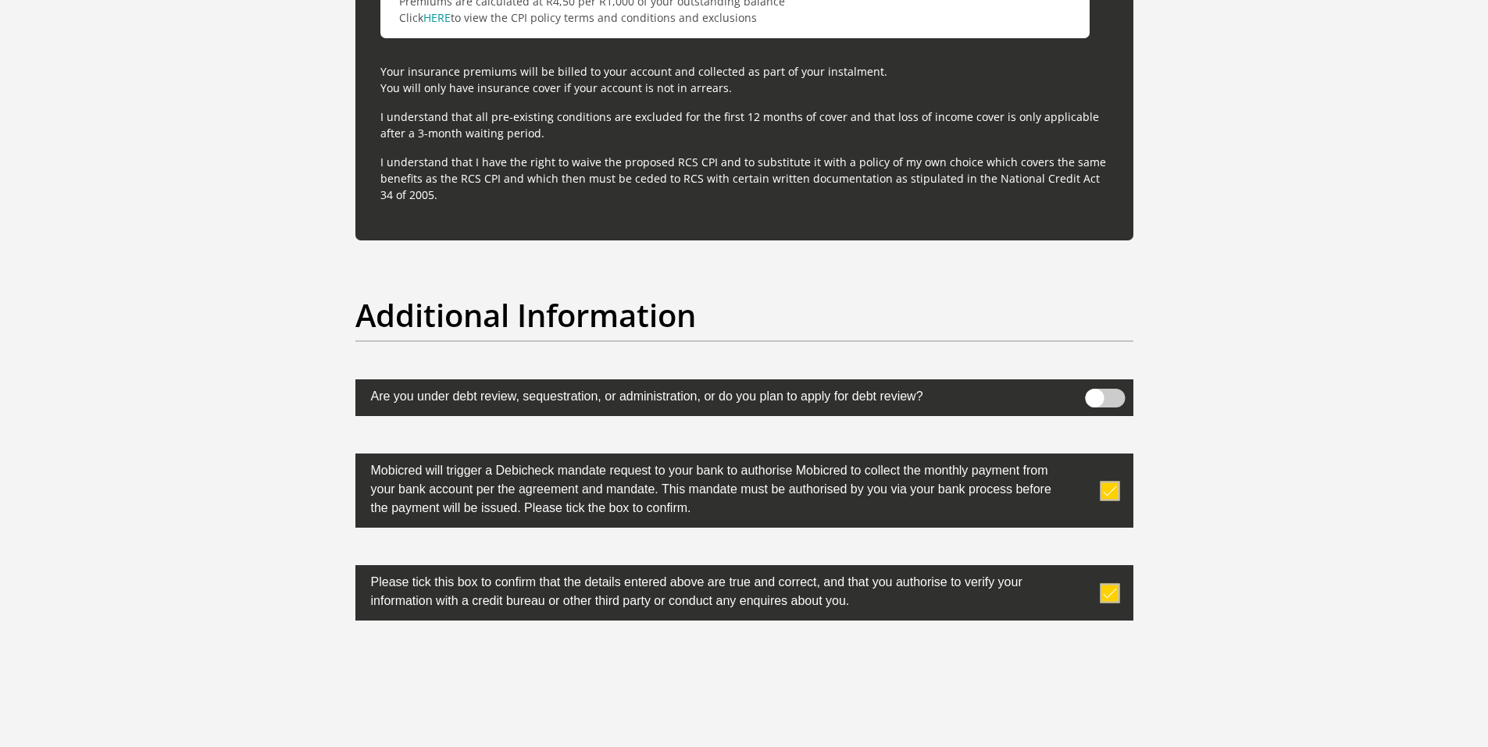
scroll to position [4856, 0]
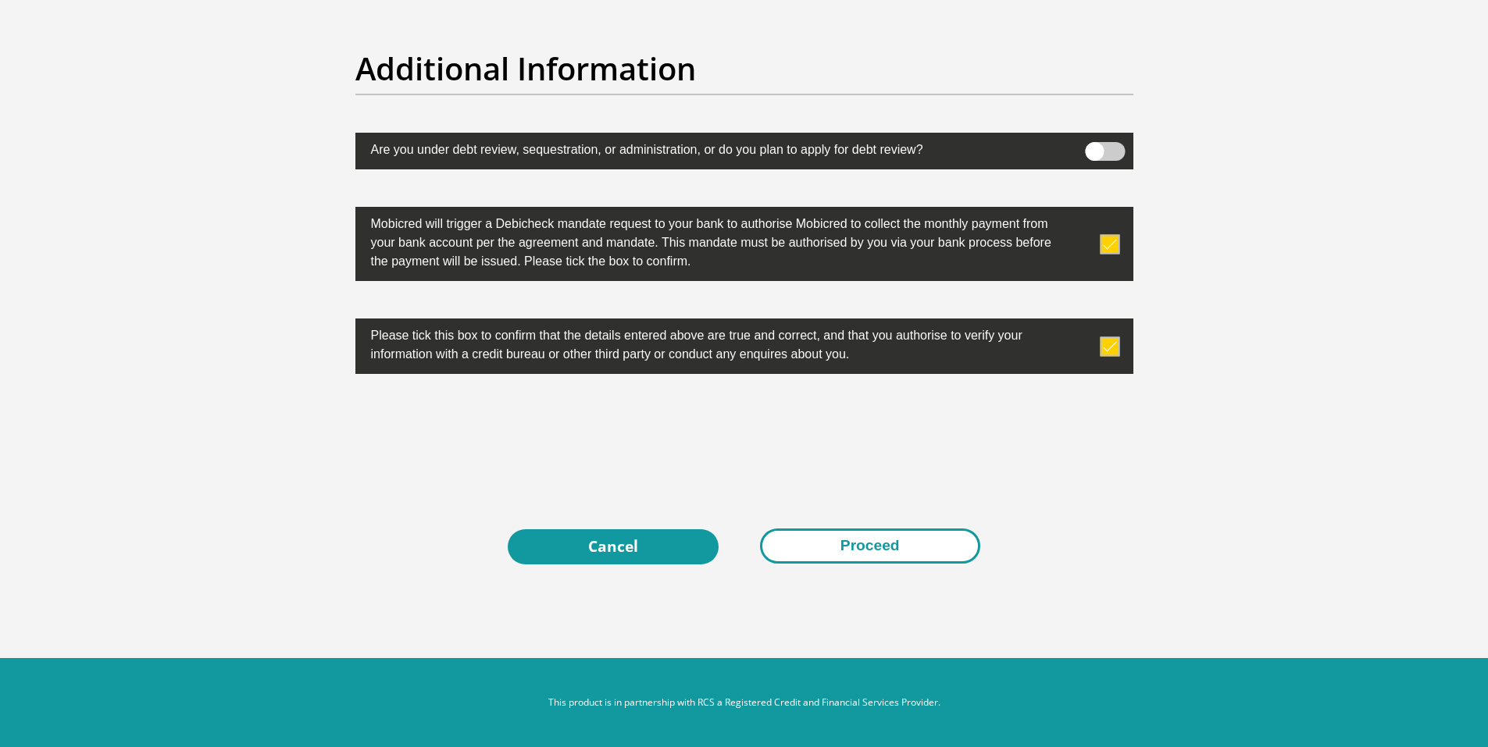
click at [856, 544] on button "Proceed" at bounding box center [870, 546] width 220 height 35
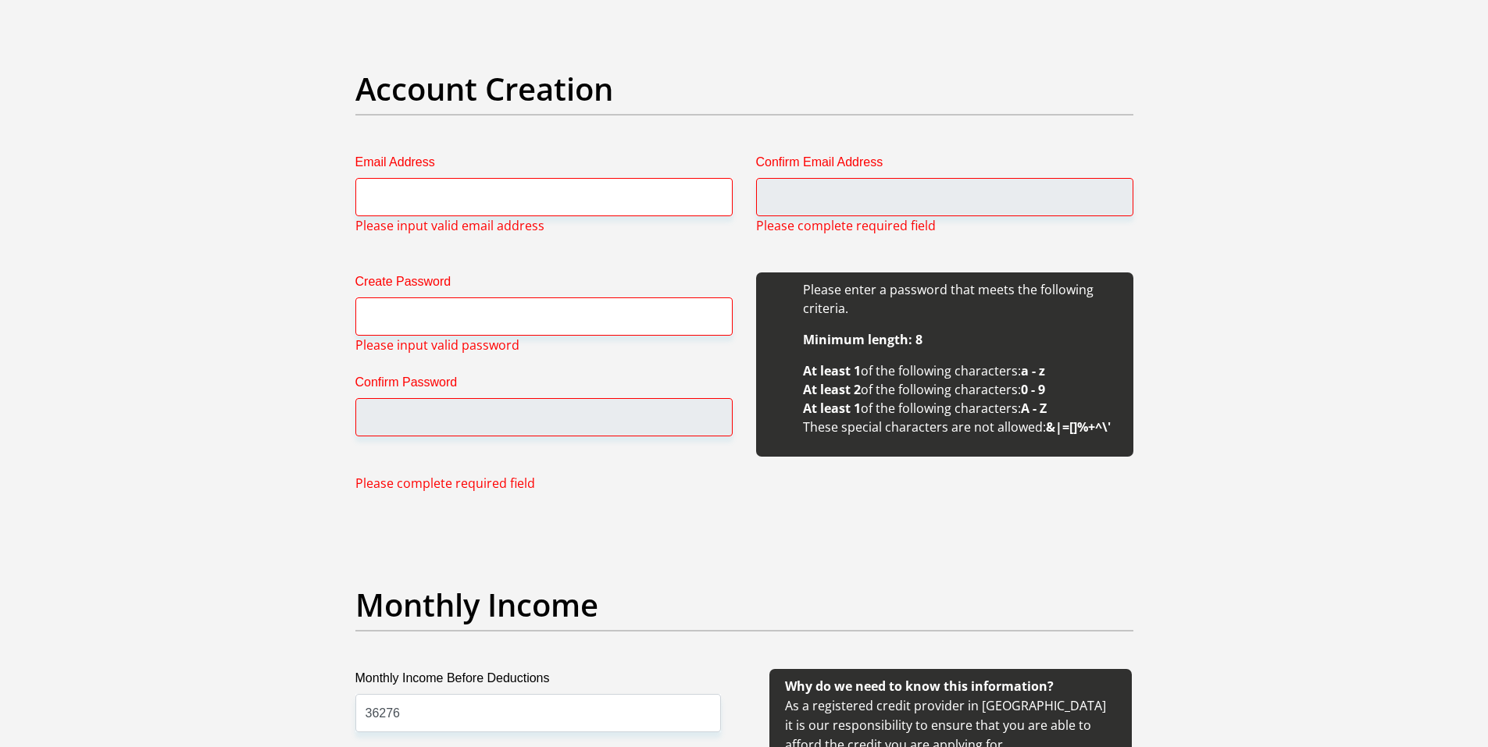
scroll to position [1260, 0]
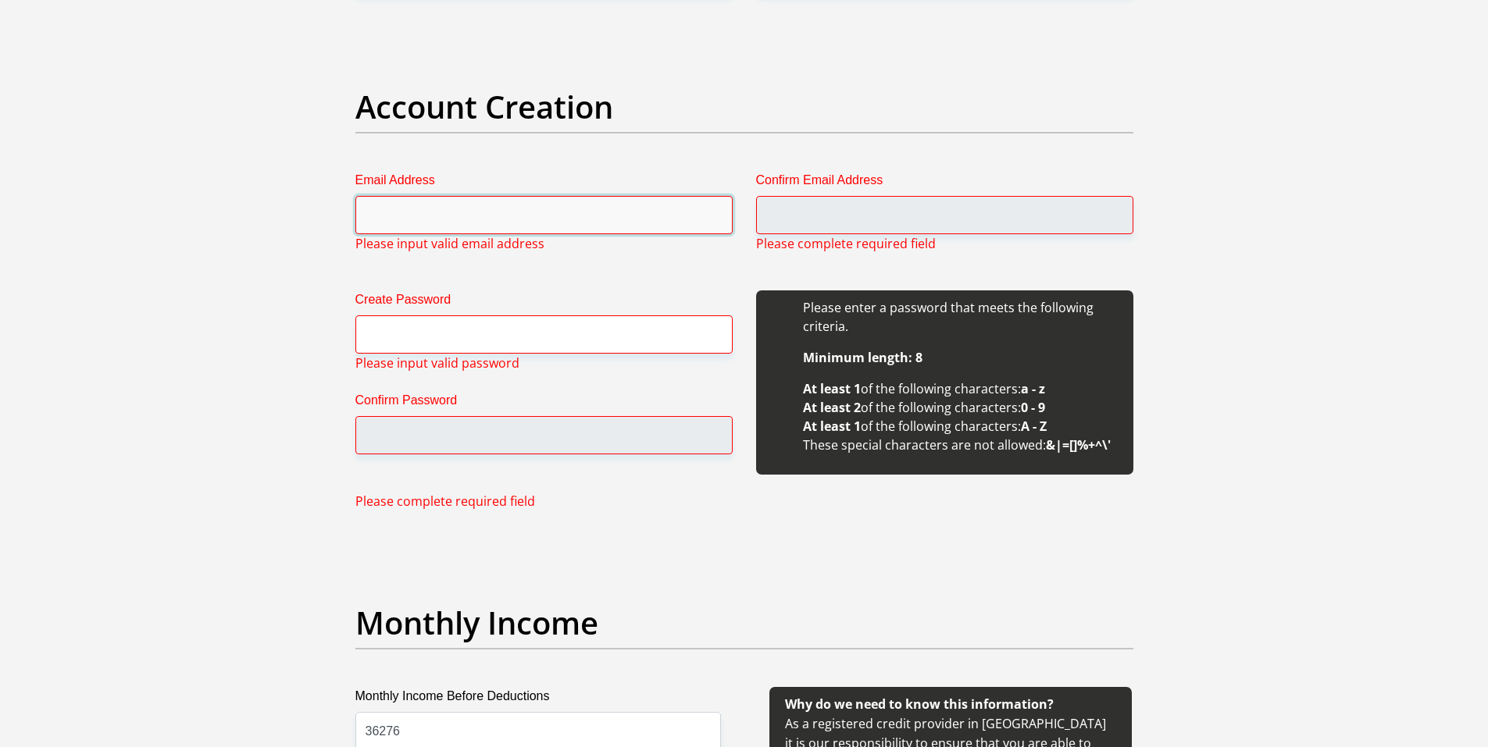
click at [467, 219] on input "Email Address" at bounding box center [543, 215] width 377 height 38
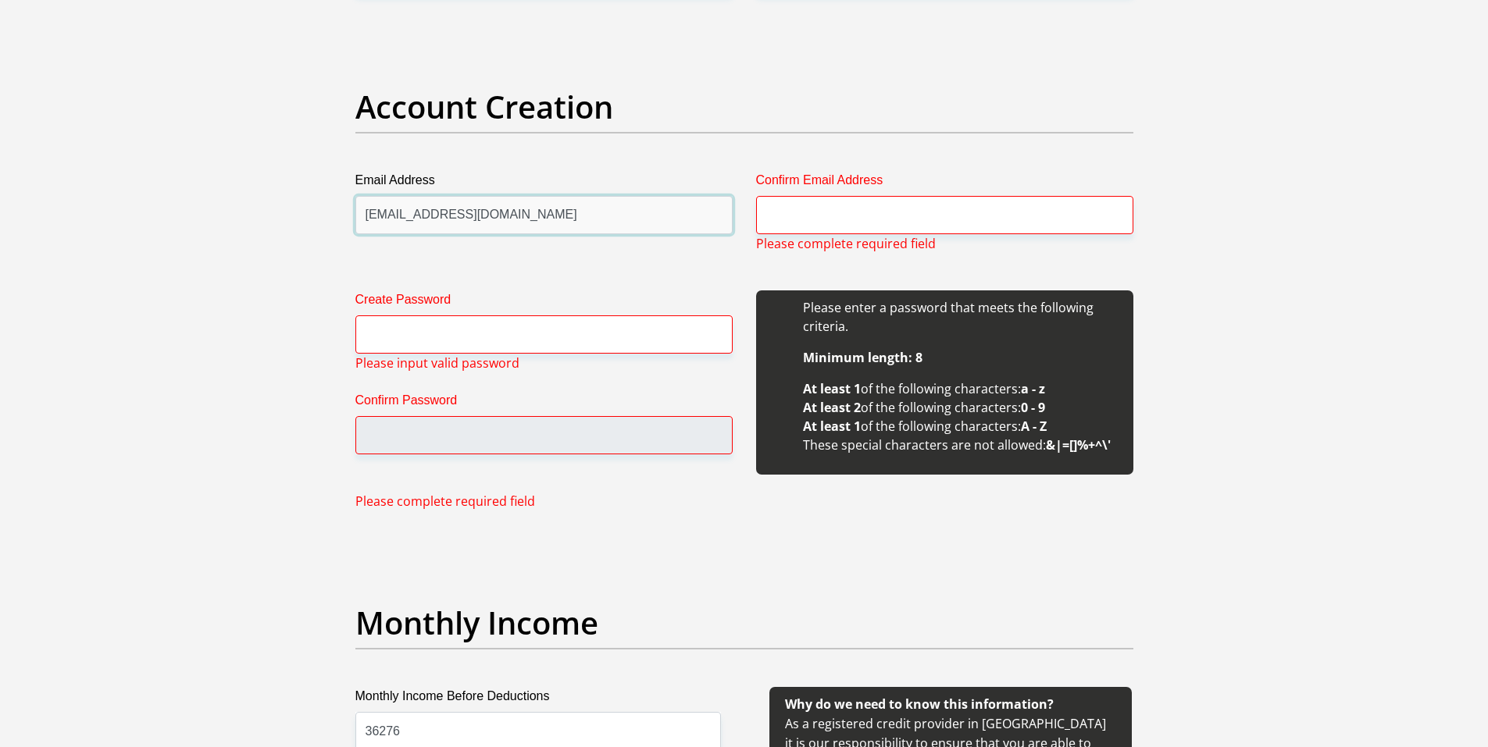
type input "ejuanri@gmail.com"
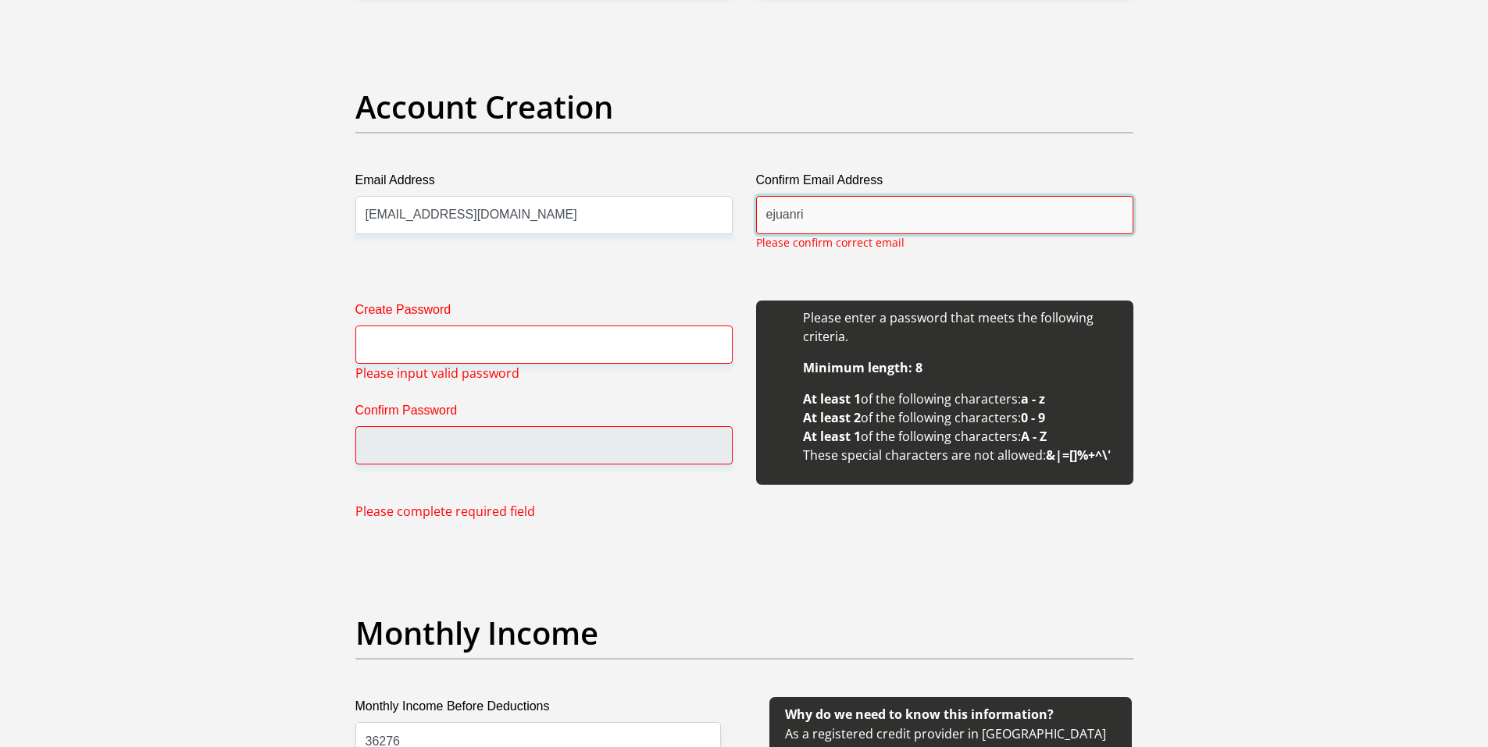
type input "ejuanri@gmail.com"
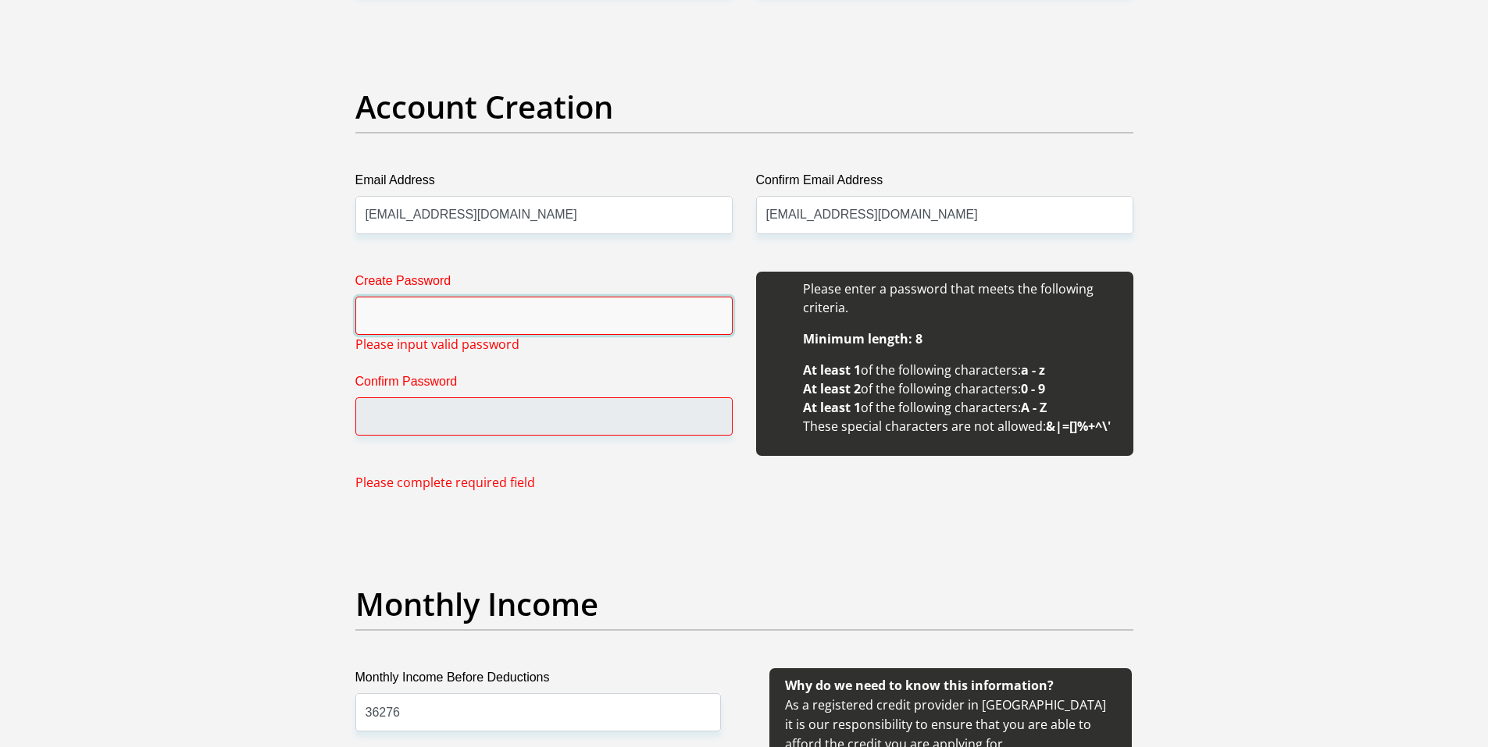
click at [444, 321] on input "Create Password" at bounding box center [543, 316] width 377 height 38
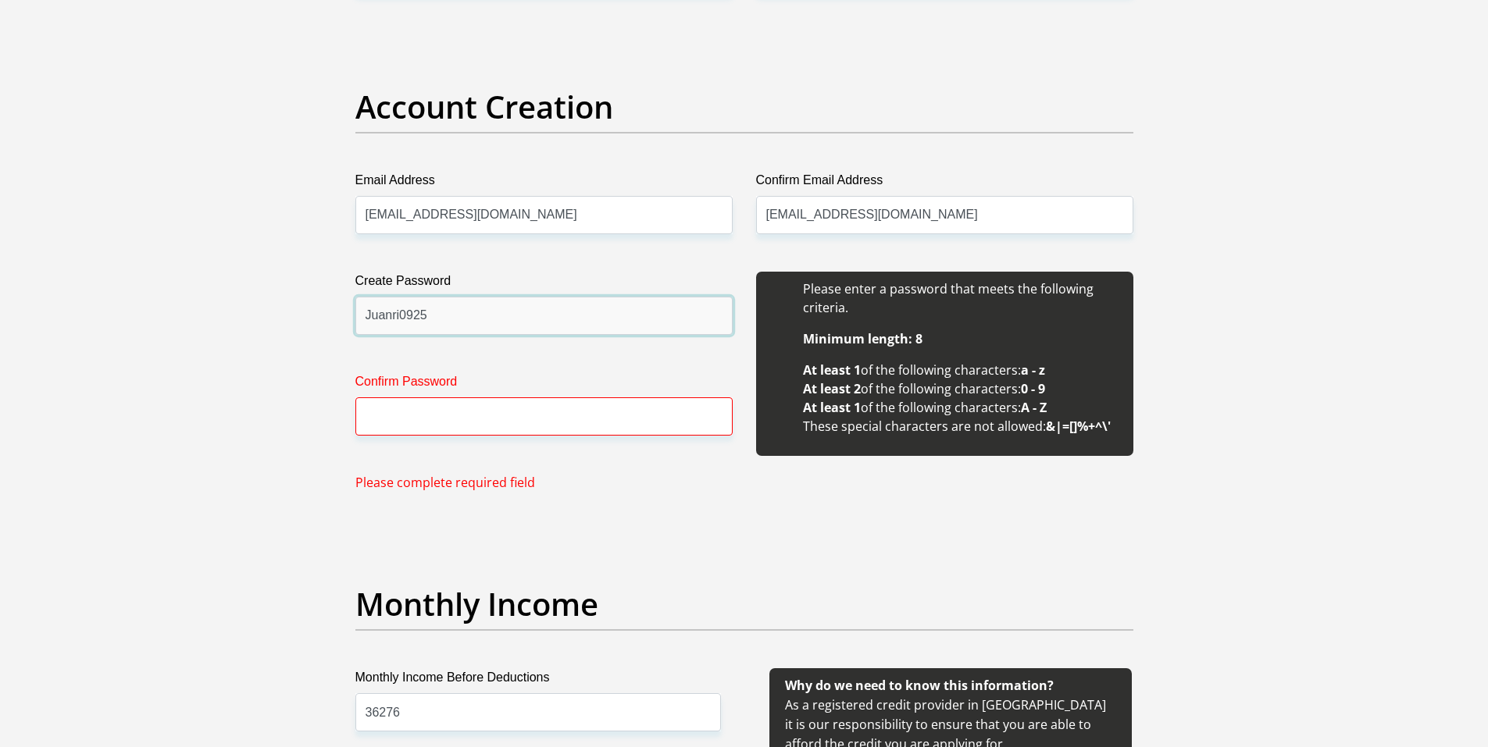
type input "Juanri0925"
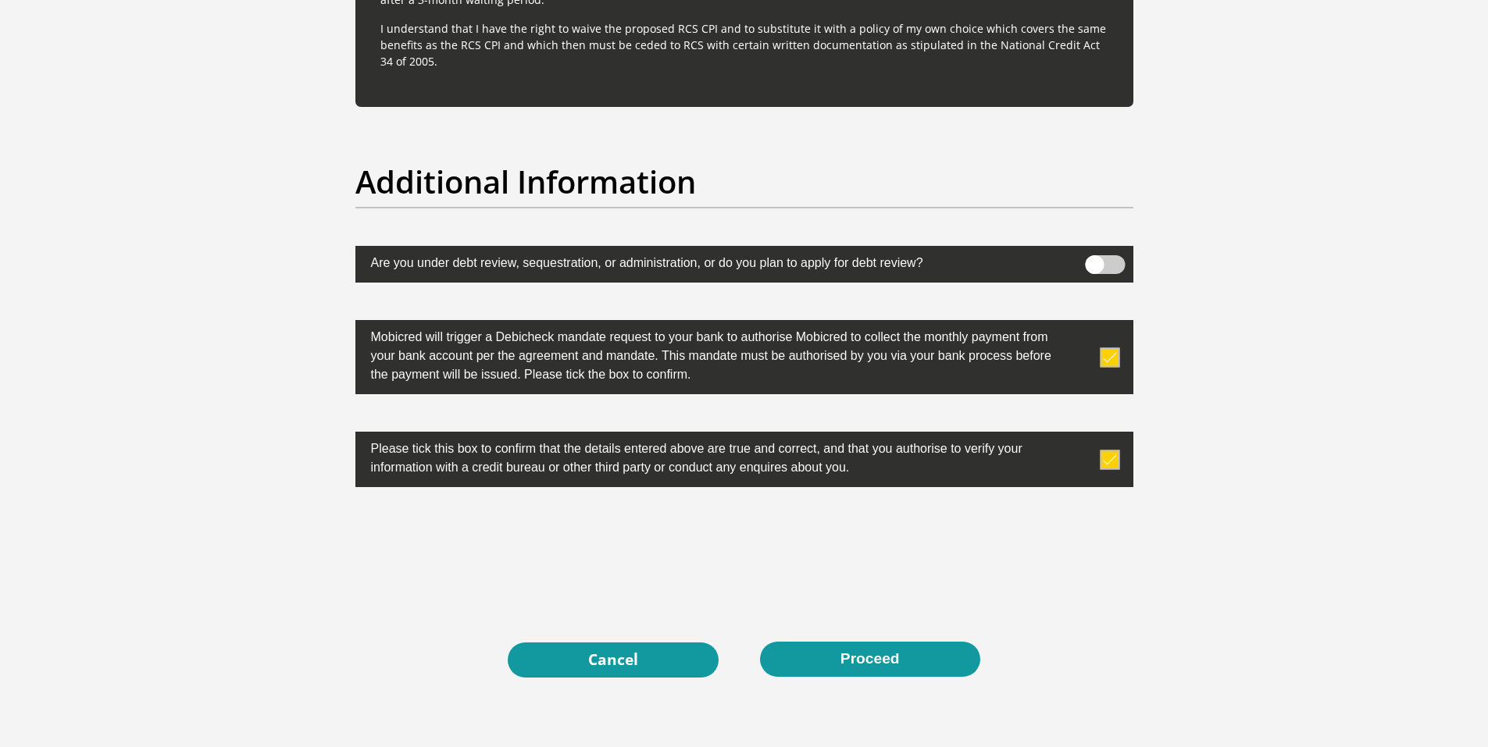
scroll to position [4856, 0]
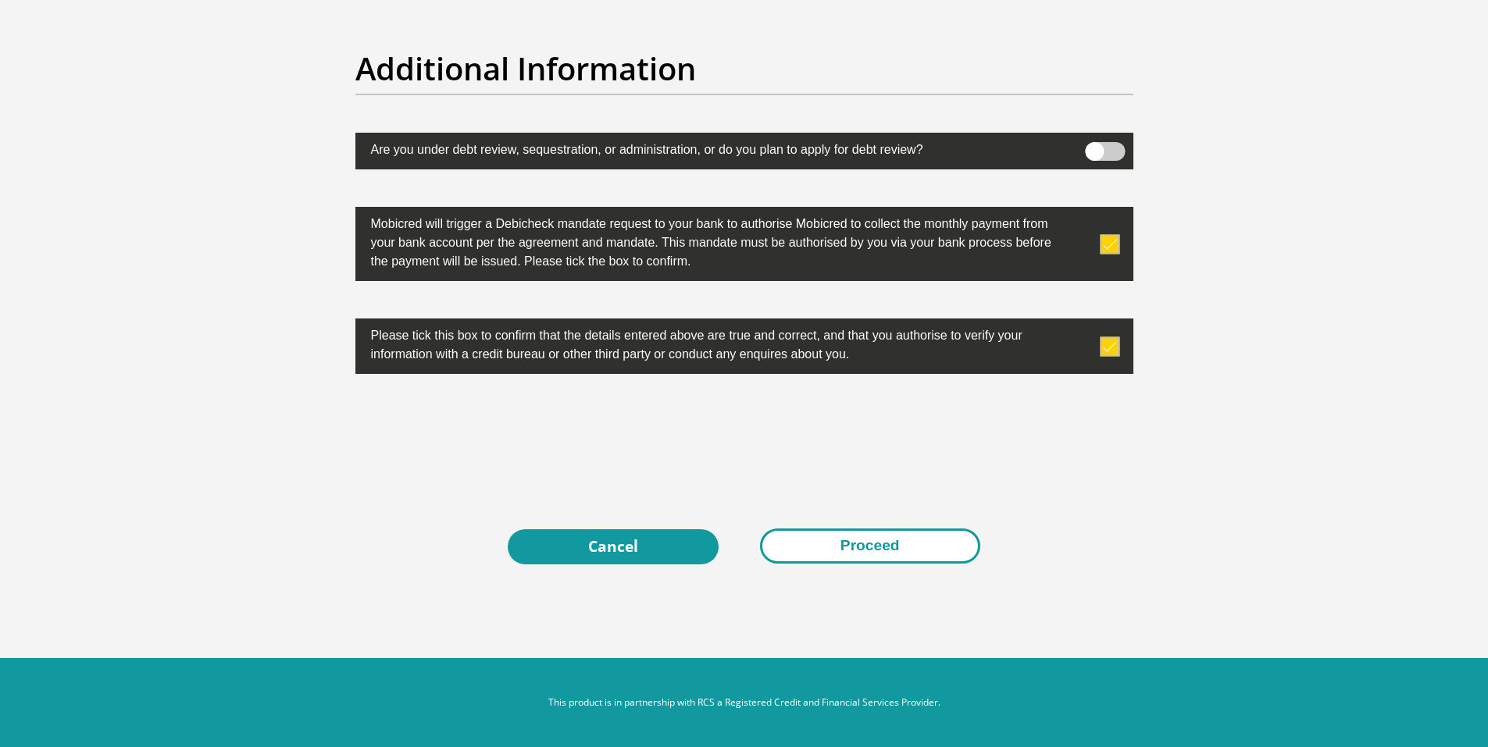
type input "Juanri0925"
click at [861, 546] on button "Proceed" at bounding box center [870, 546] width 220 height 35
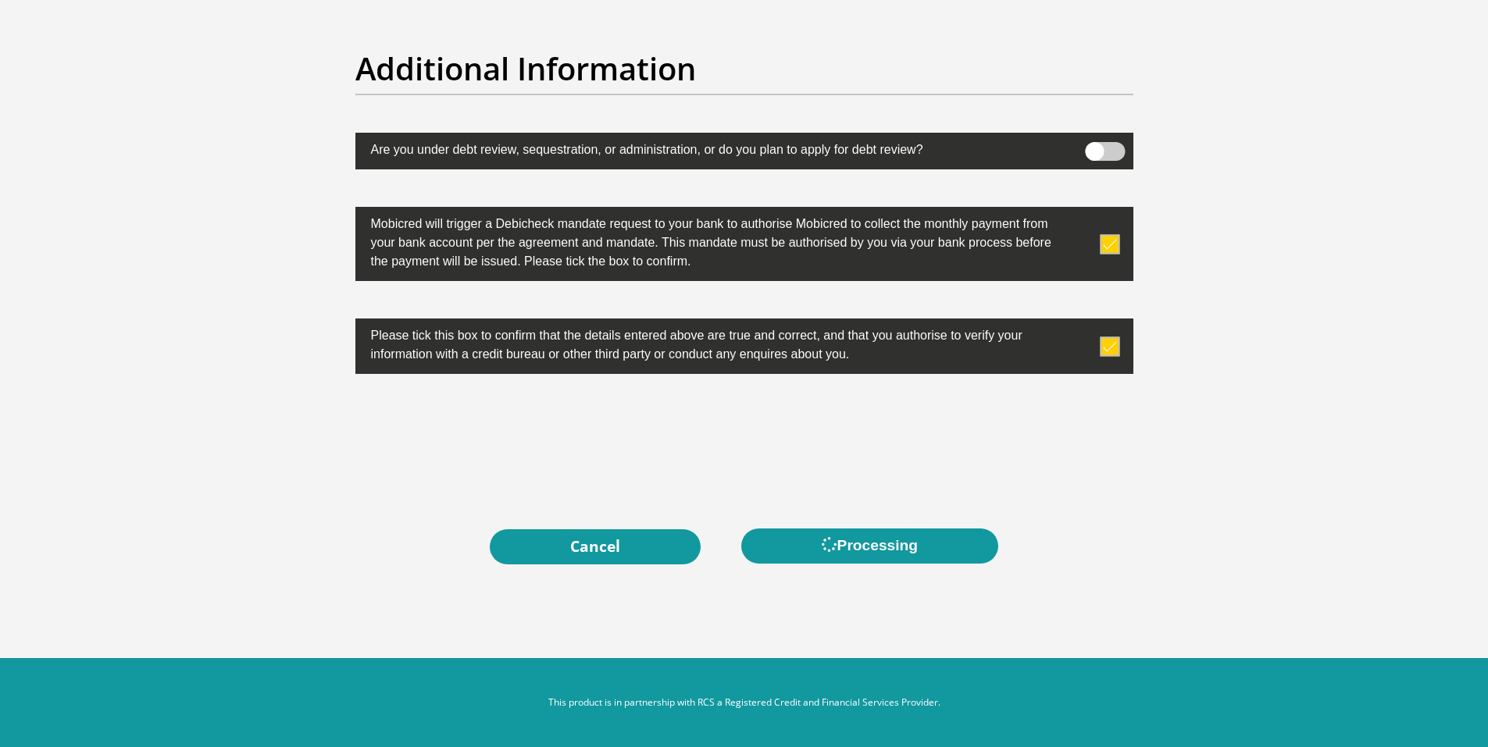
scroll to position [0, 0]
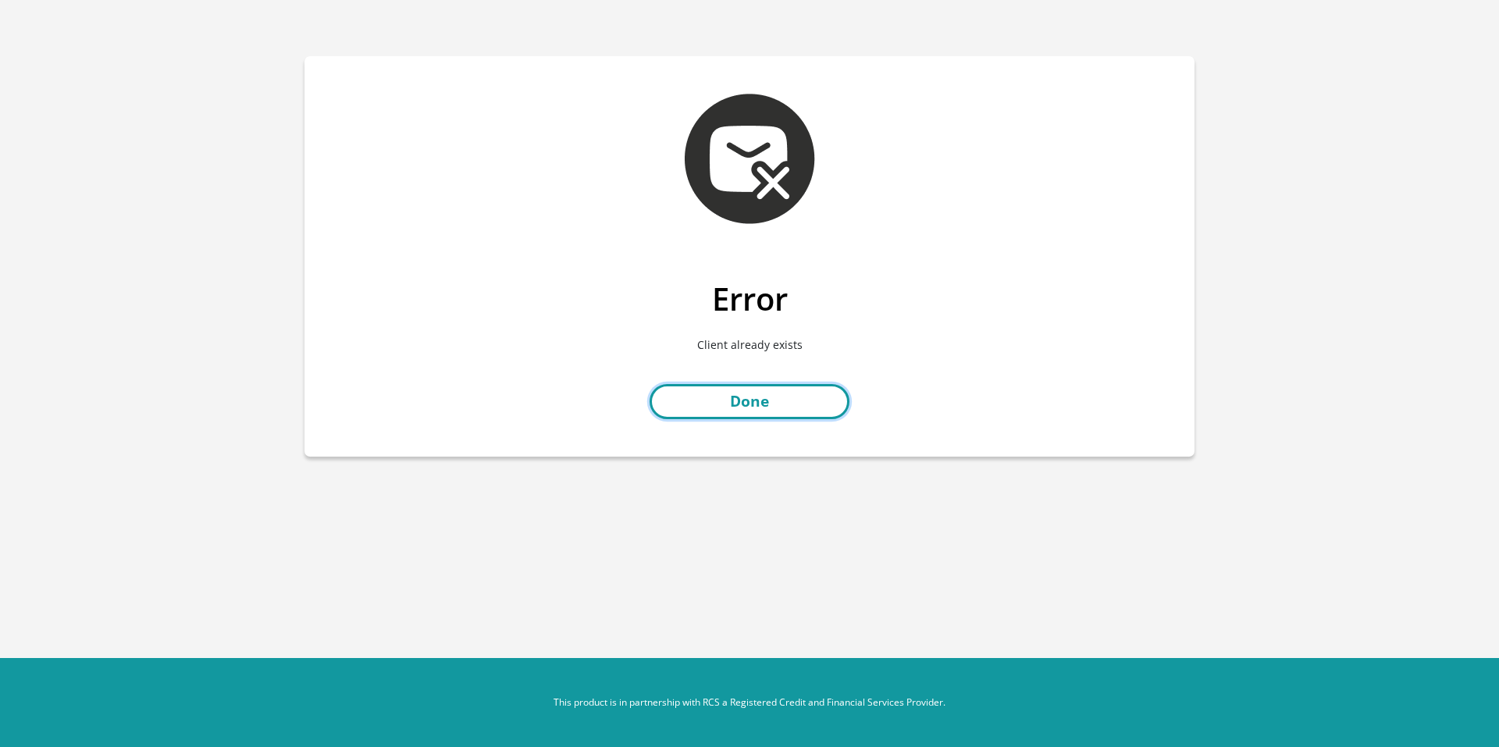
click at [764, 401] on link "Done" at bounding box center [750, 401] width 200 height 35
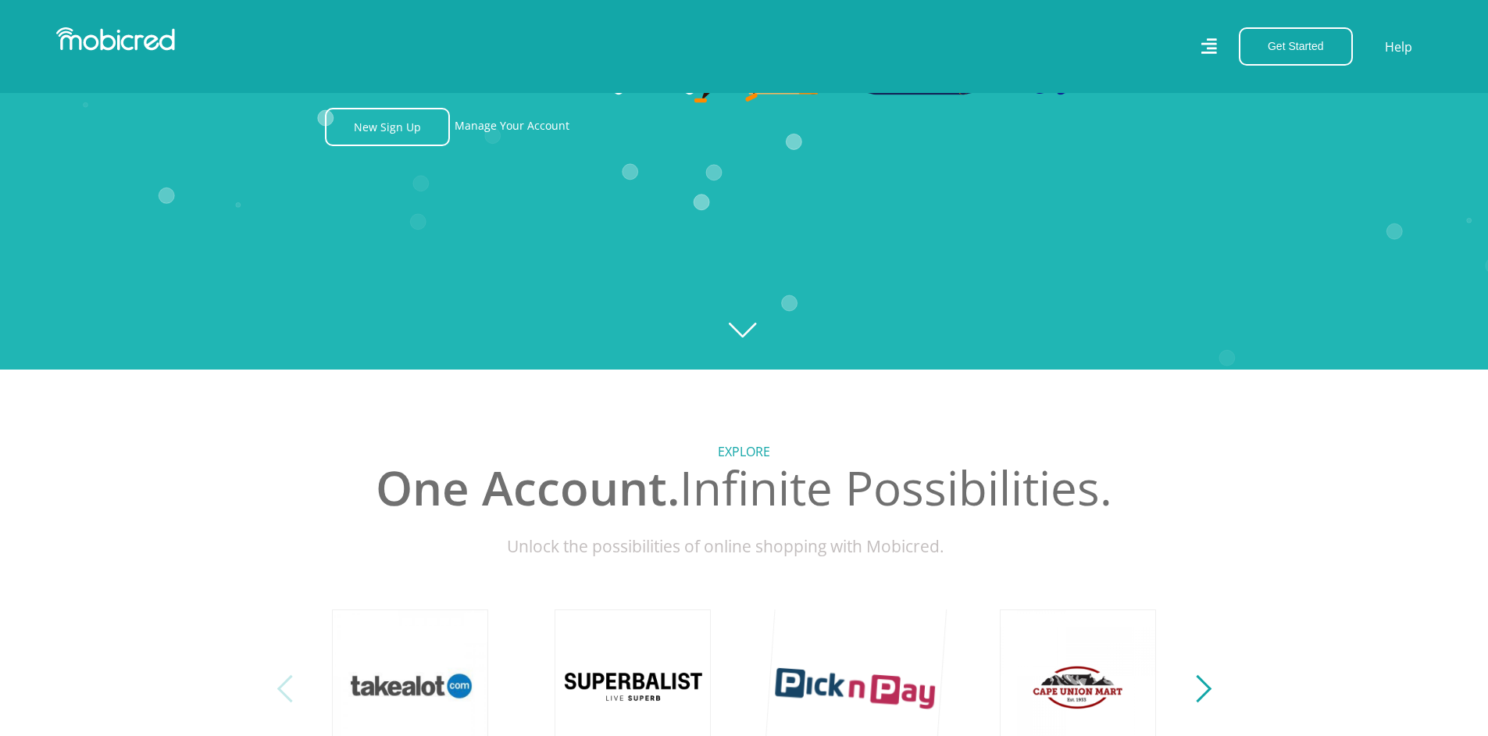
scroll to position [312, 0]
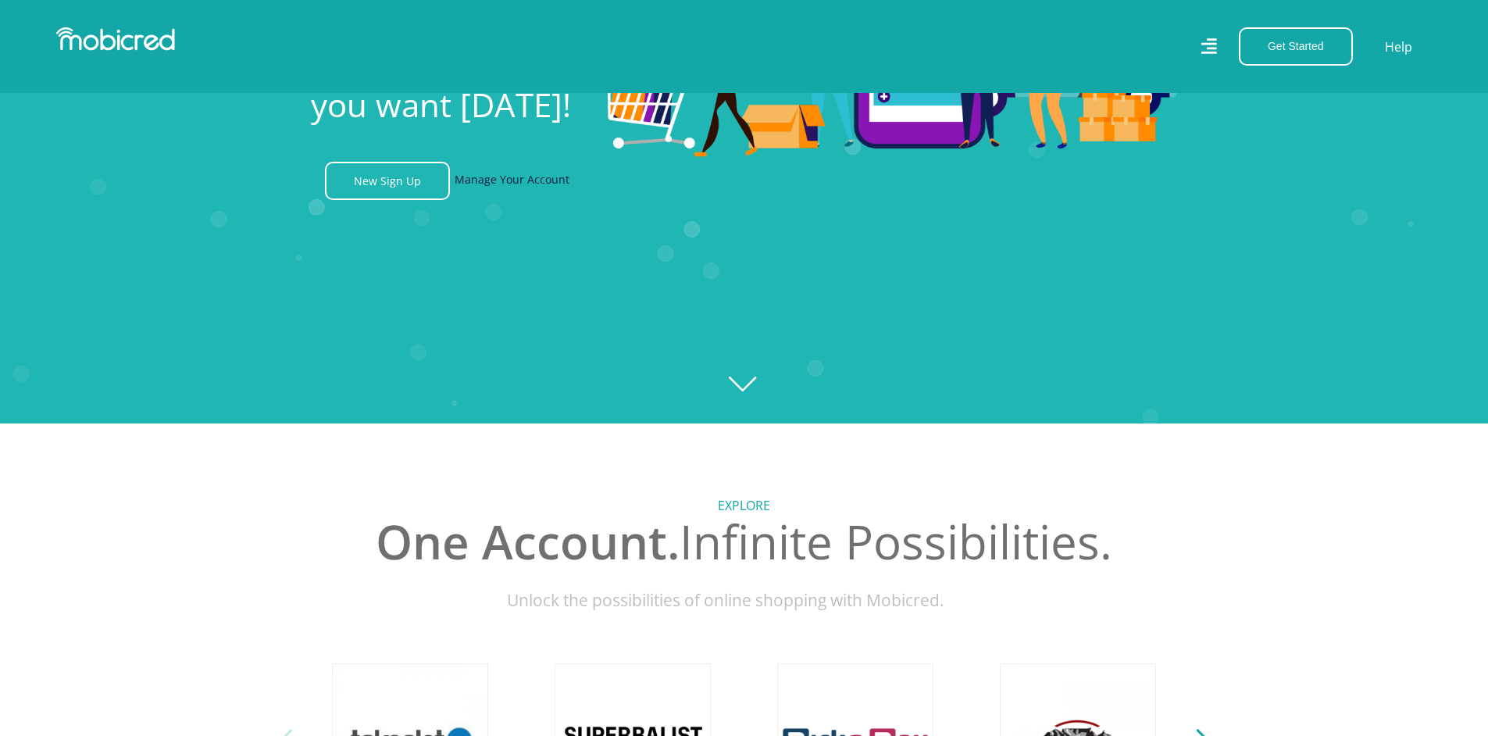
click at [521, 189] on link "Manage Your Account" at bounding box center [512, 181] width 115 height 38
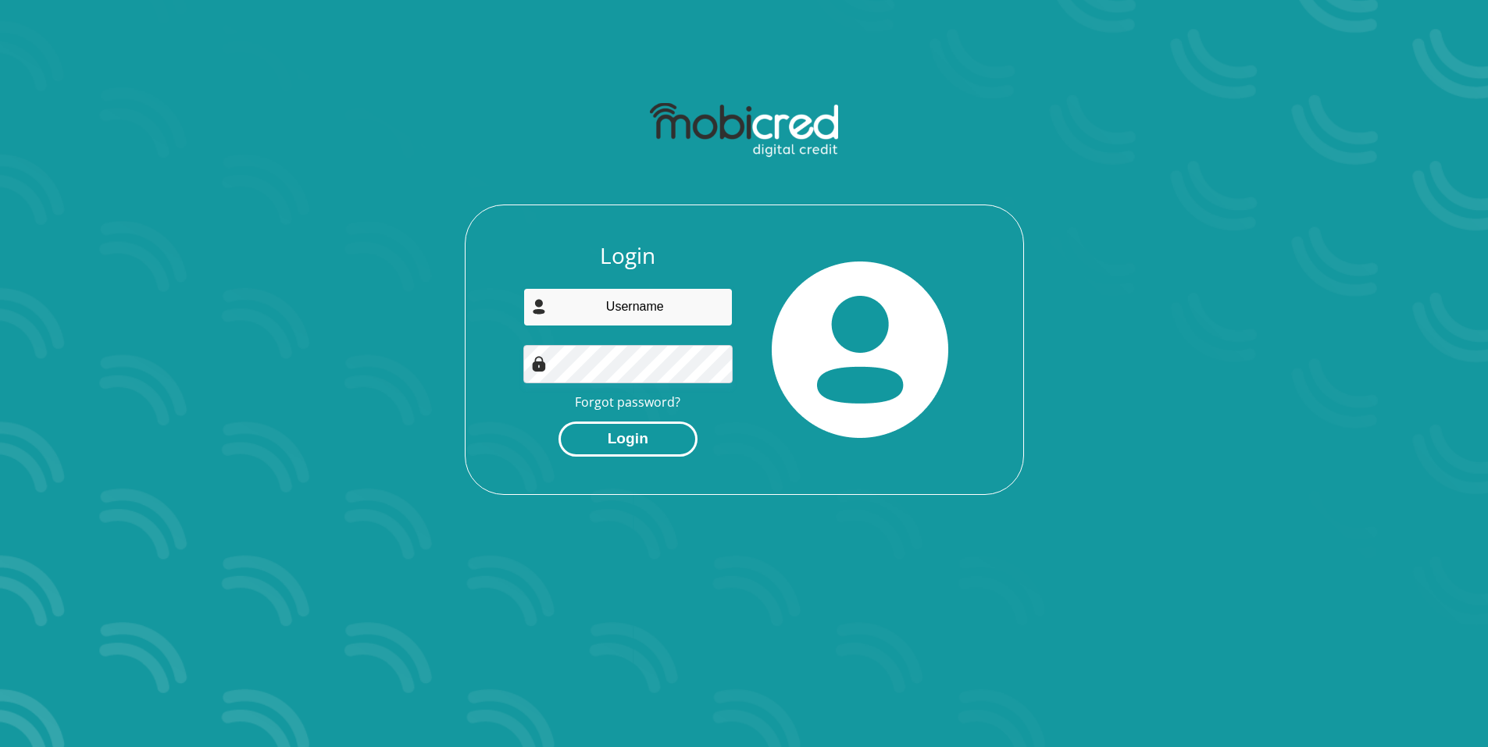
type input "[EMAIL_ADDRESS][DOMAIN_NAME]"
click at [641, 443] on button "Login" at bounding box center [627, 439] width 139 height 35
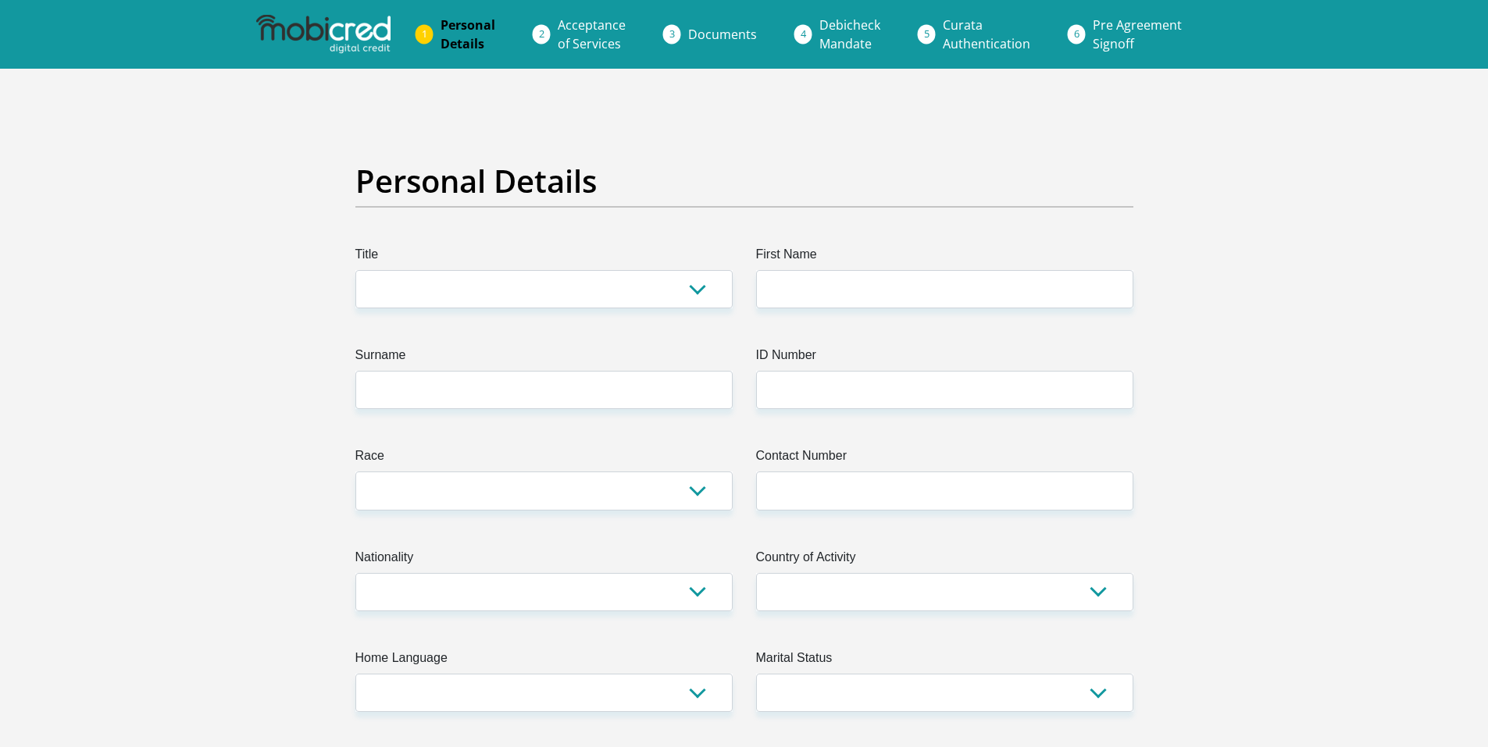
click at [587, 29] on span "Acceptance of Services" at bounding box center [592, 34] width 68 height 36
click at [375, 24] on img at bounding box center [323, 34] width 134 height 39
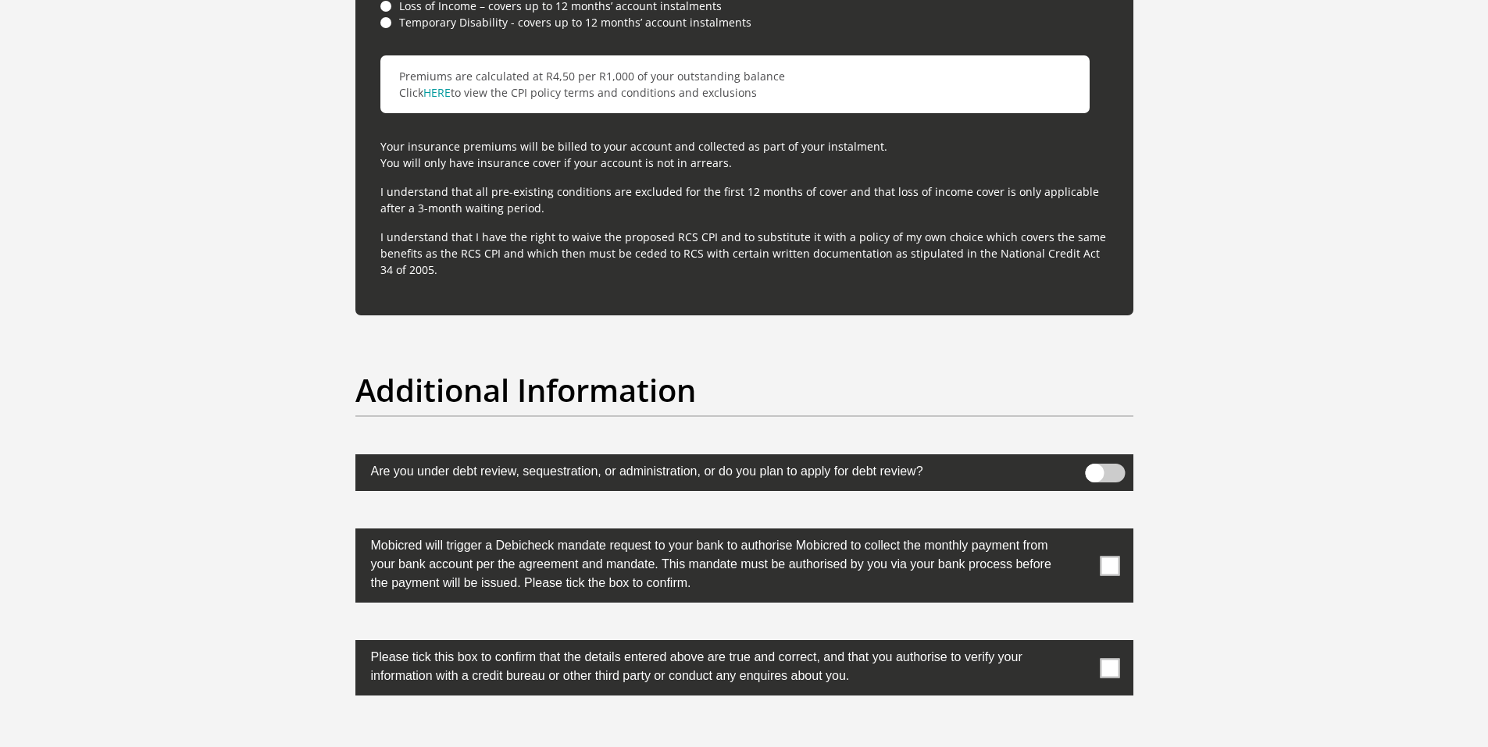
scroll to position [4856, 0]
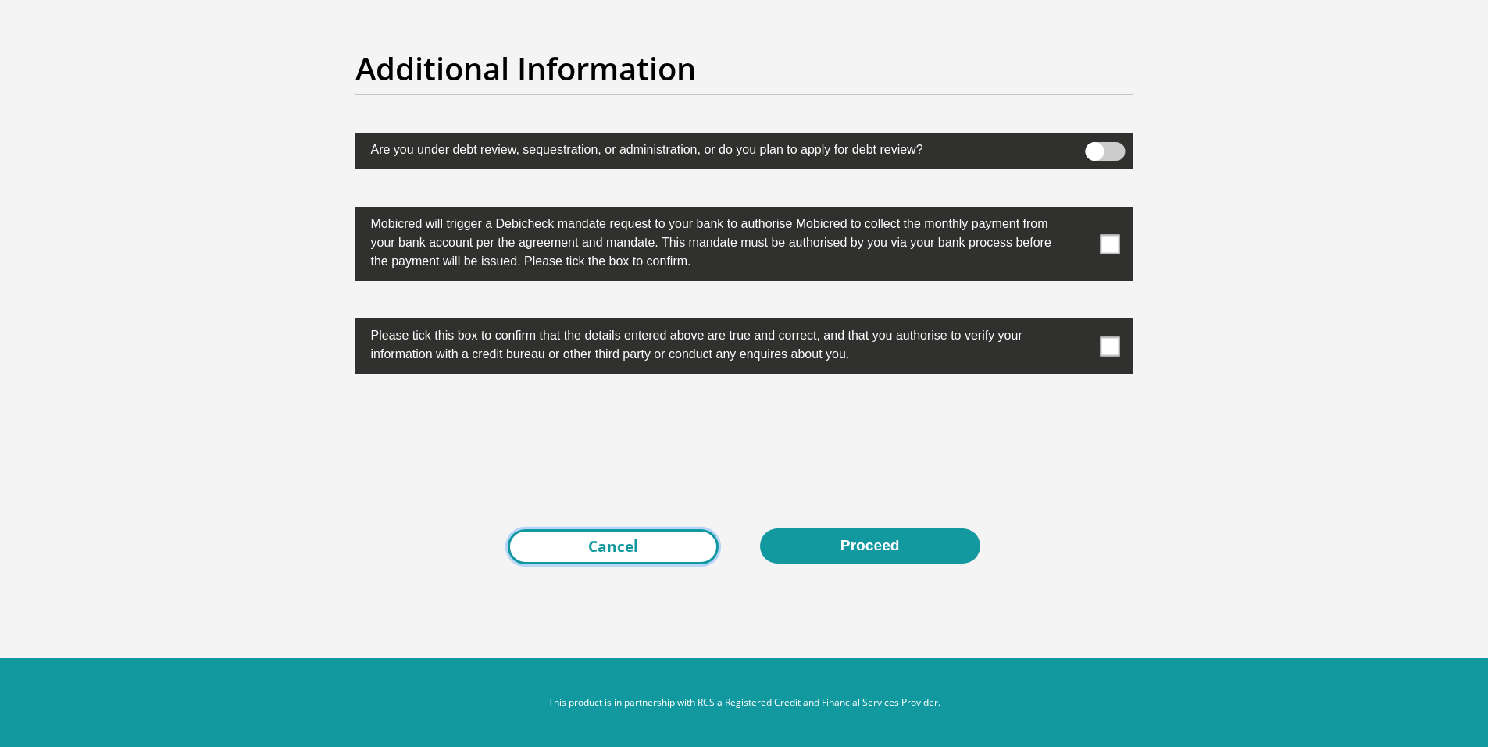
click at [629, 546] on link "Cancel" at bounding box center [613, 546] width 211 height 35
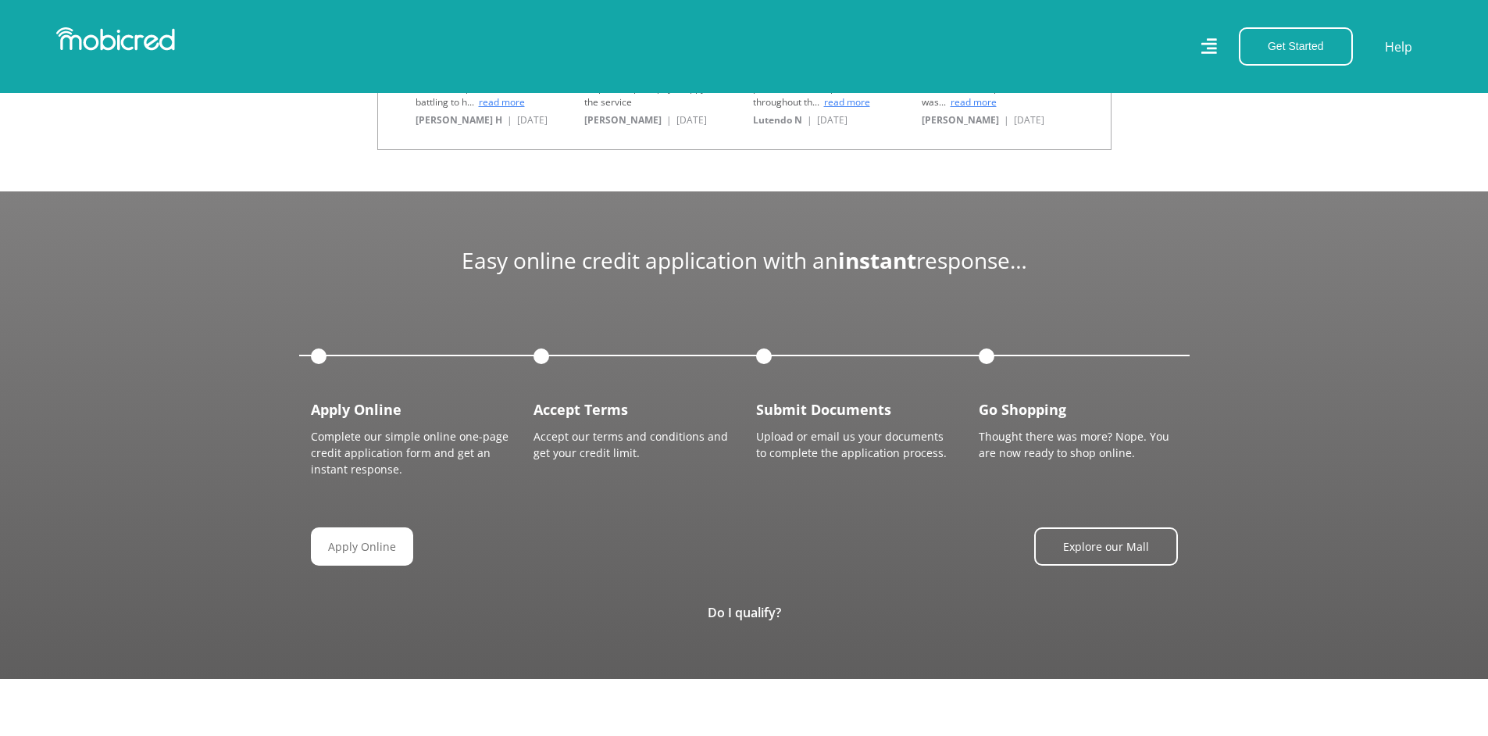
scroll to position [0, 2894]
click at [744, 613] on link "Do I qualify?" at bounding box center [744, 612] width 73 height 17
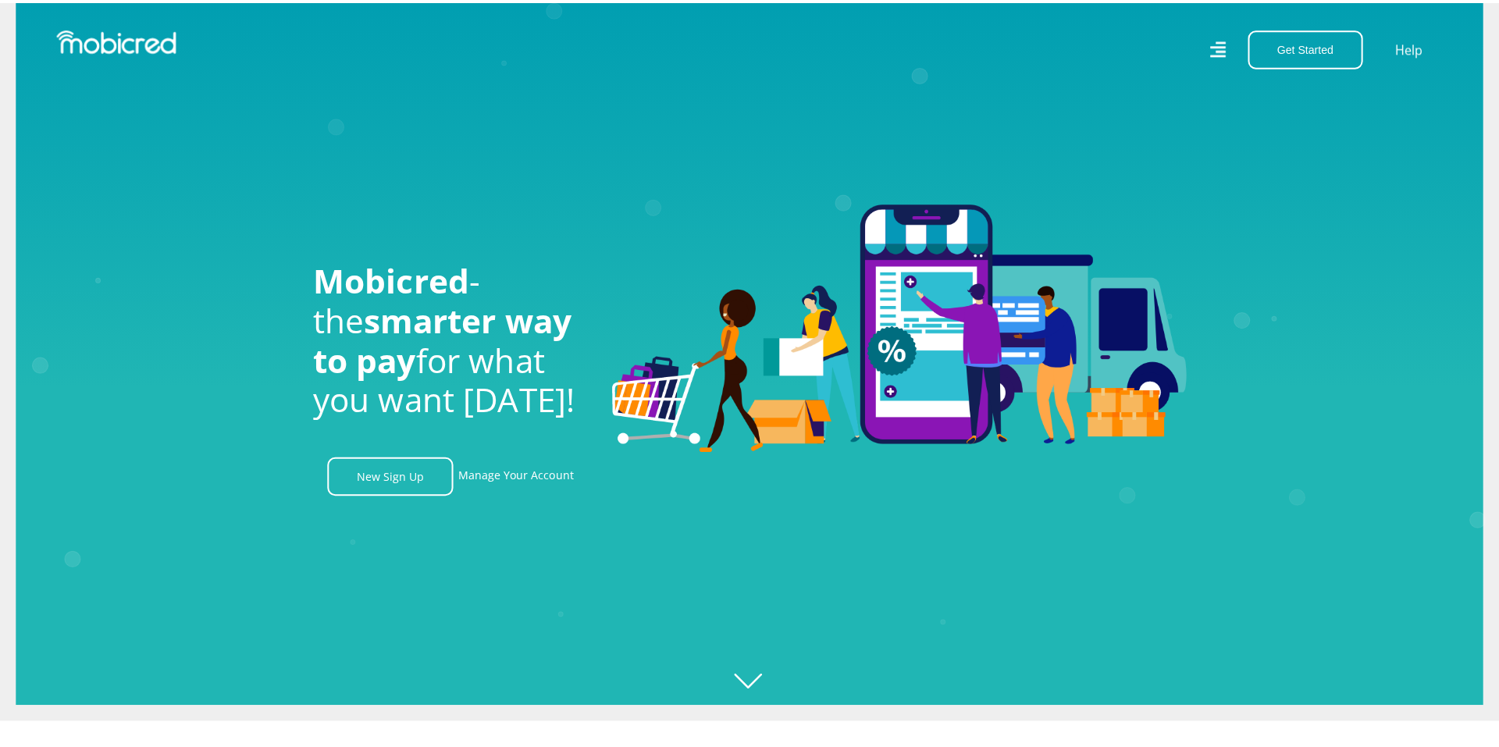
scroll to position [0, 0]
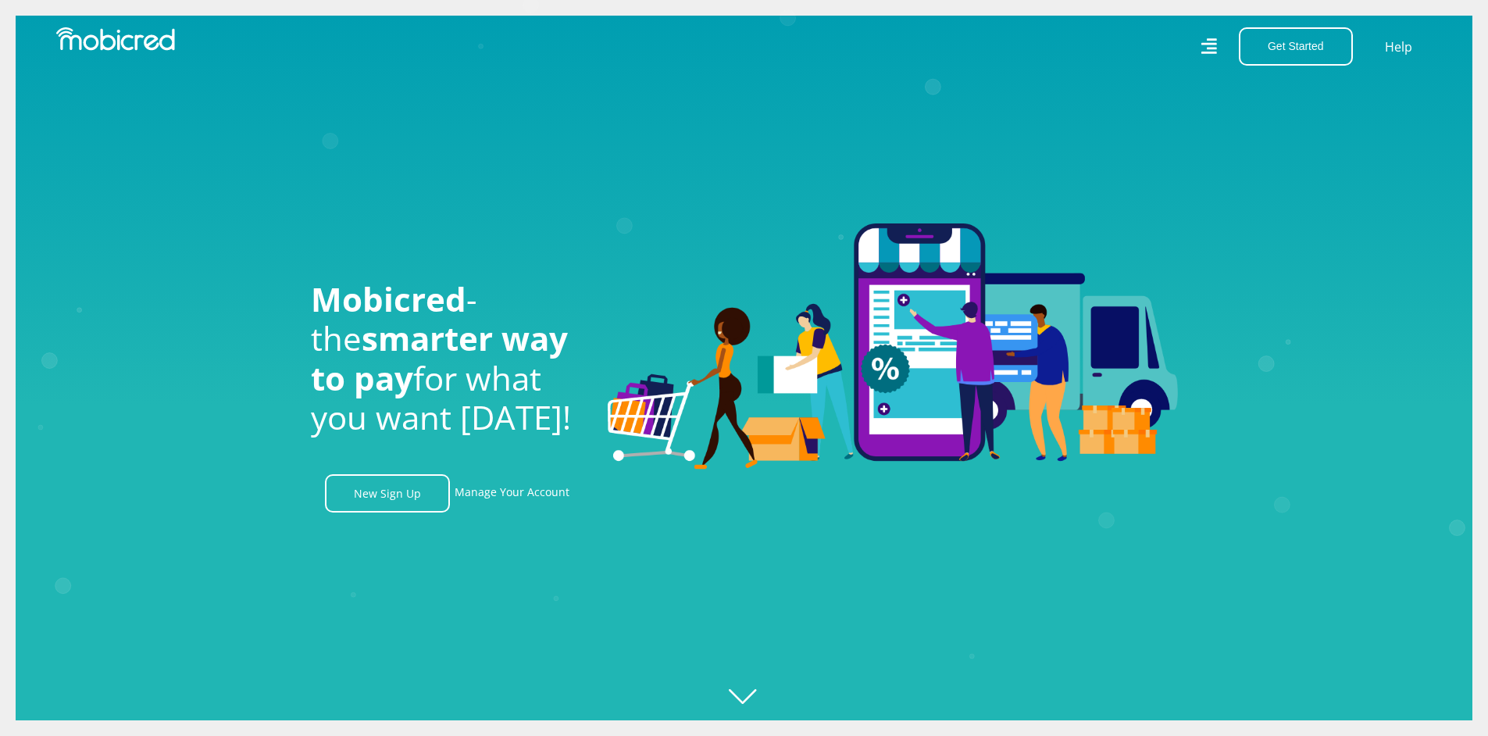
click at [1206, 45] on icon at bounding box center [1208, 46] width 16 height 23
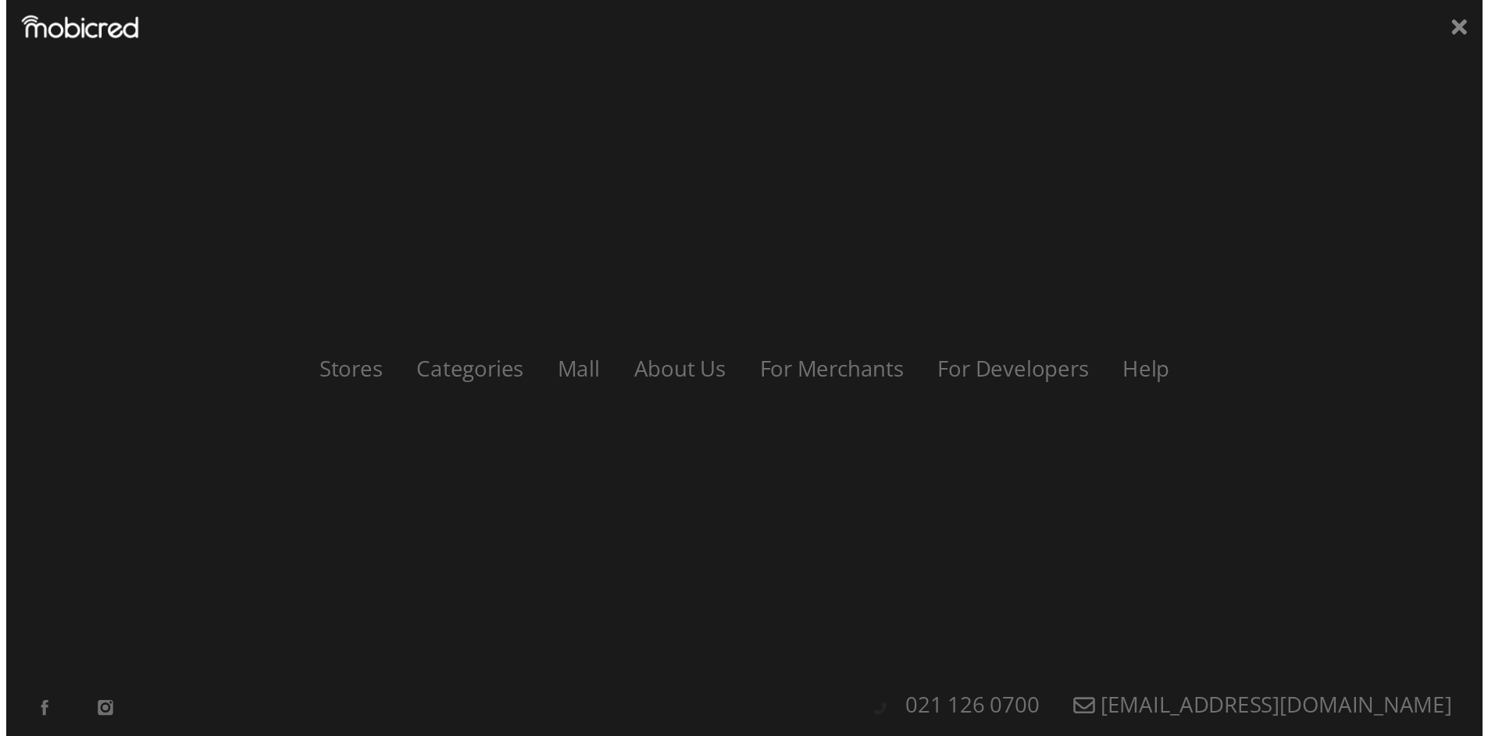
scroll to position [0, 1781]
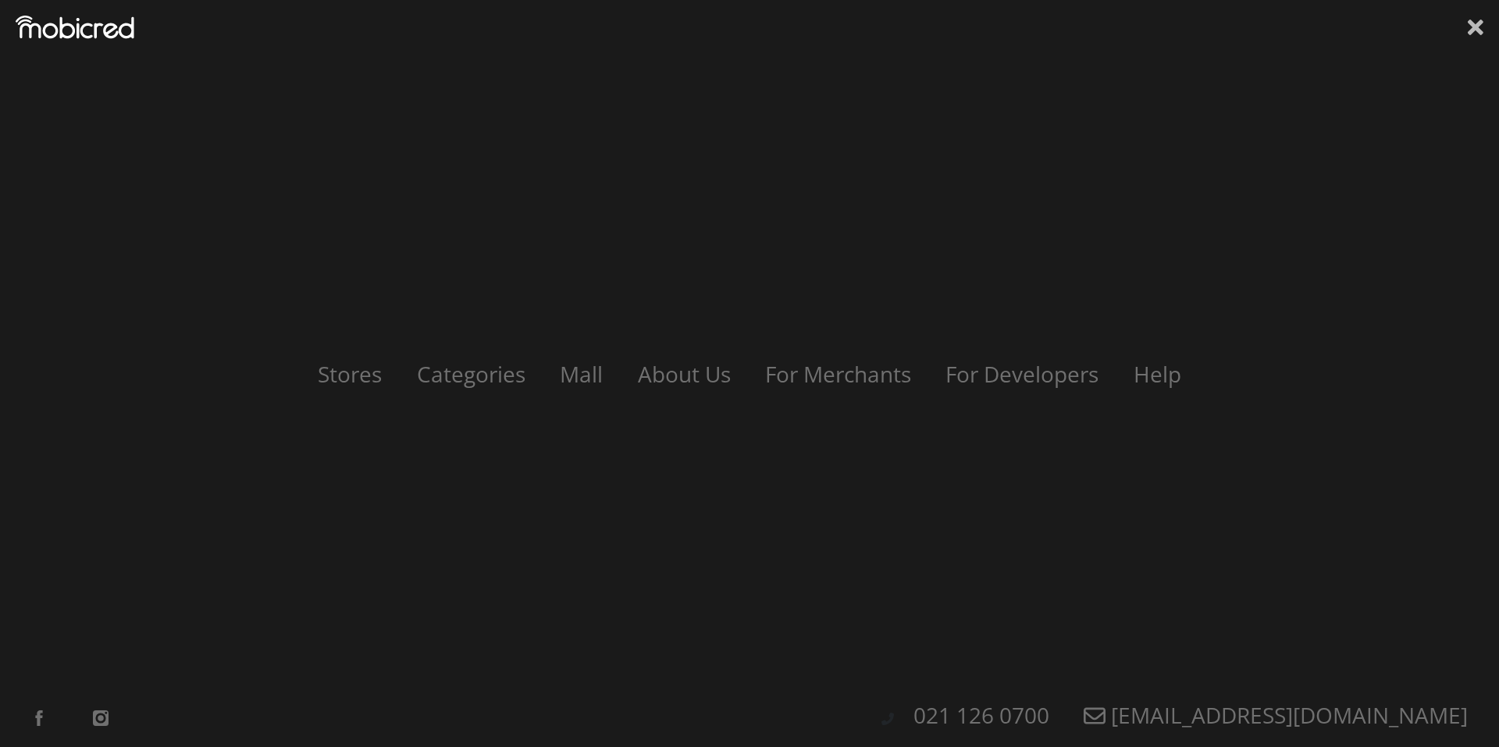
click at [1474, 25] on icon at bounding box center [1476, 28] width 16 height 16
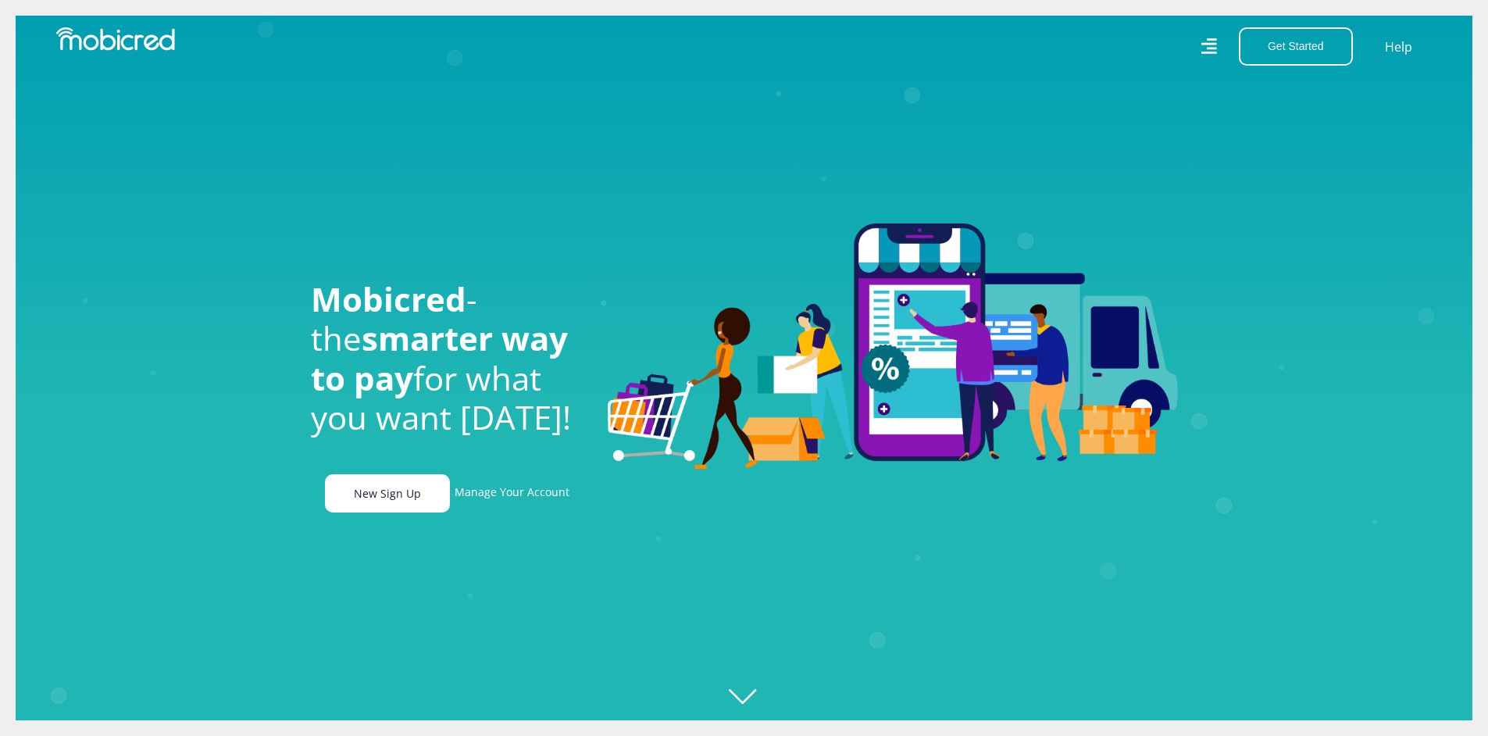
scroll to position [0, 2671]
click at [546, 502] on link "Manage Your Account" at bounding box center [512, 493] width 115 height 38
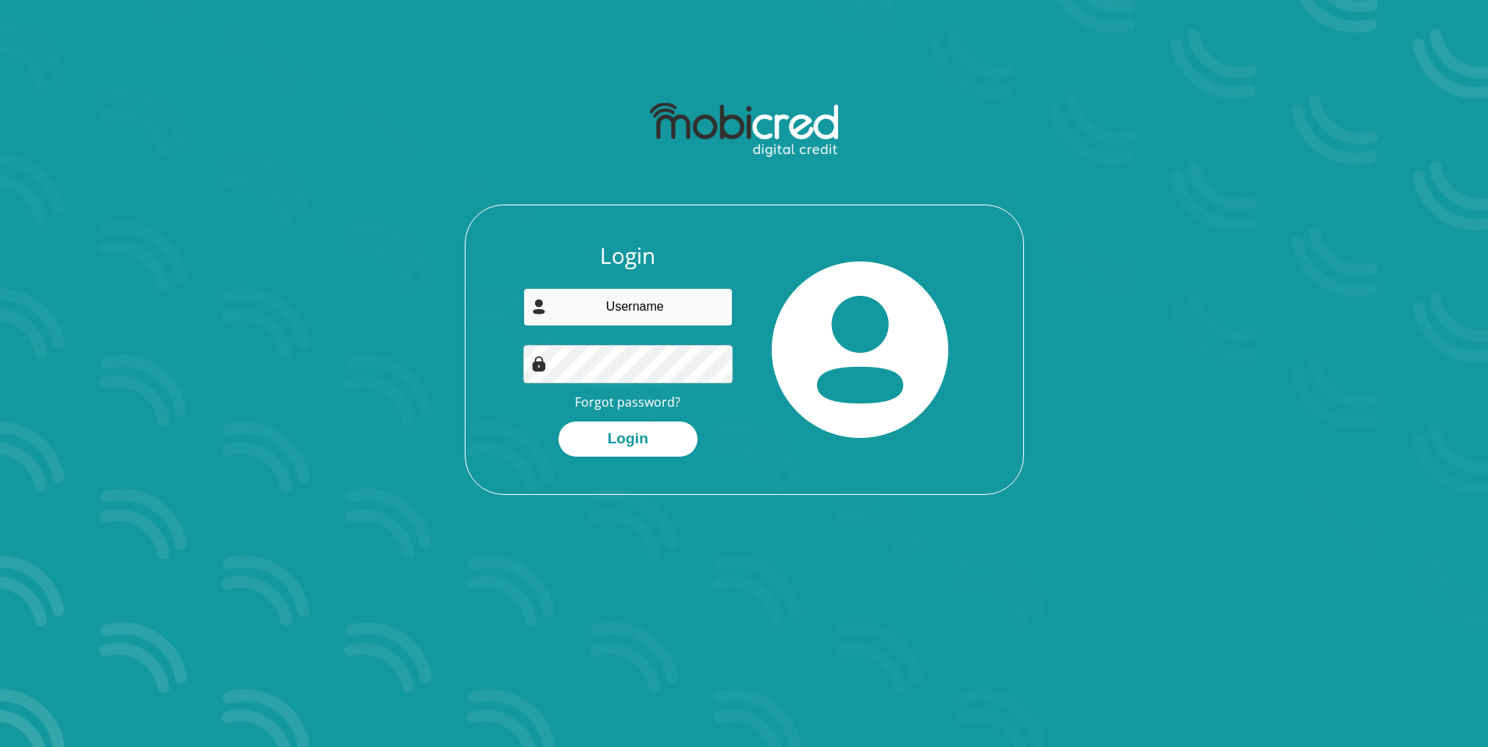
type input "[EMAIL_ADDRESS][DOMAIN_NAME]"
click at [609, 419] on div "Login [EMAIL_ADDRESS][DOMAIN_NAME] Forgot password? Login" at bounding box center [628, 350] width 233 height 214
click at [613, 427] on button "Login" at bounding box center [627, 439] width 139 height 35
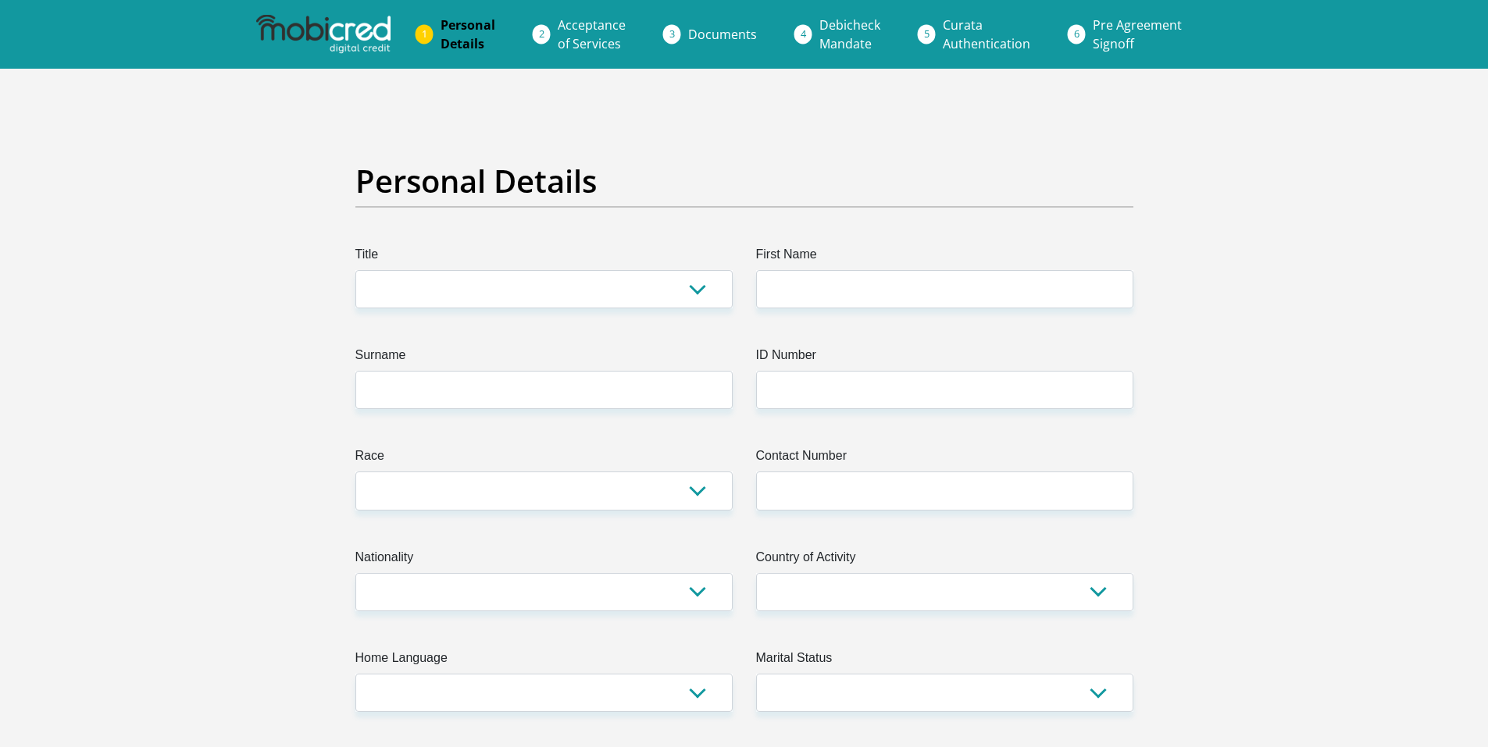
click at [448, 33] on span "Personal Details" at bounding box center [467, 34] width 55 height 36
click at [480, 32] on span "Personal Details" at bounding box center [467, 34] width 55 height 36
click at [577, 26] on span "Acceptance of Services" at bounding box center [592, 34] width 68 height 36
click at [743, 36] on span "Documents" at bounding box center [722, 34] width 69 height 17
click at [866, 33] on span "Debicheck Mandate" at bounding box center [849, 34] width 61 height 36
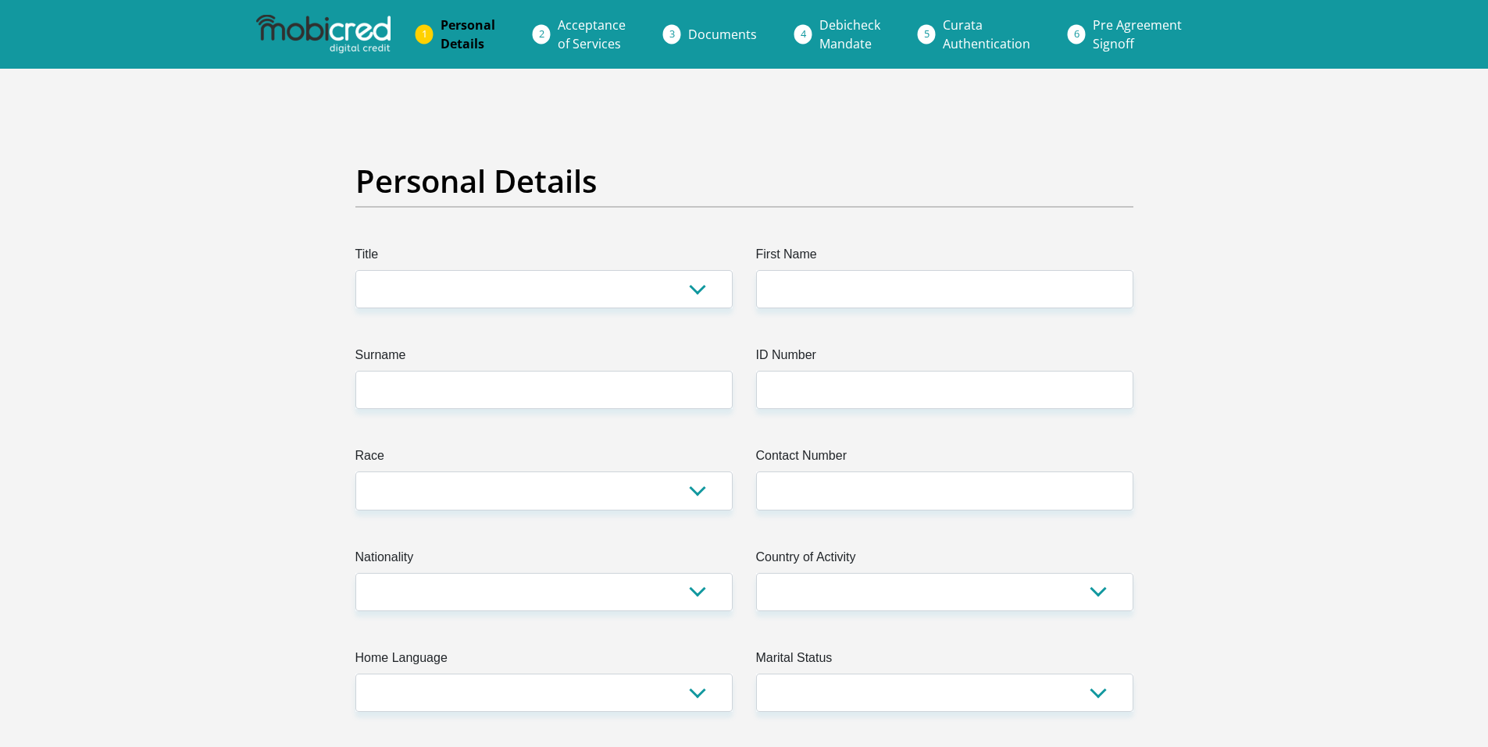
click at [969, 30] on span "Curata Authentication" at bounding box center [986, 34] width 87 height 36
click at [1080, 32] on li "Pre Agreement Signoff" at bounding box center [1156, 34] width 152 height 50
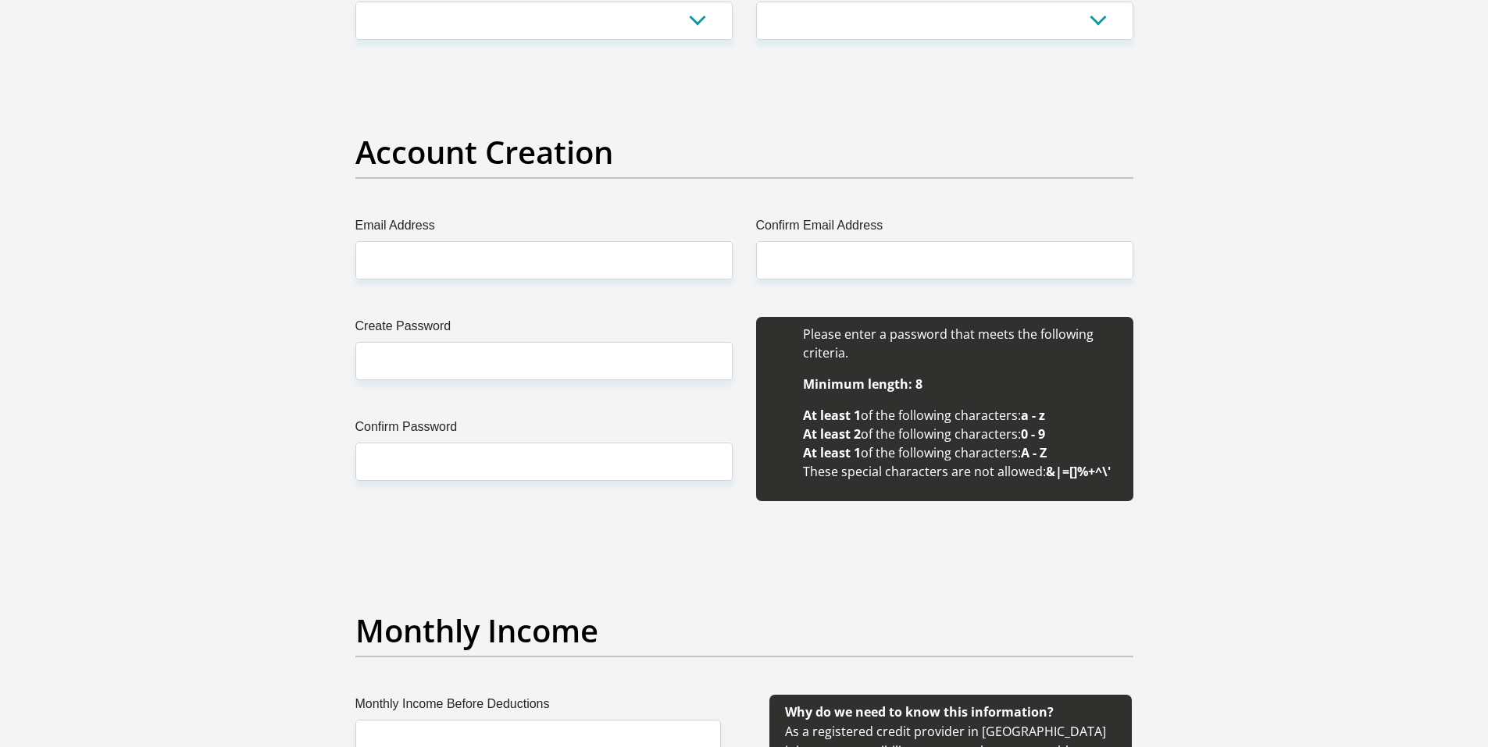
scroll to position [1250, 0]
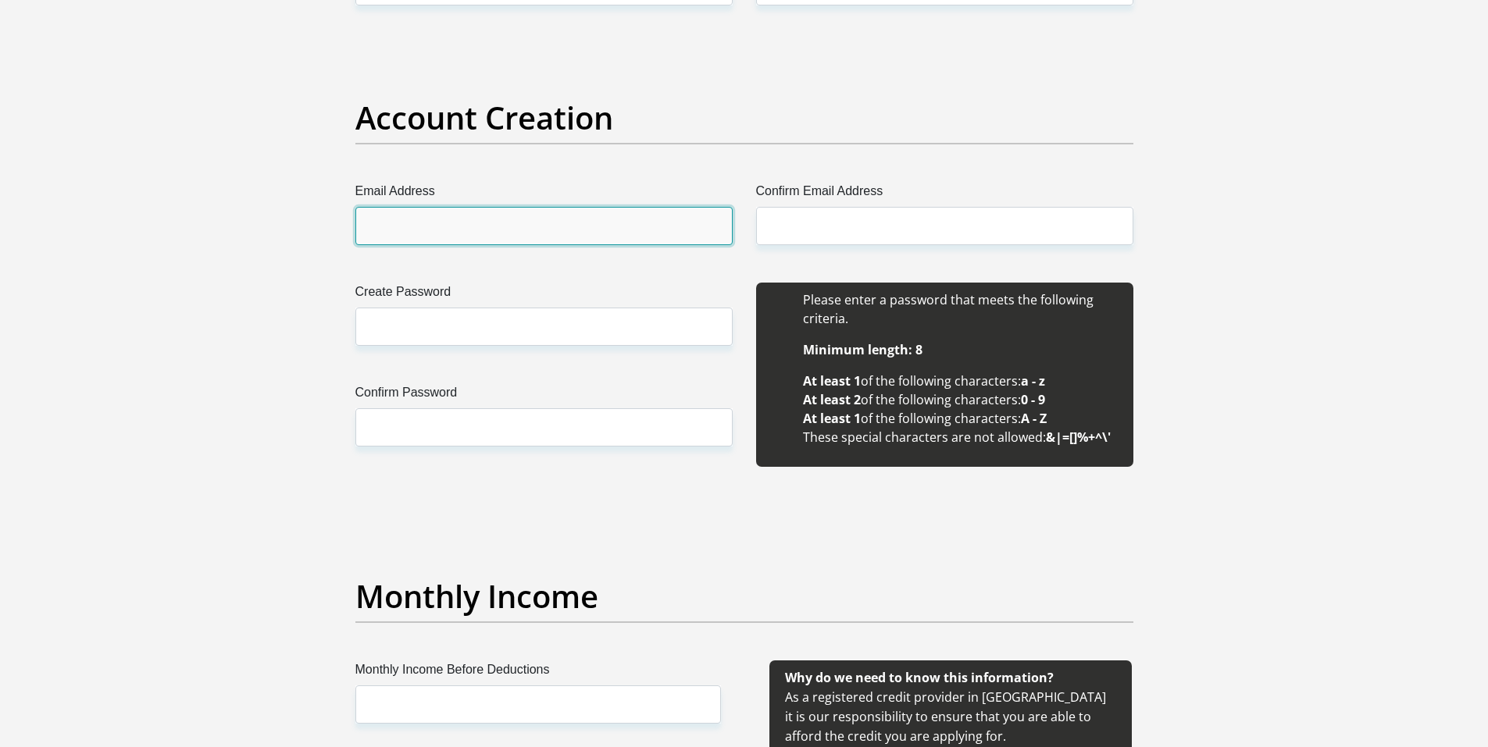
click at [623, 230] on input "Email Address" at bounding box center [543, 226] width 377 height 38
click at [577, 136] on h2 "Account Creation" at bounding box center [744, 117] width 778 height 37
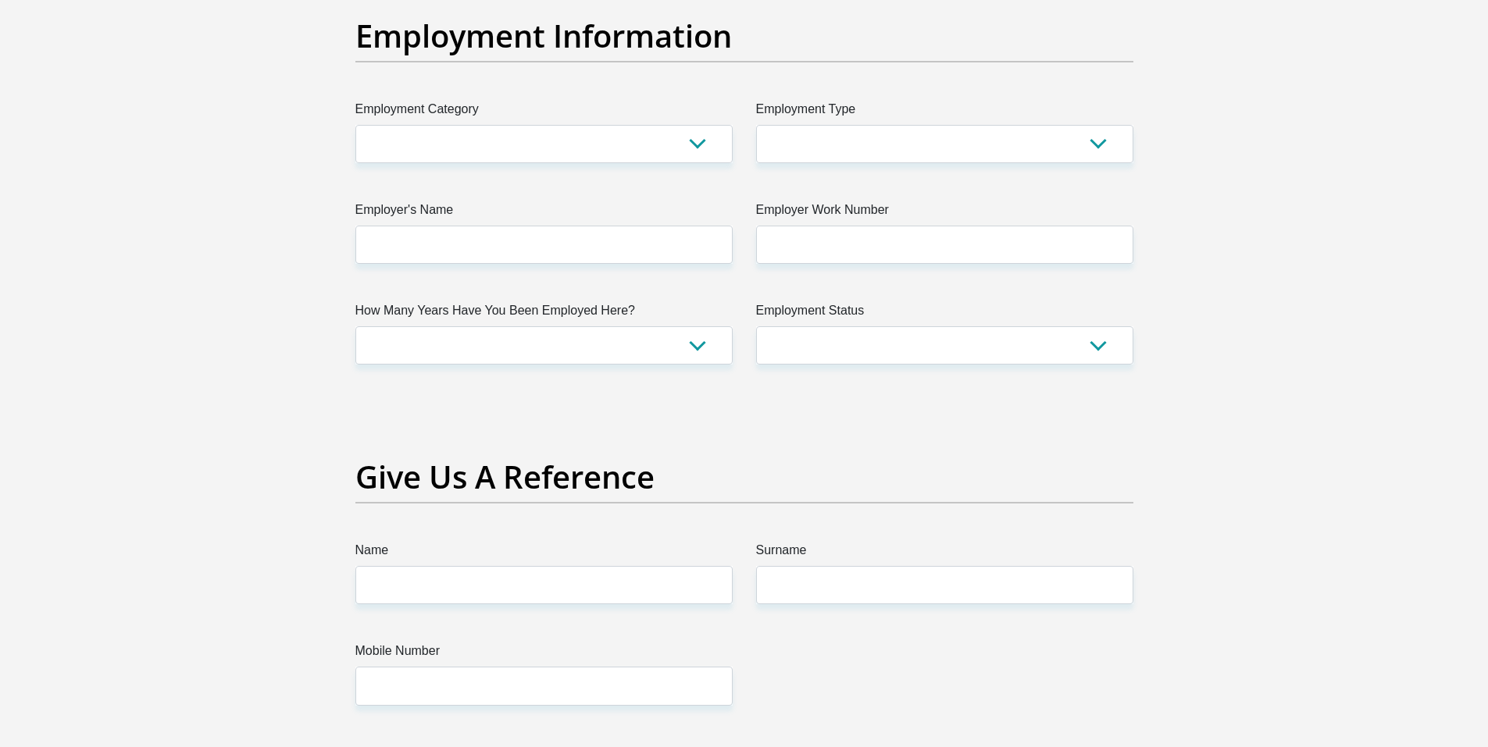
scroll to position [2968, 0]
